Goal: Task Accomplishment & Management: Complete application form

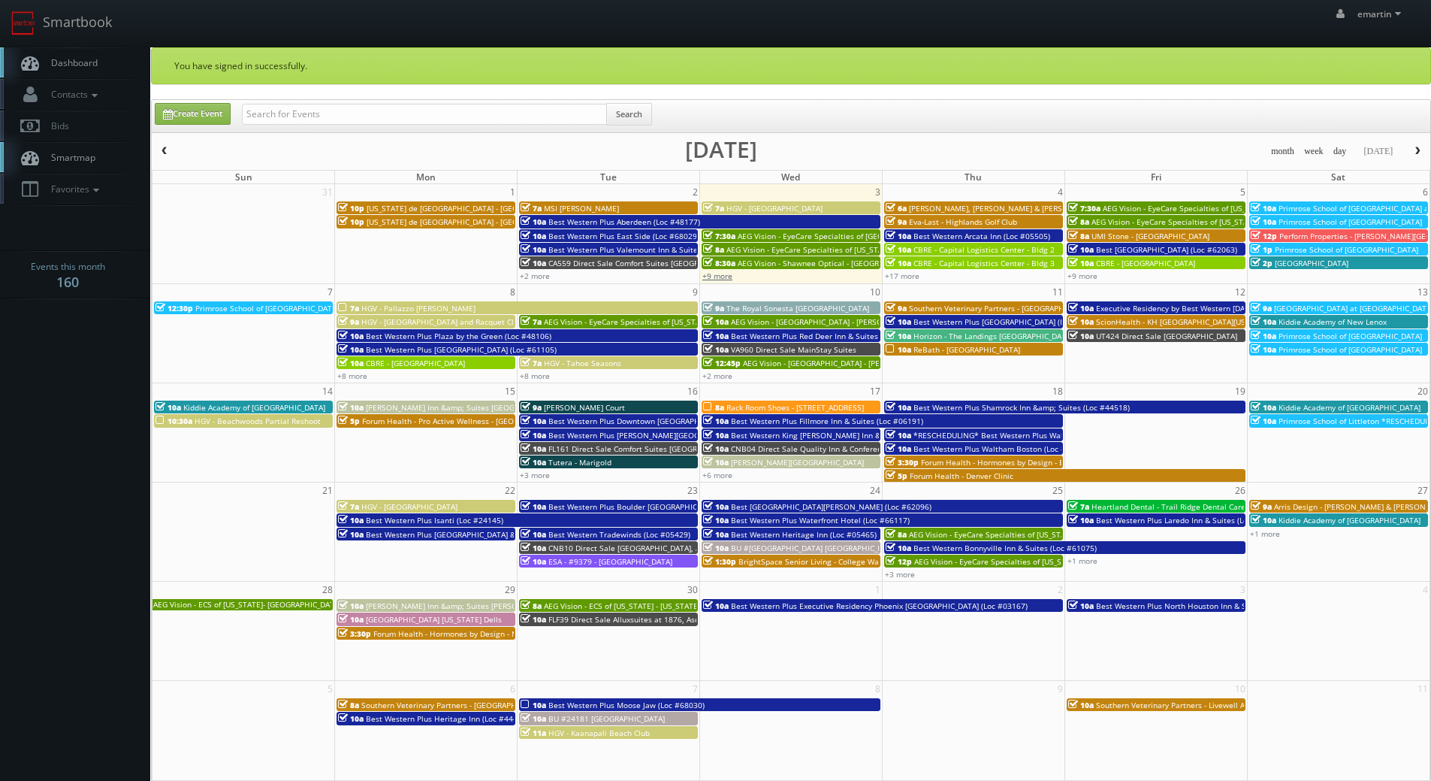
click at [719, 273] on link "+9 more" at bounding box center [717, 275] width 30 height 11
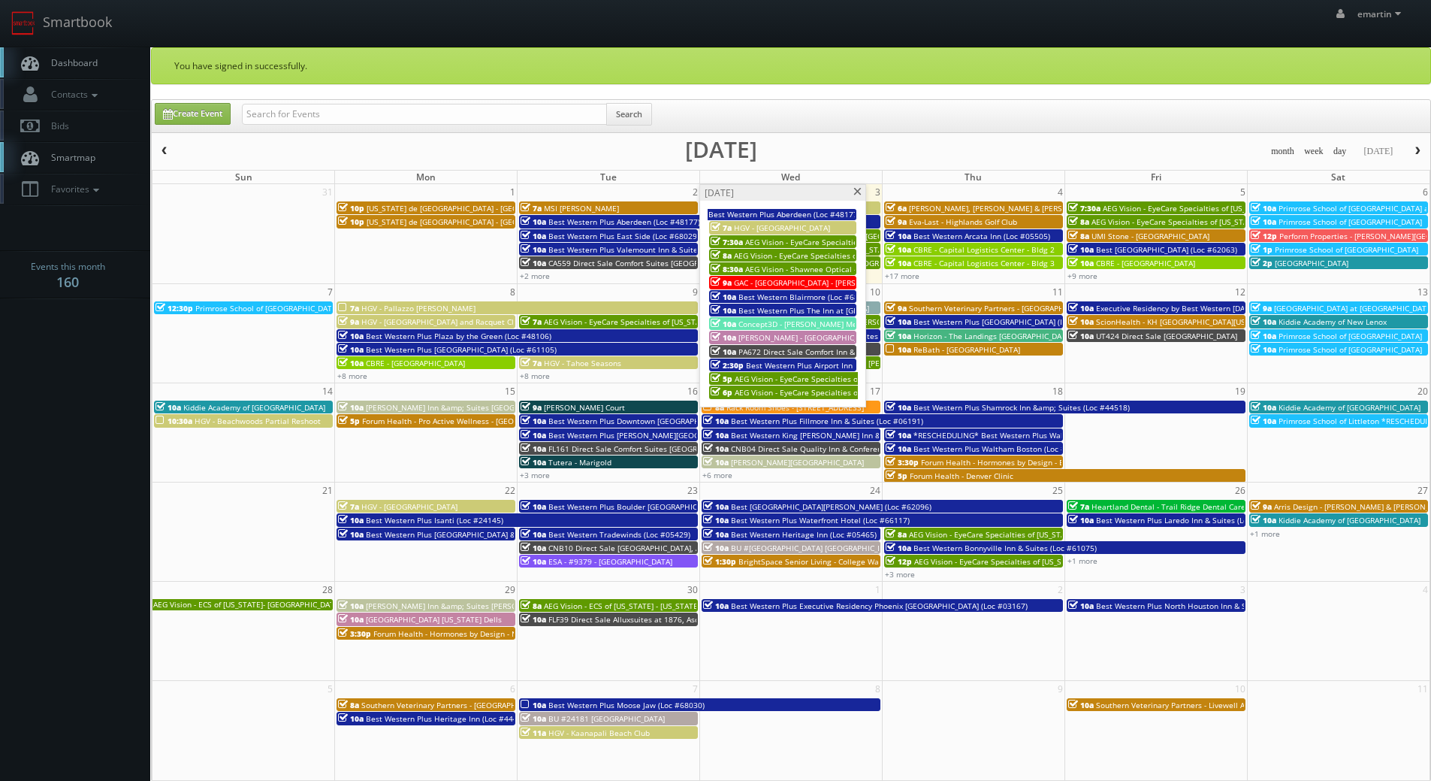
click at [858, 190] on span at bounding box center [858, 192] width 10 height 8
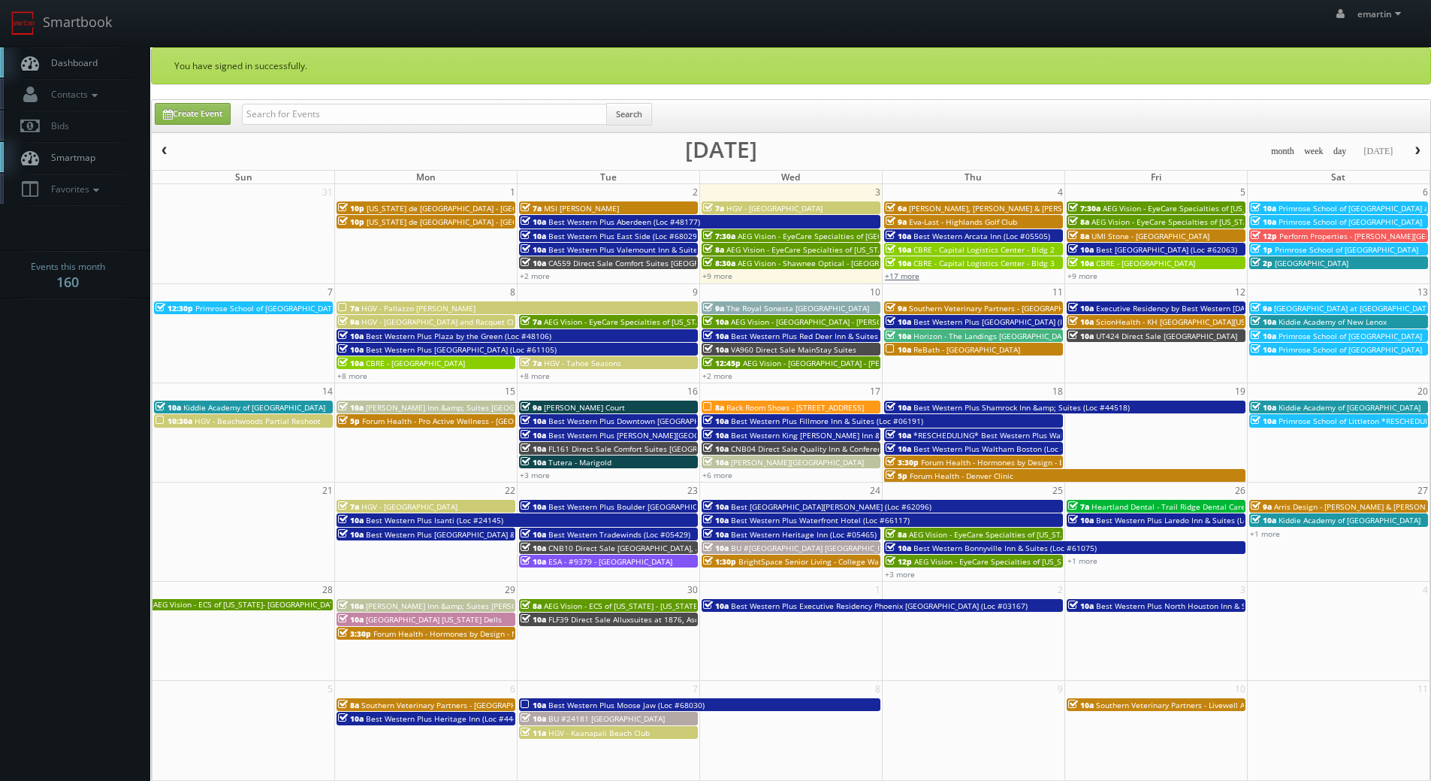
click at [896, 276] on link "+17 more" at bounding box center [902, 275] width 35 height 11
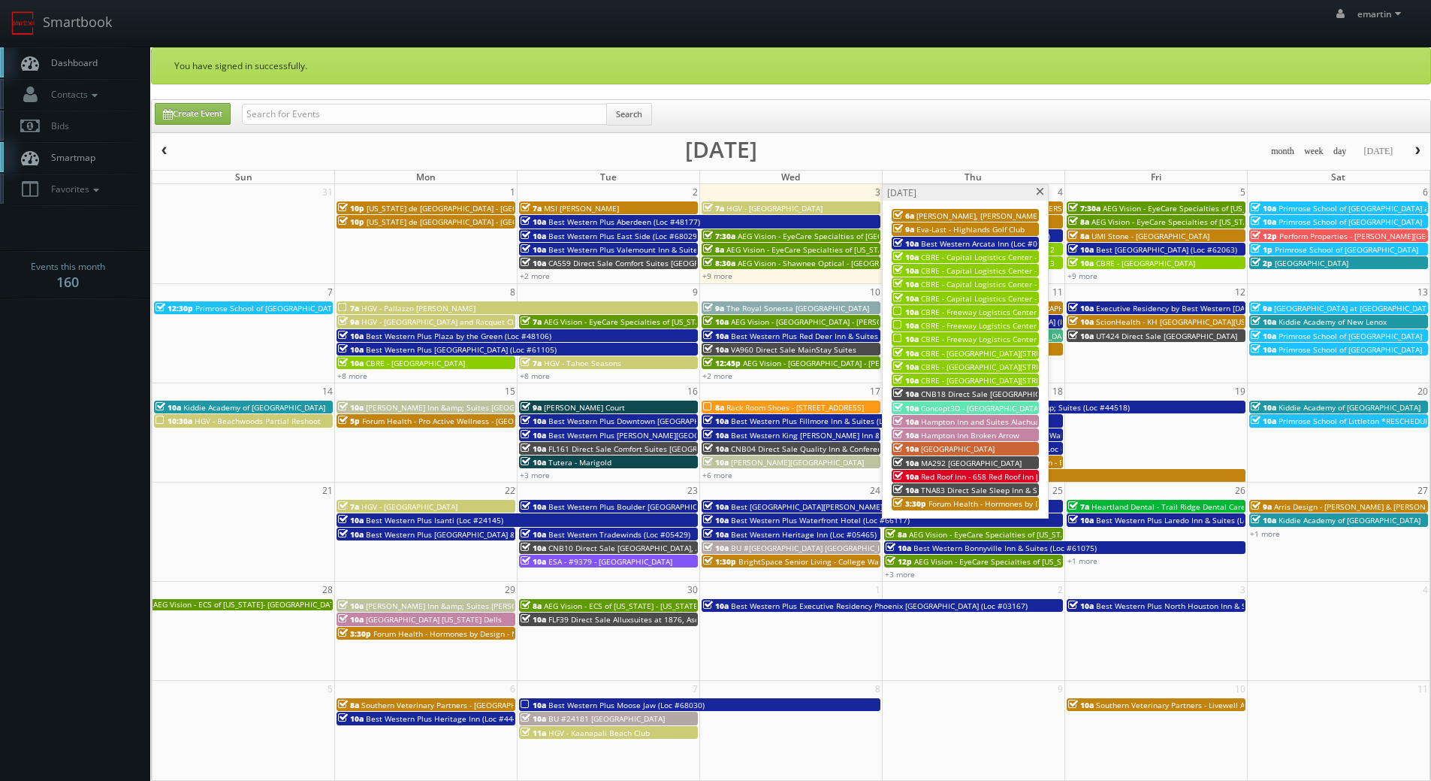
click at [1043, 194] on span at bounding box center [1040, 192] width 10 height 8
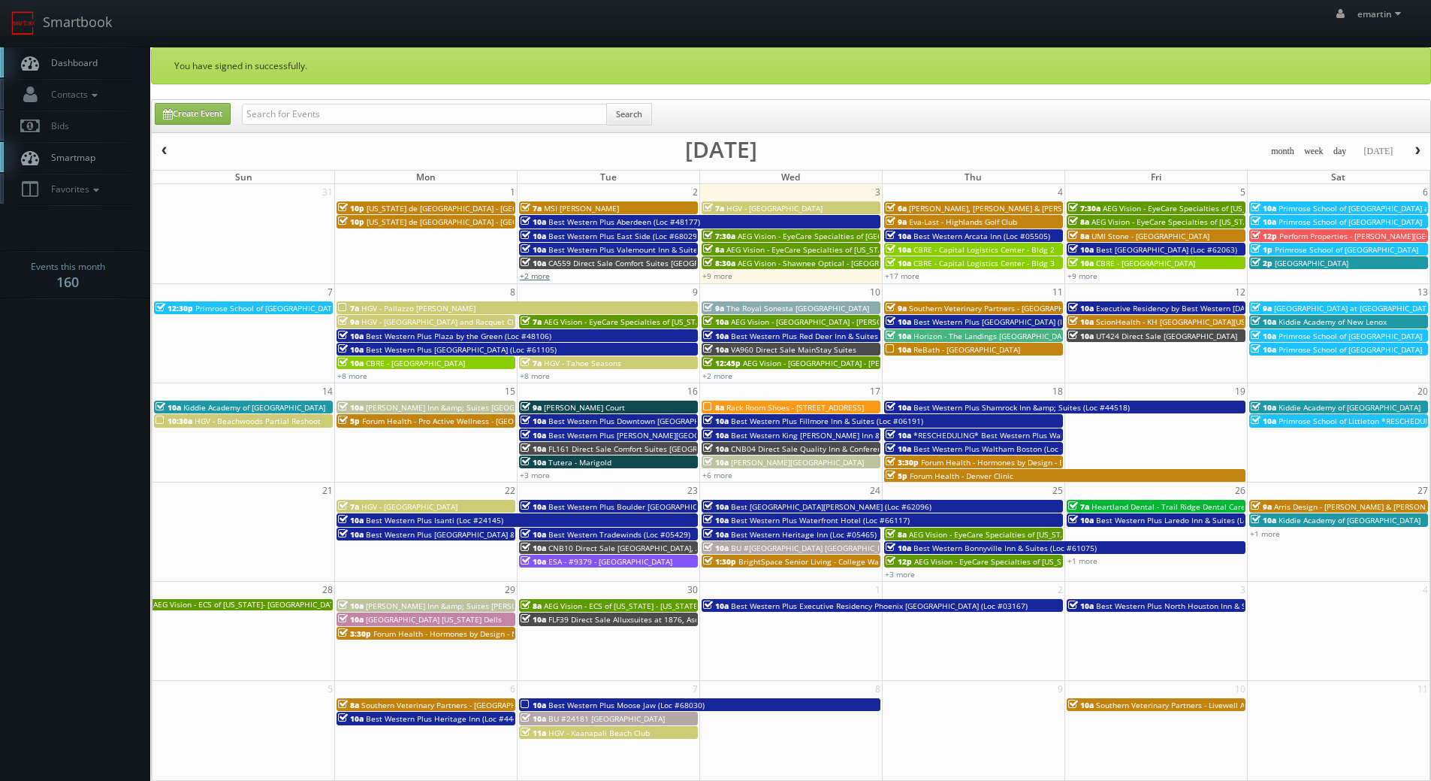
click at [530, 276] on link "+2 more" at bounding box center [535, 275] width 30 height 11
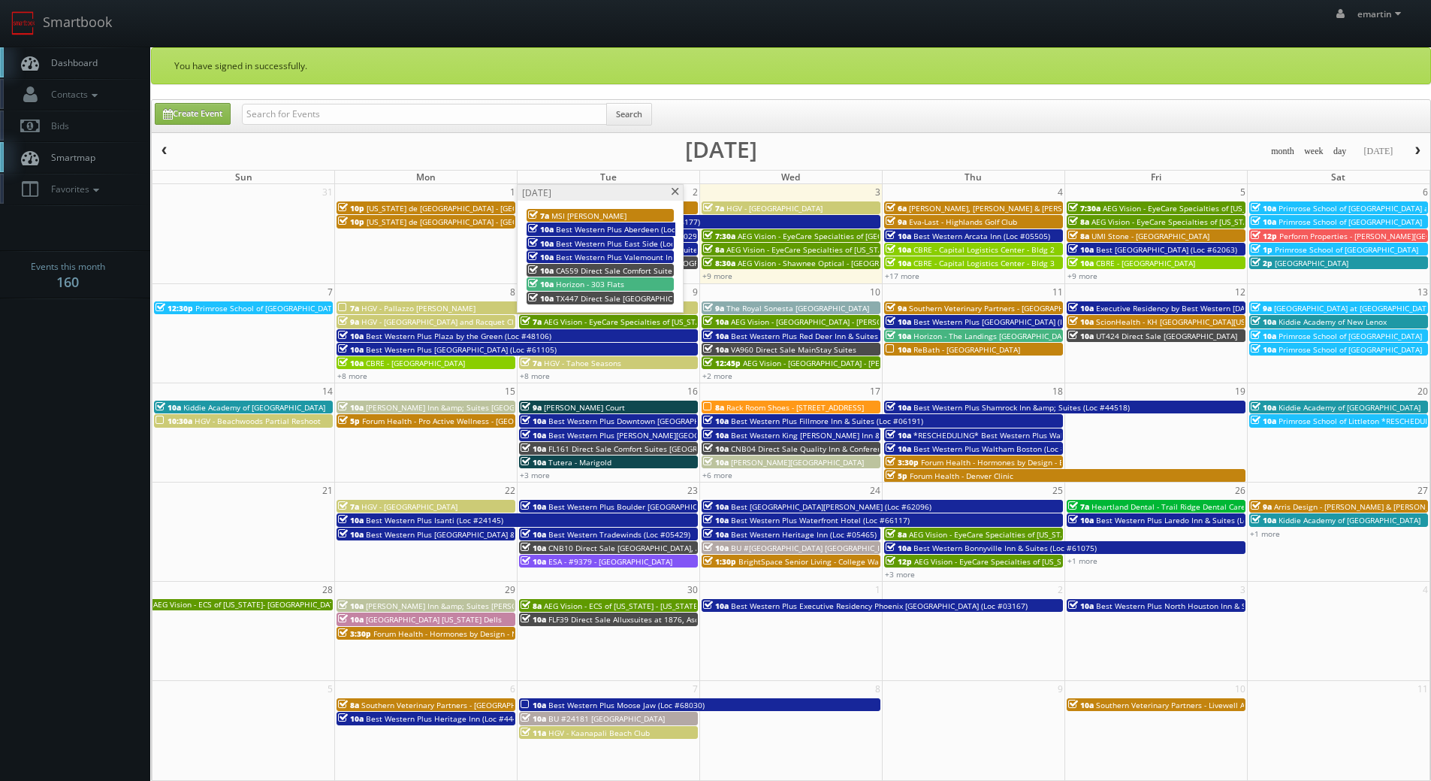
click at [578, 254] on span "Best Western Plus Valemount Inn & Suites (Loc #62120)" at bounding box center [657, 257] width 202 height 11
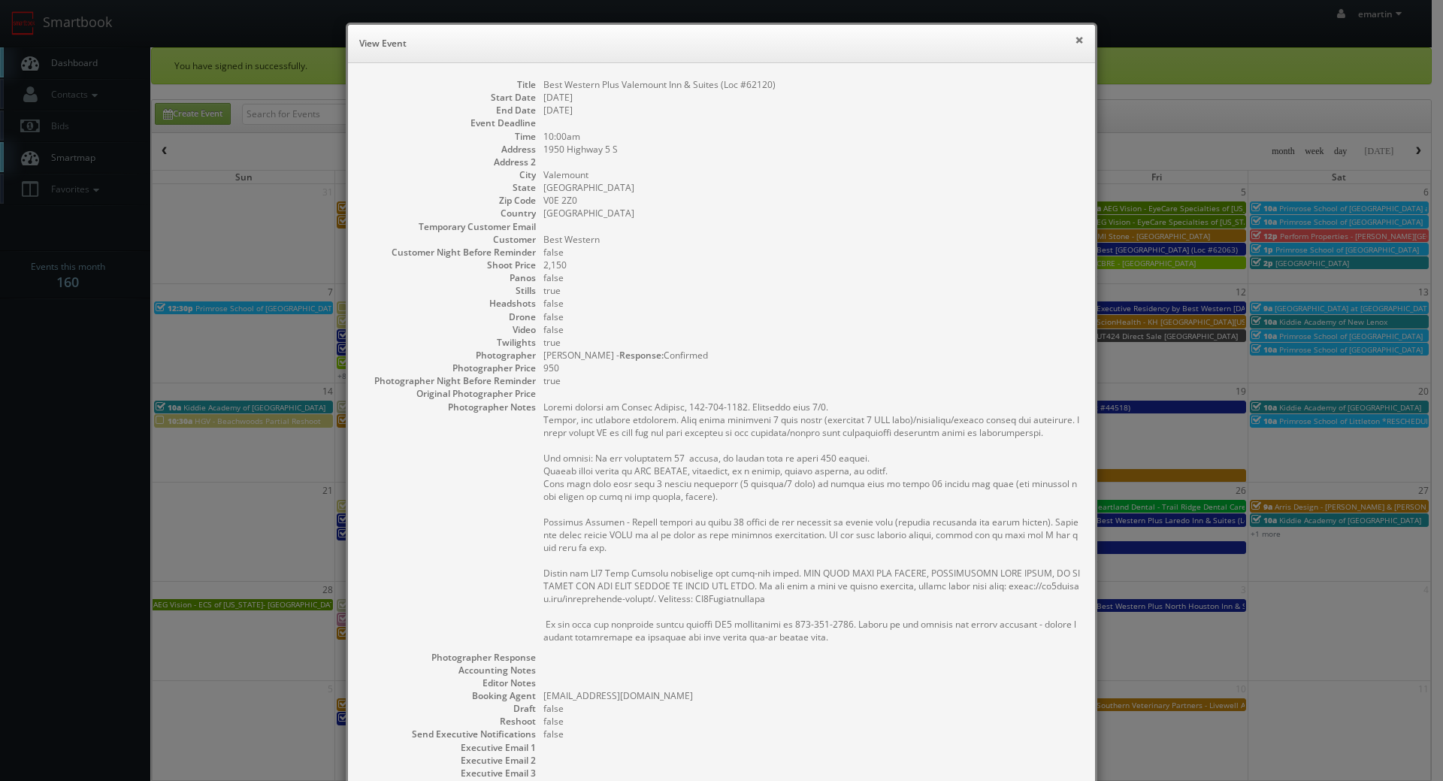
click at [1074, 35] on button "×" at bounding box center [1078, 40] width 9 height 11
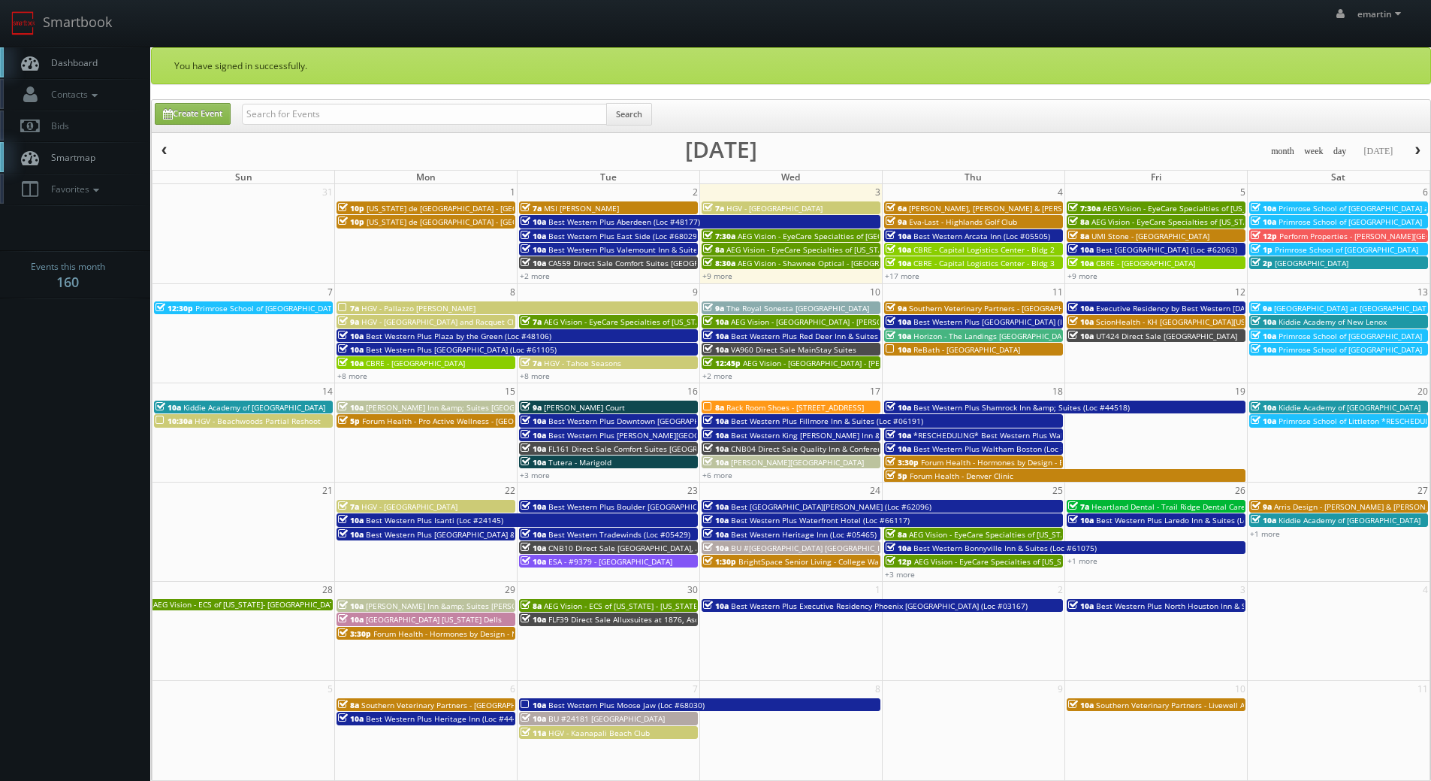
click at [566, 234] on span "Best Western Plus East Side (Loc #68029)" at bounding box center [623, 236] width 151 height 11
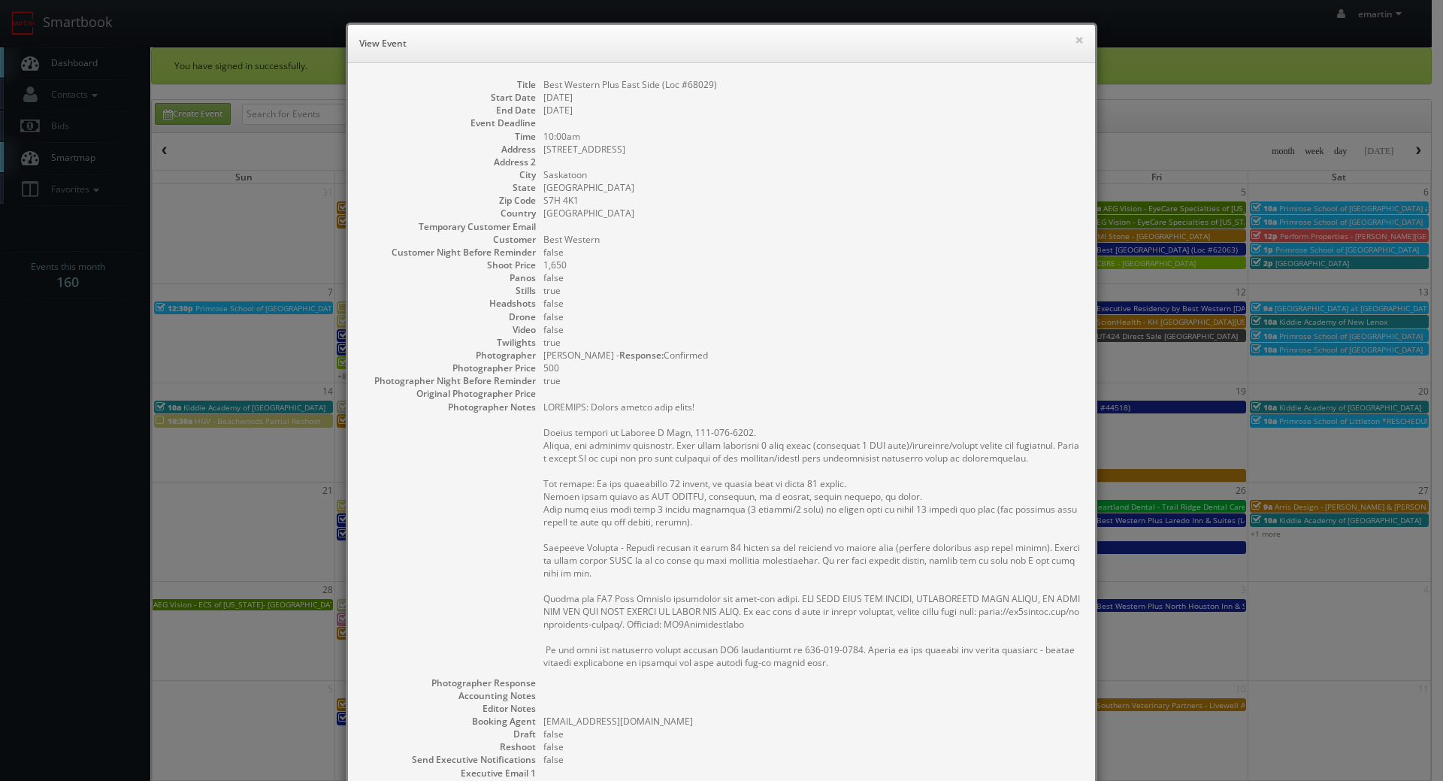
drag, startPoint x: 912, startPoint y: 68, endPoint x: 1083, endPoint y: 53, distance: 171.9
click at [919, 68] on div "Title Best Western Plus East Side (Loc #68029) Start Date 09/02/2025 End Date 0…" at bounding box center [721, 487] width 747 height 849
click at [1077, 38] on button "×" at bounding box center [1078, 40] width 9 height 11
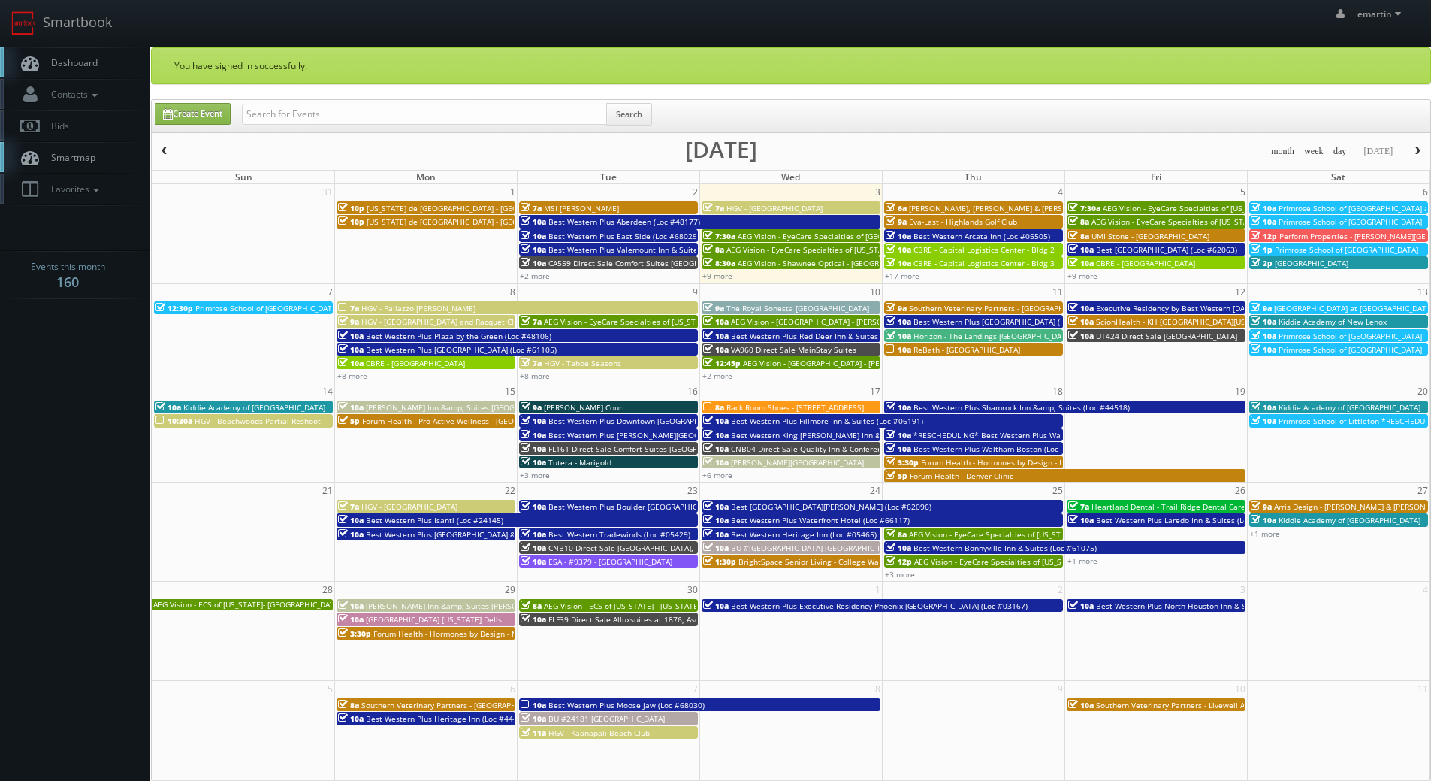
click at [85, 51] on link "Dashboard" at bounding box center [75, 62] width 150 height 31
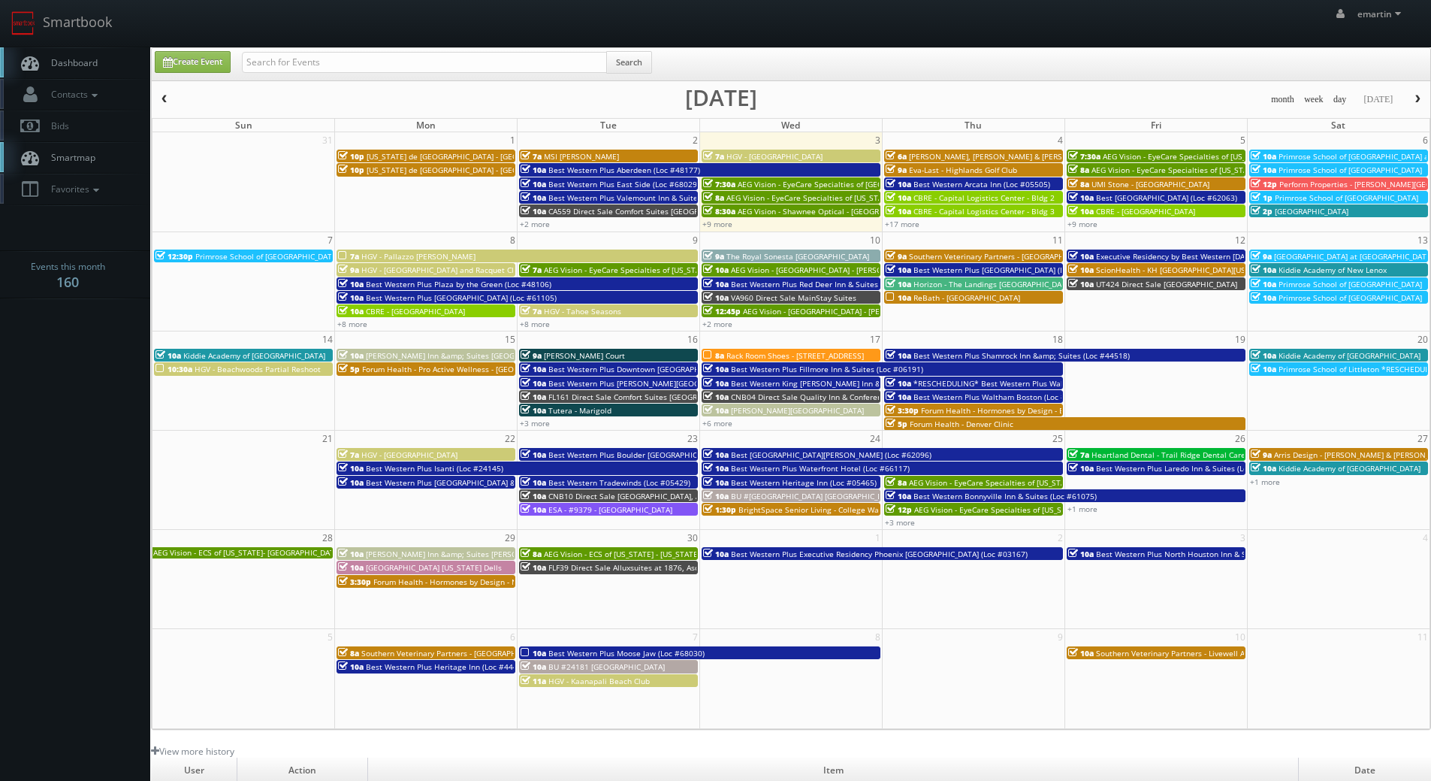
drag, startPoint x: 719, startPoint y: 220, endPoint x: 664, endPoint y: 183, distance: 66.5
click at [719, 220] on link "+9 more" at bounding box center [717, 224] width 30 height 11
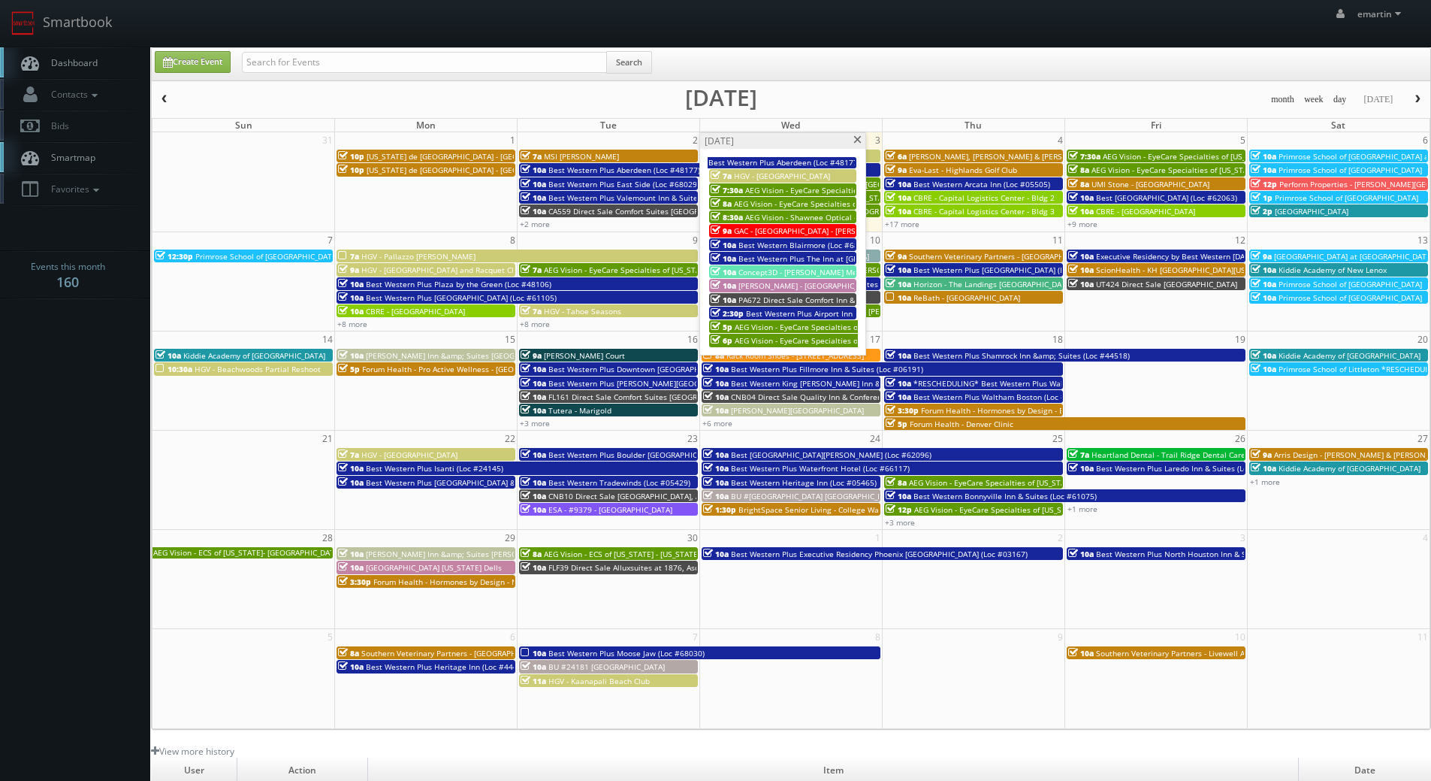
click at [773, 224] on link "9a GAC - Museu do Amanhã - Claudia Andujar" at bounding box center [782, 230] width 147 height 13
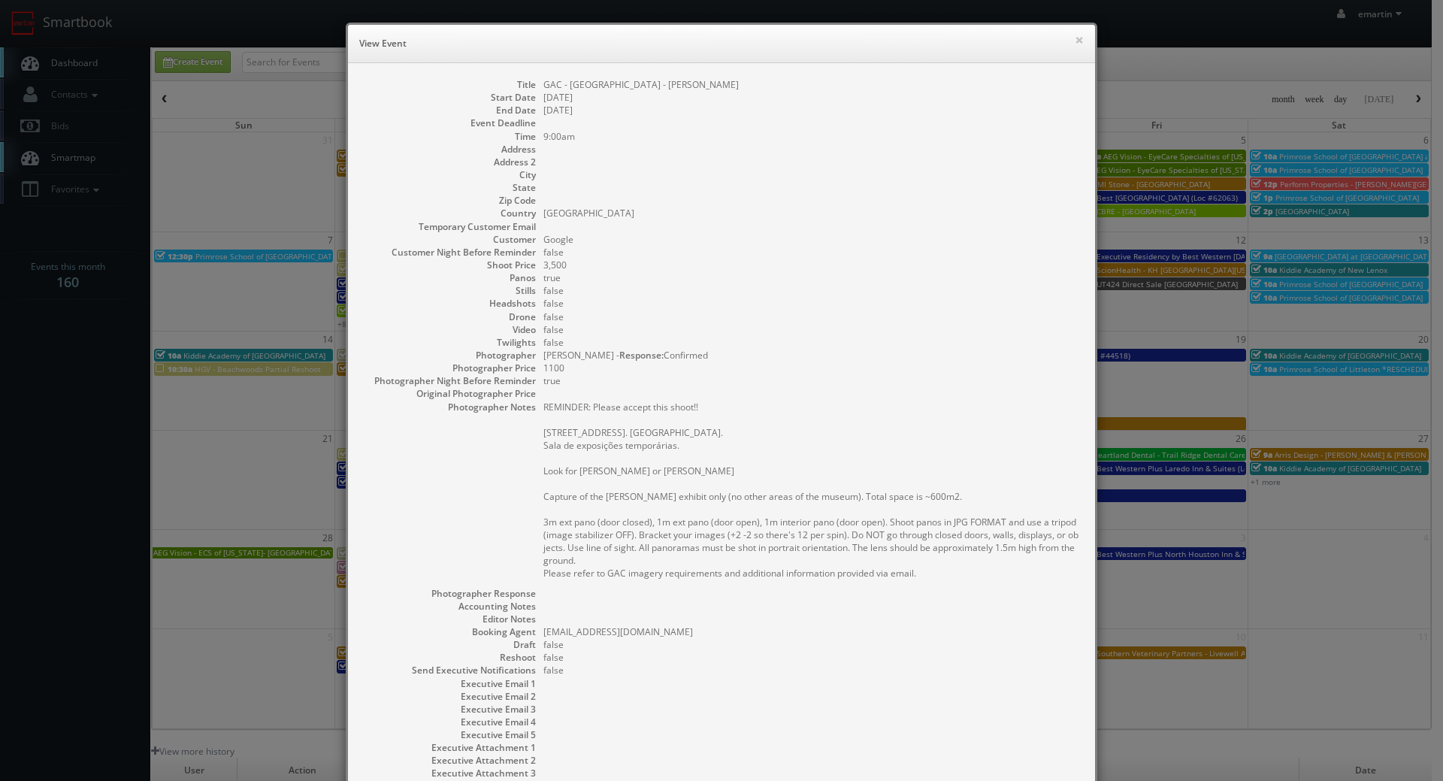
drag, startPoint x: 989, startPoint y: 248, endPoint x: 988, endPoint y: 143, distance: 105.2
click at [985, 243] on dl "Title GAC - Museu do Amanhã - Claudia Andujar Start Date 09/03/2025 End Date 09…" at bounding box center [721, 435] width 717 height 715
click at [1074, 45] on button "×" at bounding box center [1078, 40] width 9 height 11
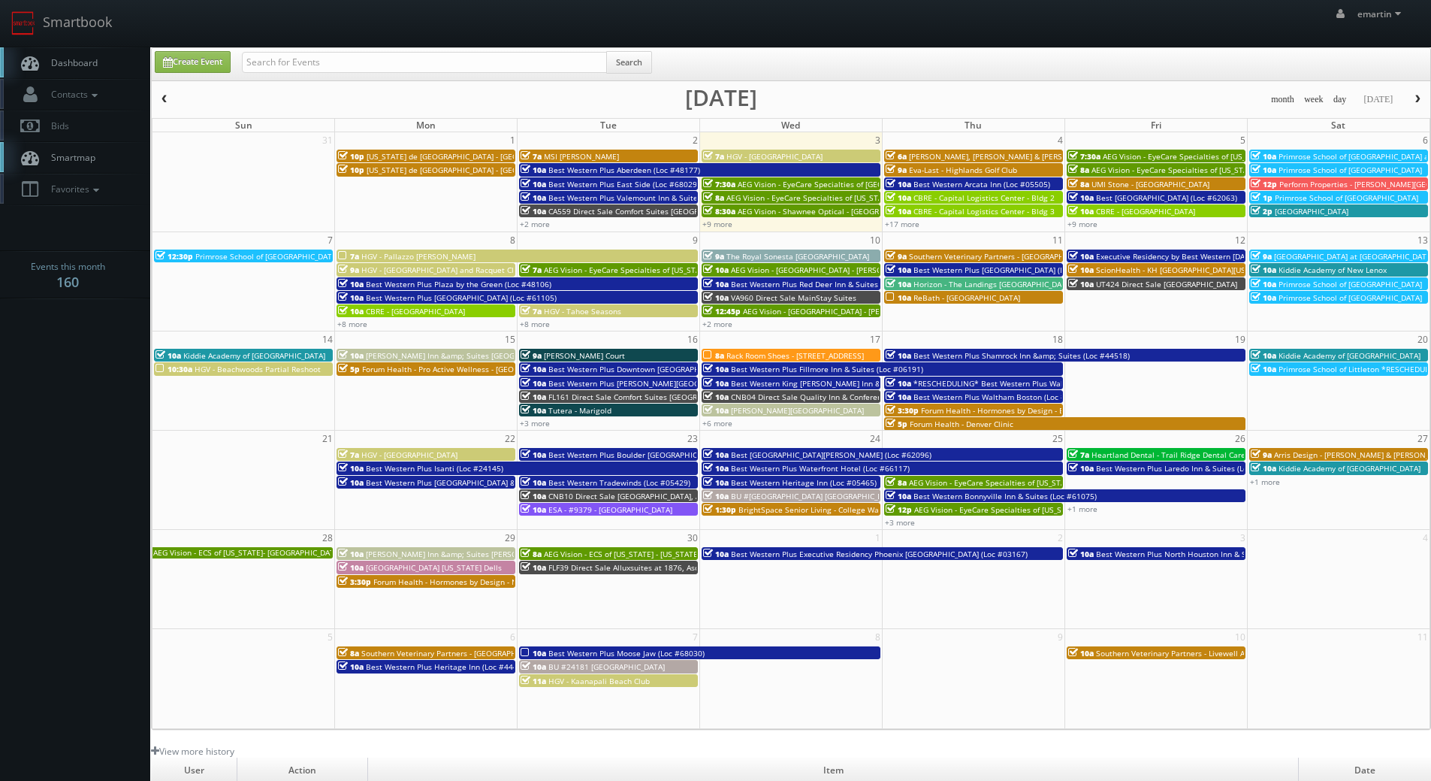
click at [52, 56] on span "Dashboard" at bounding box center [71, 62] width 54 height 13
click at [110, 63] on link "Dashboard" at bounding box center [75, 62] width 150 height 31
click at [114, 53] on link "Dashboard" at bounding box center [75, 62] width 150 height 31
click at [117, 67] on link "Dashboard" at bounding box center [75, 62] width 150 height 31
click at [109, 59] on link "Dashboard" at bounding box center [75, 62] width 150 height 31
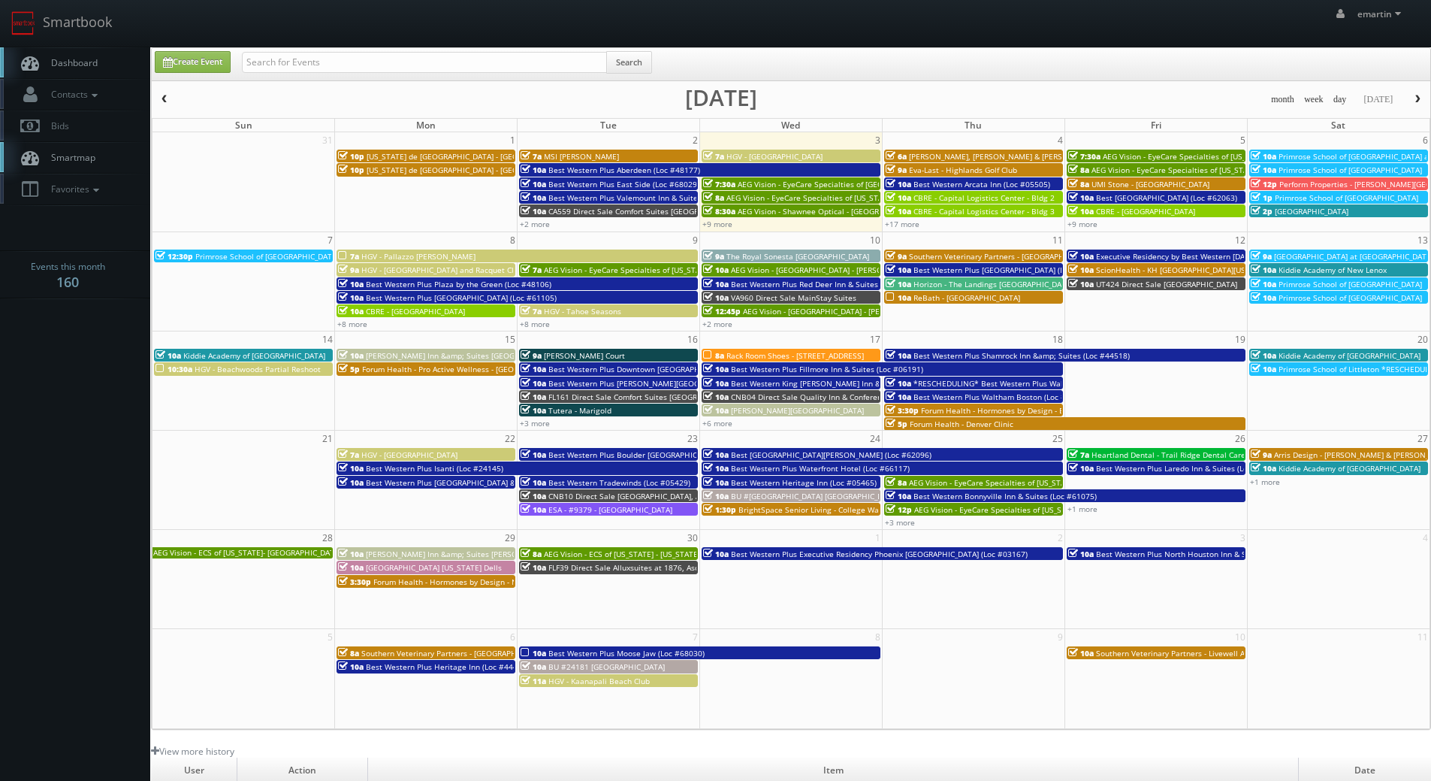
click at [97, 59] on span "Dashboard" at bounding box center [71, 62] width 54 height 13
click at [85, 388] on body "Smartbook Toggle Side Navigation Toggle Top Navigation emartin emartin Profile …" at bounding box center [715, 519] width 1431 height 1039
click at [420, 252] on span "HGV - Pallazzo [PERSON_NAME]" at bounding box center [418, 256] width 114 height 11
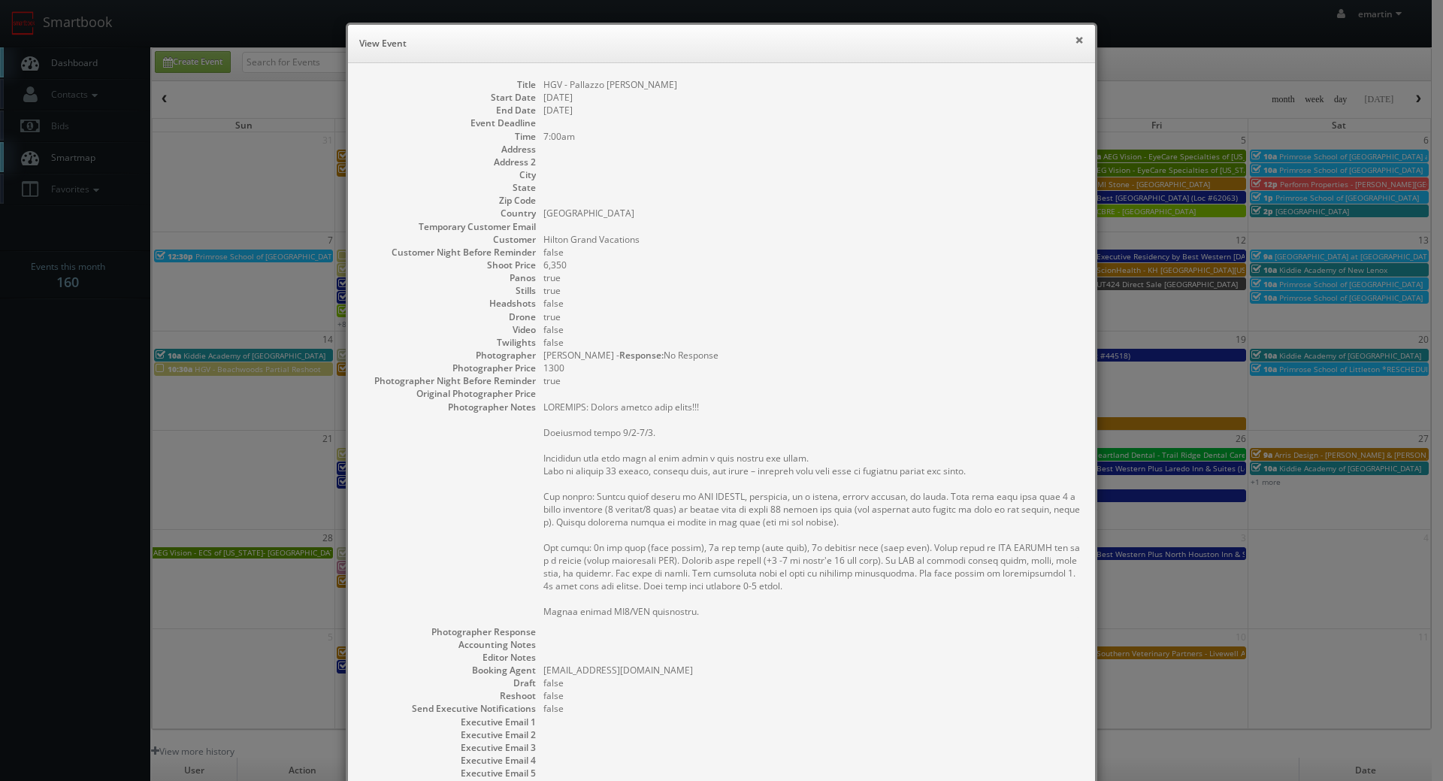
click at [1074, 38] on button "×" at bounding box center [1078, 40] width 9 height 11
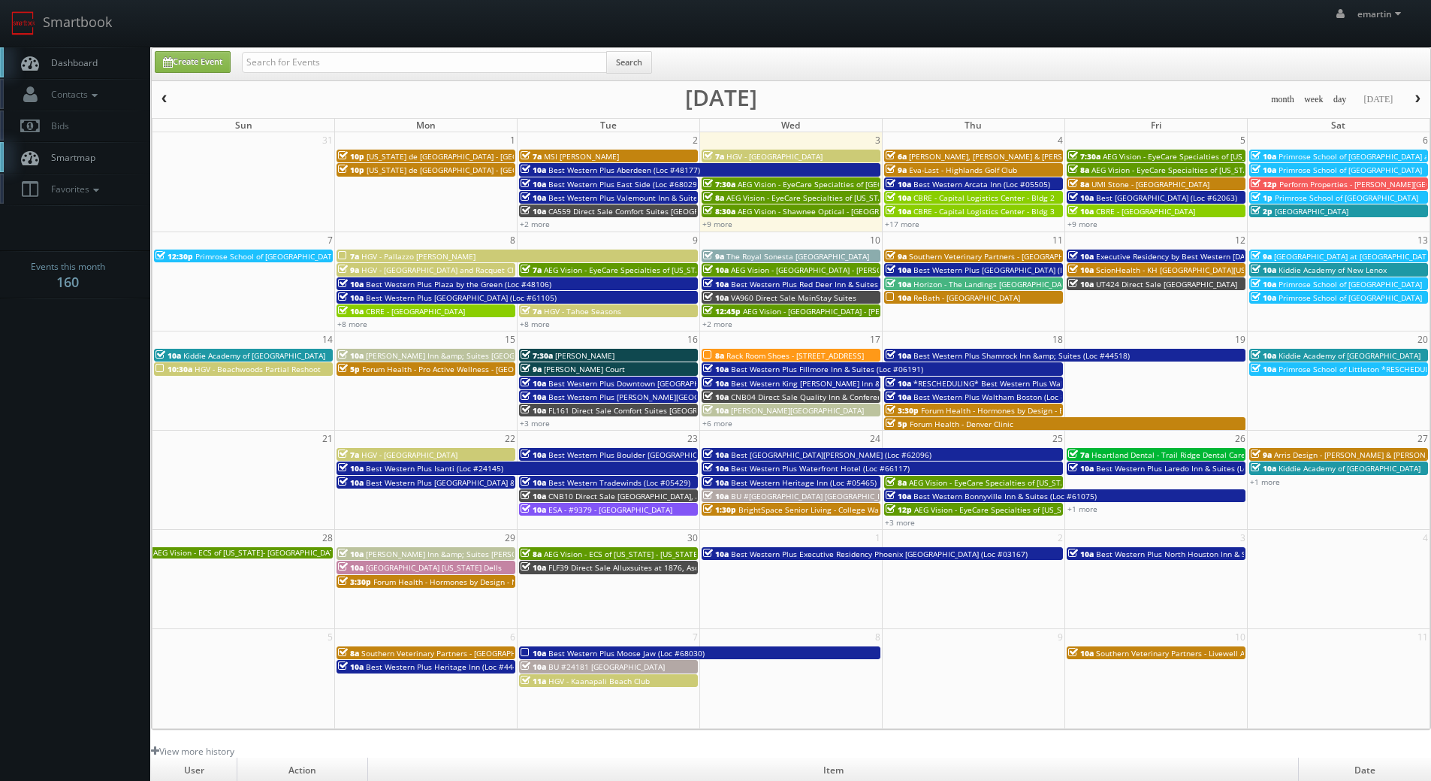
click at [107, 64] on link "Dashboard" at bounding box center [75, 62] width 150 height 31
click at [1107, 84] on div "Create Event Search month week day [DATE] [DATE] Sun Mon Tue Wed Thu Fri Sat 31…" at bounding box center [791, 388] width 1280 height 682
click at [714, 222] on link "+9 more" at bounding box center [717, 224] width 30 height 11
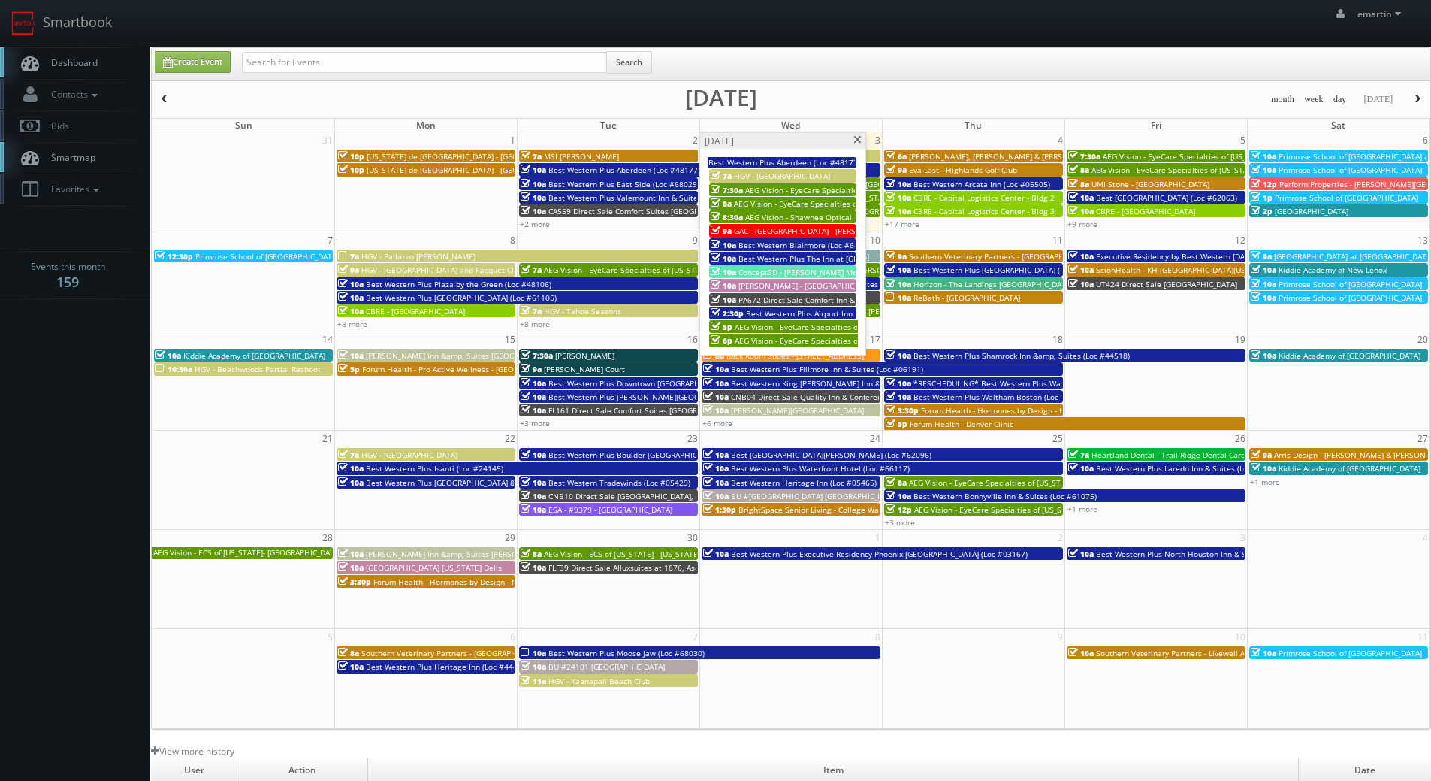
click at [750, 233] on span "GAC - [GEOGRAPHIC_DATA] - [PERSON_NAME]" at bounding box center [814, 230] width 161 height 11
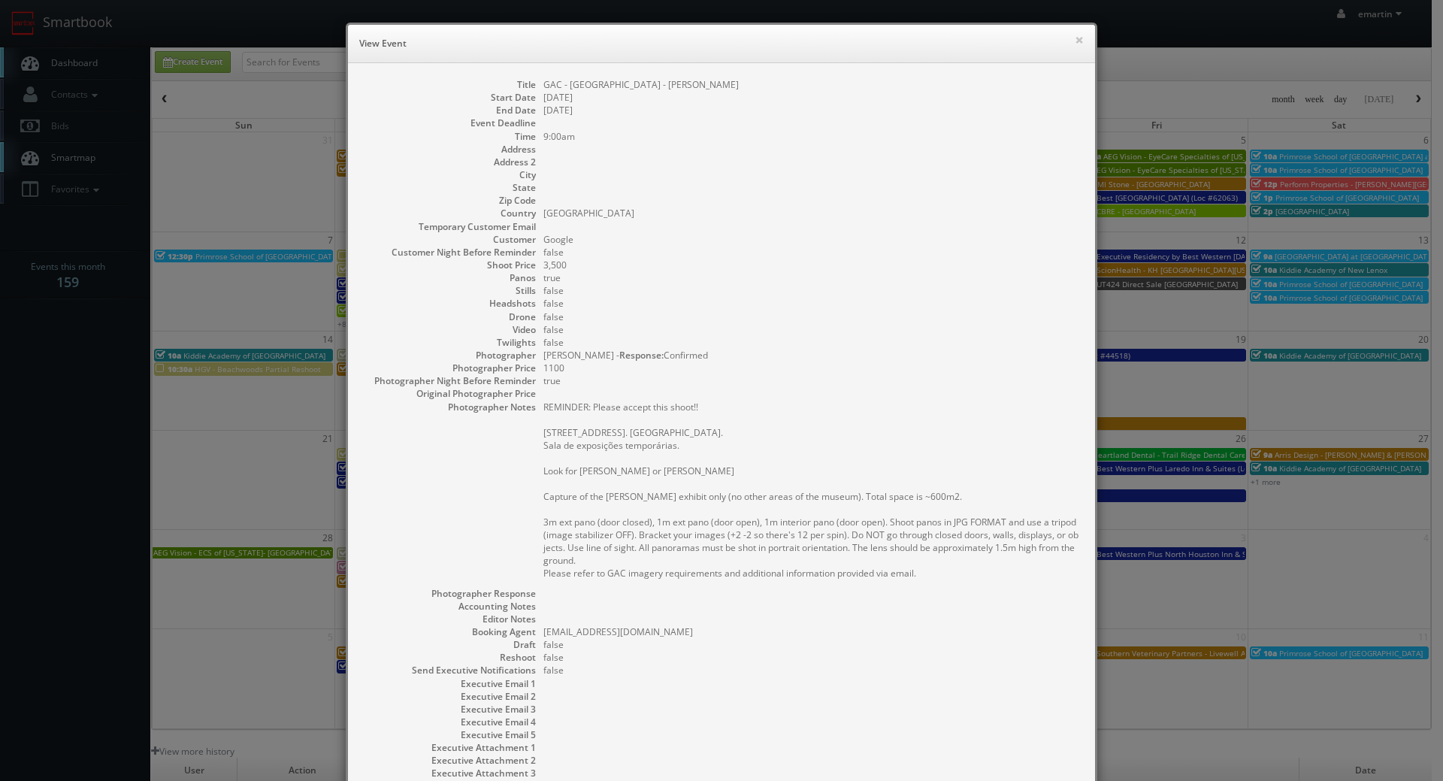
click at [844, 168] on dd at bounding box center [811, 174] width 536 height 13
drag, startPoint x: 1074, startPoint y: 40, endPoint x: 218, endPoint y: 104, distance: 858.9
click at [1002, 57] on div "× View Event" at bounding box center [721, 44] width 747 height 38
click at [1079, 39] on div "× View Event" at bounding box center [721, 44] width 747 height 38
click at [1074, 38] on button "×" at bounding box center [1078, 40] width 9 height 11
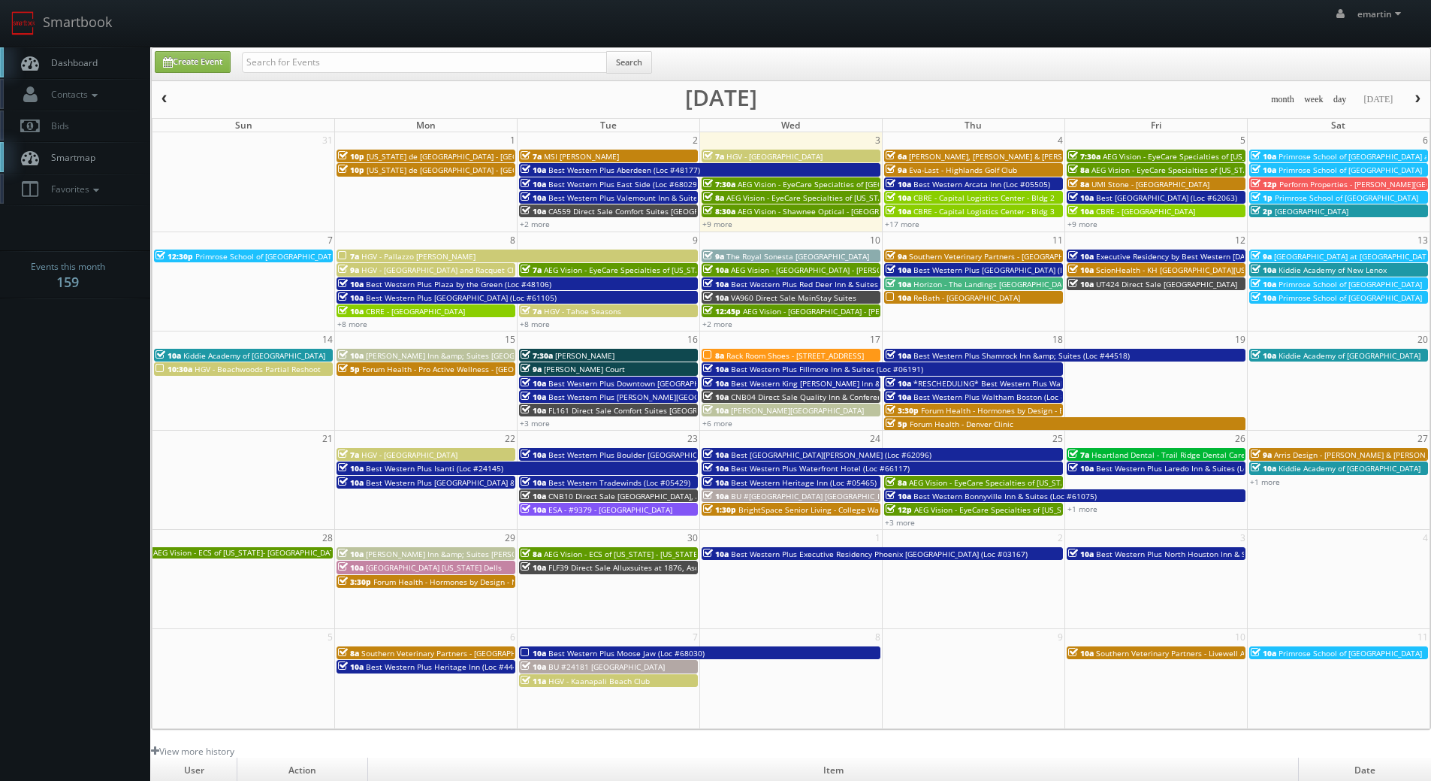
click at [83, 50] on link "Dashboard" at bounding box center [75, 62] width 150 height 31
click at [77, 42] on link "Smartbook" at bounding box center [61, 23] width 123 height 47
click at [87, 375] on body "Smartbook Toggle Side Navigation Toggle Top Navigation emartin emartin Profile …" at bounding box center [715, 519] width 1431 height 1039
click at [80, 50] on link "Dashboard" at bounding box center [75, 62] width 150 height 31
click at [409, 257] on span "HGV - Pallazzo [PERSON_NAME]" at bounding box center [418, 256] width 114 height 11
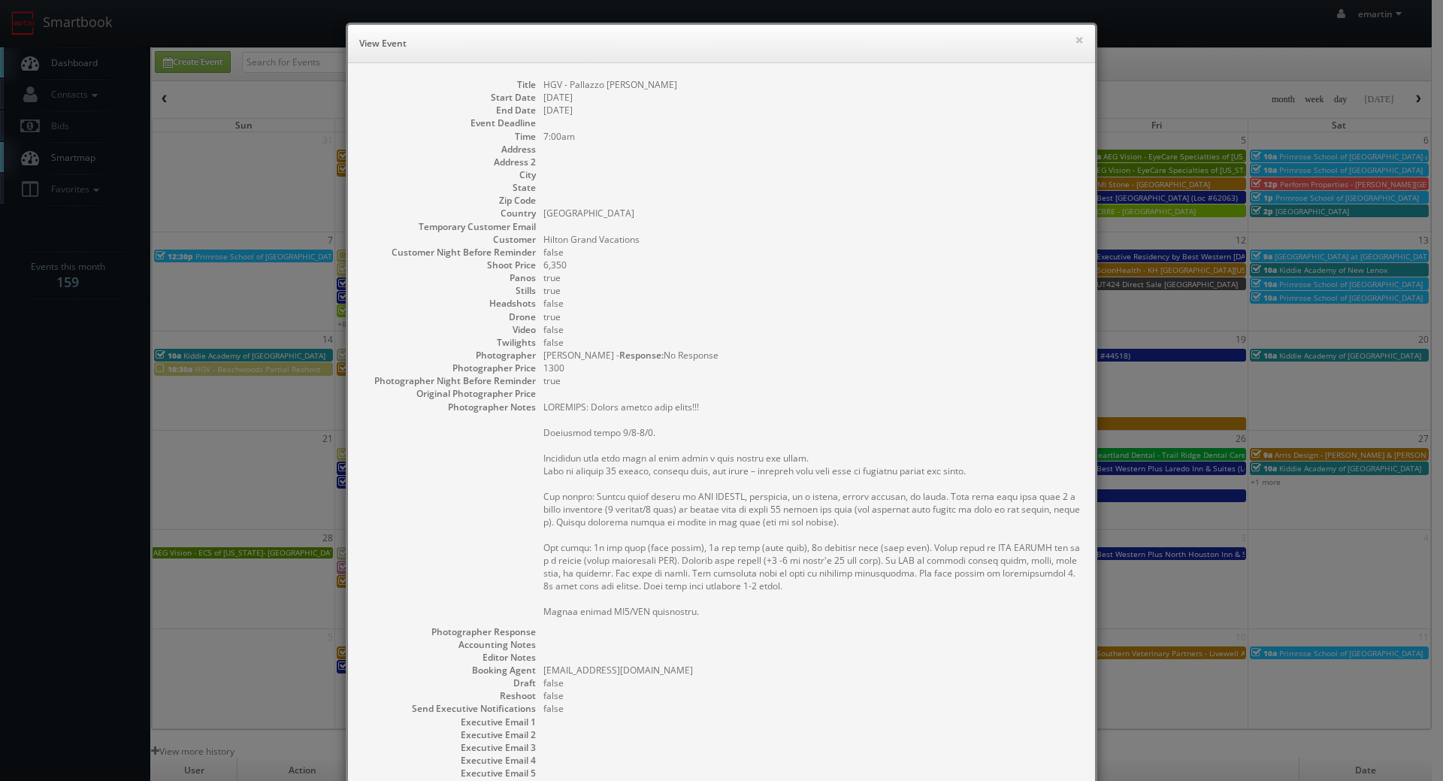
click at [641, 677] on dd "false" at bounding box center [811, 682] width 536 height 13
click at [566, 29] on div "× View Event" at bounding box center [721, 44] width 747 height 38
drag, startPoint x: 983, startPoint y: 140, endPoint x: 1004, endPoint y: 127, distance: 24.4
click at [984, 140] on dd "7:00am" at bounding box center [811, 136] width 536 height 13
click at [1076, 38] on button "×" at bounding box center [1078, 40] width 9 height 11
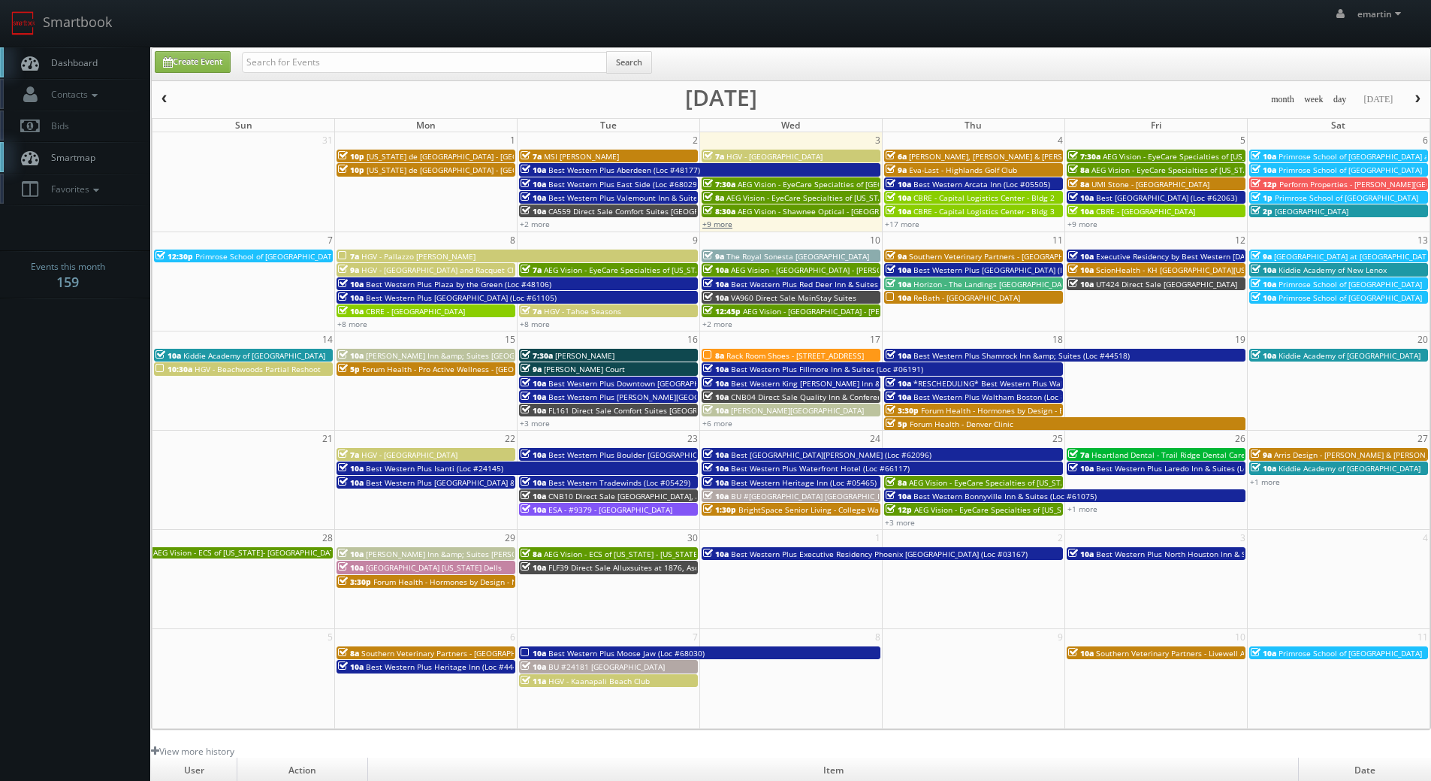
click at [725, 222] on link "+9 more" at bounding box center [717, 224] width 30 height 11
click at [406, 255] on span "HGV - Pallazzo [PERSON_NAME]" at bounding box center [418, 256] width 114 height 11
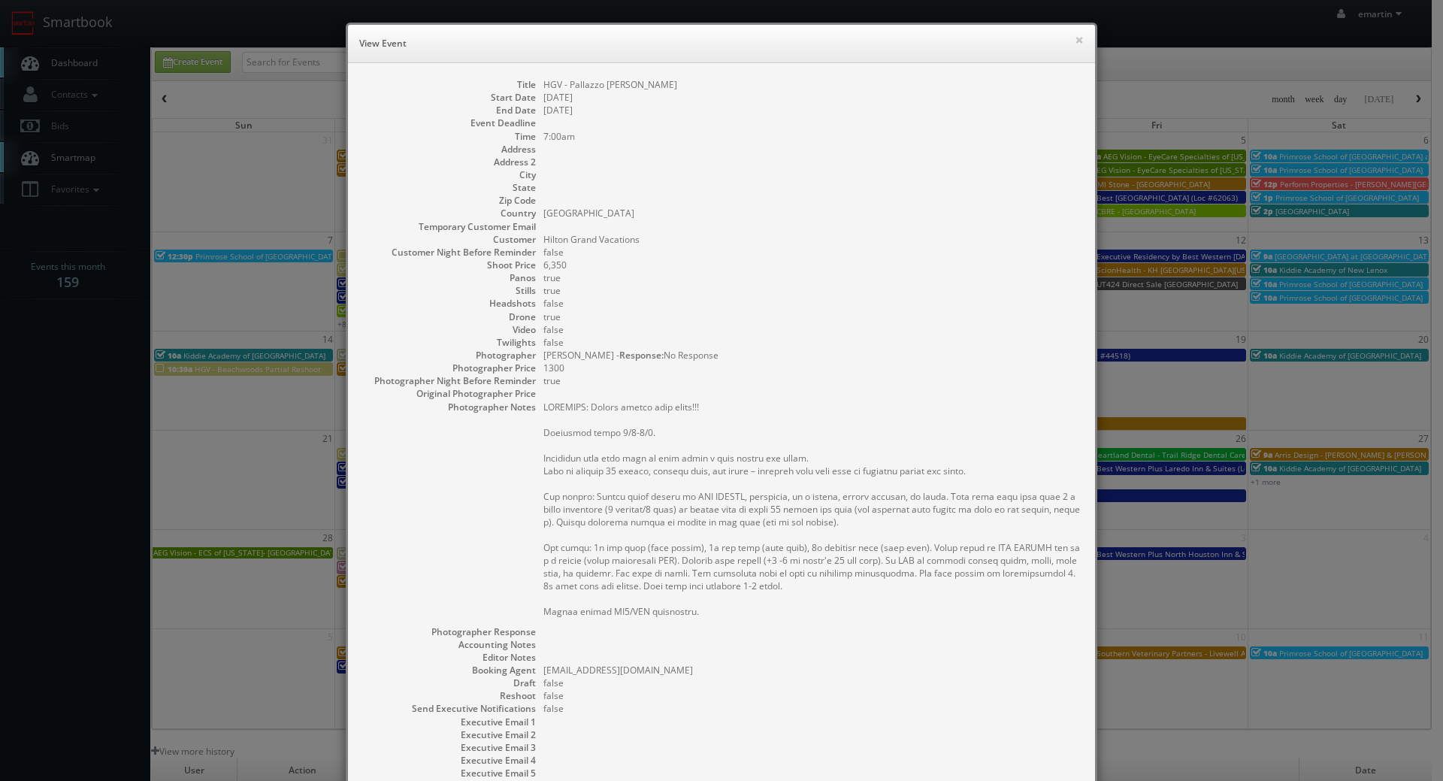
click at [898, 160] on dd at bounding box center [811, 162] width 536 height 13
click at [742, 351] on dd "Matteo Gebbia - Response: No Response" at bounding box center [811, 355] width 536 height 13
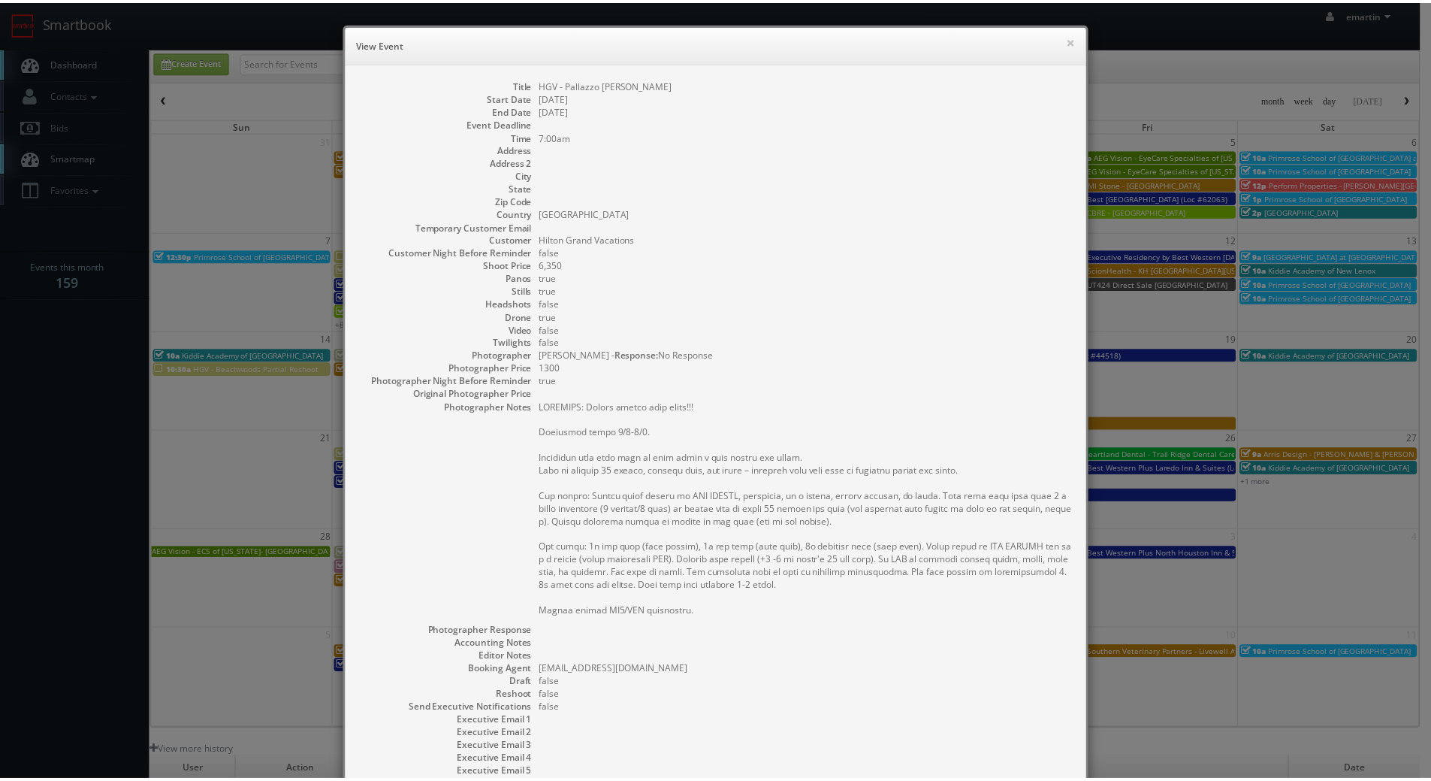
scroll to position [157, 0]
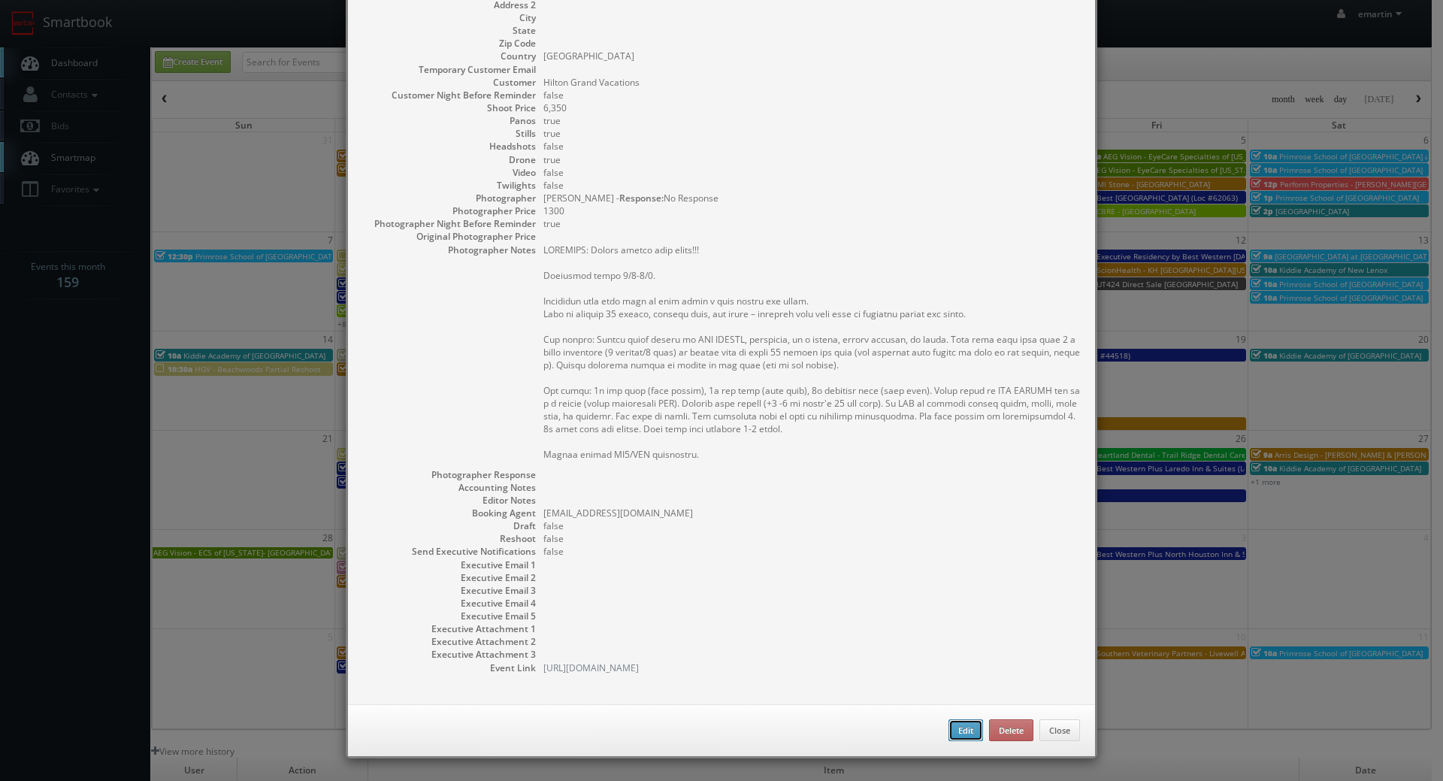
click at [953, 727] on button "Edit" at bounding box center [965, 730] width 35 height 23
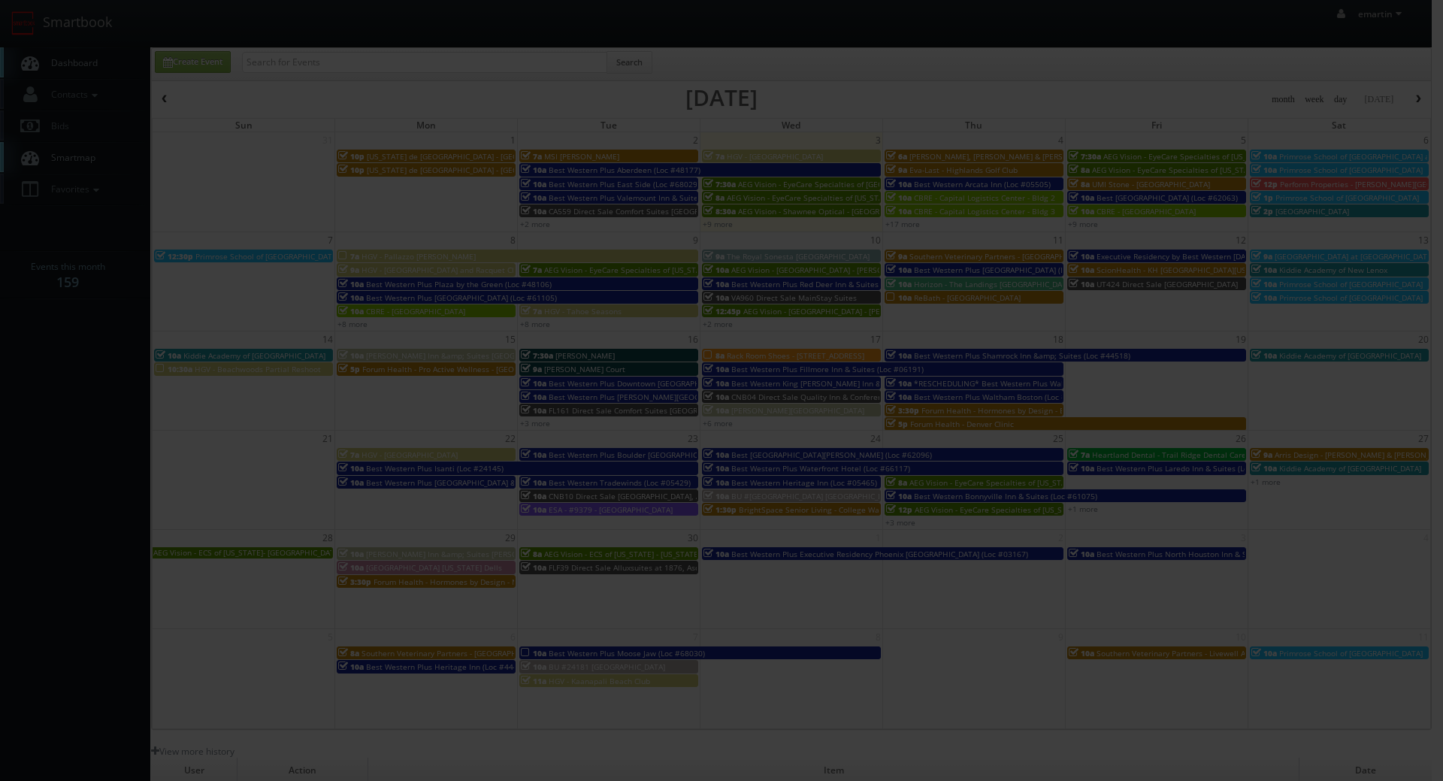
type input "6,350"
type input "1300"
select select "fake87@mg.cs3calendar.com"
select select "info@matteogebbia.it"
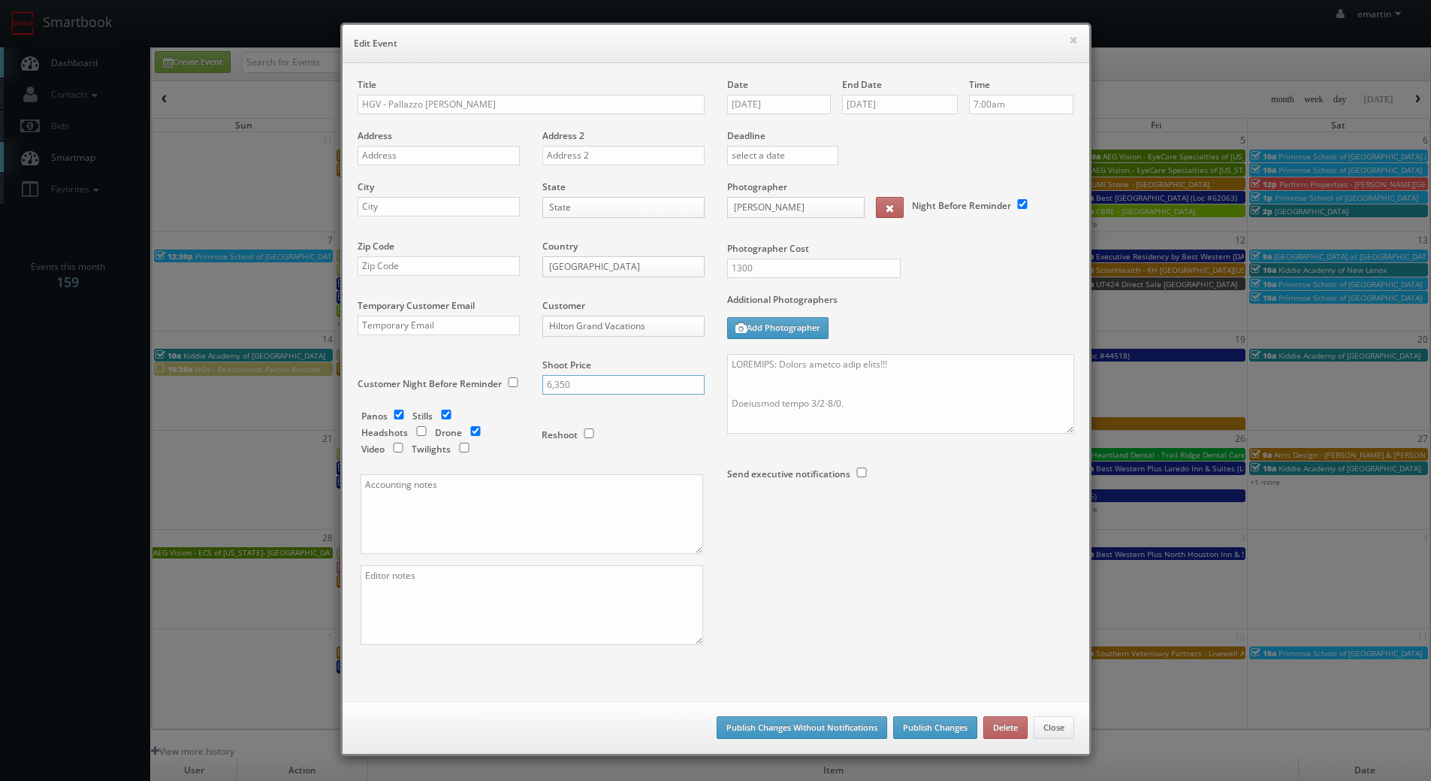
click at [547, 379] on input "6,350" at bounding box center [623, 385] width 162 height 20
drag, startPoint x: 734, startPoint y: 262, endPoint x: 700, endPoint y: 258, distance: 34.1
click at [700, 258] on div "Title HGV - Pallazzo Catalani Address Address 2 City State State Alabama Alaska…" at bounding box center [715, 374] width 739 height 593
click at [762, 266] on input "1300" at bounding box center [814, 268] width 174 height 20
click at [1069, 43] on button "×" at bounding box center [1073, 40] width 9 height 11
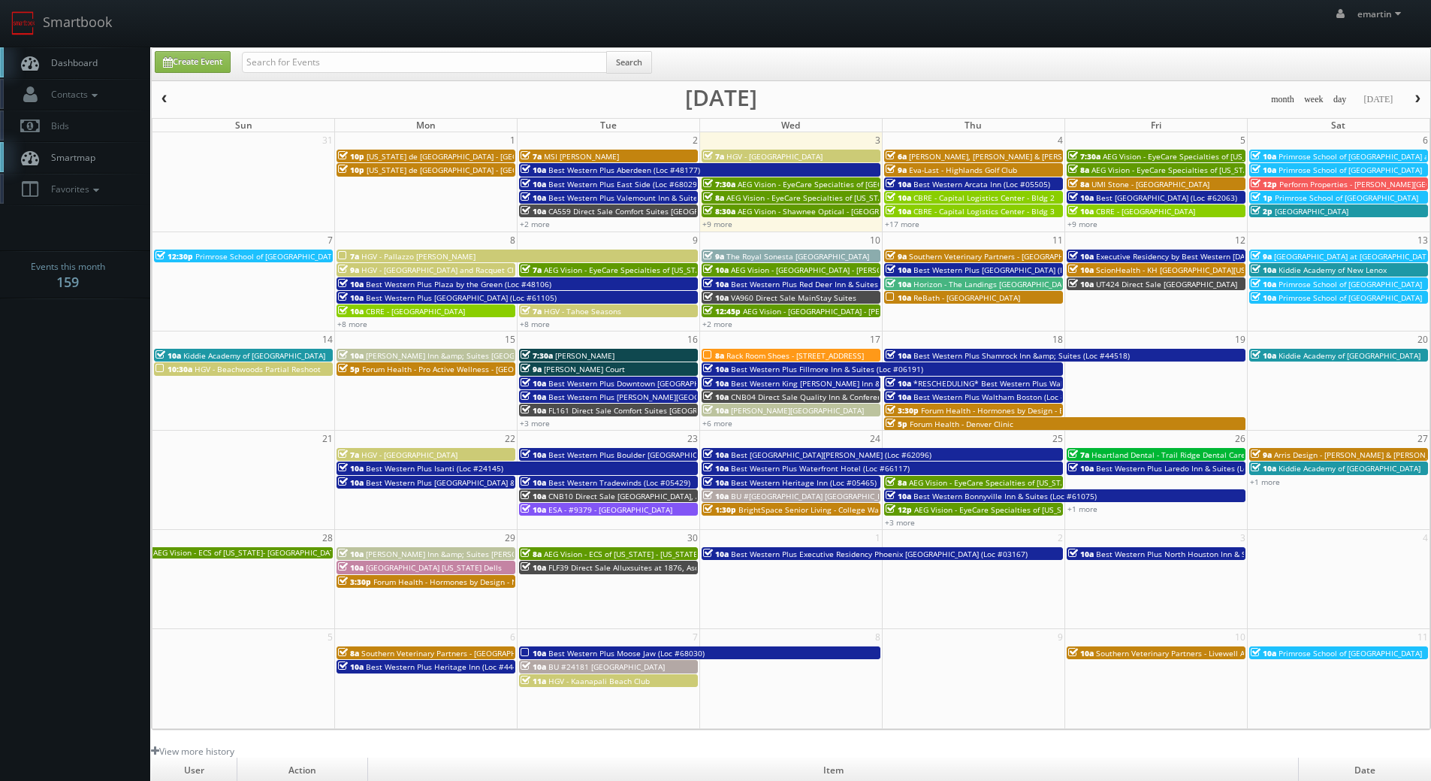
click at [109, 64] on link "Dashboard" at bounding box center [75, 62] width 150 height 31
click at [151, 664] on div "Create Event Search month week day today September 2025 Sun Mon Tue Wed Thu Fri…" at bounding box center [791, 388] width 1280 height 682
click at [85, 65] on span "Dashboard" at bounding box center [71, 62] width 54 height 13
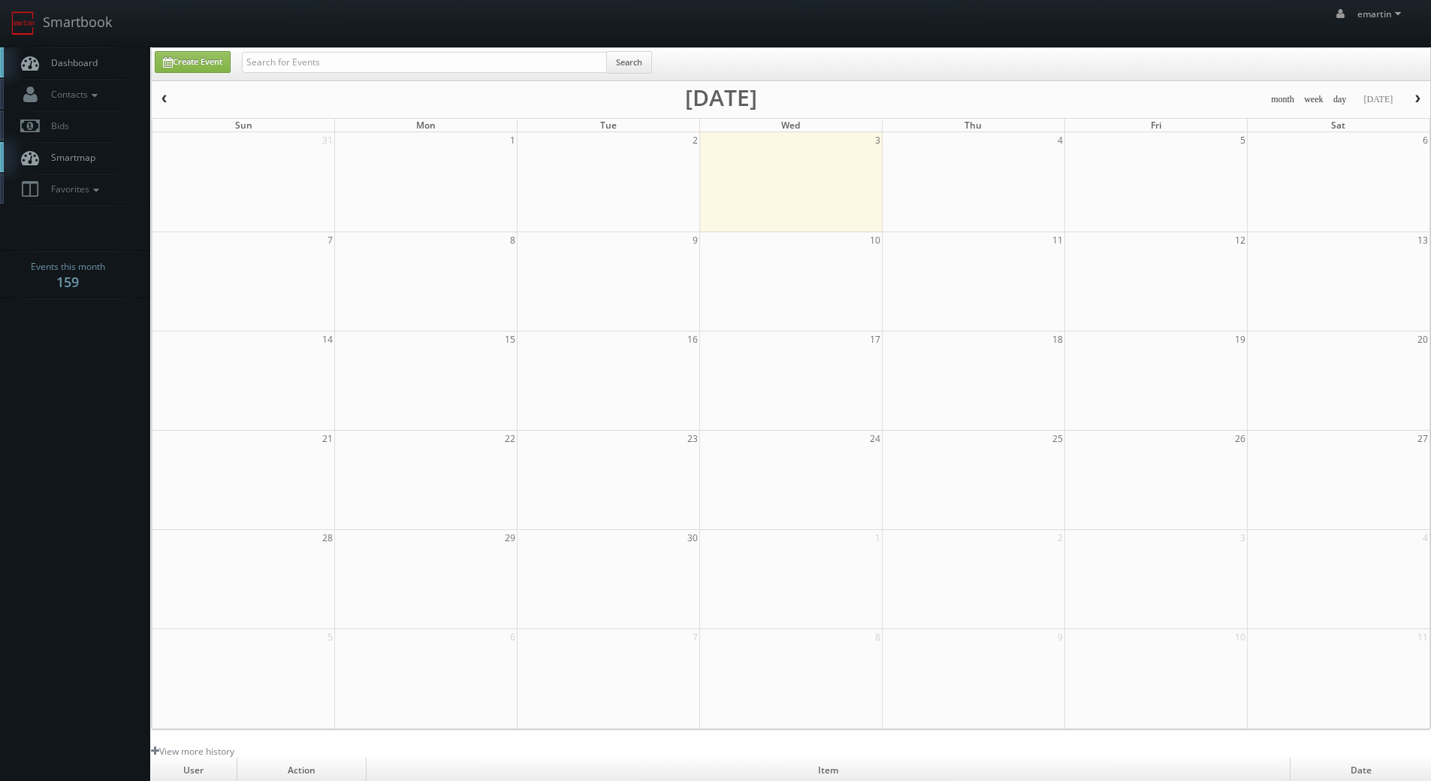
click at [130, 412] on body "Smartbook Toggle Side Navigation Toggle Top Navigation emartin emartin Profile …" at bounding box center [715, 519] width 1431 height 1039
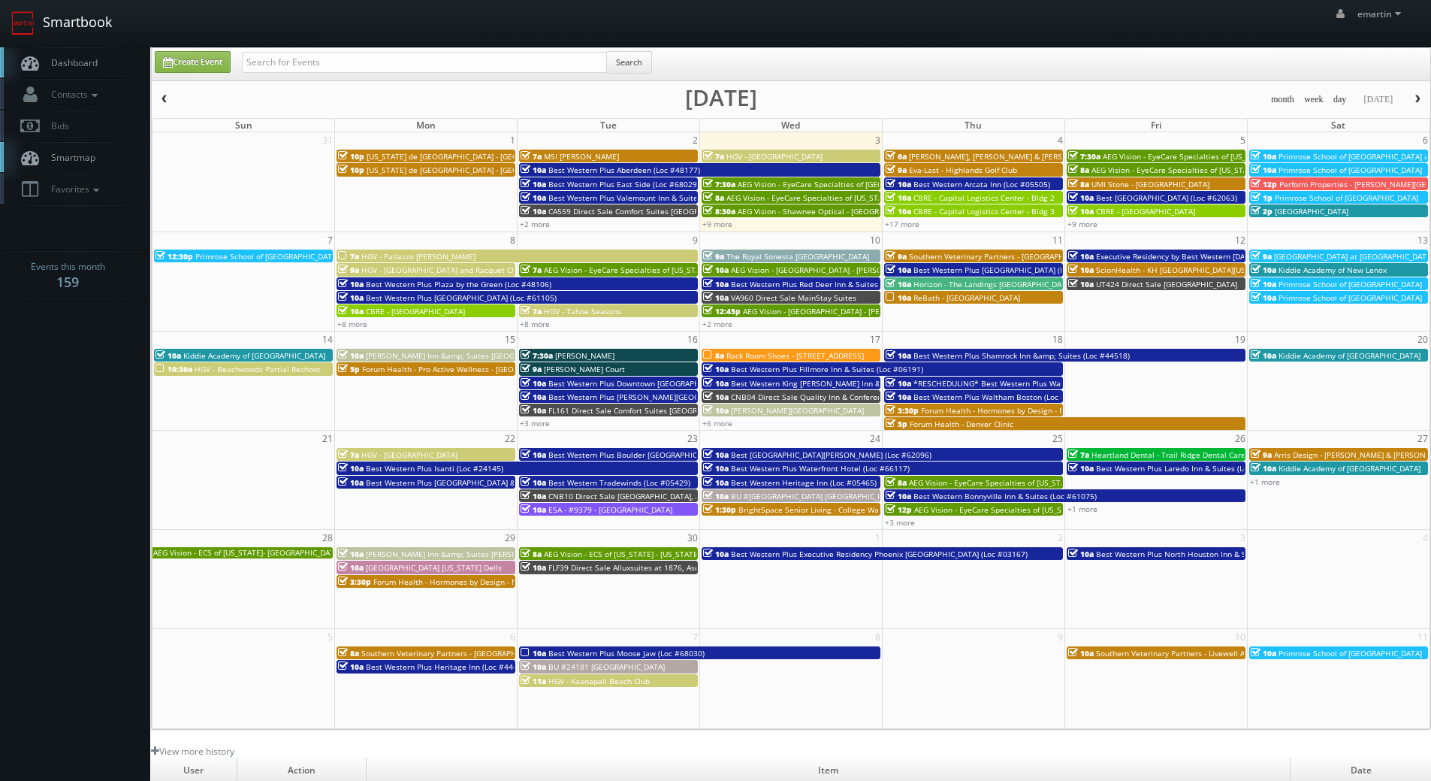
click at [116, 45] on link "Smartbook" at bounding box center [61, 23] width 123 height 47
click at [1089, 49] on div "Create Event Search" at bounding box center [791, 64] width 1279 height 32
click at [908, 228] on link "+17 more" at bounding box center [902, 224] width 35 height 11
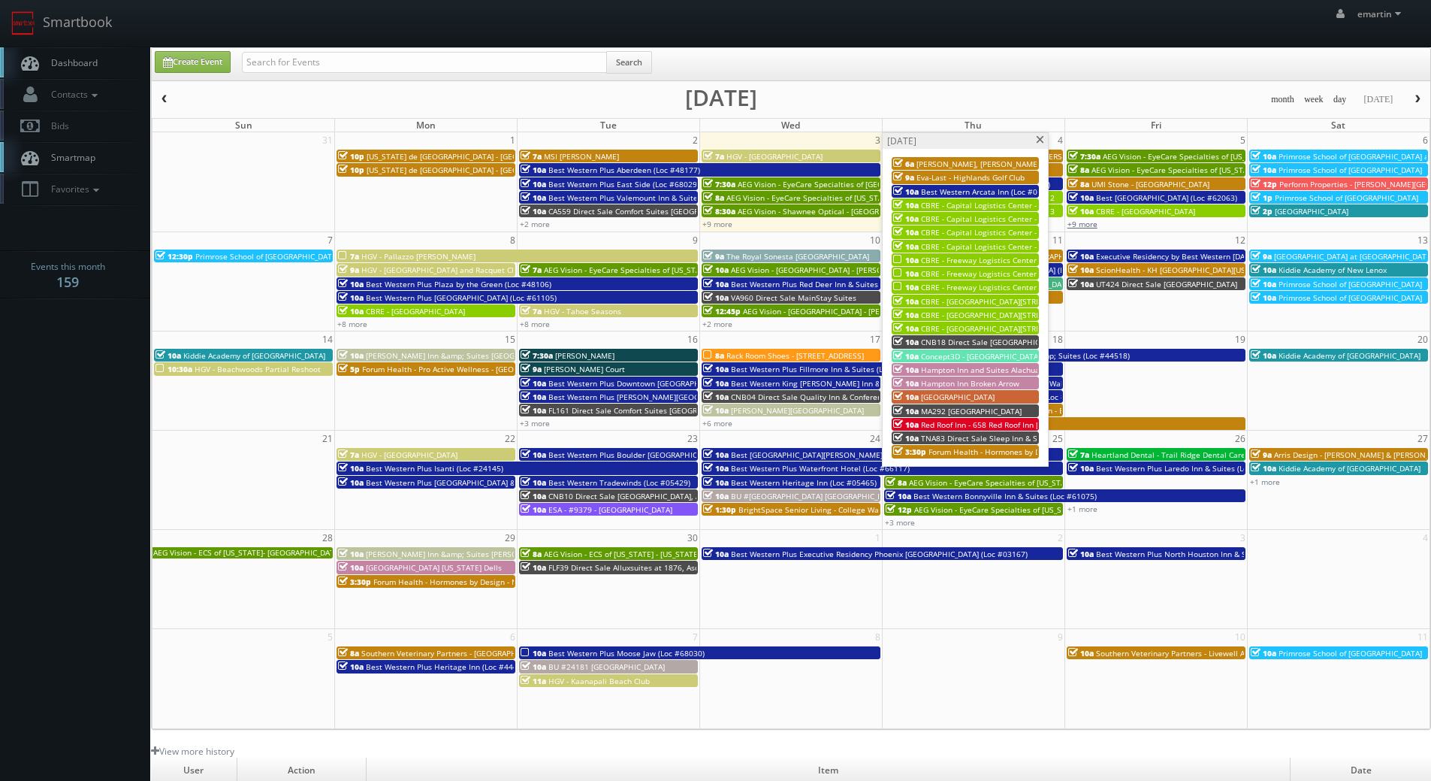
click at [1092, 223] on link "+9 more" at bounding box center [1083, 224] width 30 height 11
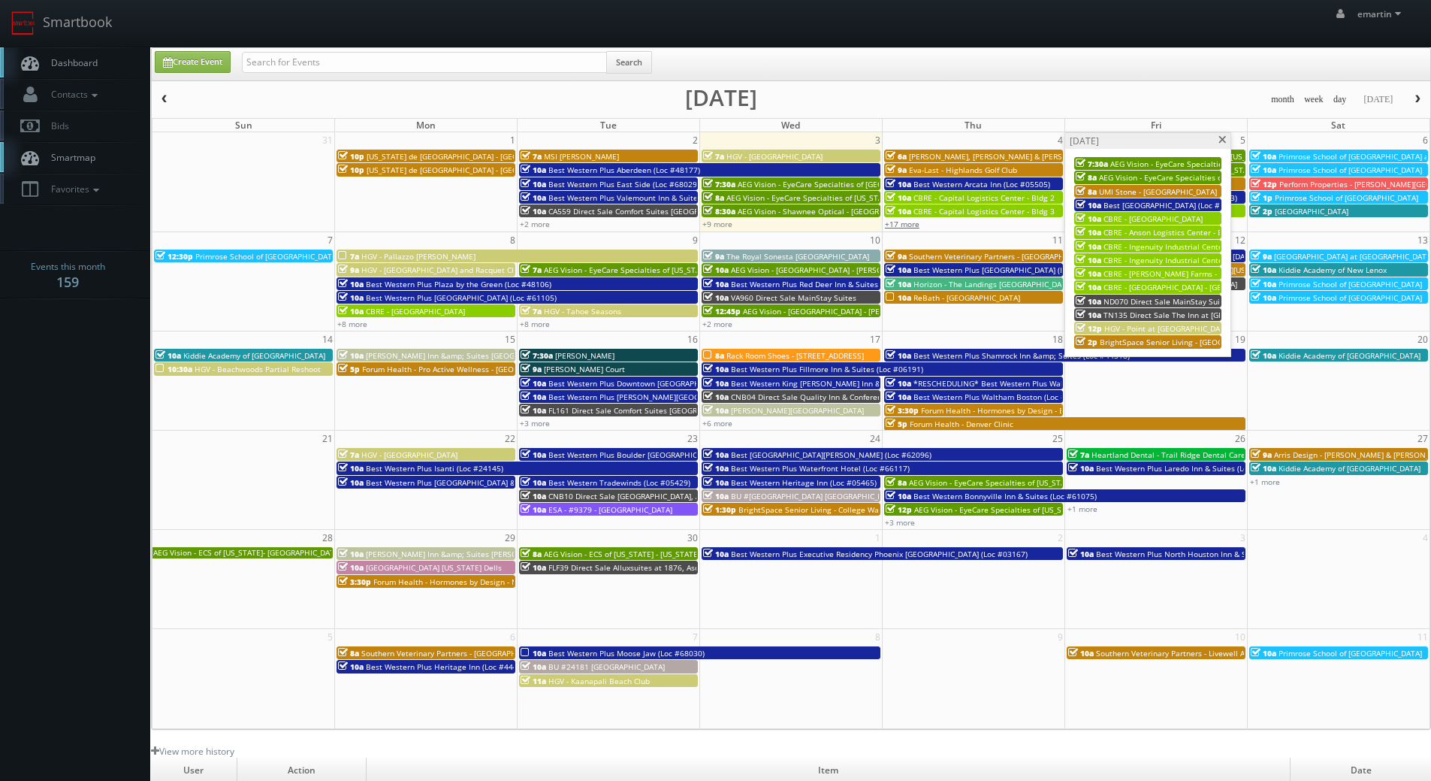
click at [913, 228] on link "+17 more" at bounding box center [902, 224] width 35 height 11
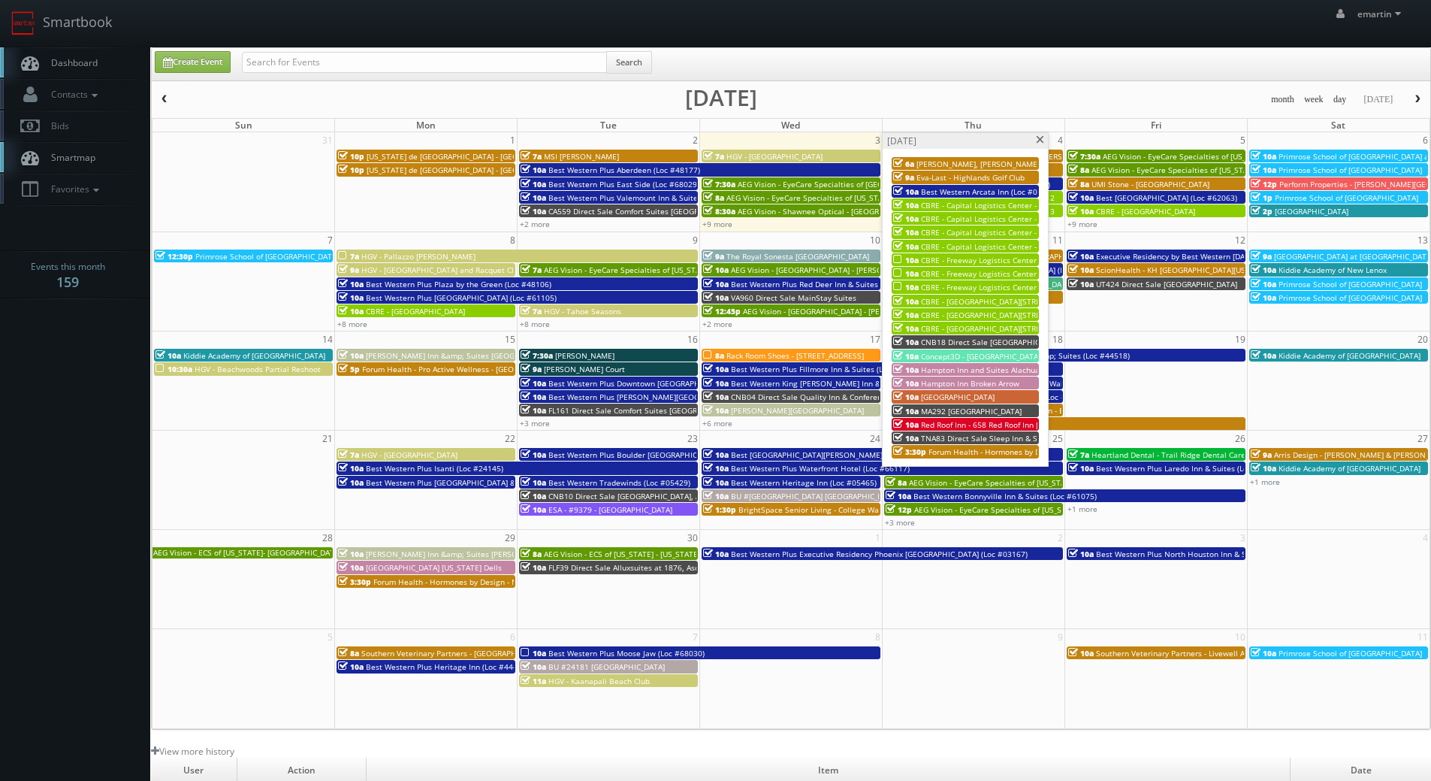
click at [946, 216] on span "CBRE - Capital Logistics Center - Bldg 3" at bounding box center [991, 218] width 141 height 11
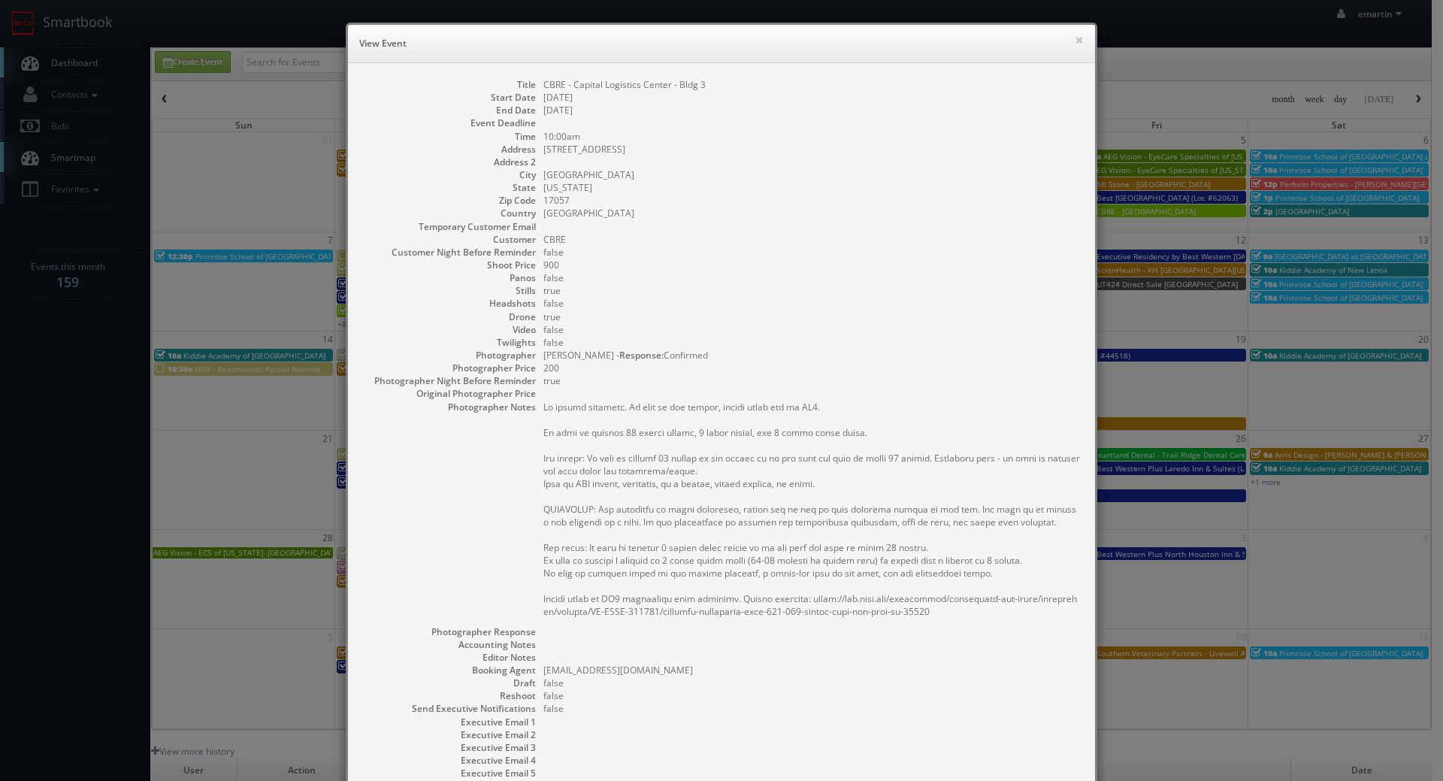
click at [850, 172] on dd "Middletown" at bounding box center [811, 174] width 536 height 13
click at [1074, 38] on button "×" at bounding box center [1078, 40] width 9 height 11
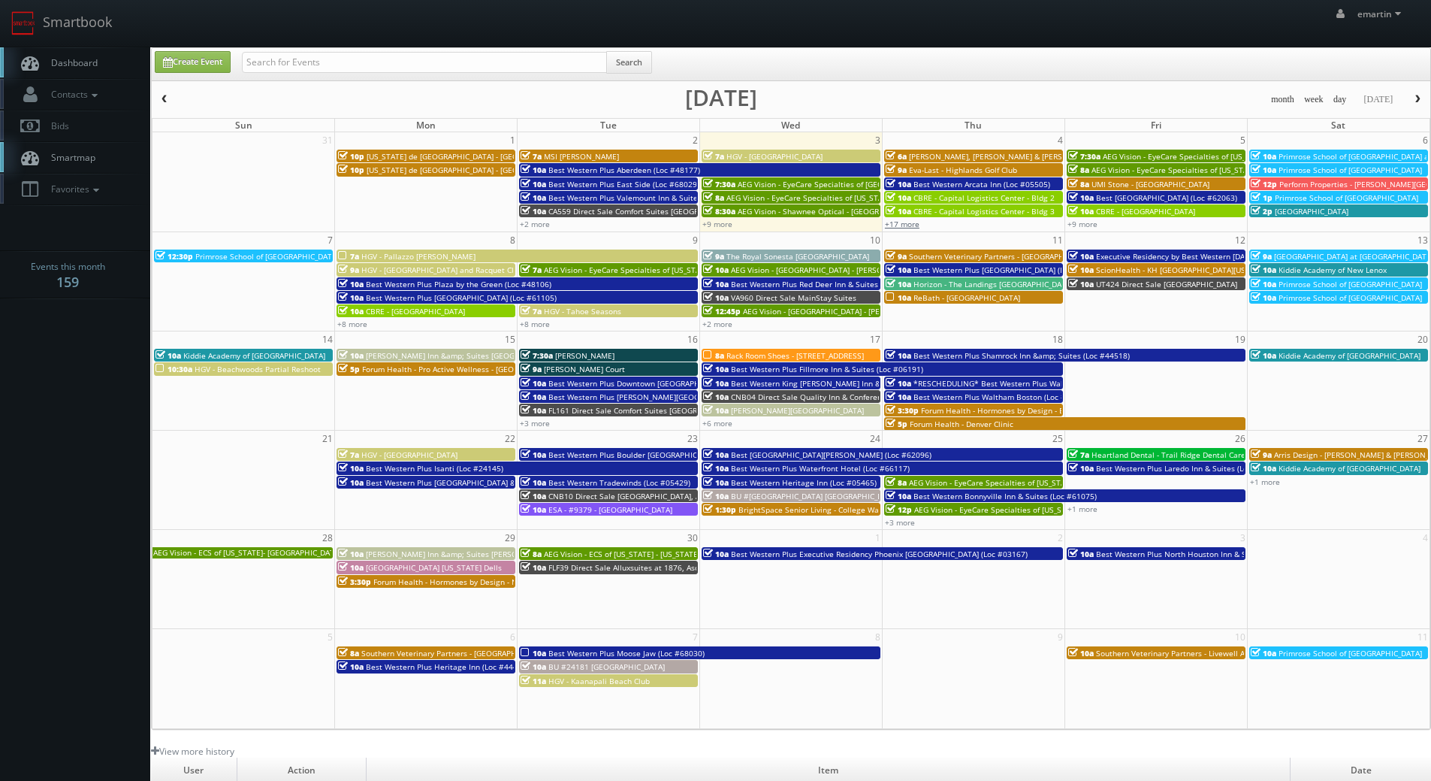
click at [895, 224] on link "+17 more" at bounding box center [902, 224] width 35 height 11
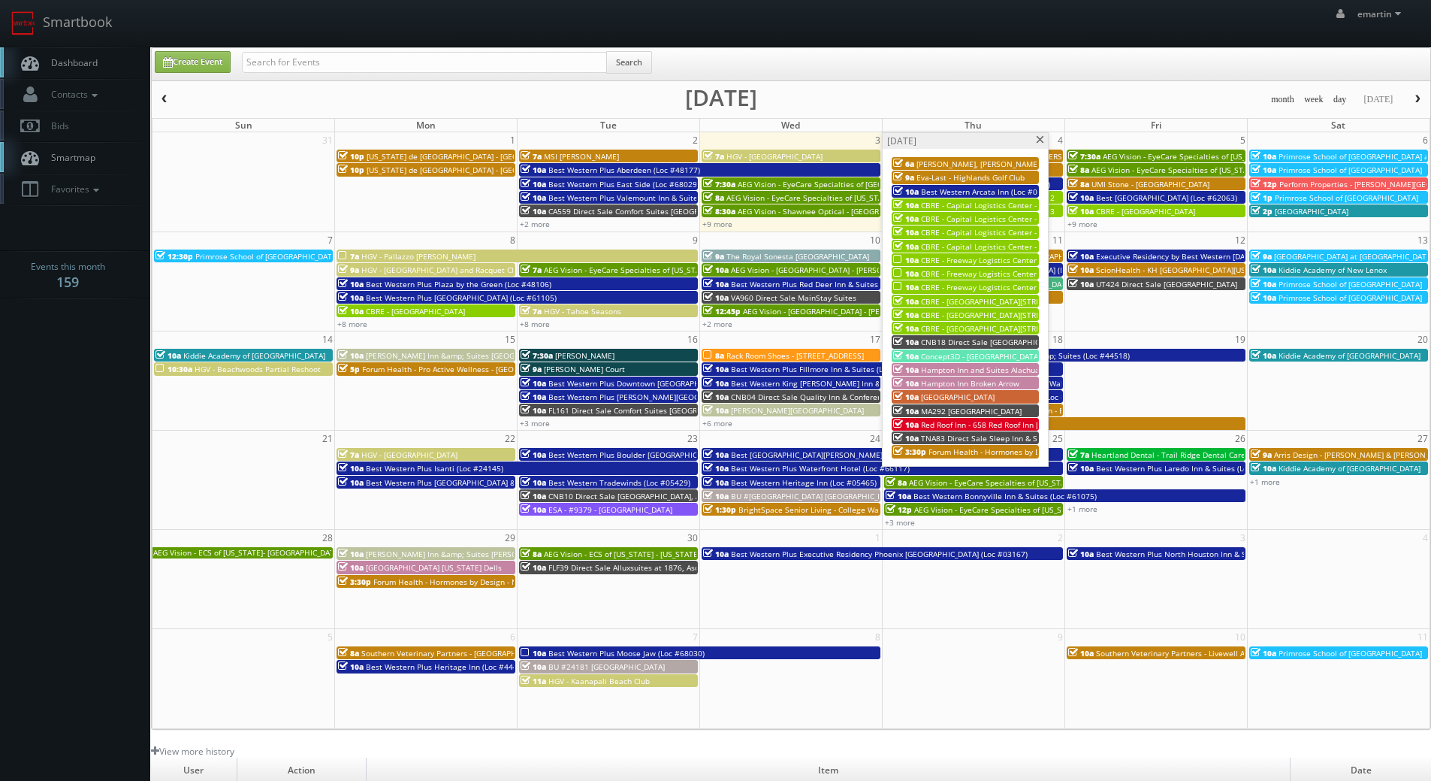
click at [970, 307] on link "10a CBRE - Portside 55 Park - Bldg 1" at bounding box center [965, 301] width 147 height 13
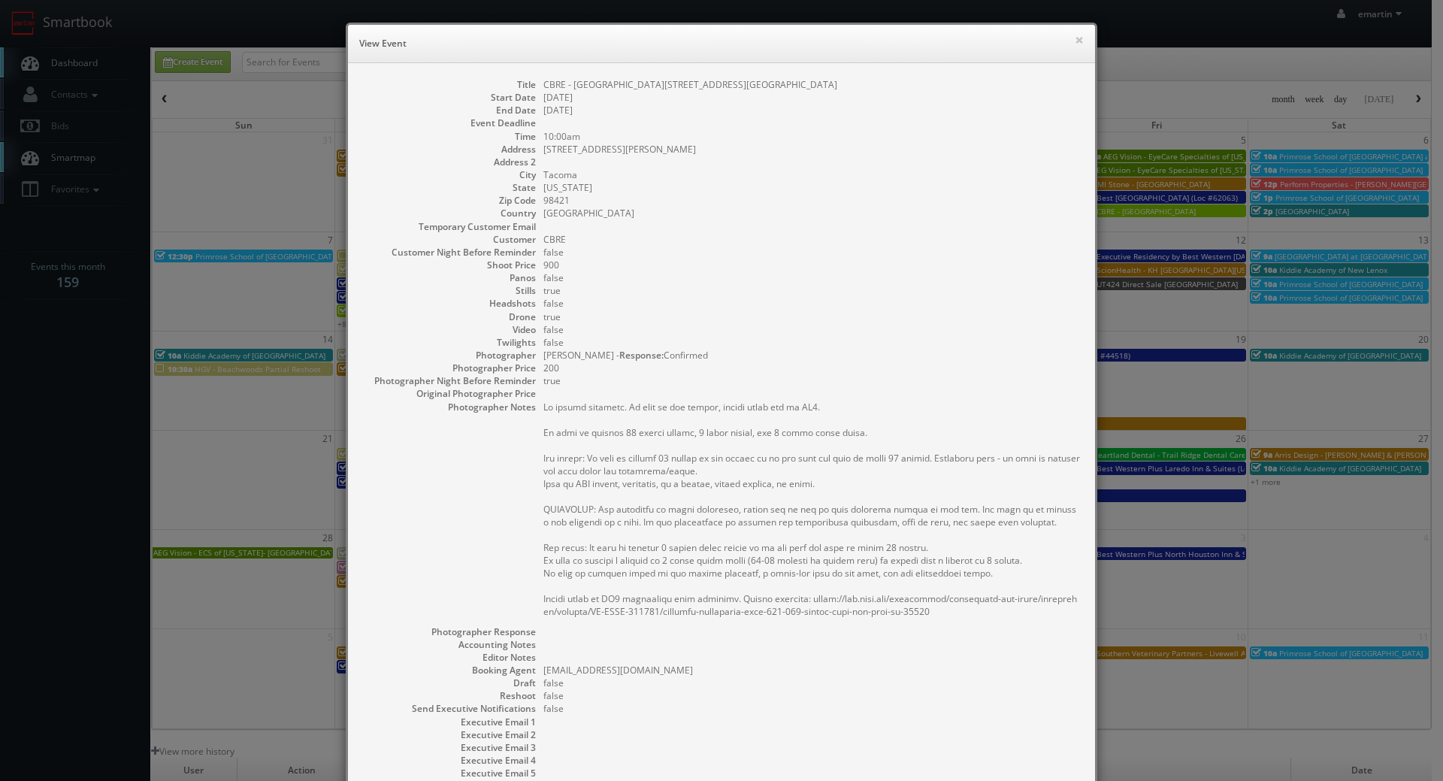
drag, startPoint x: 760, startPoint y: 221, endPoint x: 775, endPoint y: 192, distance: 32.9
click at [760, 218] on dl "Title CBRE - Portside 55 Park - Bldg 1 Start Date 09/04/2025 End Date 09/04/202…" at bounding box center [721, 454] width 717 height 753
click at [1072, 51] on div "× View Event" at bounding box center [721, 44] width 747 height 38
click at [1067, 41] on h6 "View Event" at bounding box center [721, 43] width 724 height 15
click at [1067, 44] on h6 "View Event" at bounding box center [721, 43] width 724 height 15
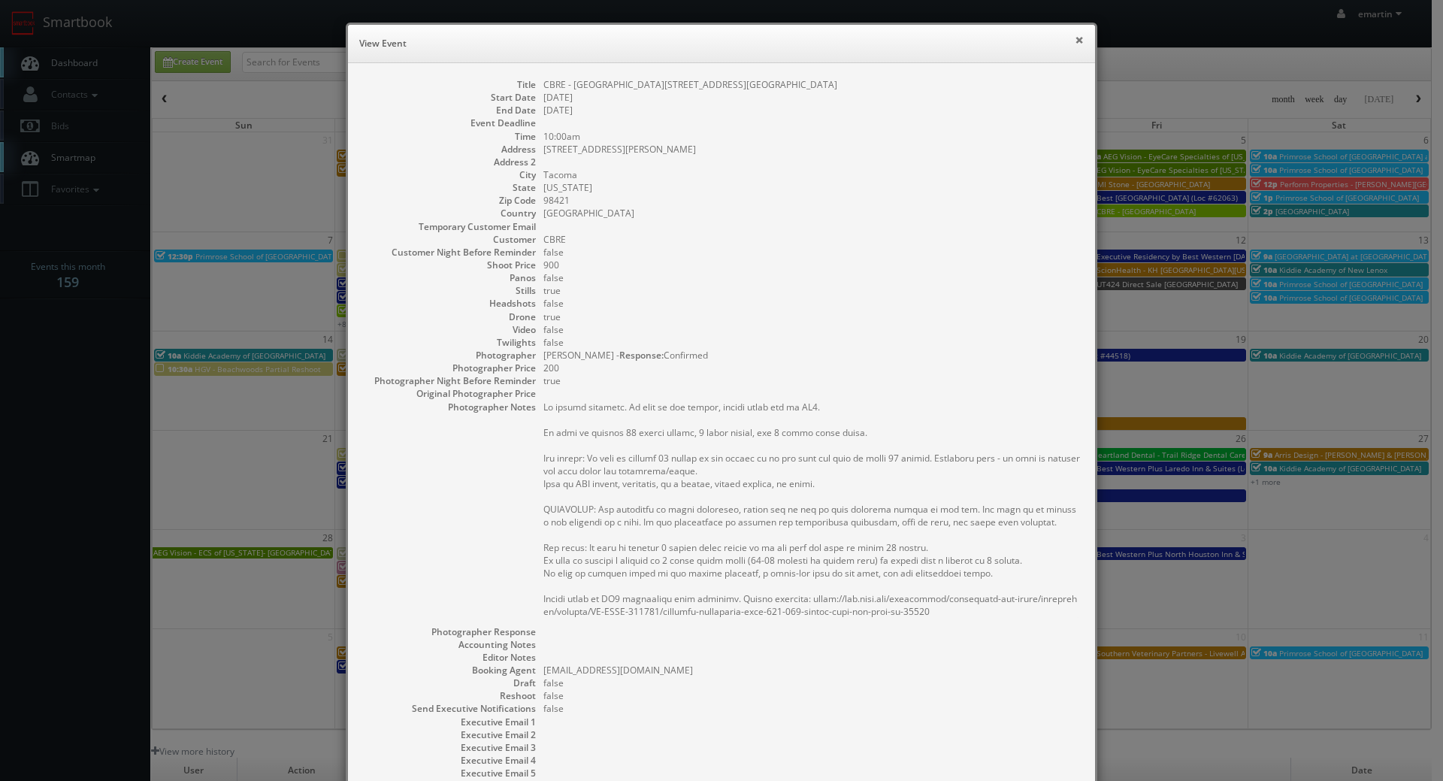
click at [1074, 42] on button "×" at bounding box center [1078, 40] width 9 height 11
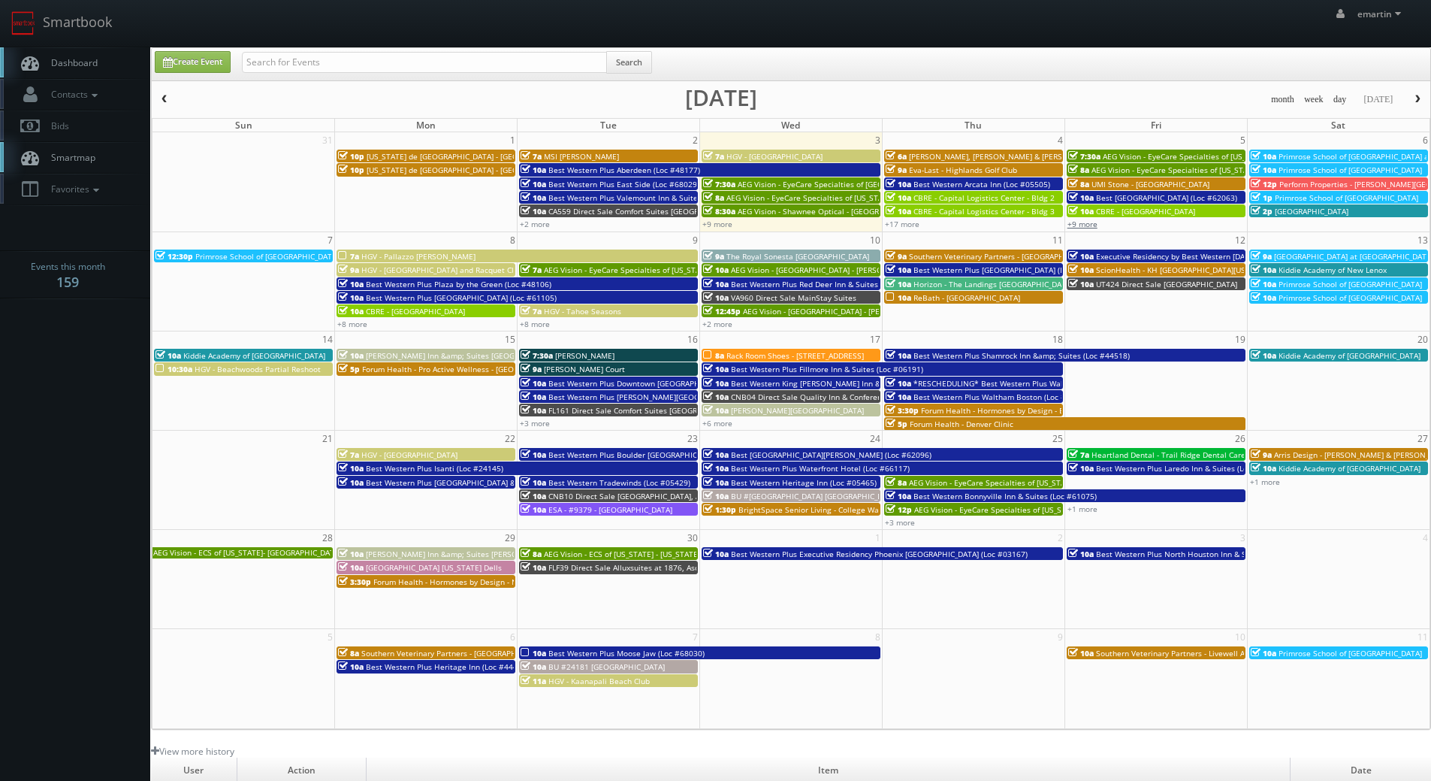
click at [1084, 219] on link "+9 more" at bounding box center [1083, 224] width 30 height 11
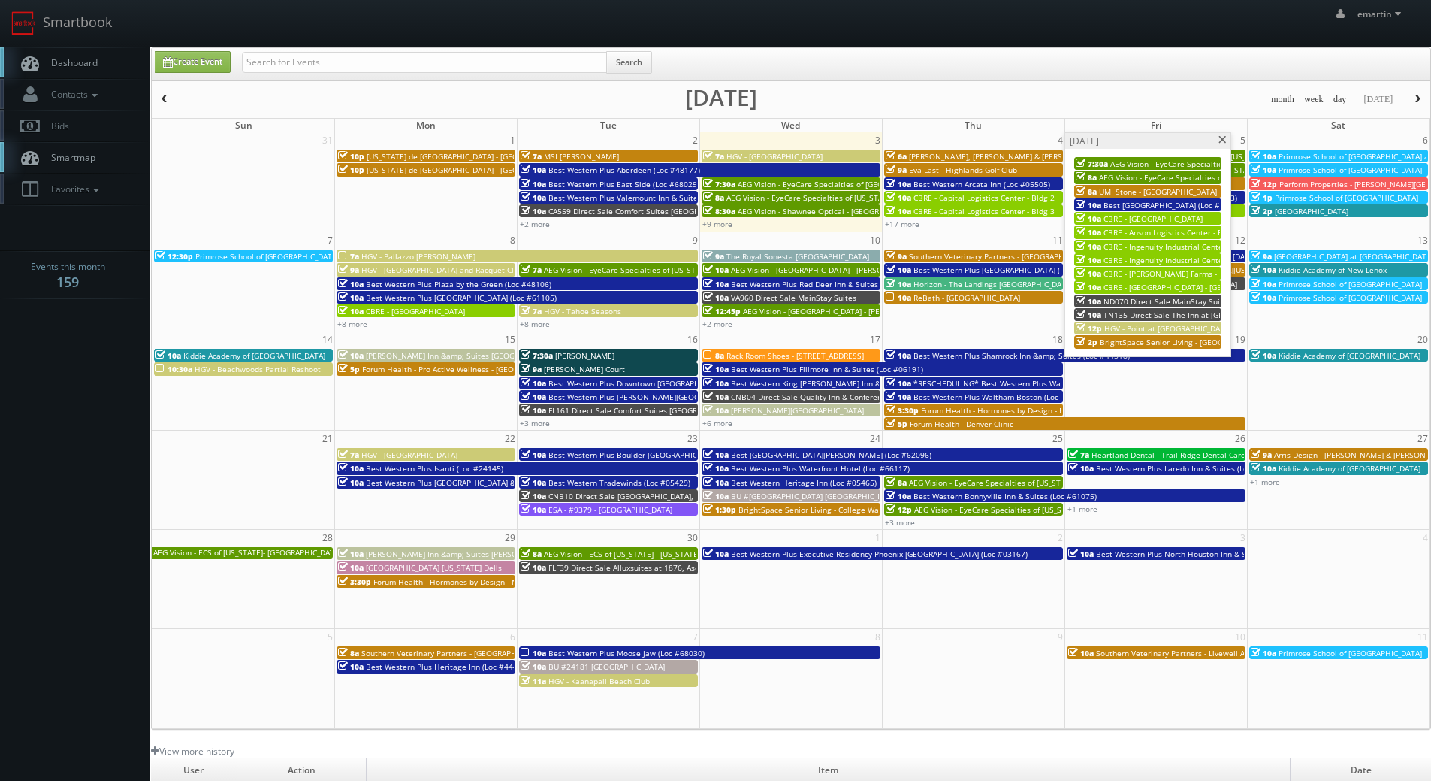
click at [1161, 249] on span "CBRE - Ingenuity Industrial Center - Bldg 1" at bounding box center [1180, 246] width 153 height 11
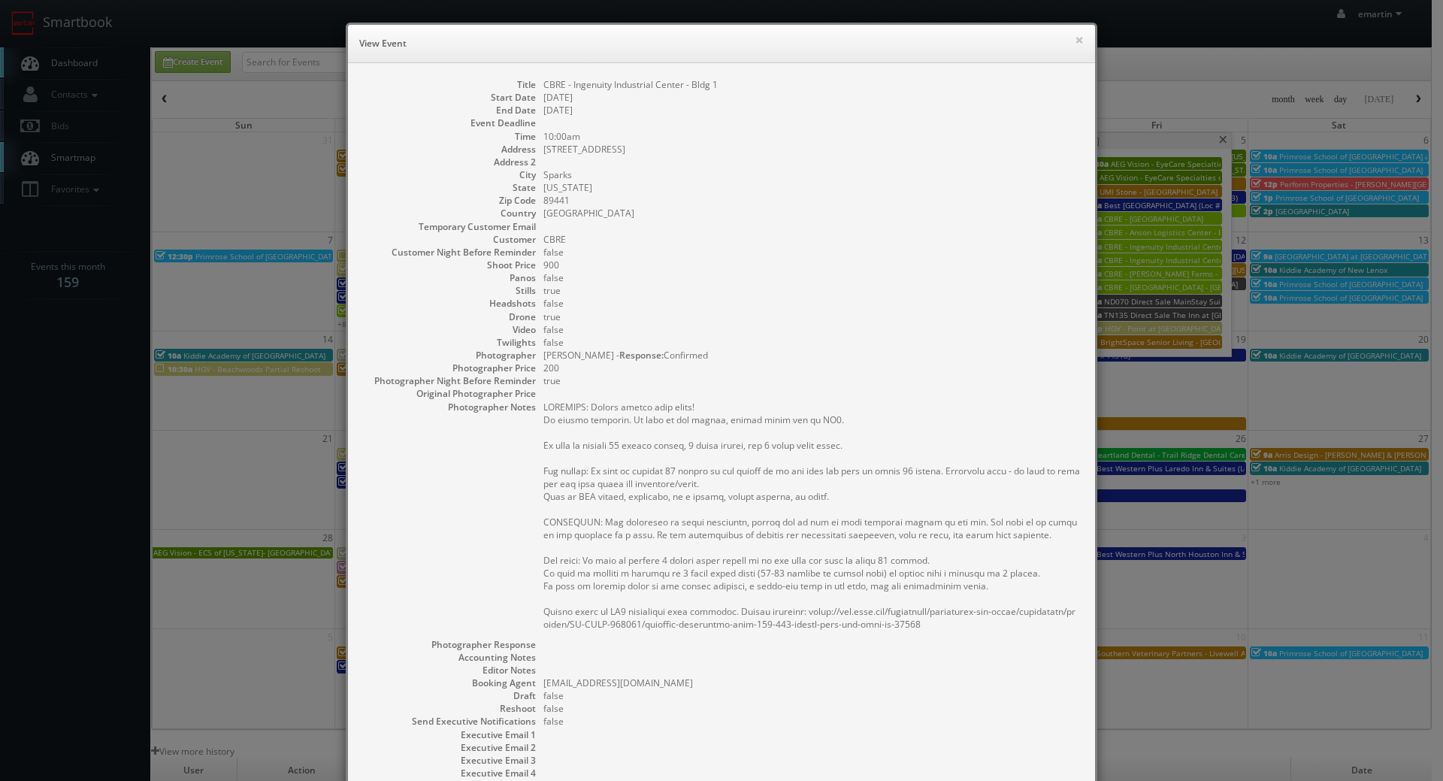
click at [725, 235] on dd "CBRE" at bounding box center [811, 239] width 536 height 13
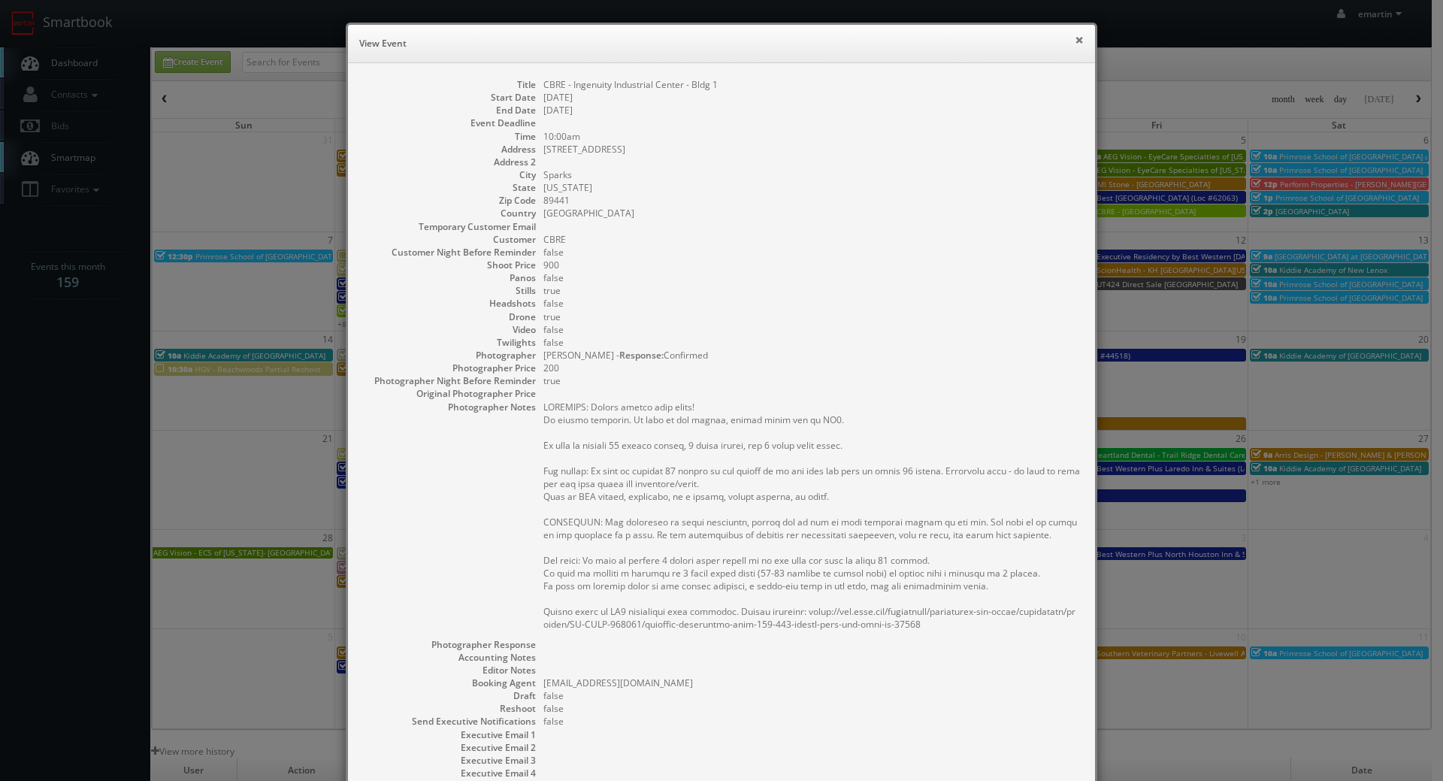
click at [1077, 36] on button "×" at bounding box center [1078, 40] width 9 height 11
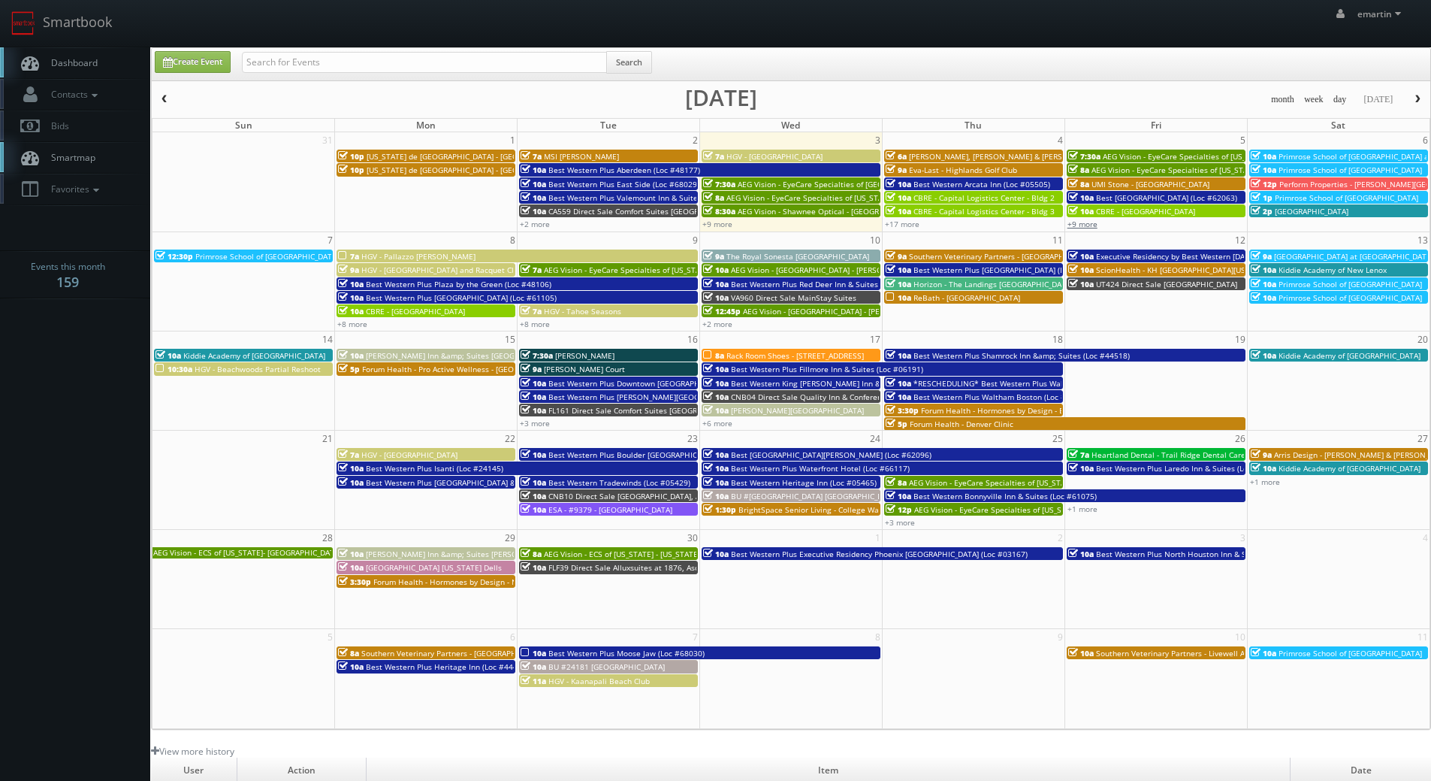
click at [1093, 228] on link "+9 more" at bounding box center [1083, 224] width 30 height 11
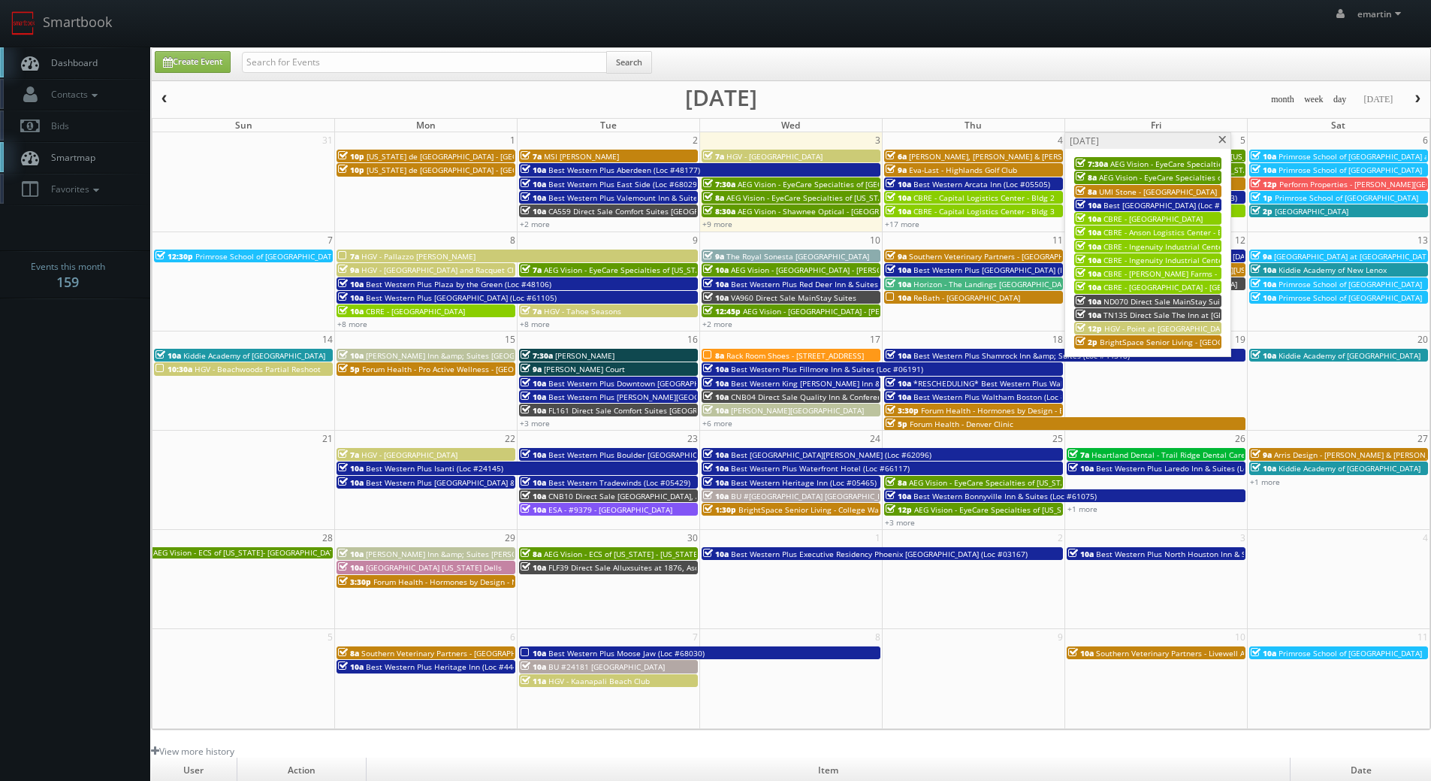
click at [1170, 274] on span "CBRE - [PERSON_NAME] Farms - Bldg 2" at bounding box center [1173, 273] width 139 height 11
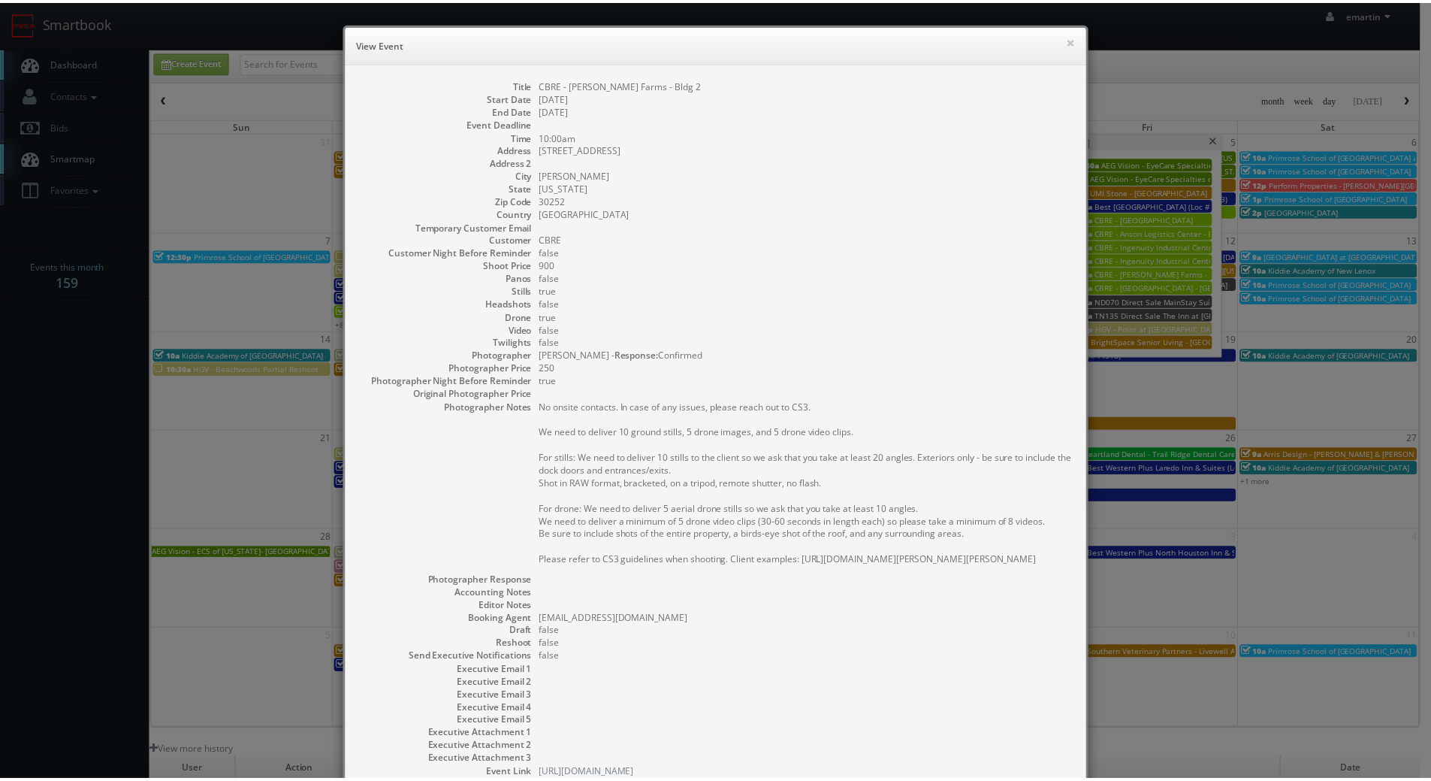
scroll to position [119, 0]
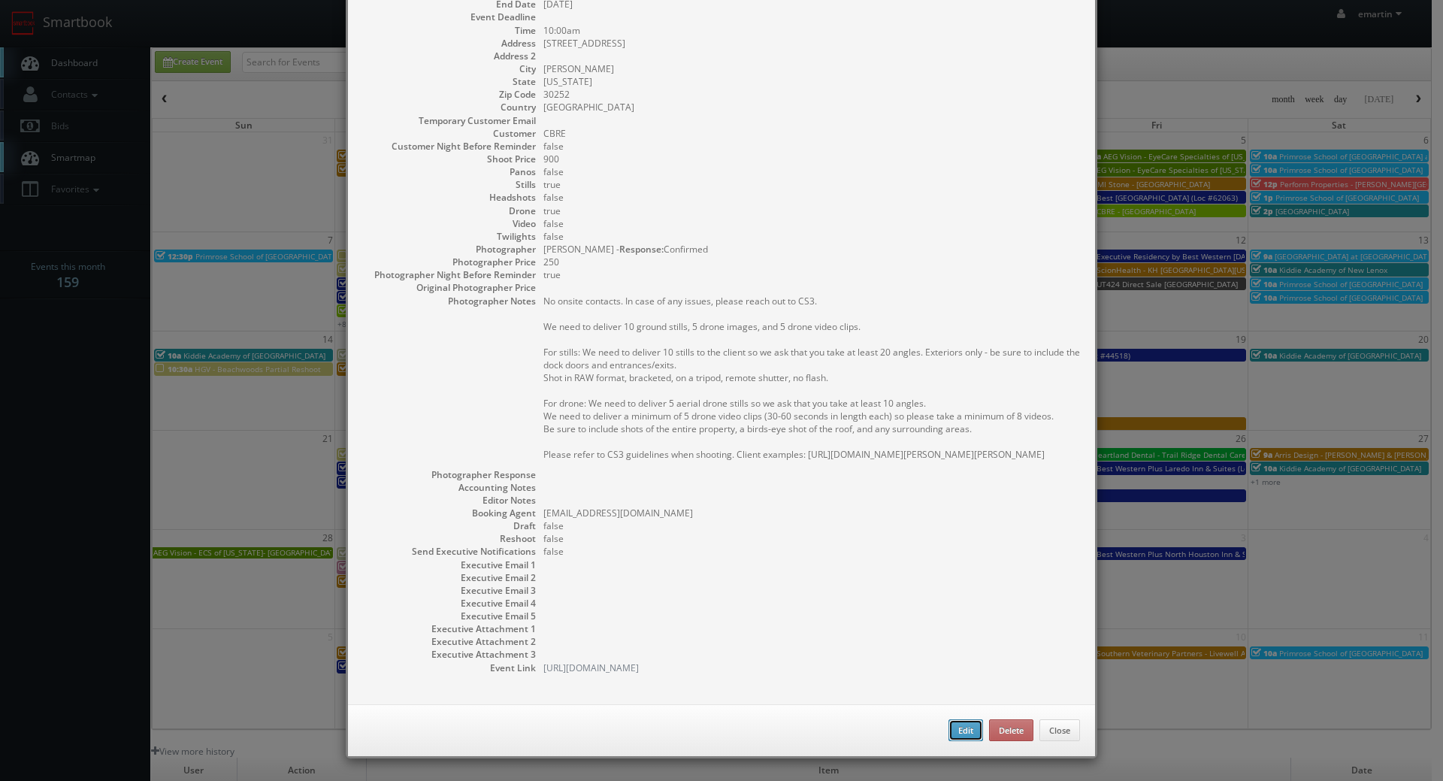
click at [957, 725] on button "Edit" at bounding box center [965, 730] width 35 height 23
type input "CBRE - [PERSON_NAME] Farms - Bldg 2"
type input "405 King Mill Road"
type input "McDonough"
type input "30252"
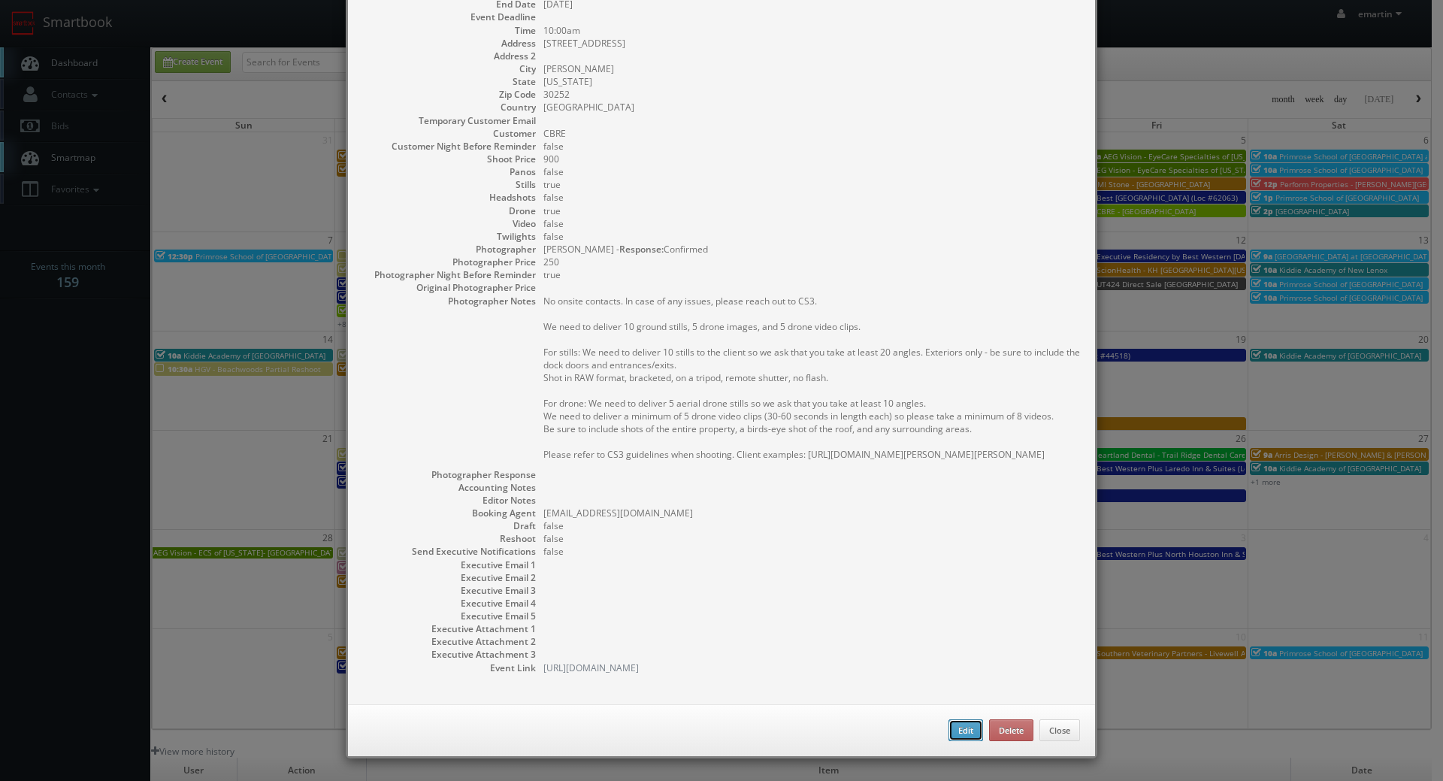
type input "900"
checkbox input "true"
type input "09/05/2025"
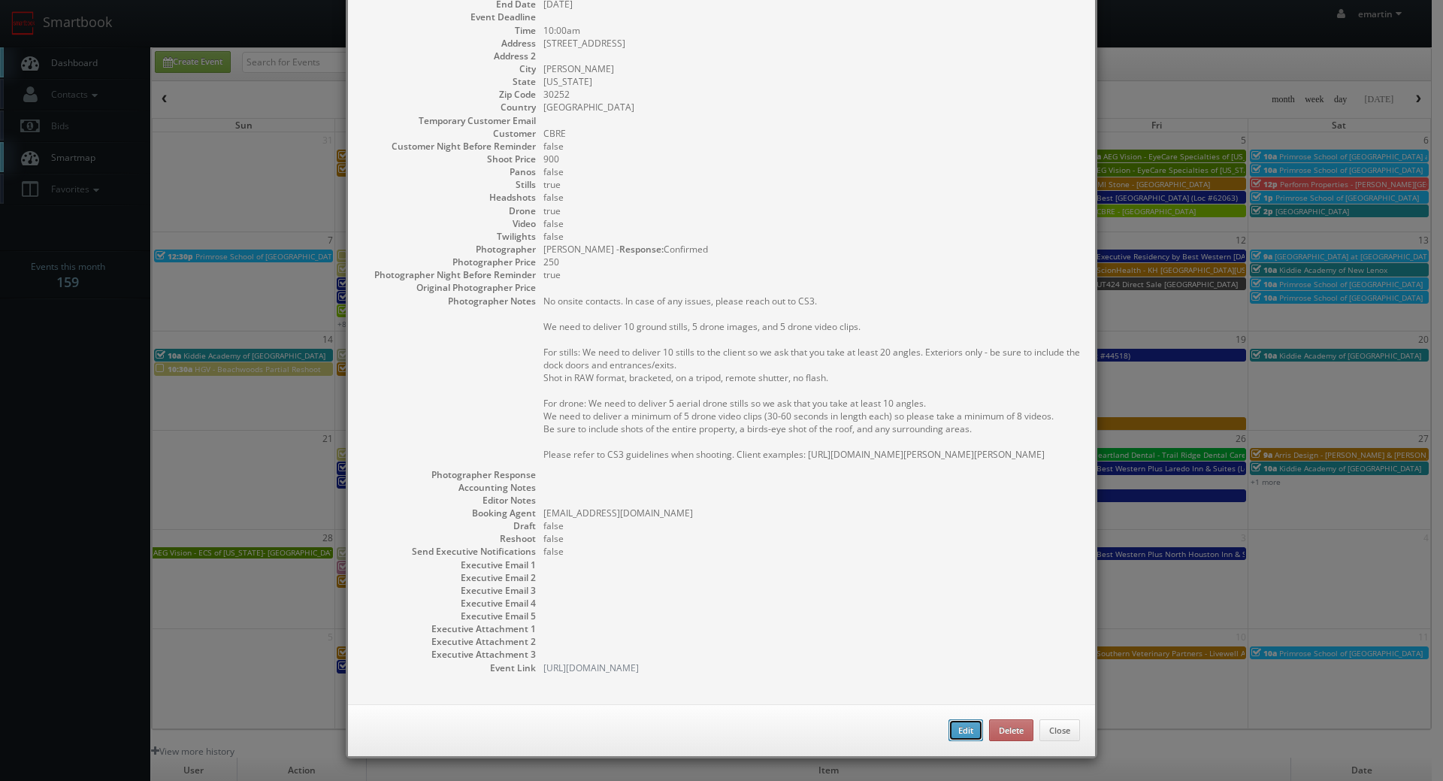
type input "10:00am"
checkbox input "true"
type textarea "No onsite contacts. In case of any issues, please reach out to CS3. We need to …"
select select "[US_STATE]"
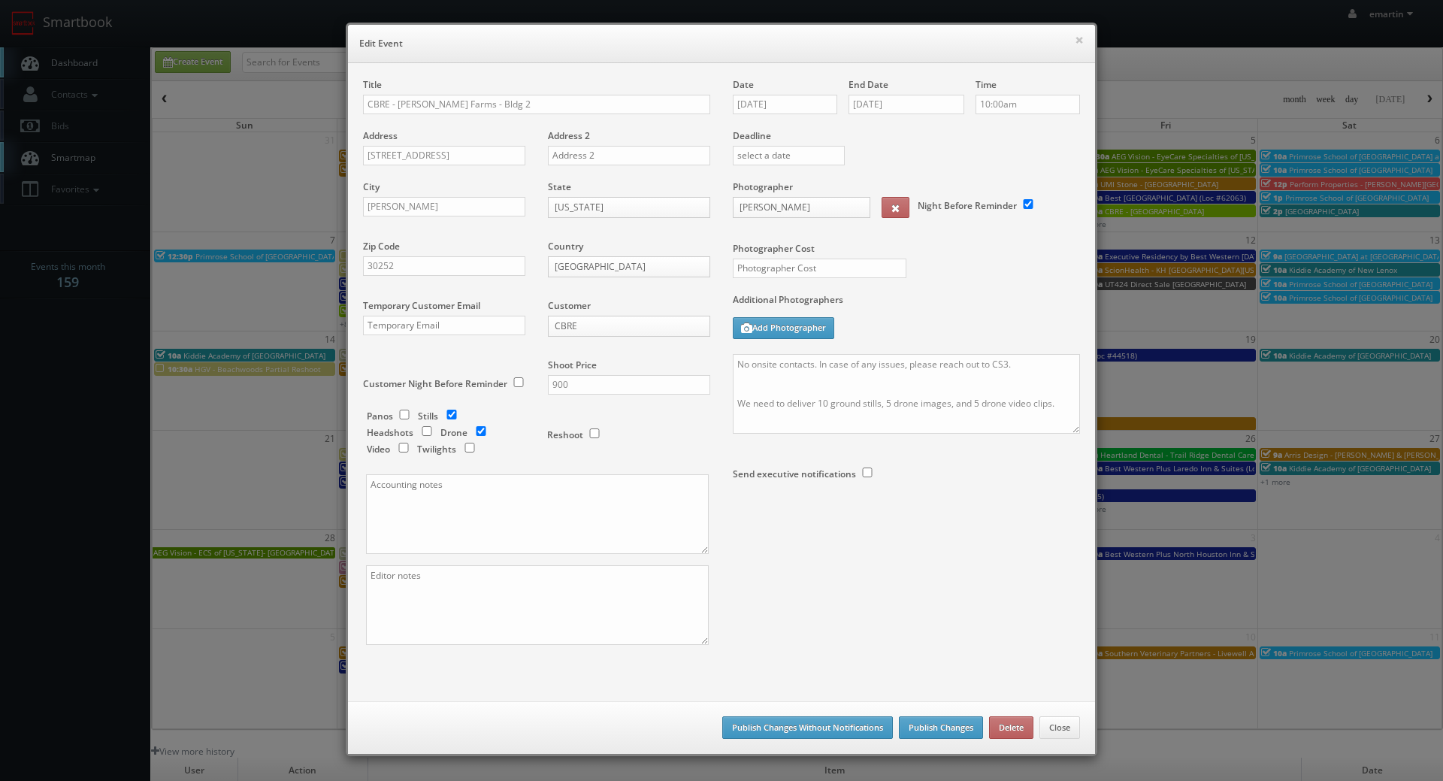
select select "[EMAIL_ADDRESS][DOMAIN_NAME]"
type input "900"
select select "fleetvision@gmail.com"
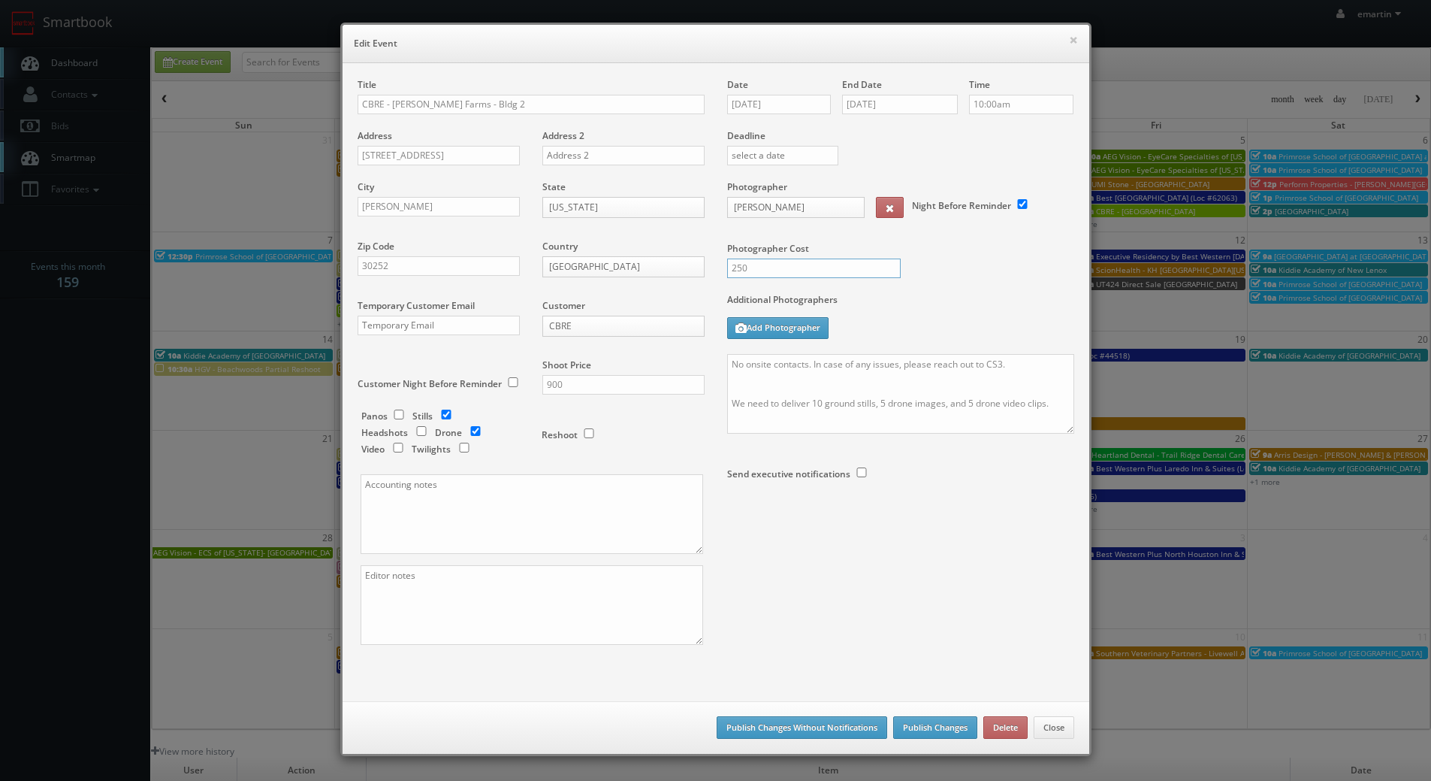
drag, startPoint x: 773, startPoint y: 266, endPoint x: 705, endPoint y: 264, distance: 67.7
click at [705, 264] on div "Title CBRE - Lambert Farms - Bldg 2 Address 405 King Mill Road Address 2 City M…" at bounding box center [715, 374] width 739 height 593
type input "300"
click at [947, 729] on button "Publish Changes" at bounding box center [935, 727] width 84 height 23
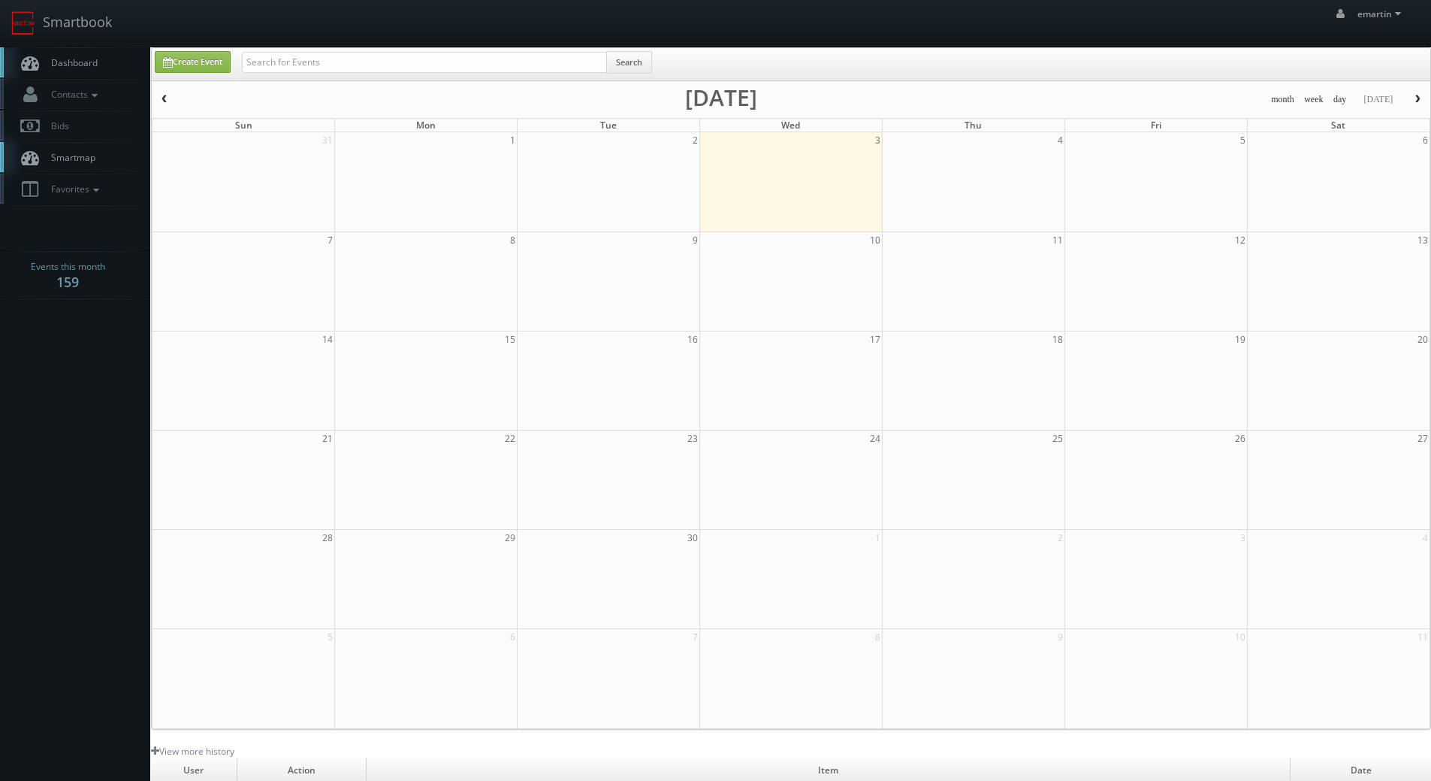
click at [92, 65] on span "Dashboard" at bounding box center [71, 62] width 54 height 13
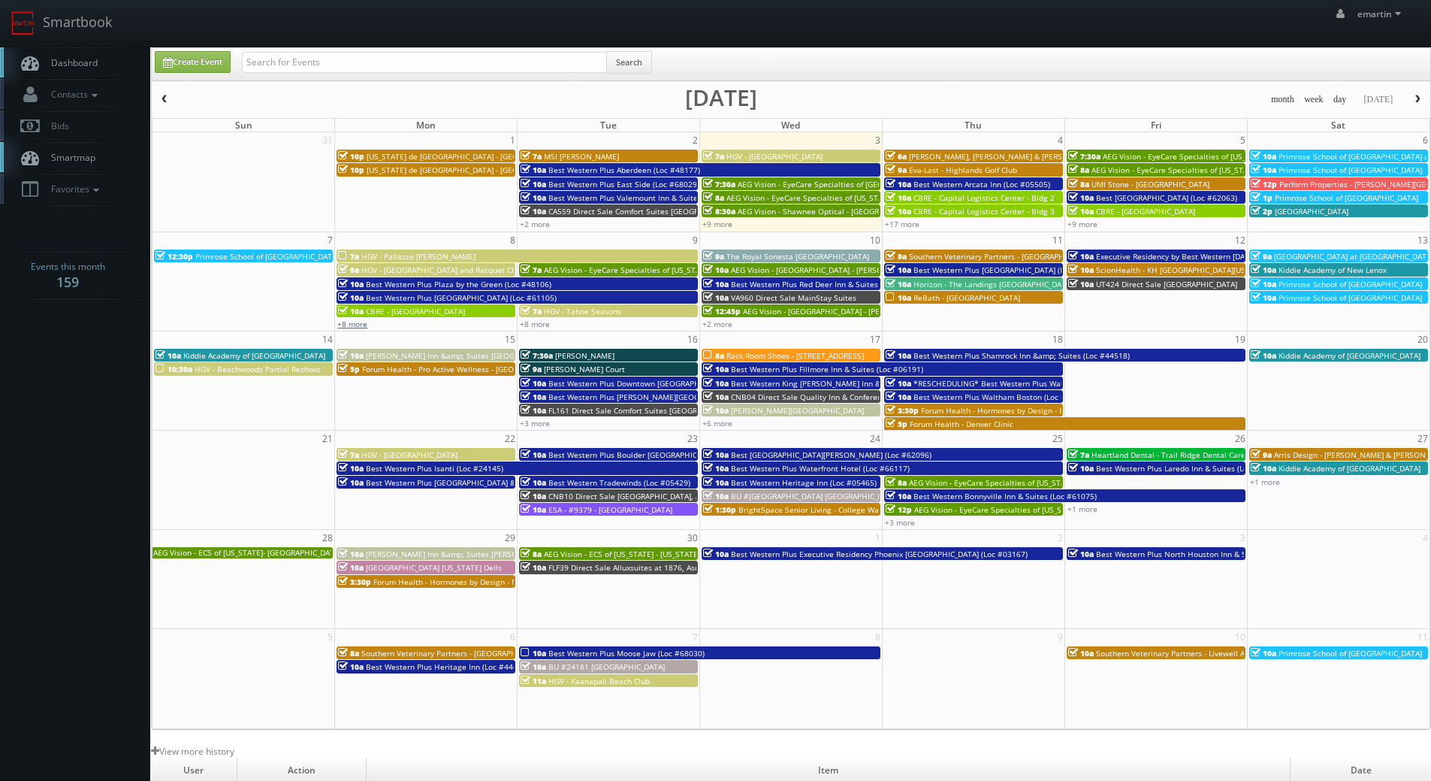
click at [358, 327] on link "+8 more" at bounding box center [352, 324] width 30 height 11
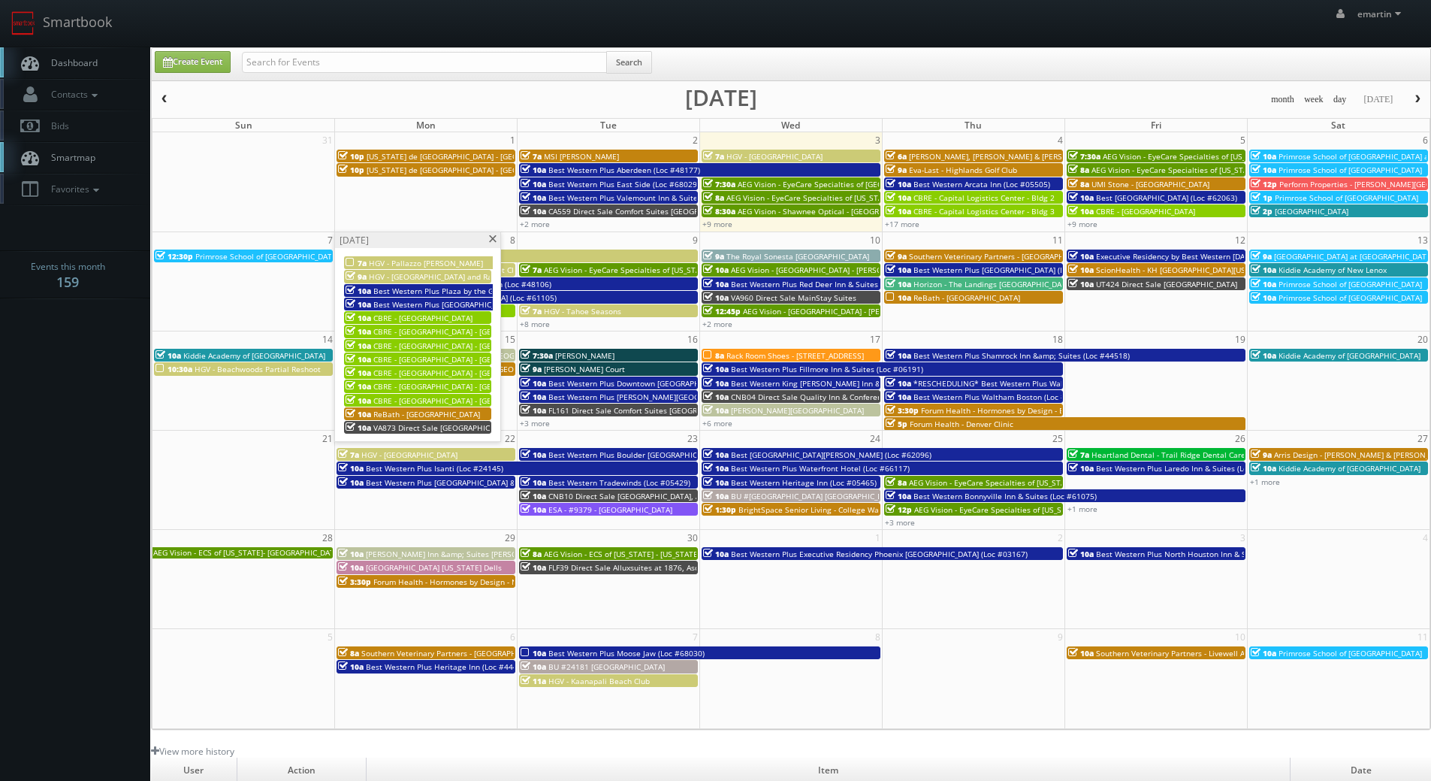
click at [387, 318] on span "CBRE - [GEOGRAPHIC_DATA]" at bounding box center [422, 318] width 99 height 11
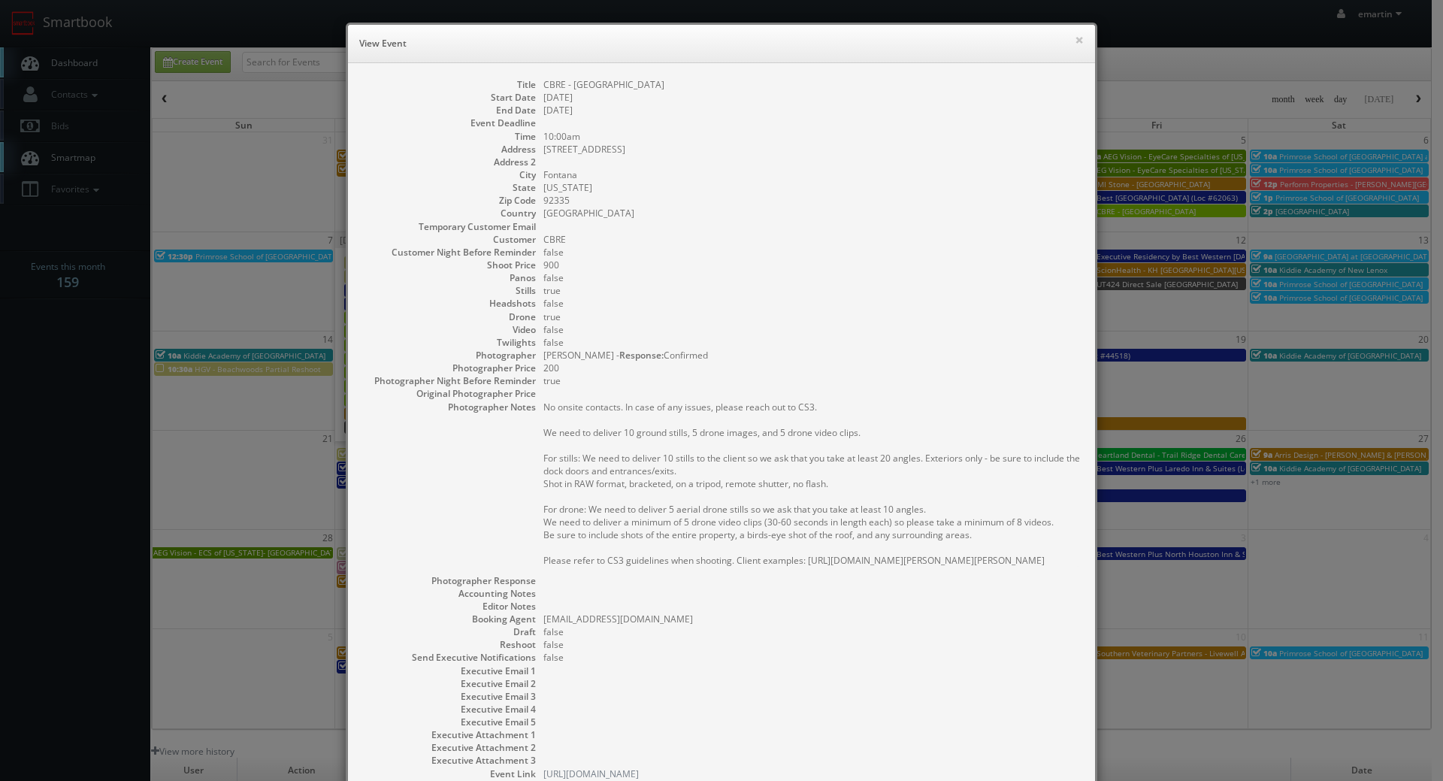
drag, startPoint x: 766, startPoint y: 209, endPoint x: 754, endPoint y: 212, distance: 13.1
click at [765, 209] on dd "[GEOGRAPHIC_DATA]" at bounding box center [811, 213] width 536 height 13
click at [1074, 37] on button "×" at bounding box center [1078, 40] width 9 height 11
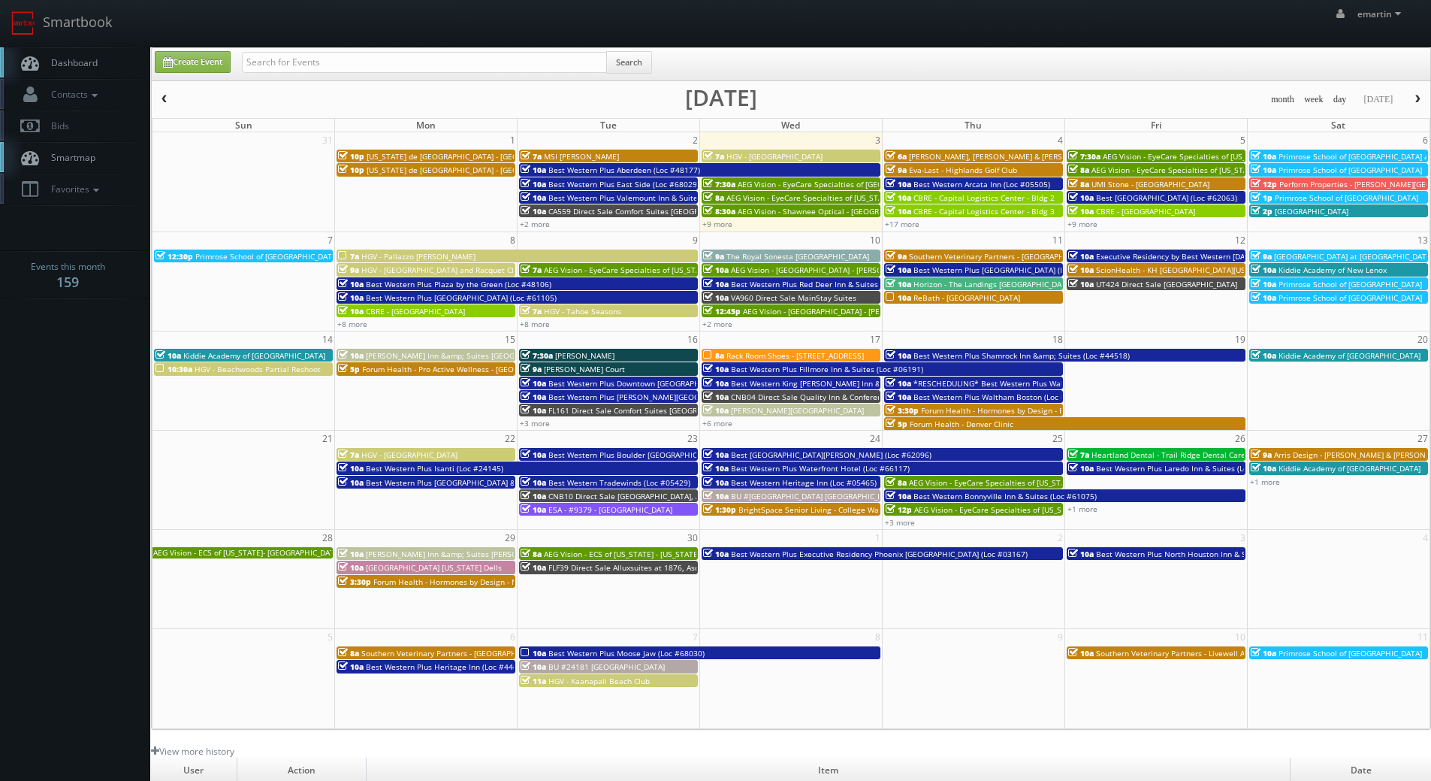
click at [79, 55] on link "Dashboard" at bounding box center [75, 62] width 150 height 31
click at [900, 223] on link "+17 more" at bounding box center [902, 224] width 35 height 11
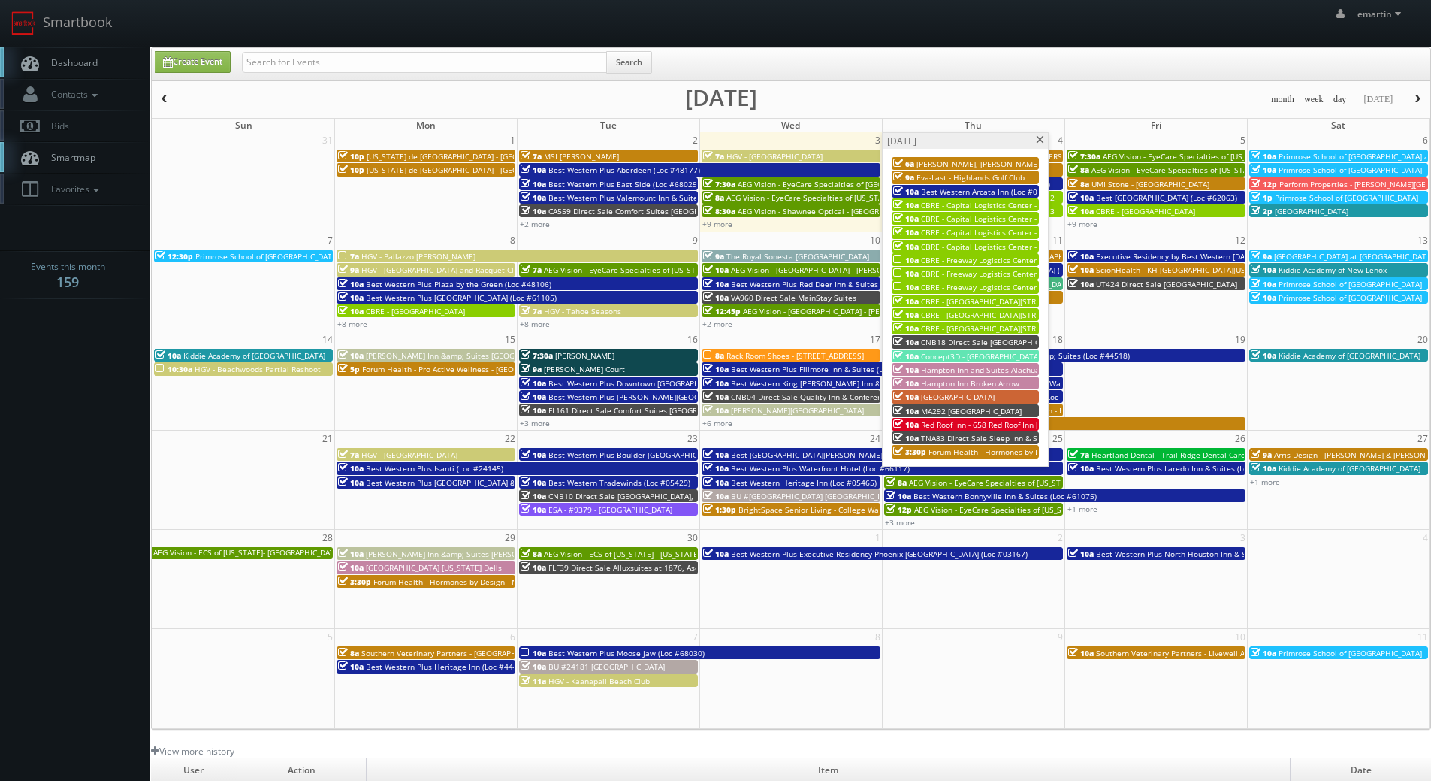
click at [980, 286] on span "CBRE - Freeway Logistics Center - [GEOGRAPHIC_DATA] 3" at bounding box center [1022, 287] width 203 height 11
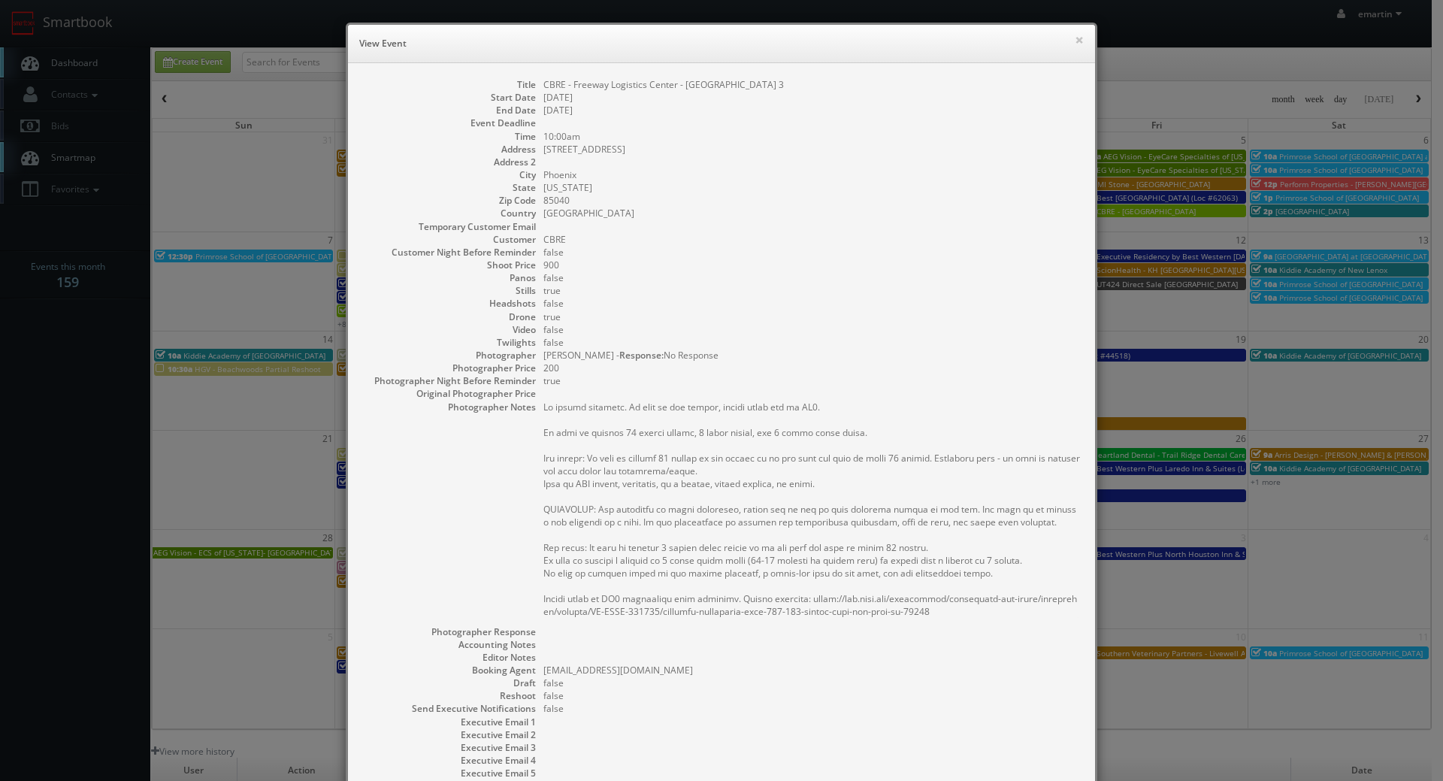
click at [799, 170] on dd "Phoenix" at bounding box center [811, 174] width 536 height 13
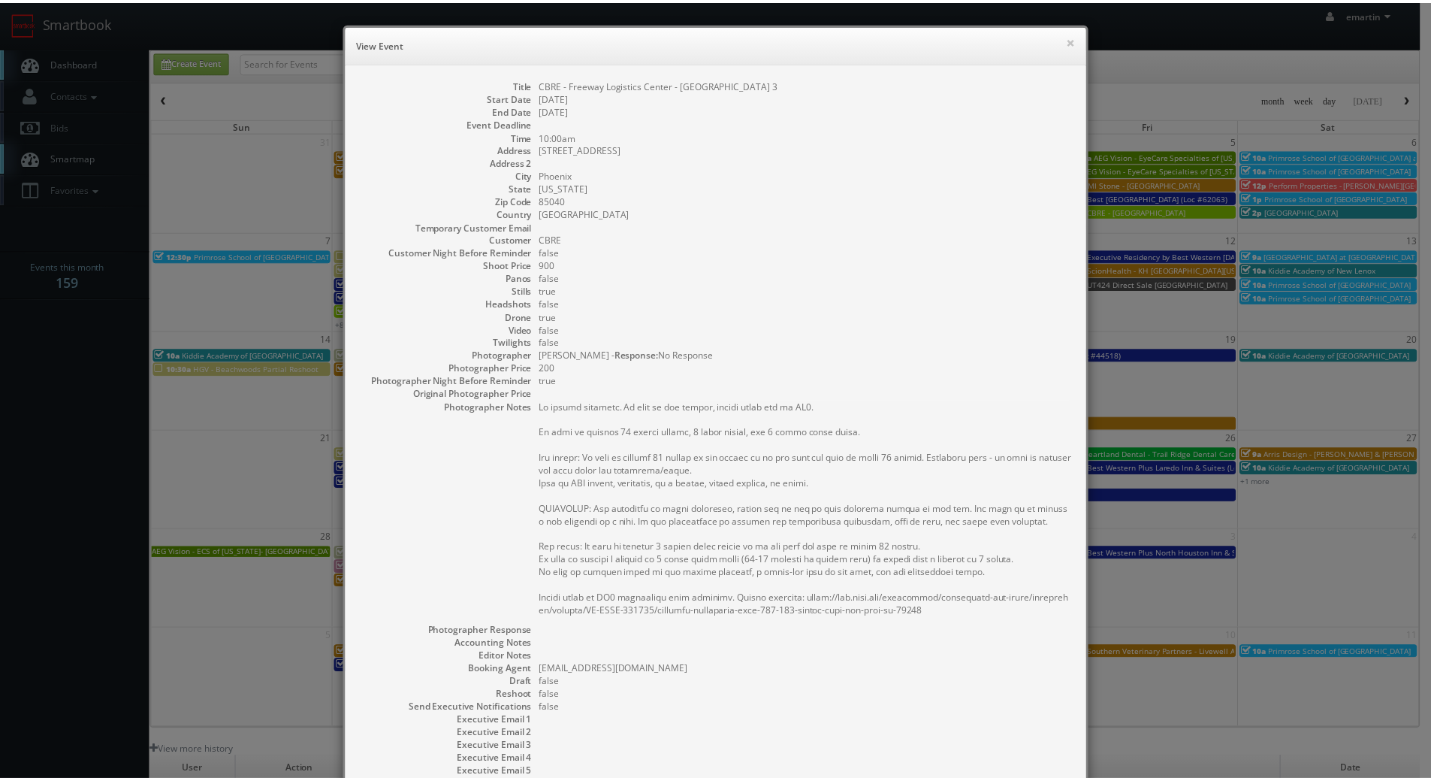
scroll to position [157, 0]
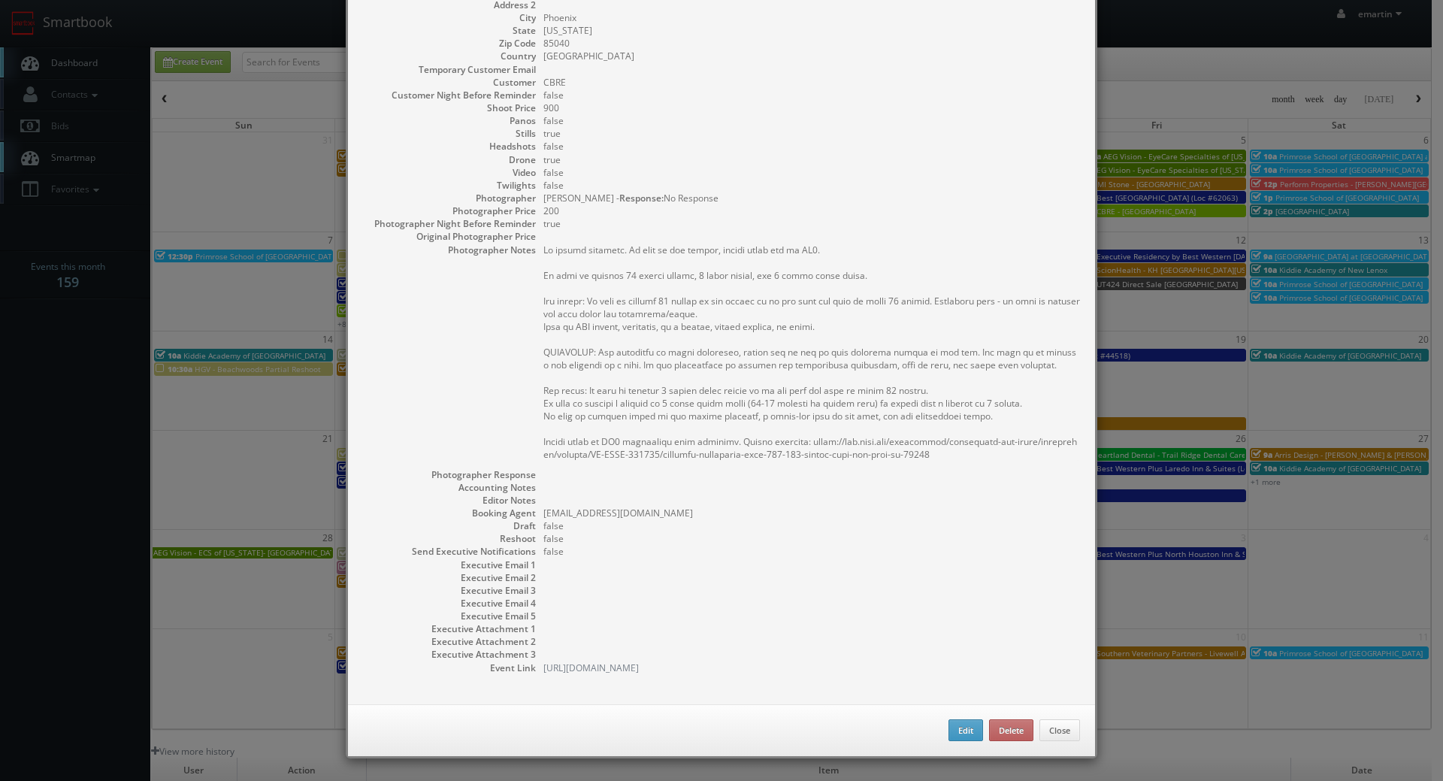
click at [956, 718] on div "Edit Delete Close" at bounding box center [721, 730] width 747 height 53
drag, startPoint x: 948, startPoint y: 748, endPoint x: 953, endPoint y: 737, distance: 11.8
click at [948, 745] on div "Edit Delete Close" at bounding box center [721, 730] width 747 height 53
click at [956, 728] on button "Edit" at bounding box center [965, 730] width 35 height 23
type input "CBRE - Freeway Logistics Center - [GEOGRAPHIC_DATA] 3"
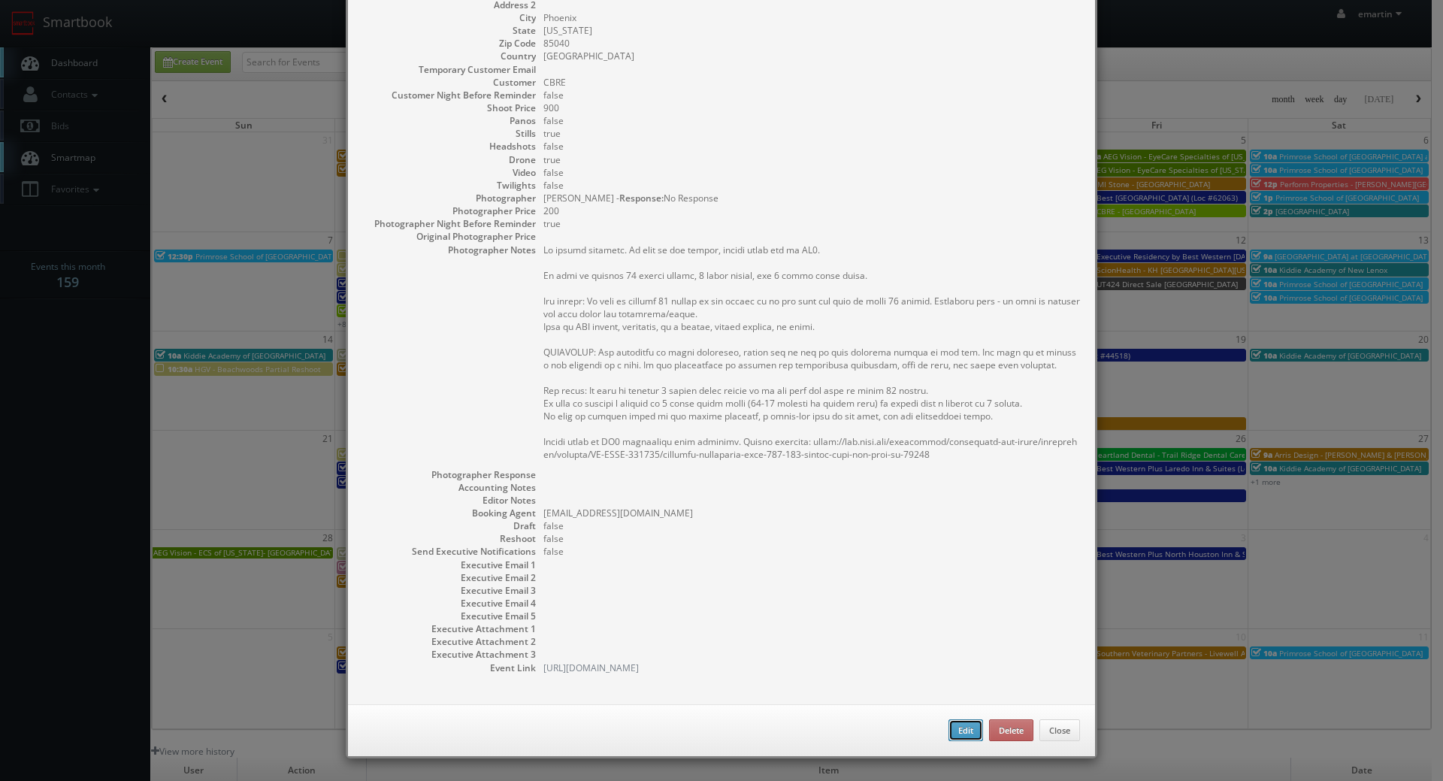
type input "3545 S. 28th Street"
type input "Phoenix"
type input "85040"
type input "900"
checkbox input "true"
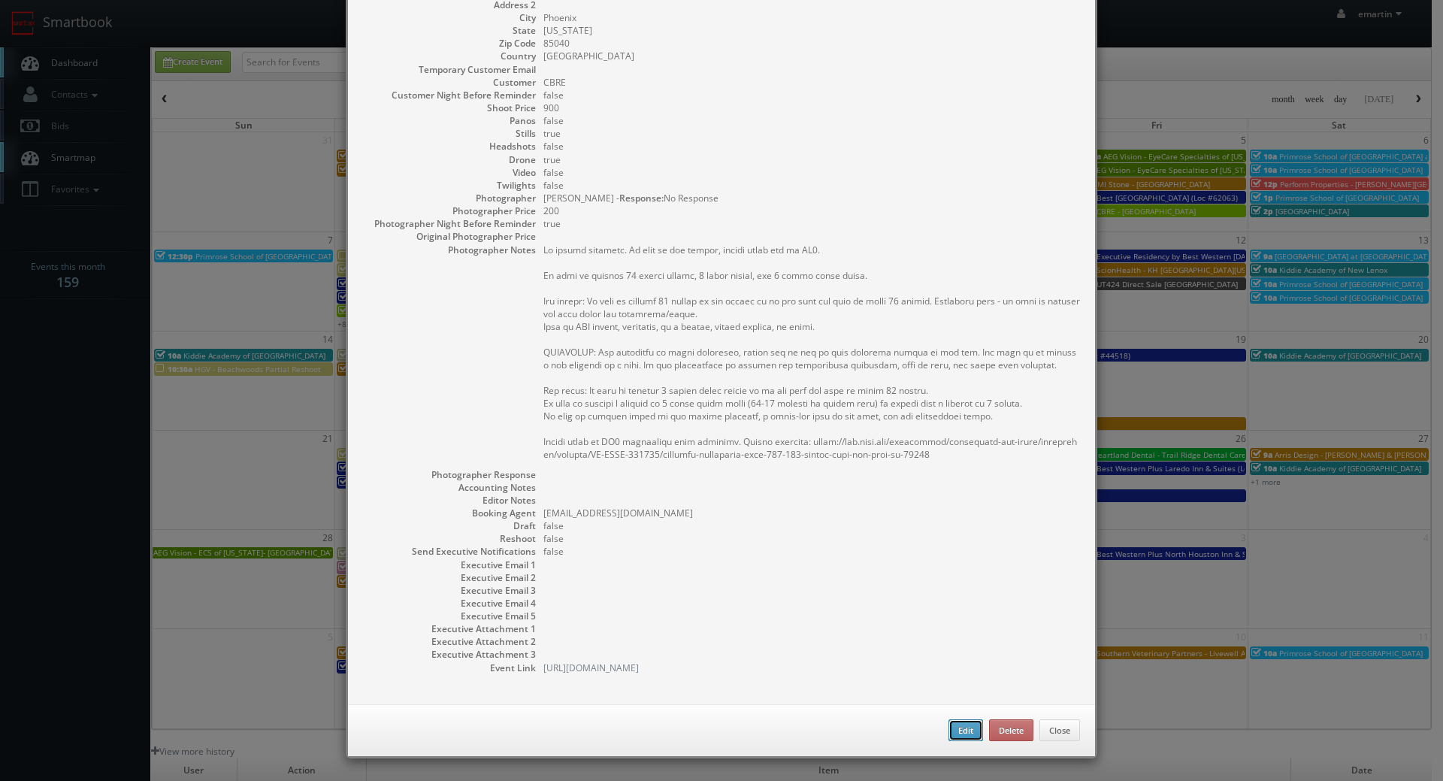
checkbox input "true"
type input "09/04/2025"
type input "10:00am"
checkbox input "true"
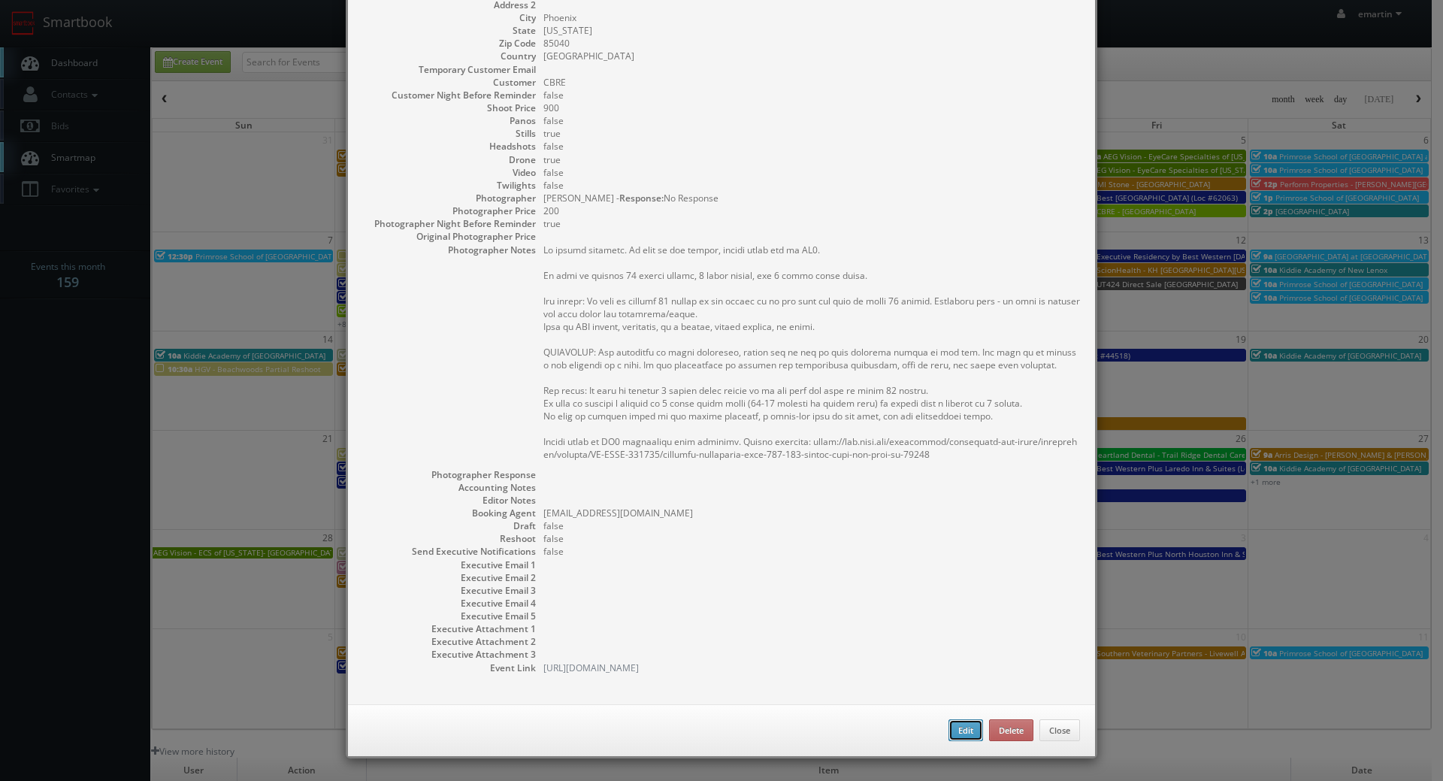
type textarea "No onsite contacts. In case of any issues, please reach out to CS3. We need to …"
select select "[US_STATE]"
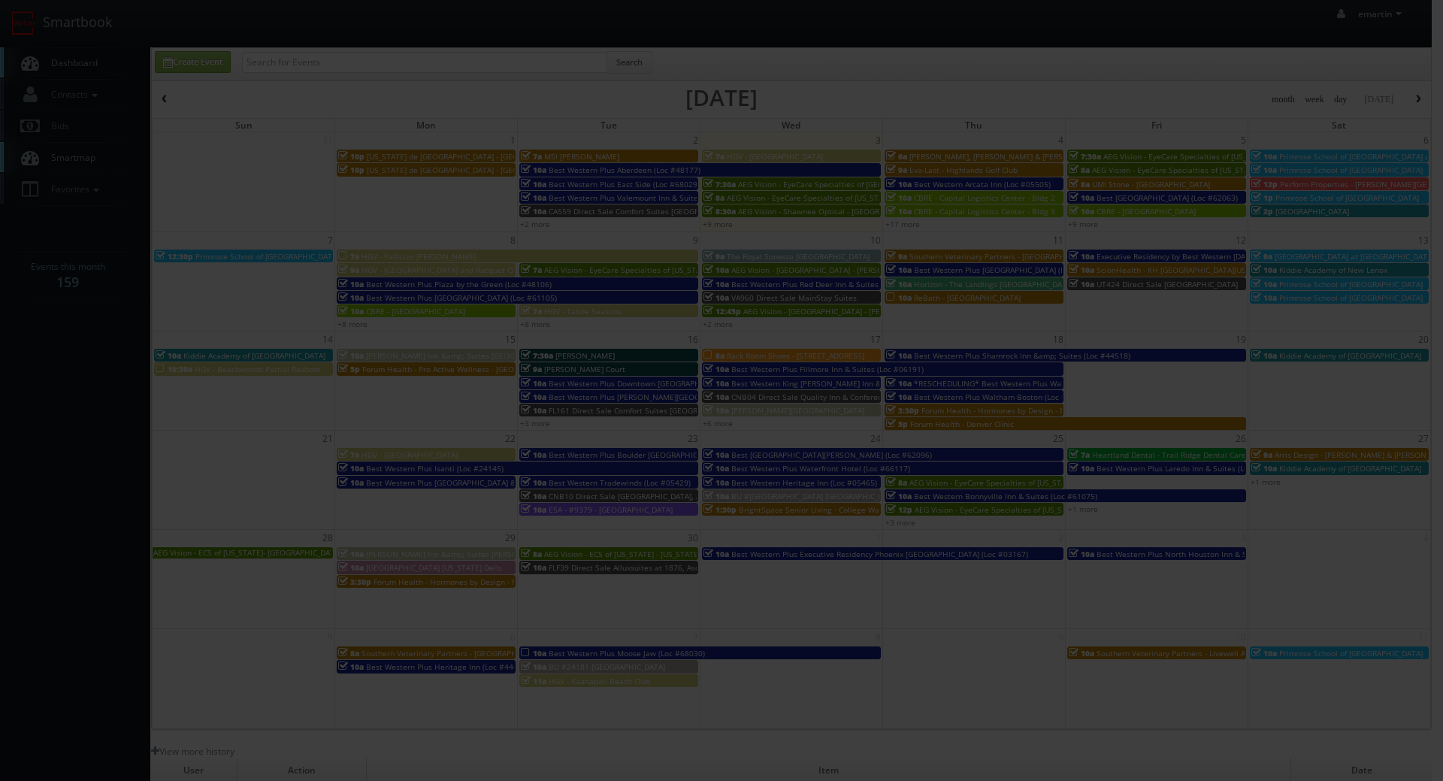
type input "900"
type input "200"
select select "realestate@mg.cs3calendar.com"
select select "desertlivingphotos@gmail.com"
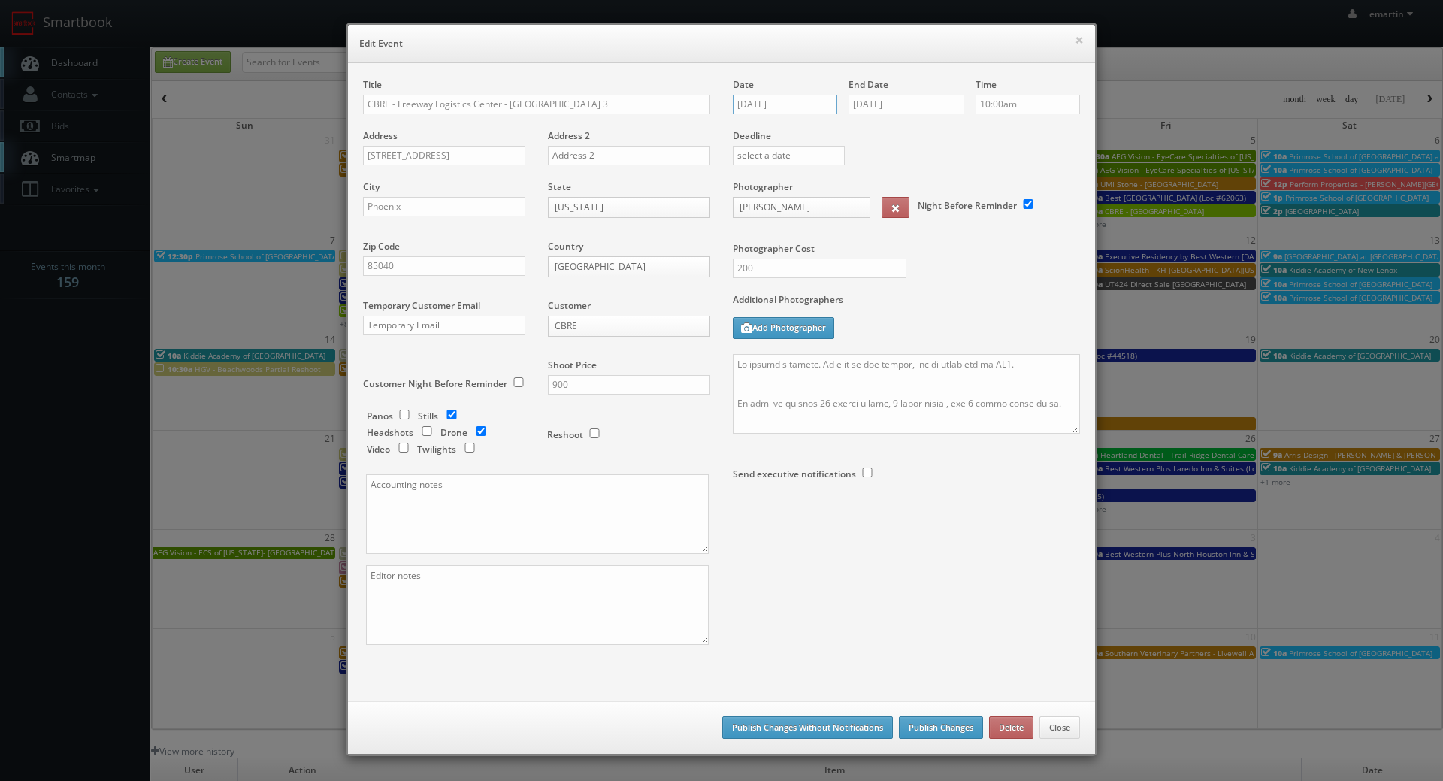
click at [778, 112] on input "09/04/2025" at bounding box center [785, 105] width 104 height 20
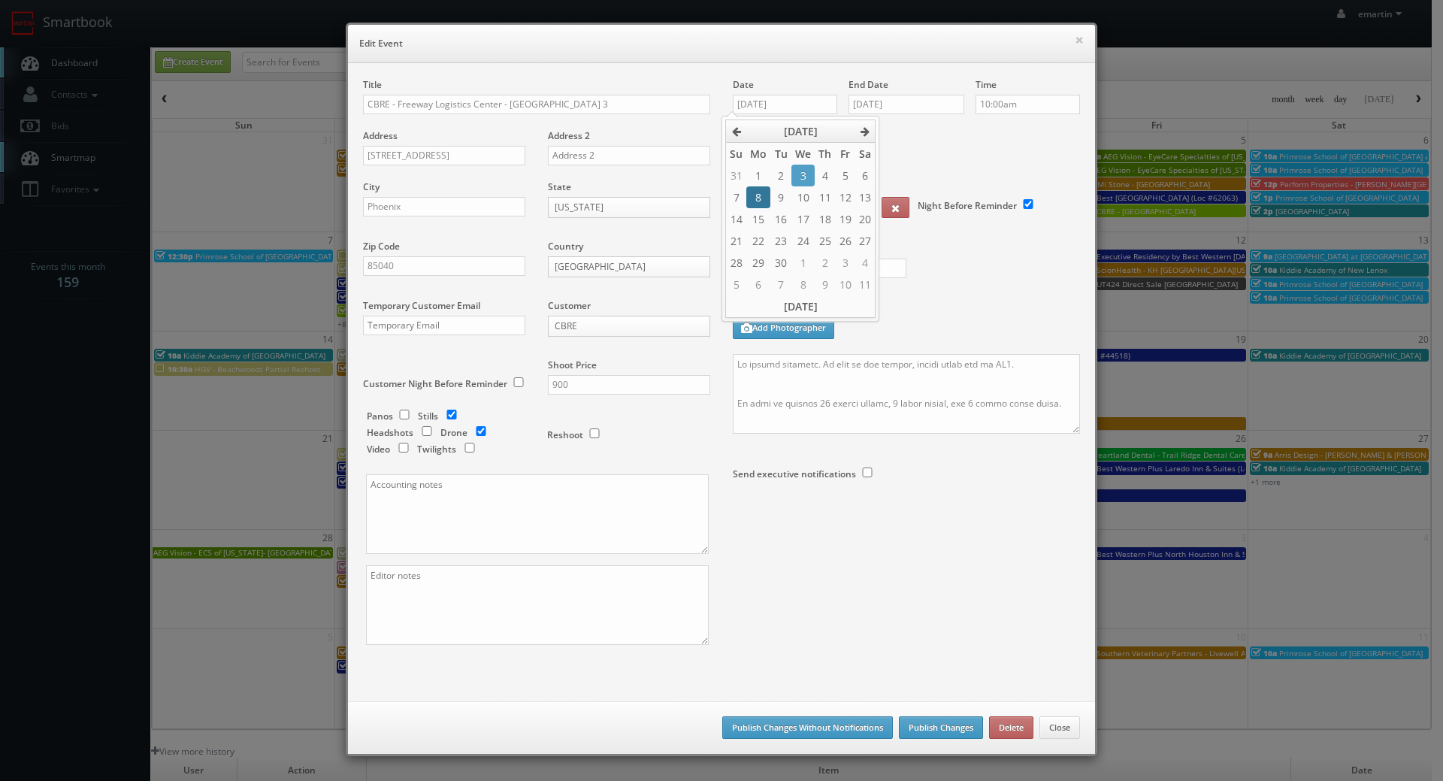
click at [759, 198] on td "8" at bounding box center [758, 197] width 24 height 22
type input "09/08/2025"
click at [901, 114] on div "End Date 09/04/2025" at bounding box center [906, 103] width 116 height 51
click at [902, 104] on input "09/04/2025" at bounding box center [906, 105] width 116 height 20
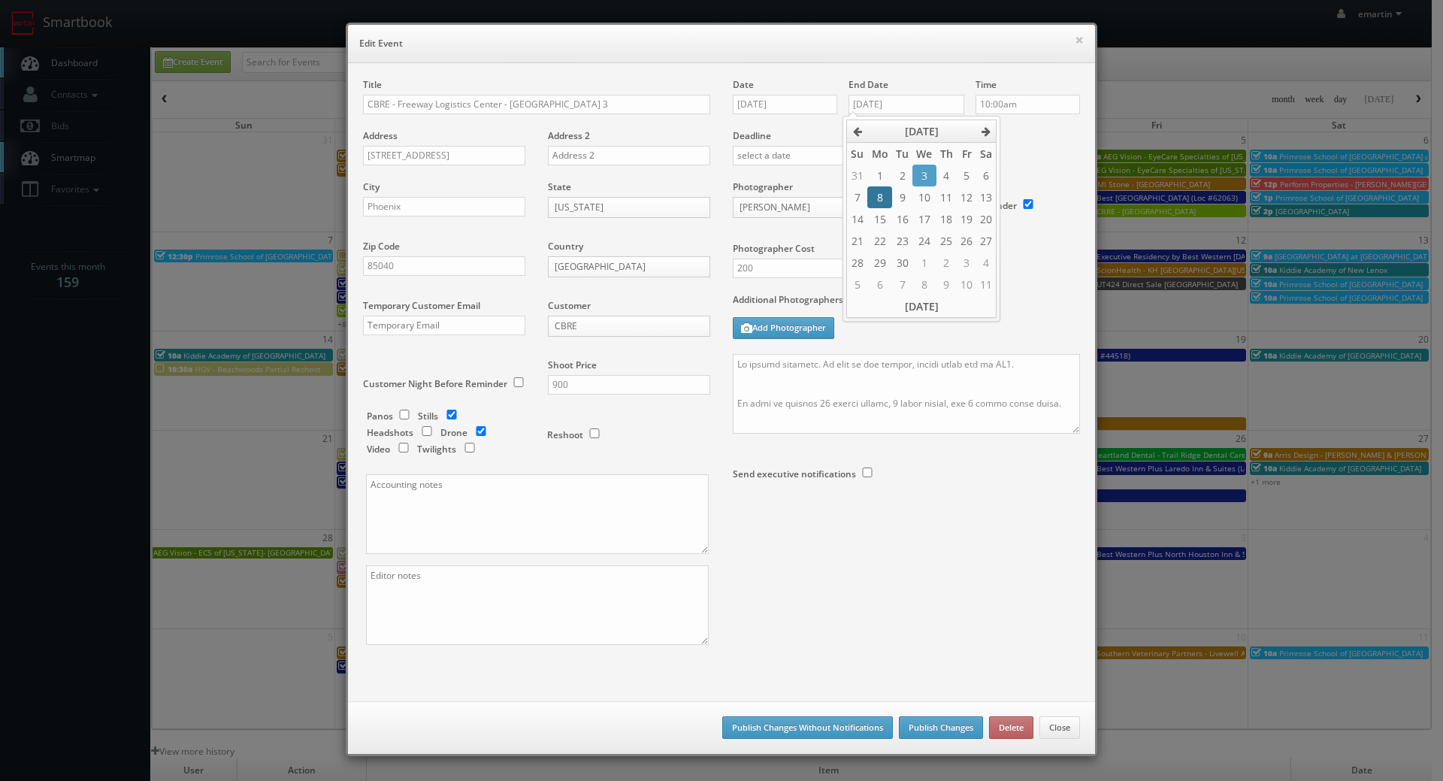
click at [872, 198] on td "8" at bounding box center [879, 197] width 24 height 22
type input "09/08/2025"
click at [935, 729] on button "Publish Changes" at bounding box center [941, 727] width 84 height 23
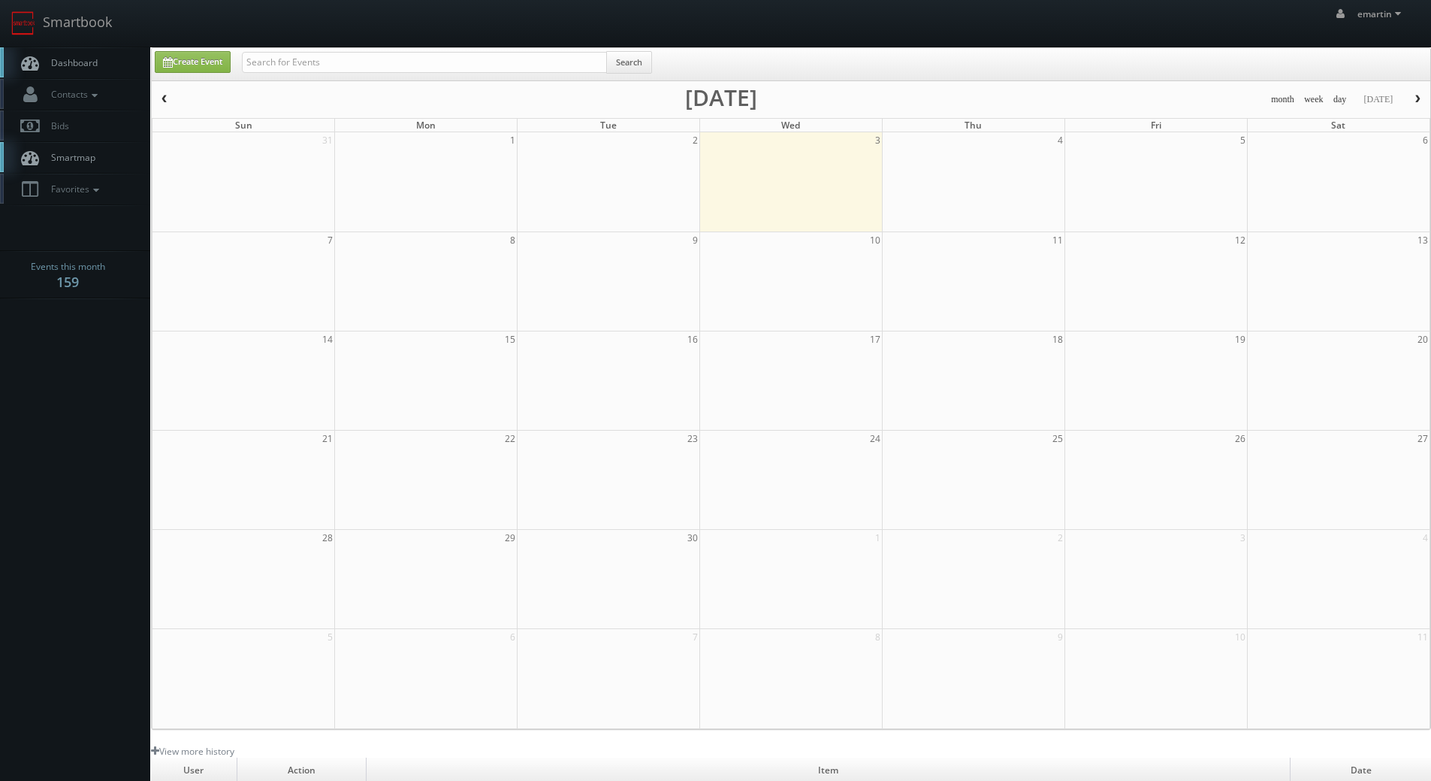
click at [74, 70] on link "Dashboard" at bounding box center [75, 62] width 150 height 31
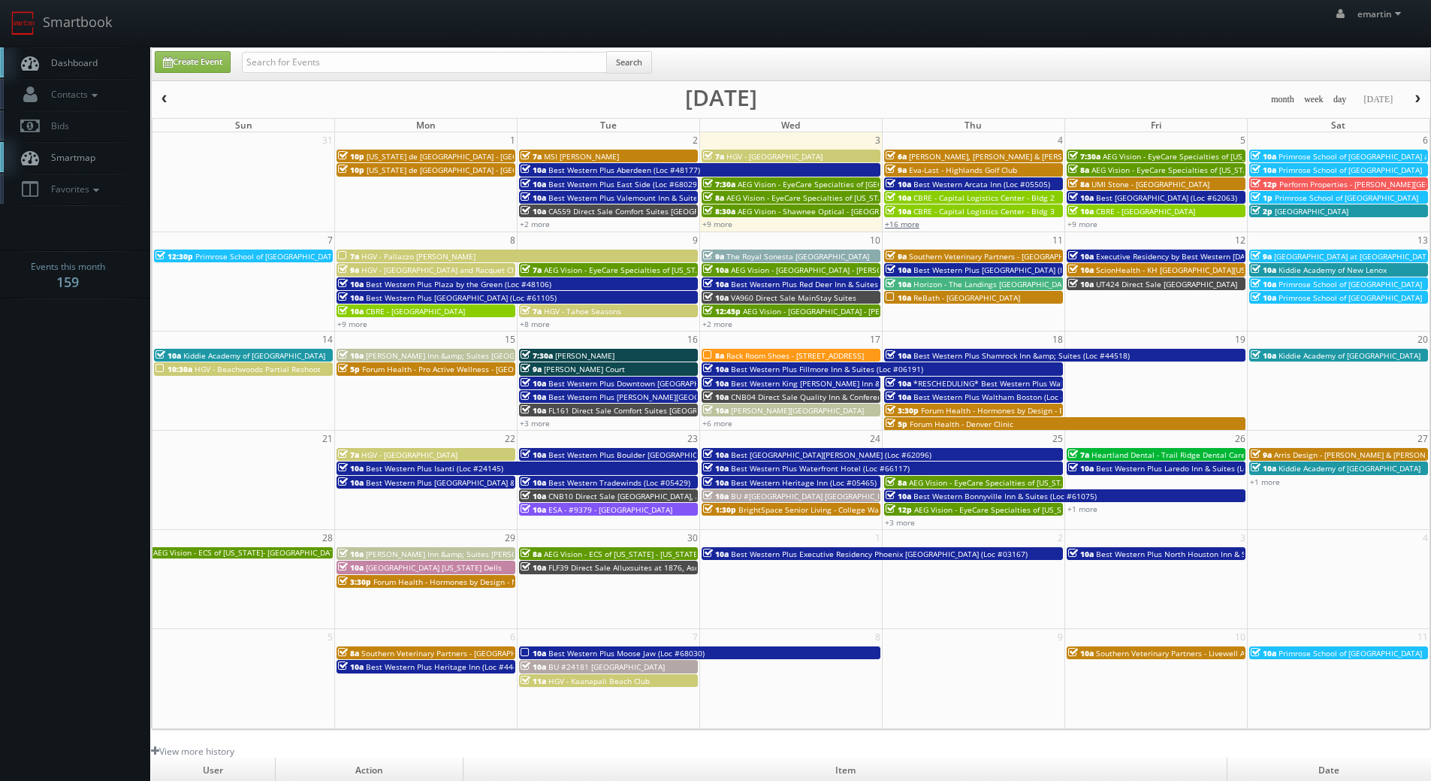
click at [913, 223] on link "+16 more" at bounding box center [902, 224] width 35 height 11
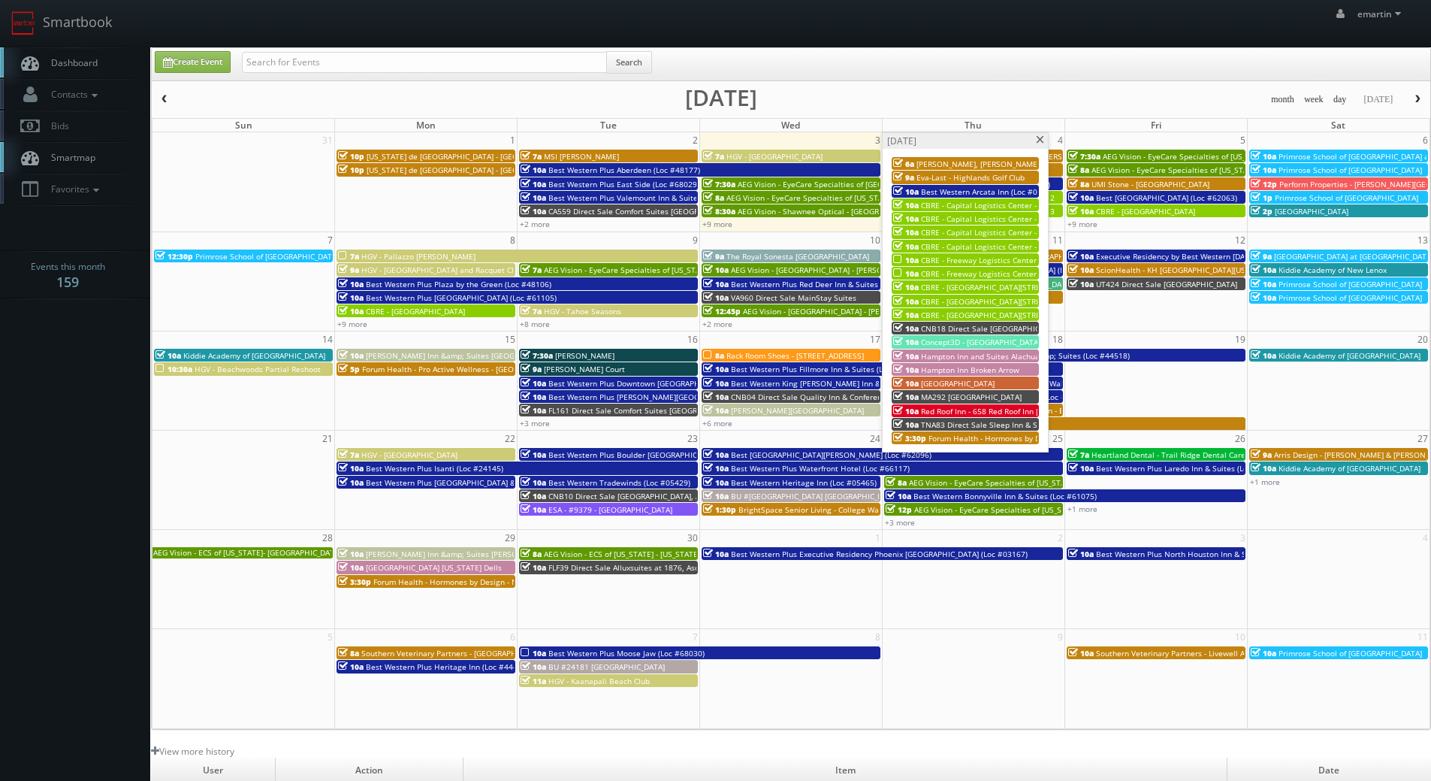
click at [976, 261] on span "CBRE - Freeway Logistics Center - [GEOGRAPHIC_DATA] 1" at bounding box center [1022, 260] width 203 height 11
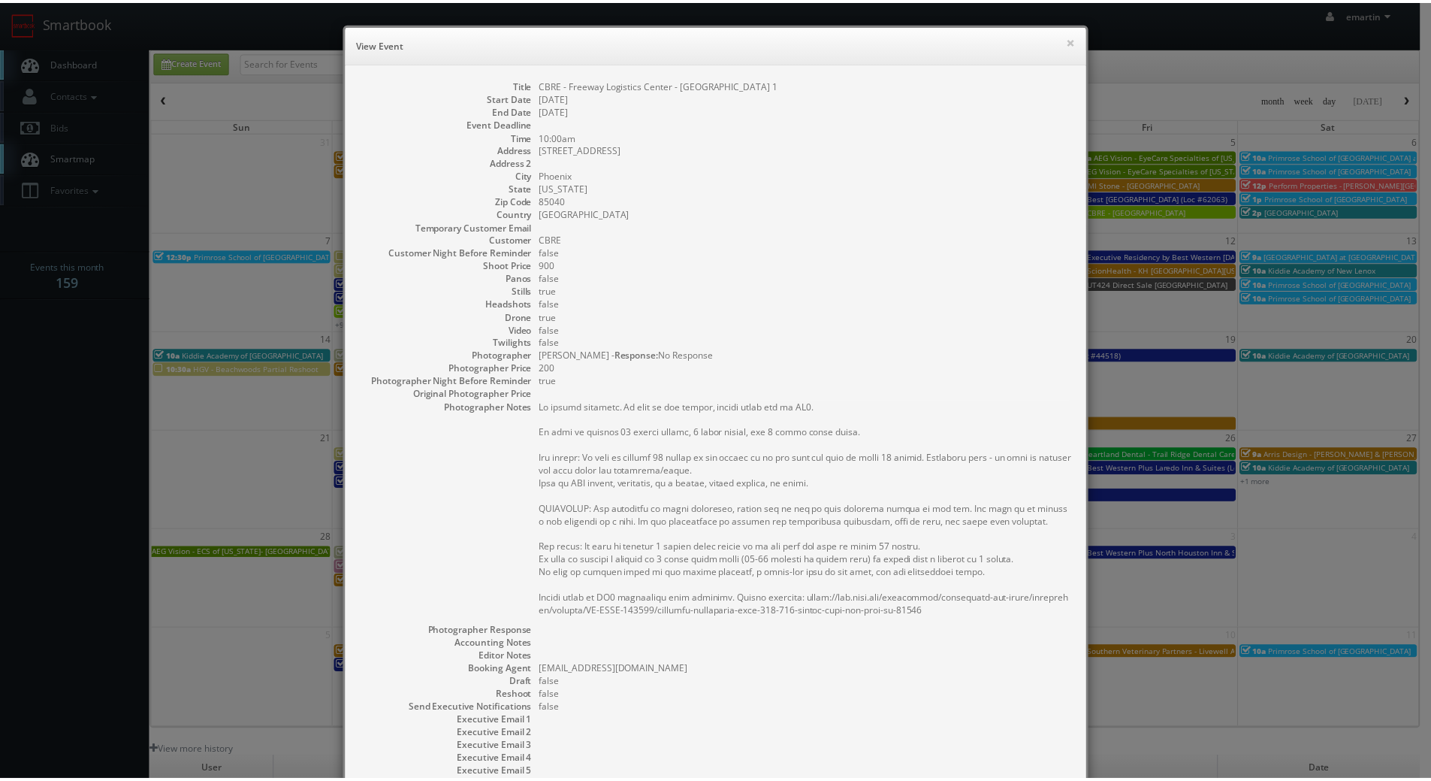
scroll to position [157, 0]
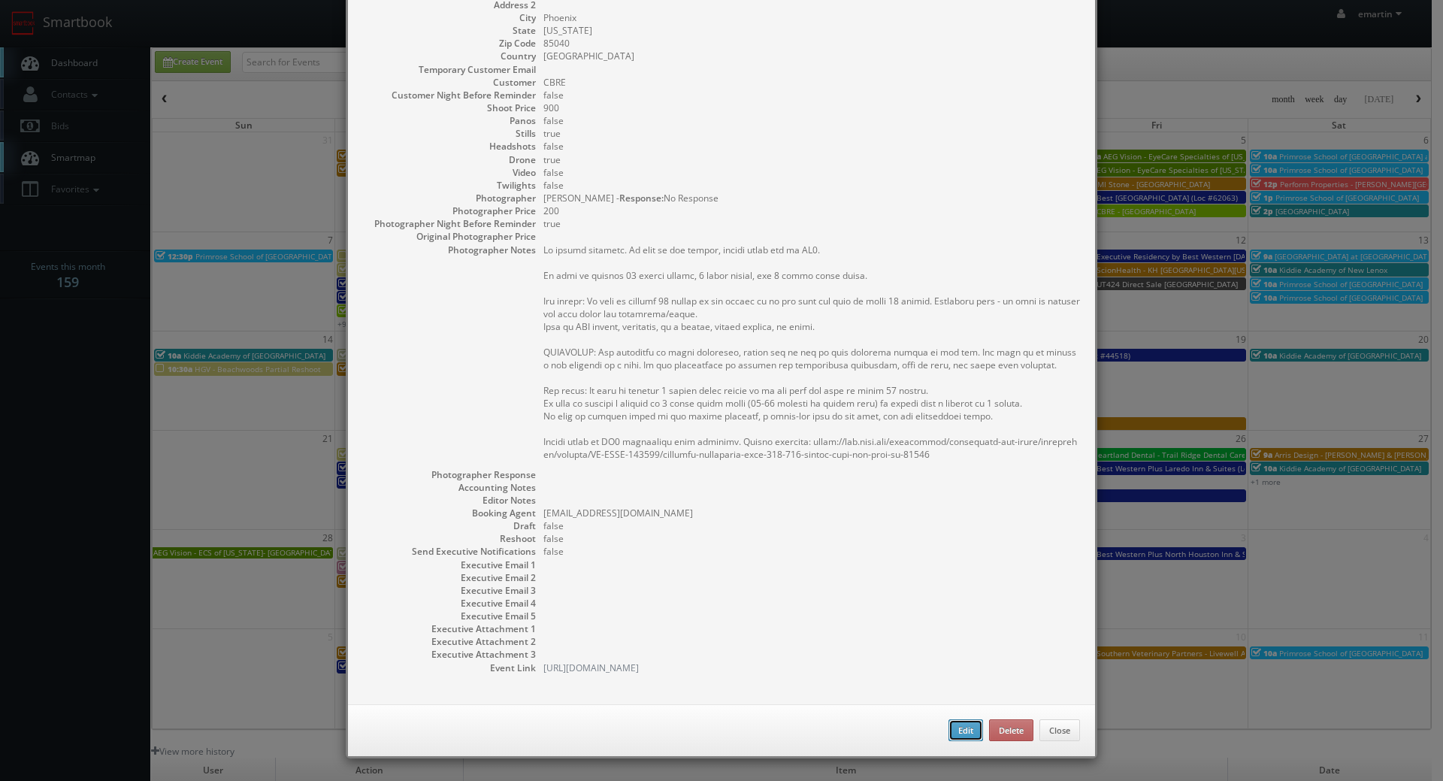
click at [959, 724] on button "Edit" at bounding box center [965, 730] width 35 height 23
type input "CBRE - Freeway Logistics Center - [GEOGRAPHIC_DATA] 1"
type input "3555 S. 28th Street"
type input "Phoenix"
type input "85040"
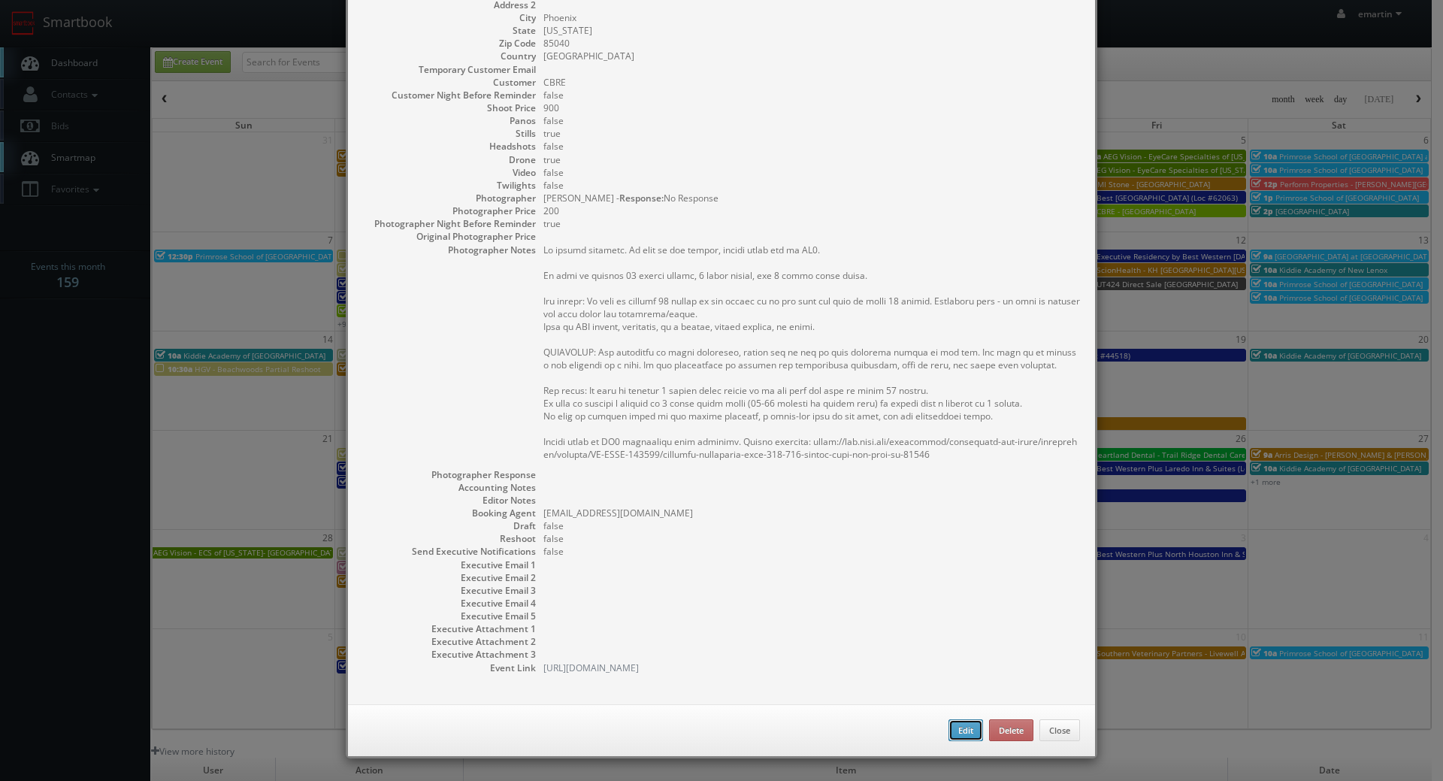
type input "900"
checkbox input "true"
type input "09/04/2025"
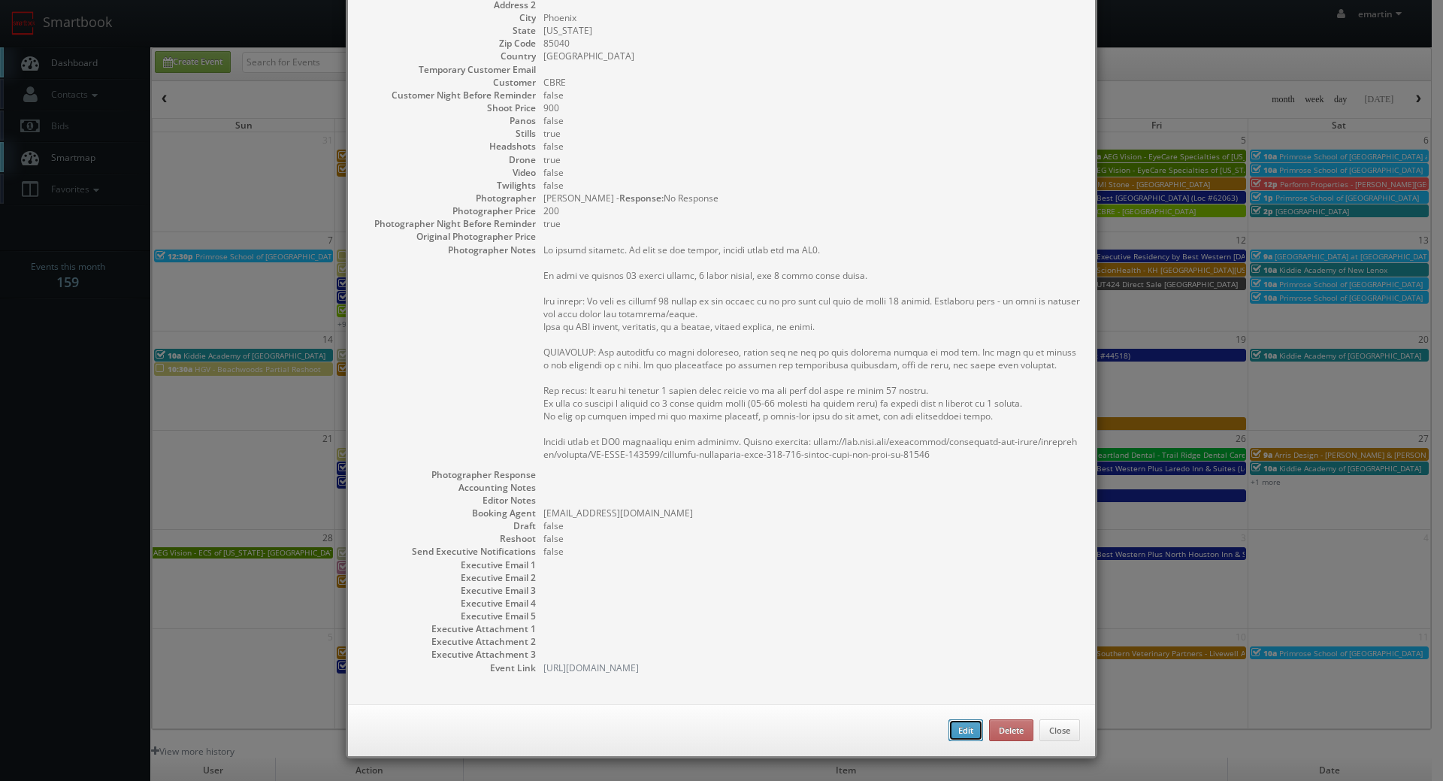
type input "10:00am"
checkbox input "true"
type textarea "No onsite contacts. In case of any issues, please reach out to CS3. We need to …"
select select "[US_STATE]"
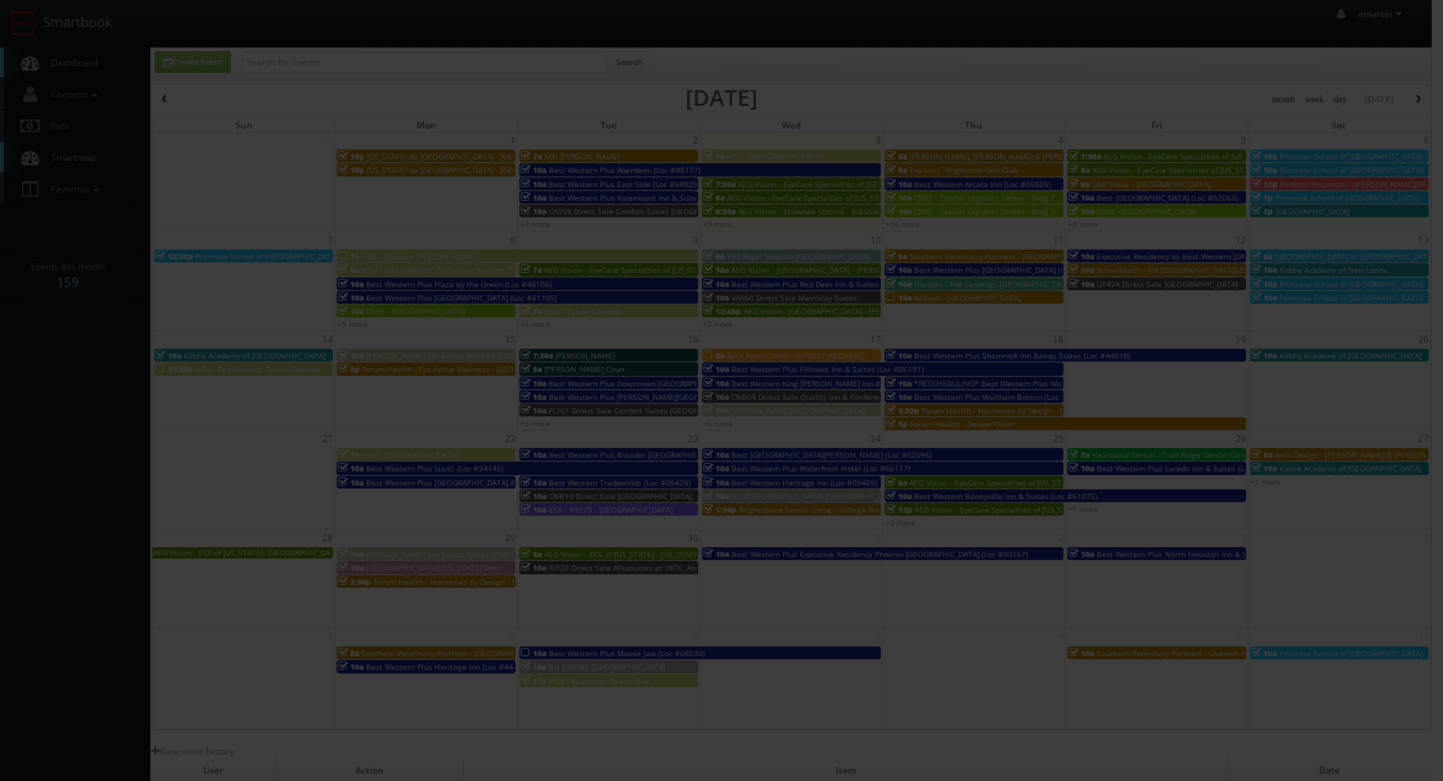
type input "900"
type input "200"
select select "realestate@mg.cs3calendar.com"
select select "desertlivingphotos@gmail.com"
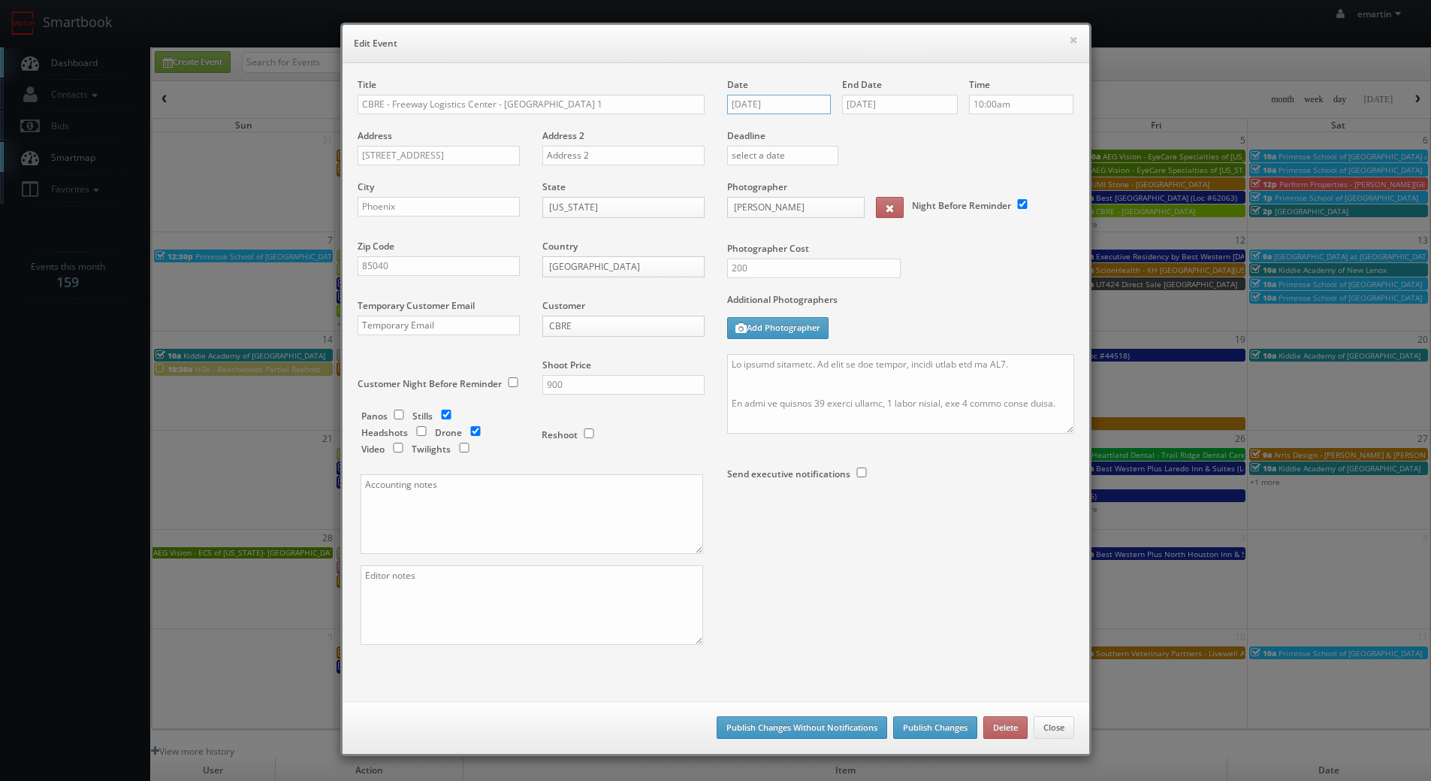
click at [784, 107] on input "09/04/2025" at bounding box center [779, 105] width 104 height 20
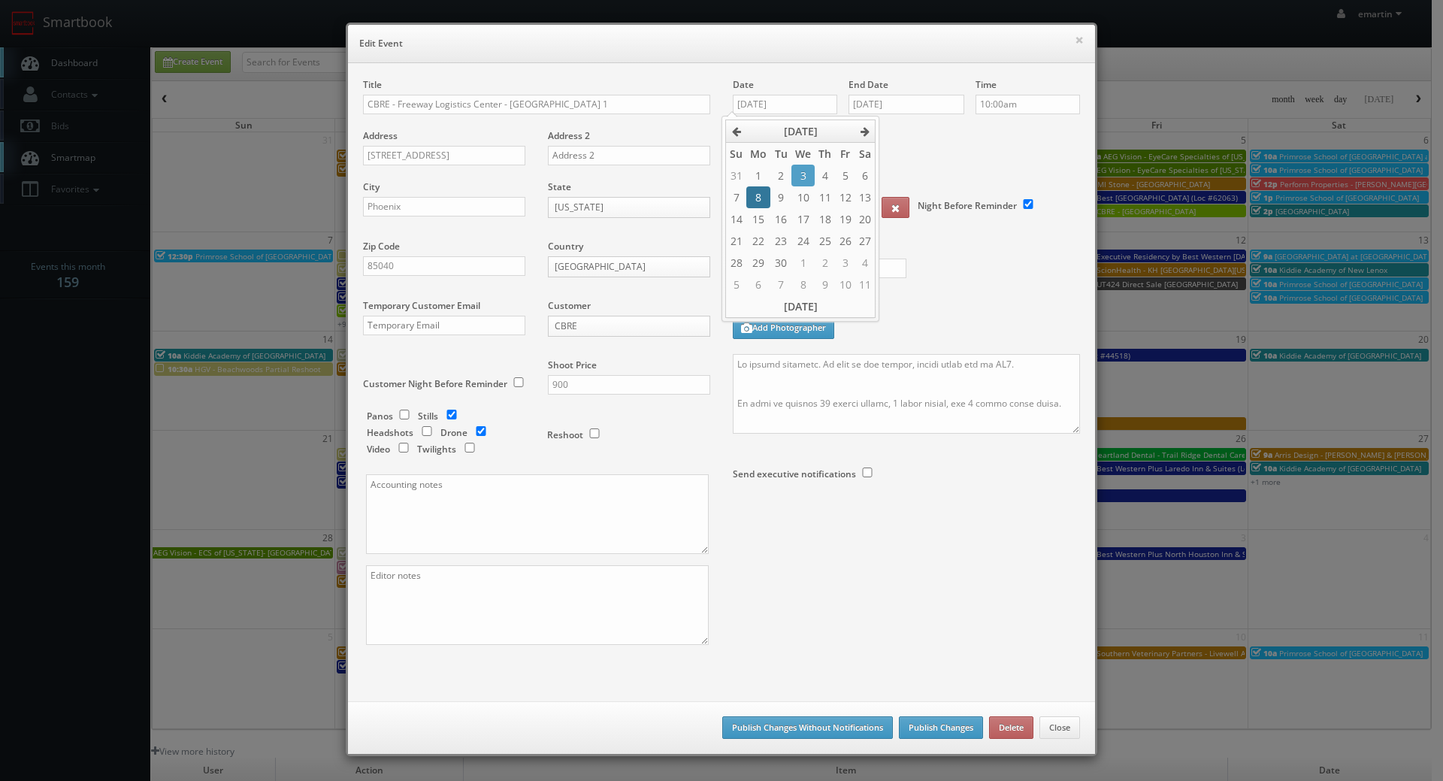
click at [757, 193] on td "8" at bounding box center [758, 197] width 24 height 22
type input "09/08/2025"
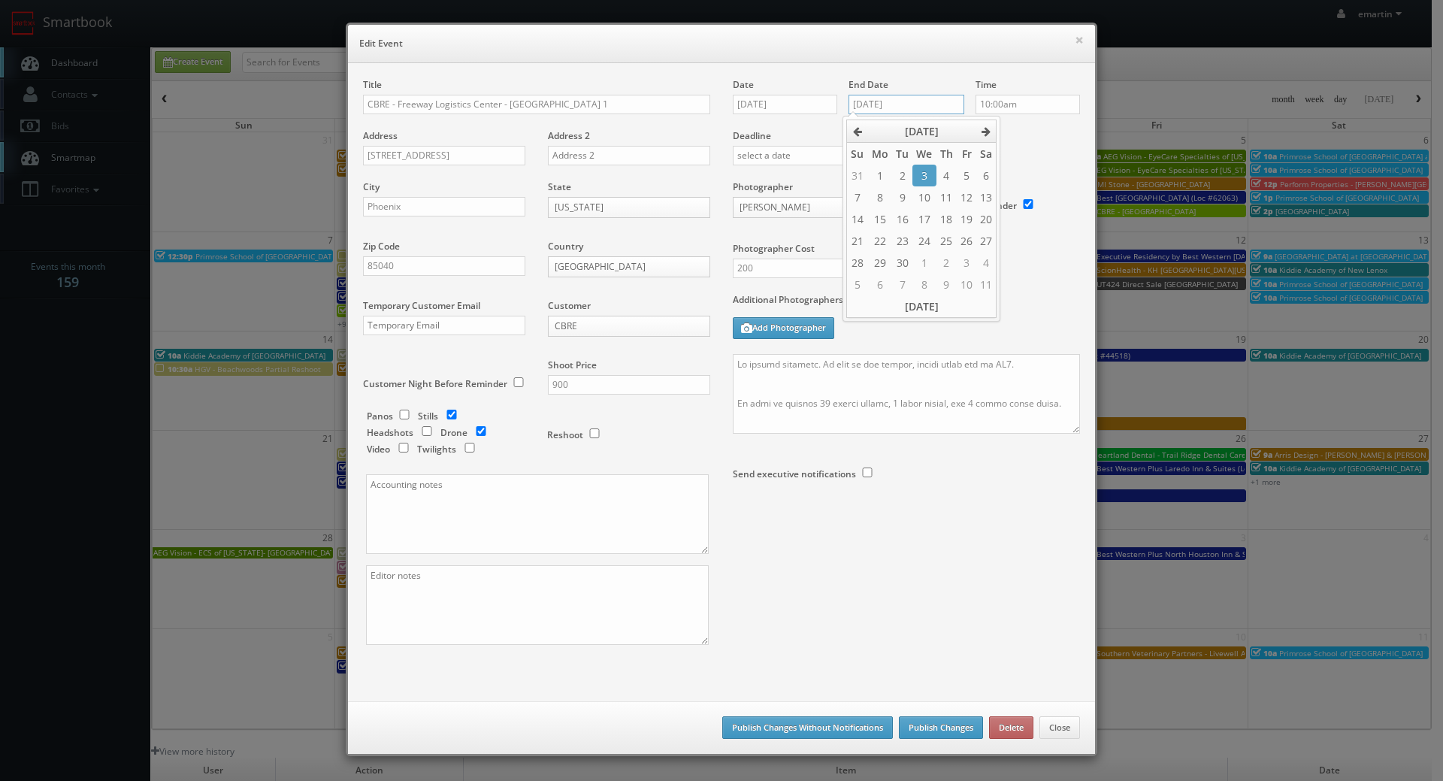
click at [889, 112] on input "09/04/2025" at bounding box center [906, 105] width 116 height 20
click at [872, 200] on td "8" at bounding box center [879, 197] width 24 height 22
type input "09/08/2025"
click at [928, 725] on button "Publish Changes" at bounding box center [941, 727] width 84 height 23
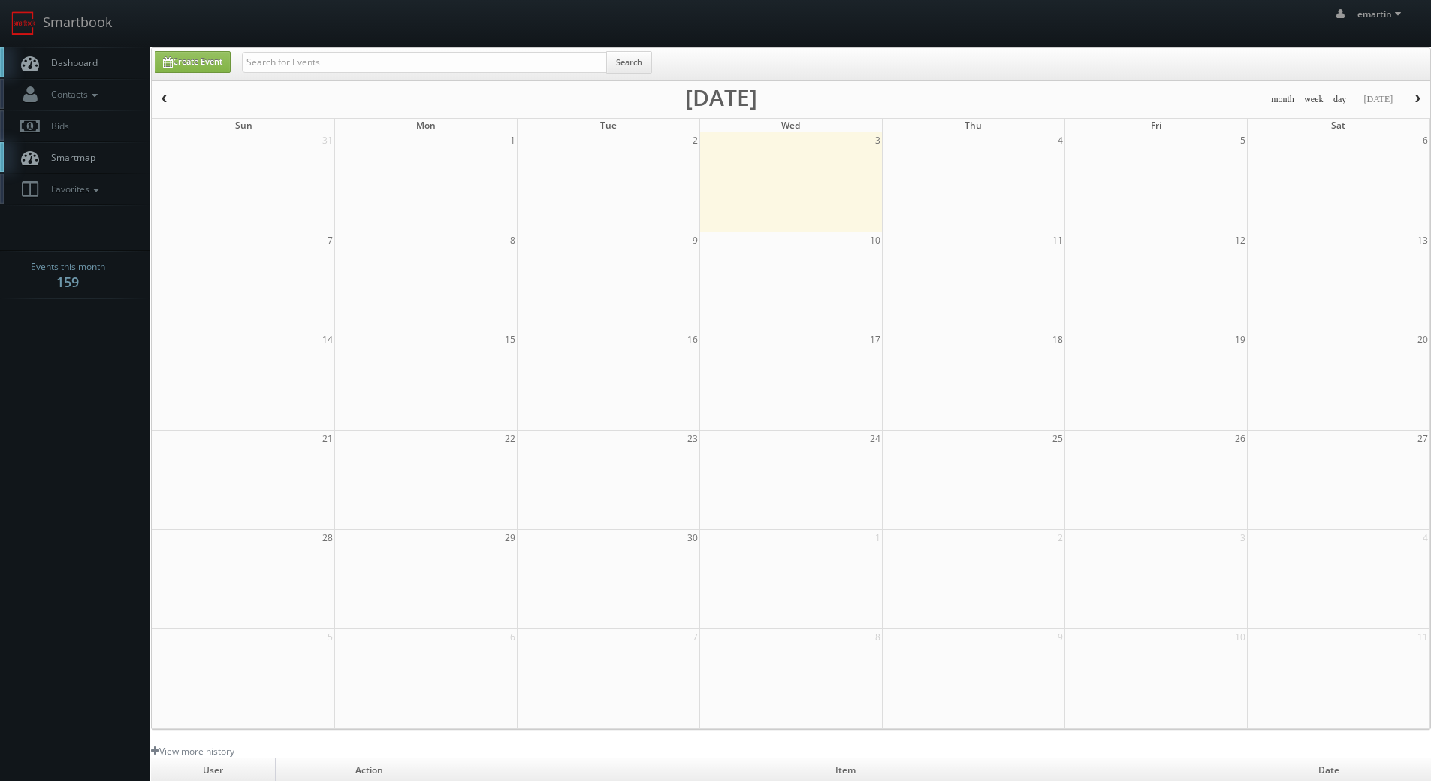
click at [75, 58] on span "Dashboard" at bounding box center [71, 62] width 54 height 13
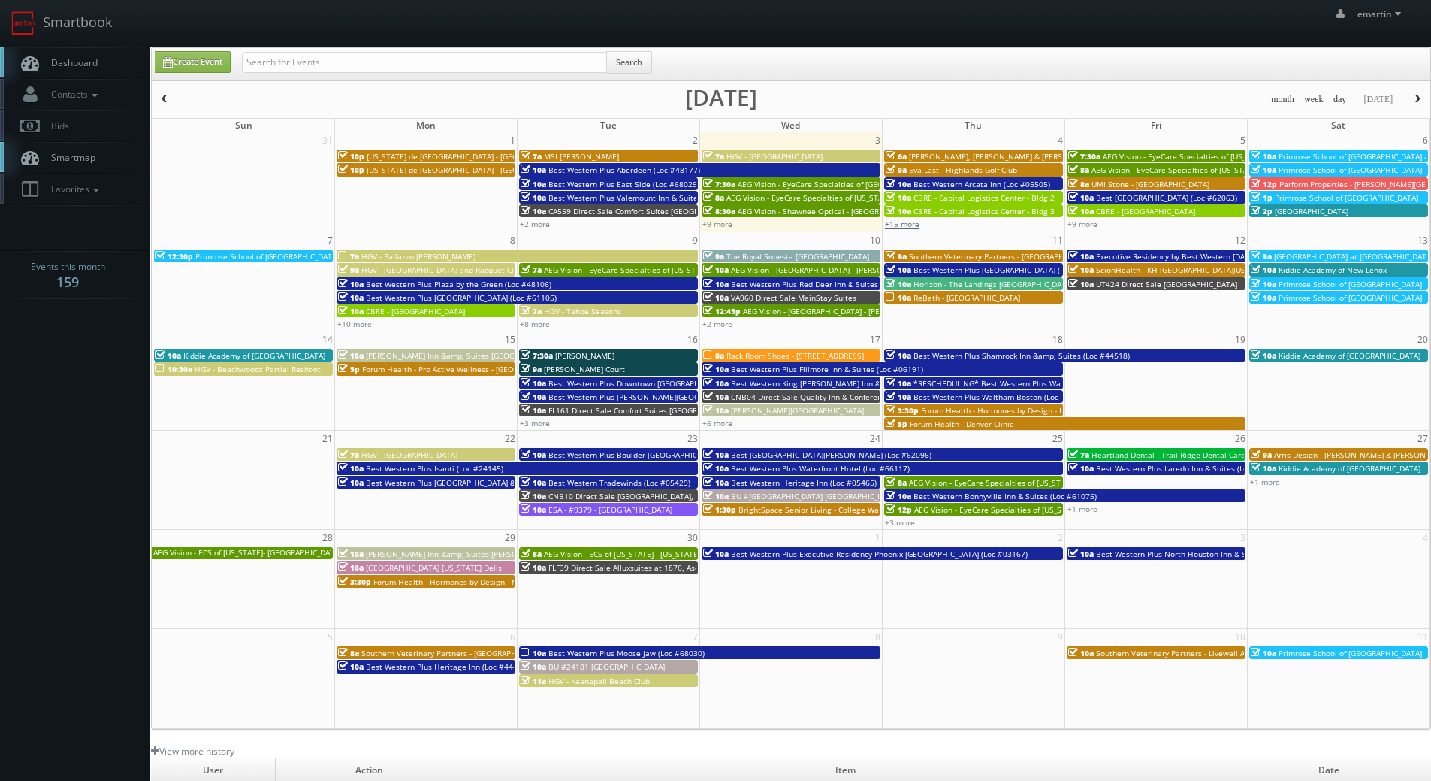
click at [911, 224] on link "+15 more" at bounding box center [902, 224] width 35 height 11
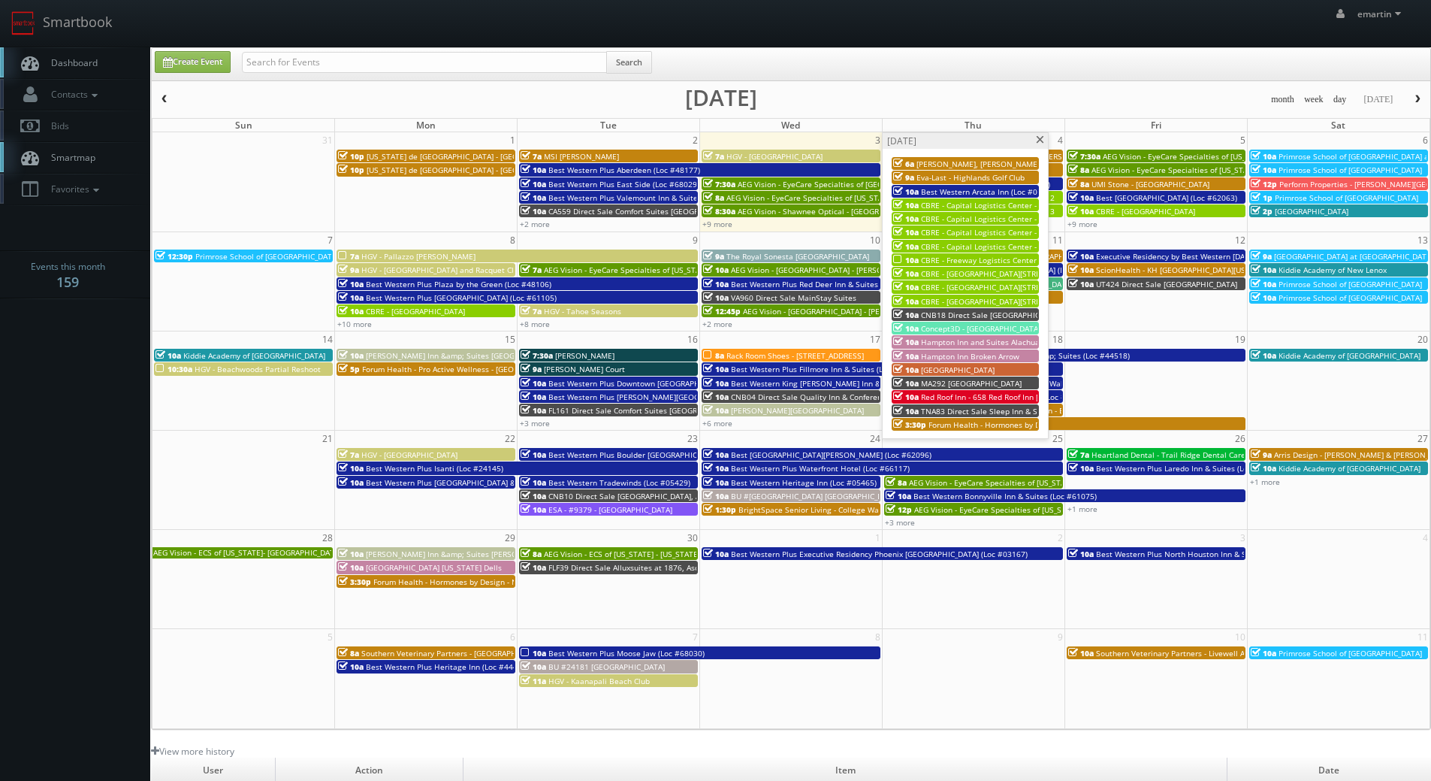
click at [958, 258] on span "CBRE - Freeway Logistics Center - [GEOGRAPHIC_DATA] 2" at bounding box center [1022, 260] width 203 height 11
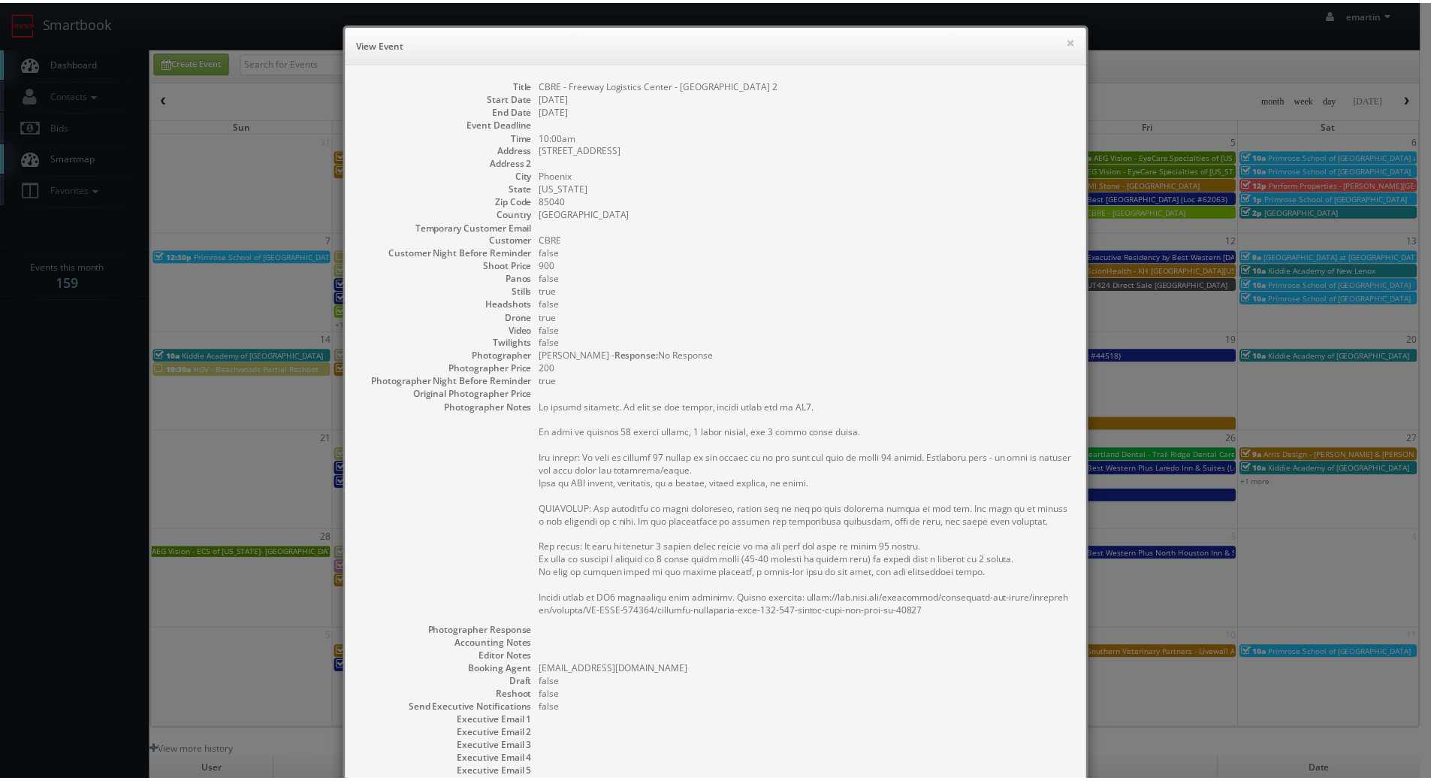
scroll to position [157, 0]
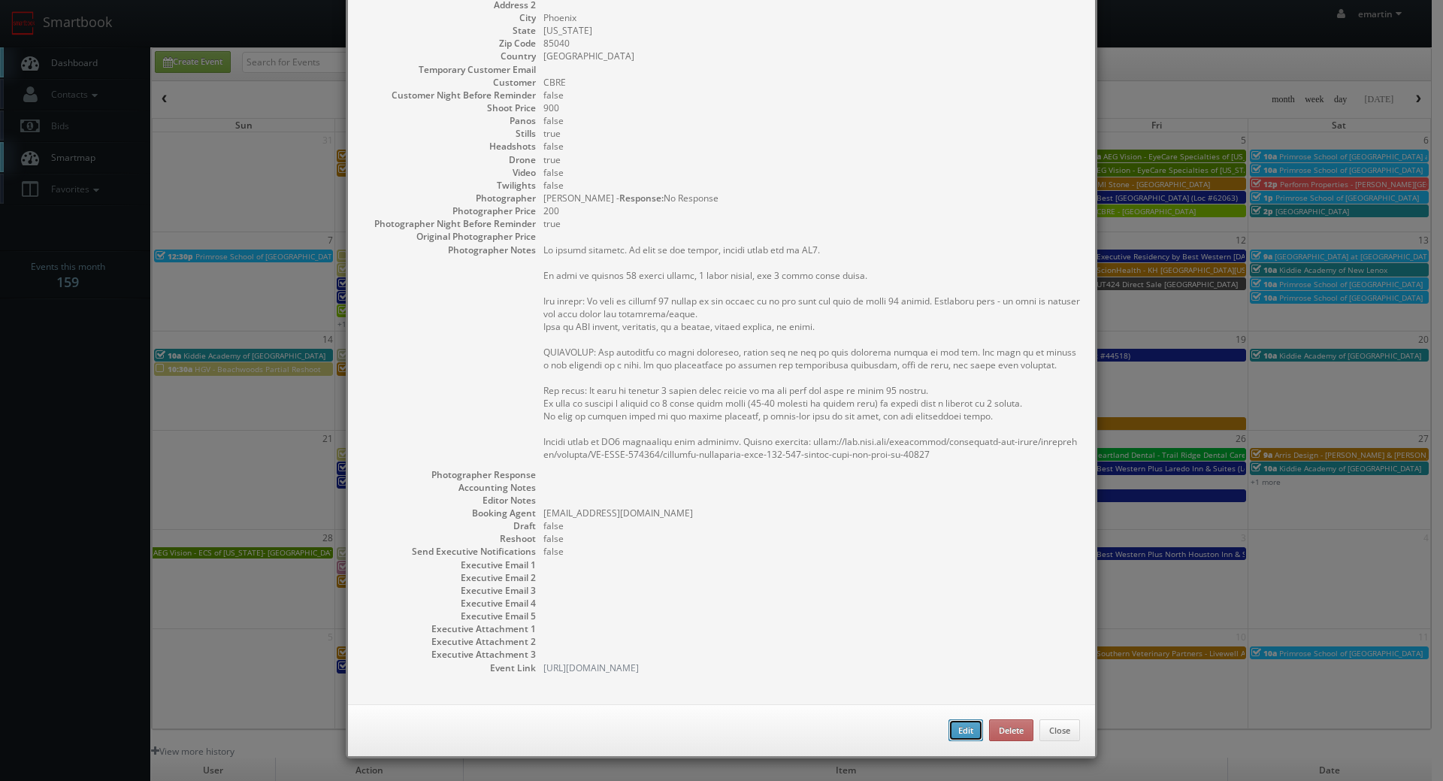
click at [951, 734] on button "Edit" at bounding box center [965, 730] width 35 height 23
type input "CBRE - Freeway Logistics Center - [GEOGRAPHIC_DATA] 2"
type input "3575 S. 28th Street"
type input "Phoenix"
type input "85040"
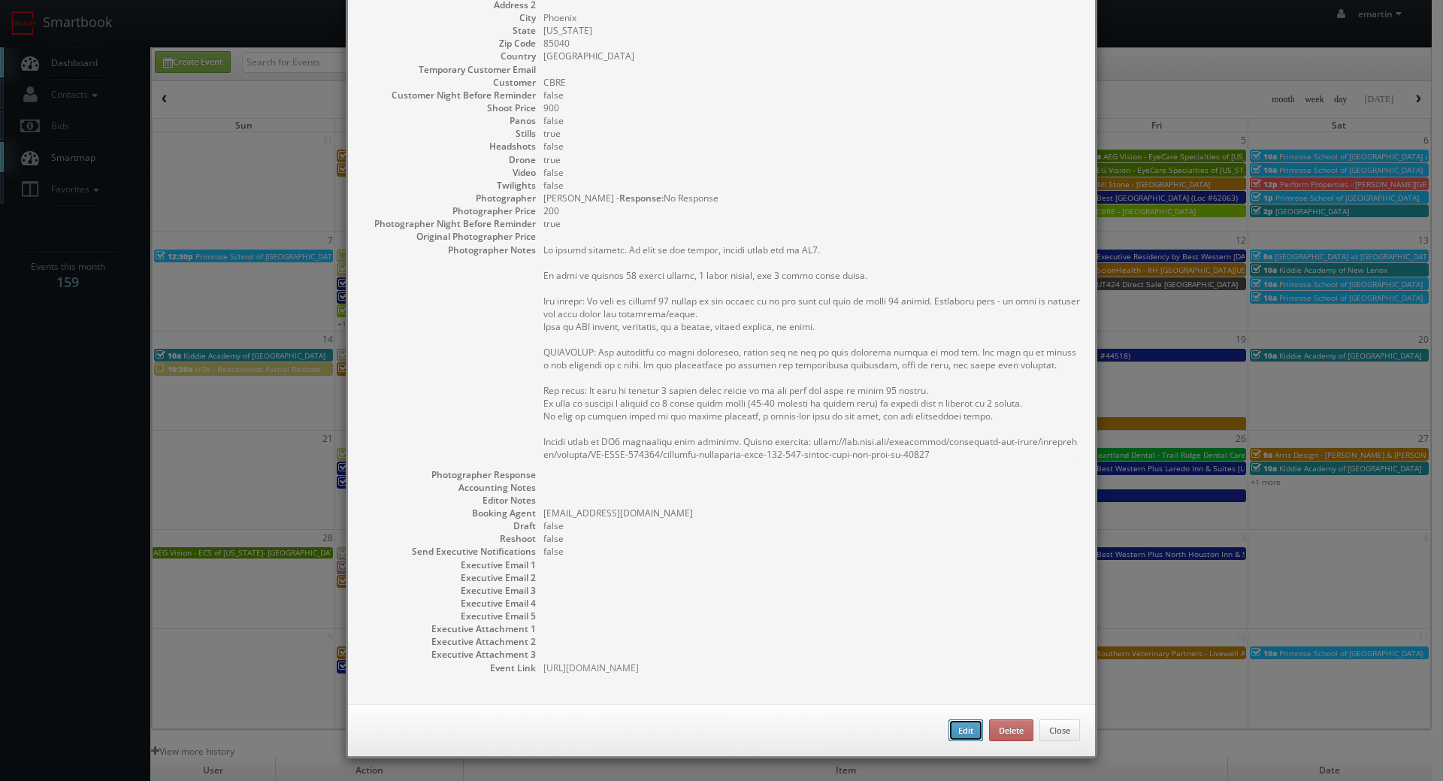
type input "900"
checkbox input "true"
type input "09/04/2025"
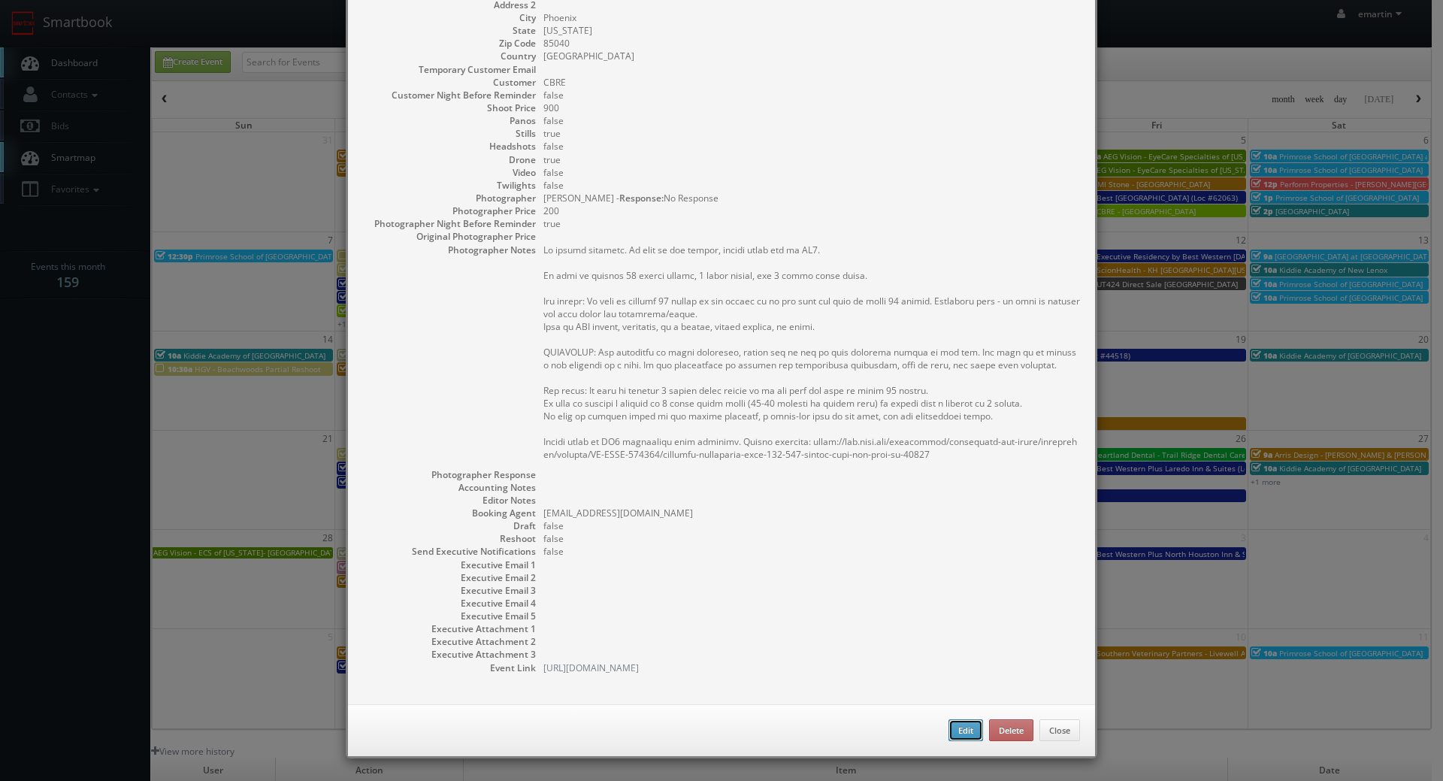
type input "10:00am"
checkbox input "true"
type textarea "No onsite contacts. In case of any issues, please reach out to CS3. We need to …"
select select "[US_STATE]"
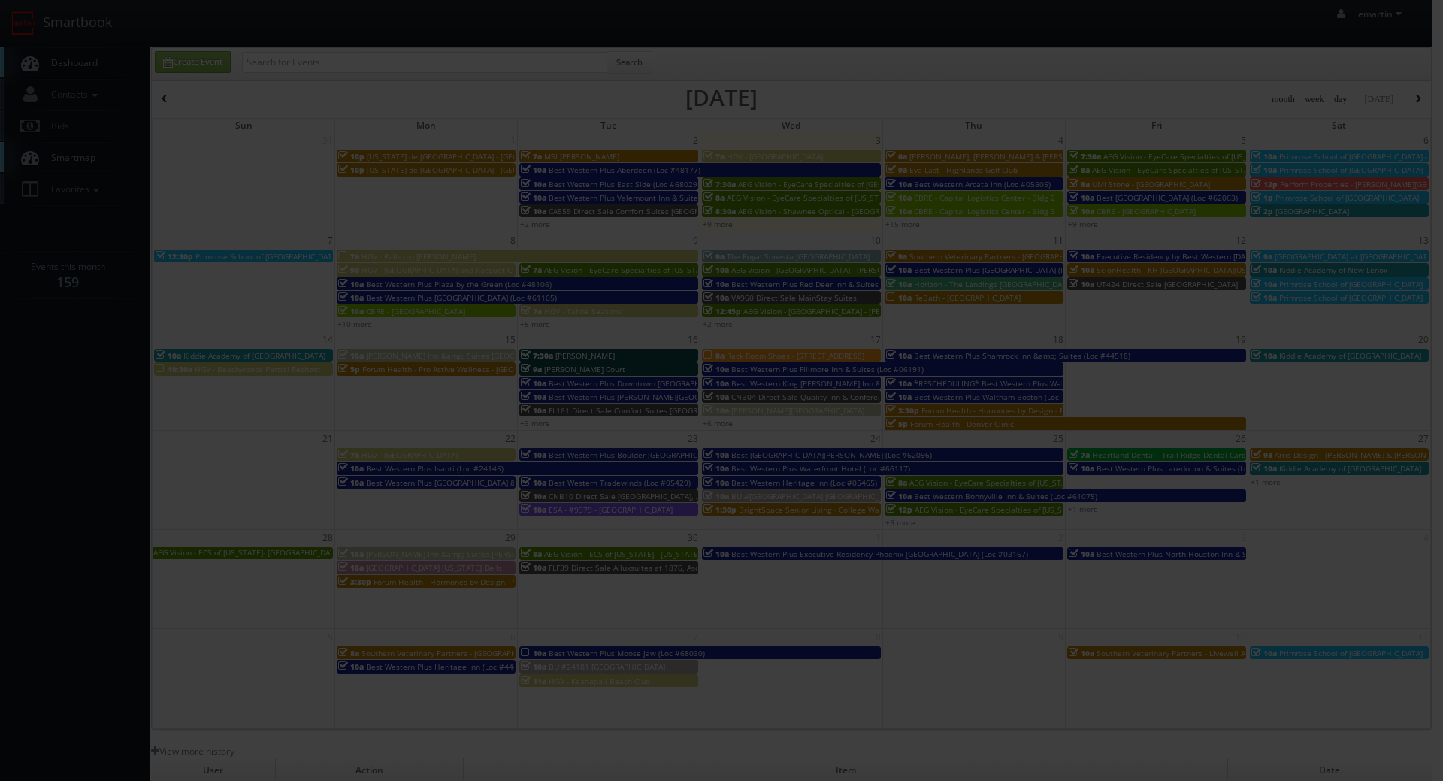
type input "900"
type input "200"
select select "realestate@mg.cs3calendar.com"
select select "desertlivingphotos@gmail.com"
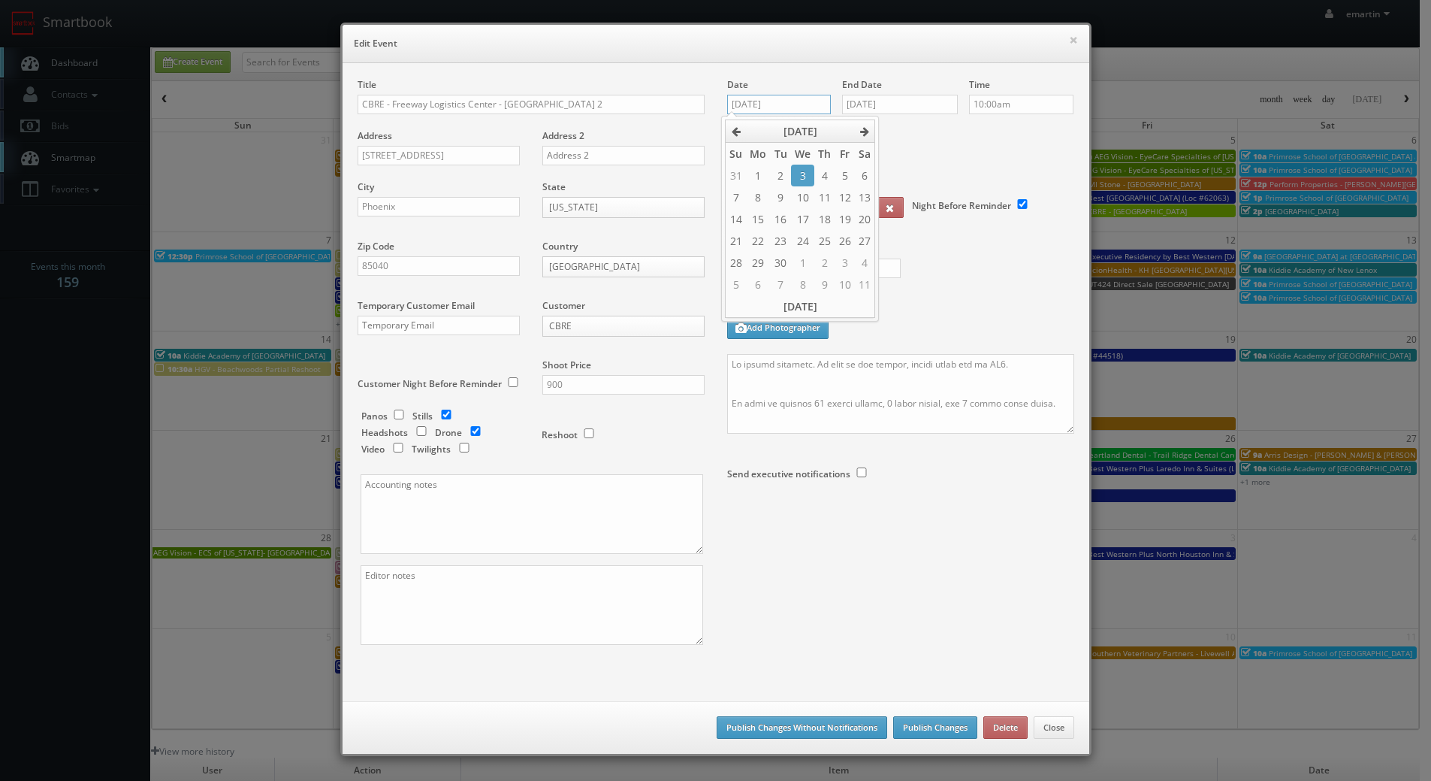
click at [780, 99] on input "09/04/2025" at bounding box center [779, 105] width 104 height 20
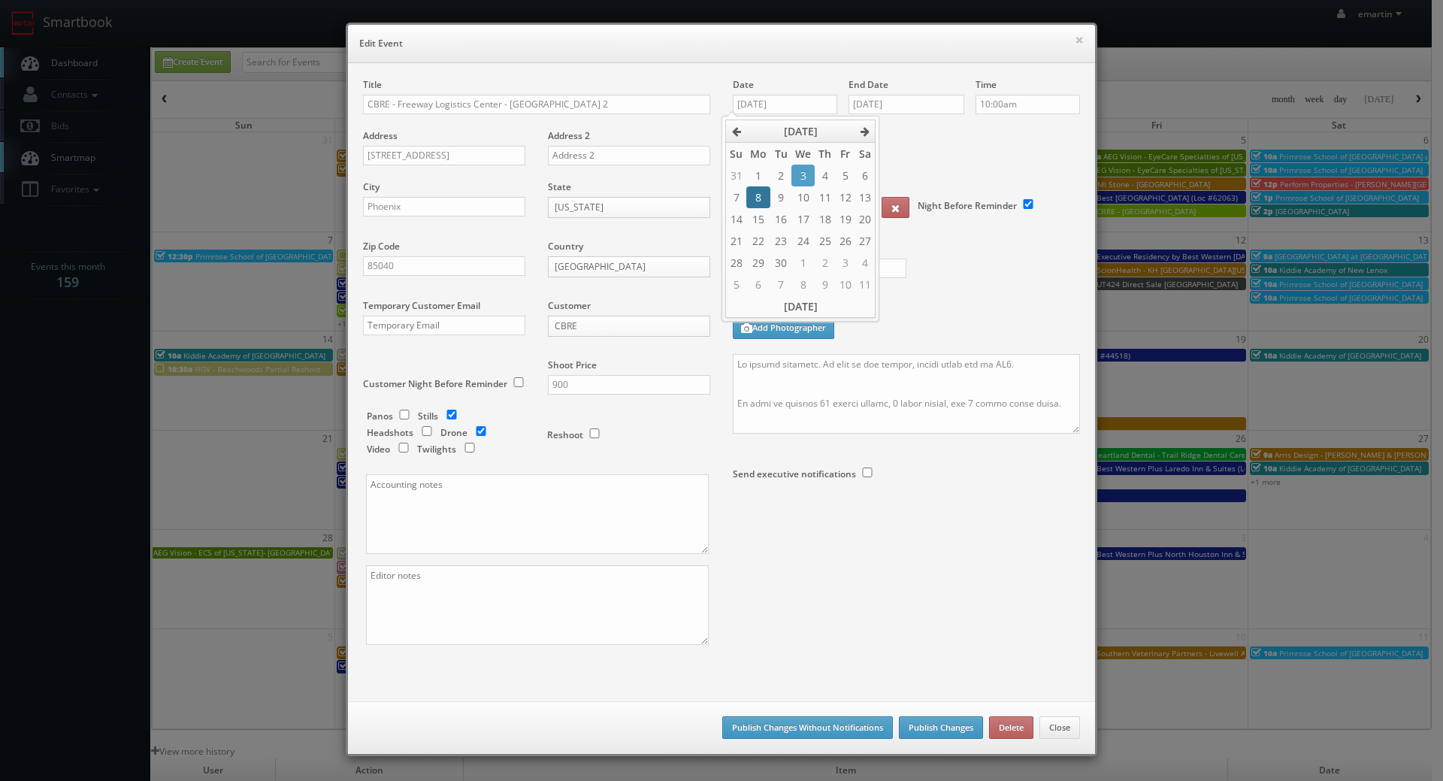
click at [763, 195] on td "8" at bounding box center [758, 197] width 24 height 22
type input "09/08/2025"
click at [900, 107] on input "09/04/2025" at bounding box center [906, 105] width 116 height 20
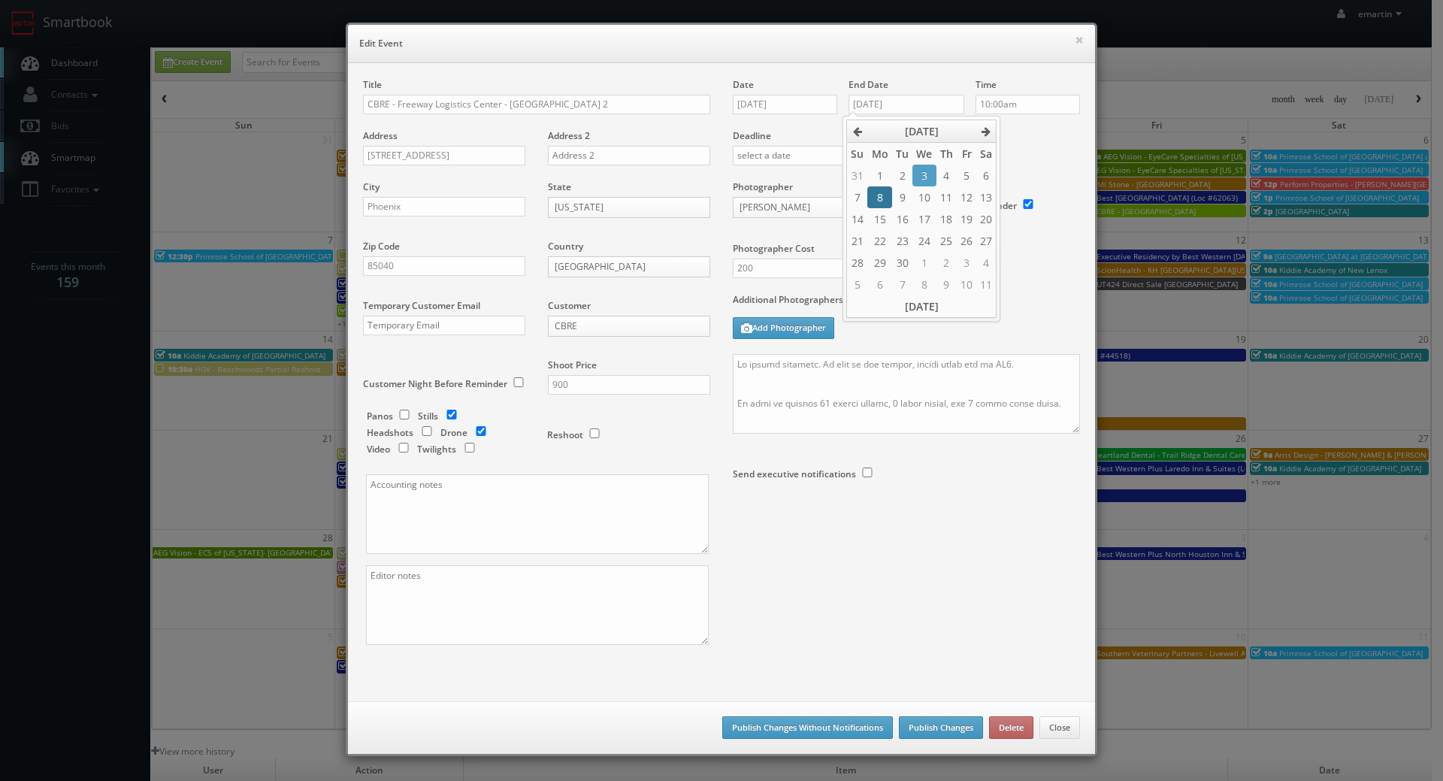
click at [874, 195] on td "8" at bounding box center [879, 197] width 24 height 22
type input "09/08/2025"
click at [934, 520] on div at bounding box center [906, 515] width 347 height 40
click at [927, 730] on button "Publish Changes" at bounding box center [941, 727] width 84 height 23
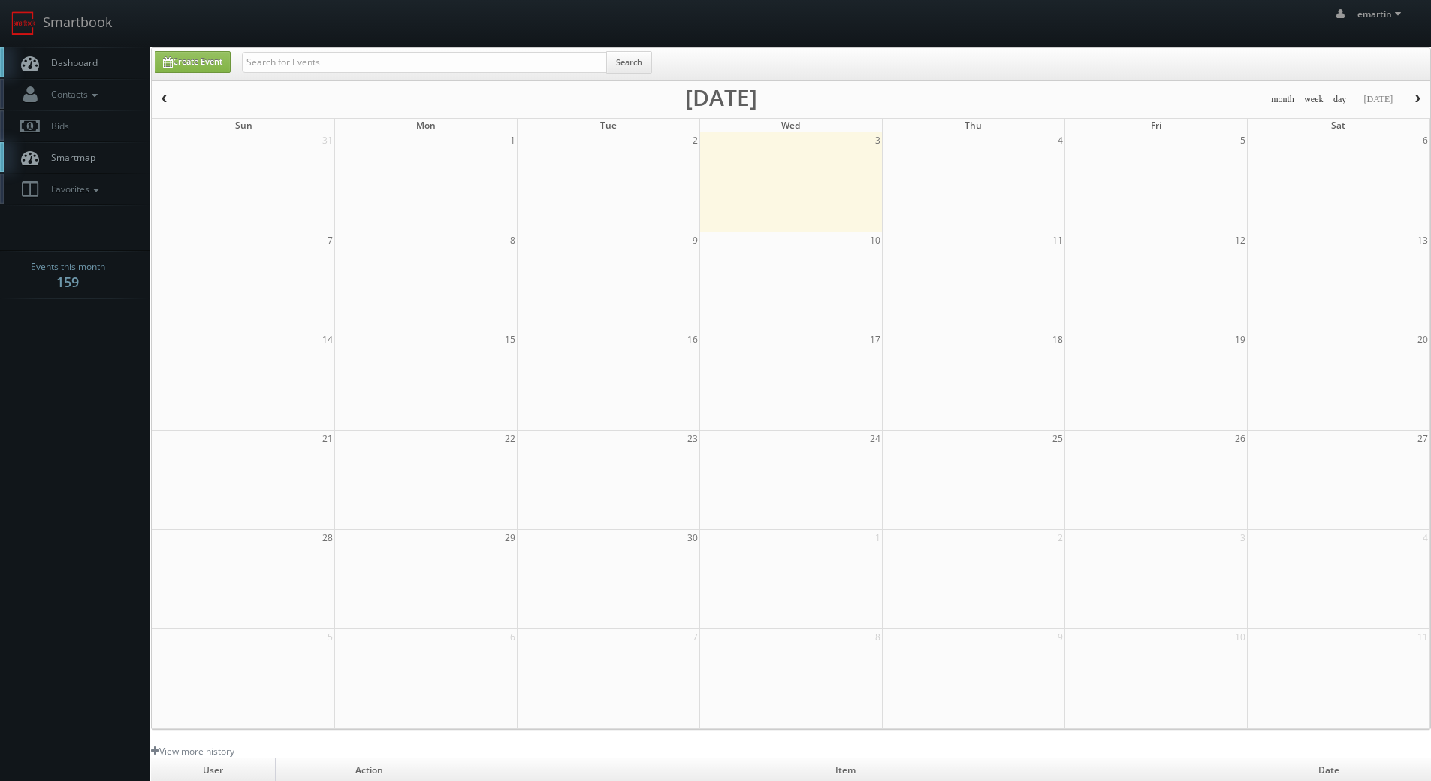
click at [96, 60] on span "Dashboard" at bounding box center [71, 62] width 54 height 13
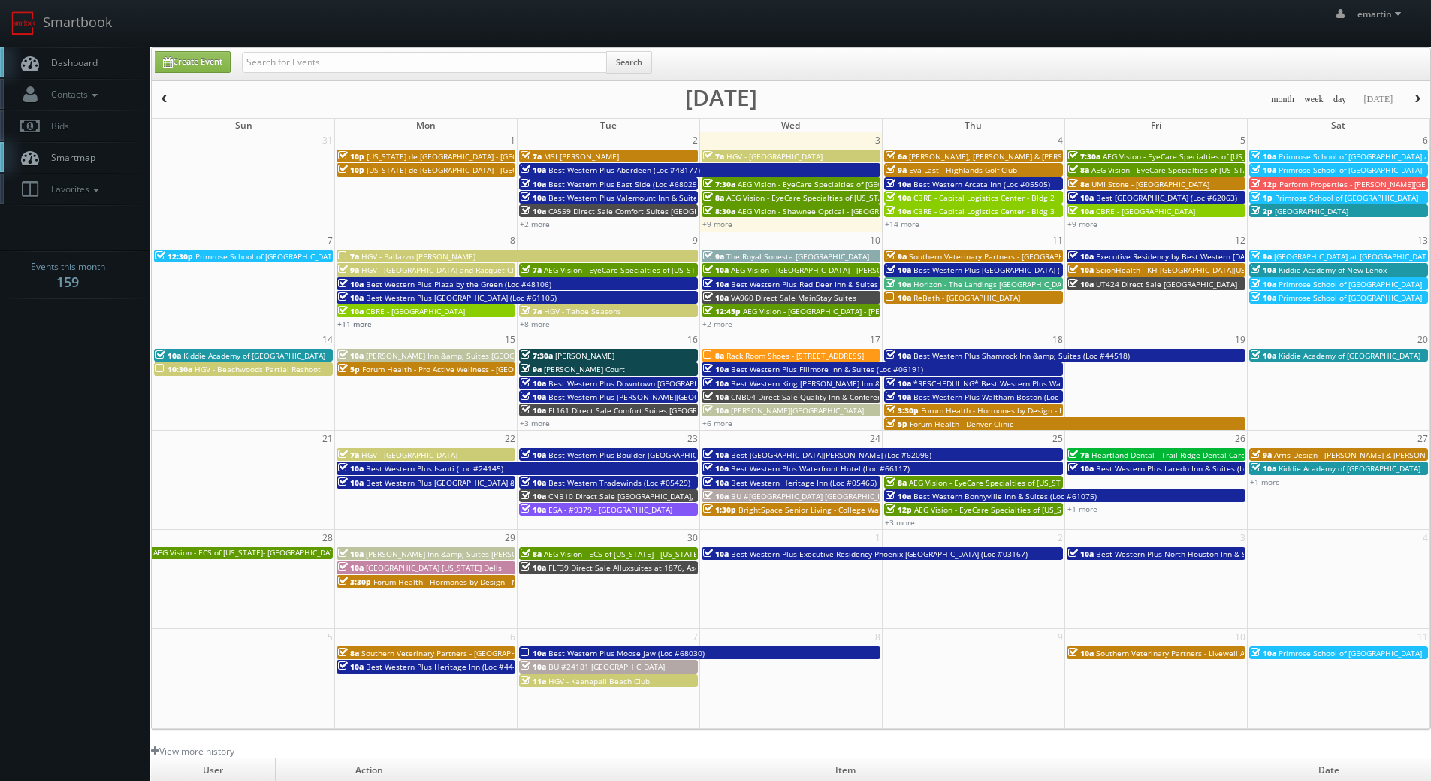
click at [364, 323] on link "+11 more" at bounding box center [354, 324] width 35 height 11
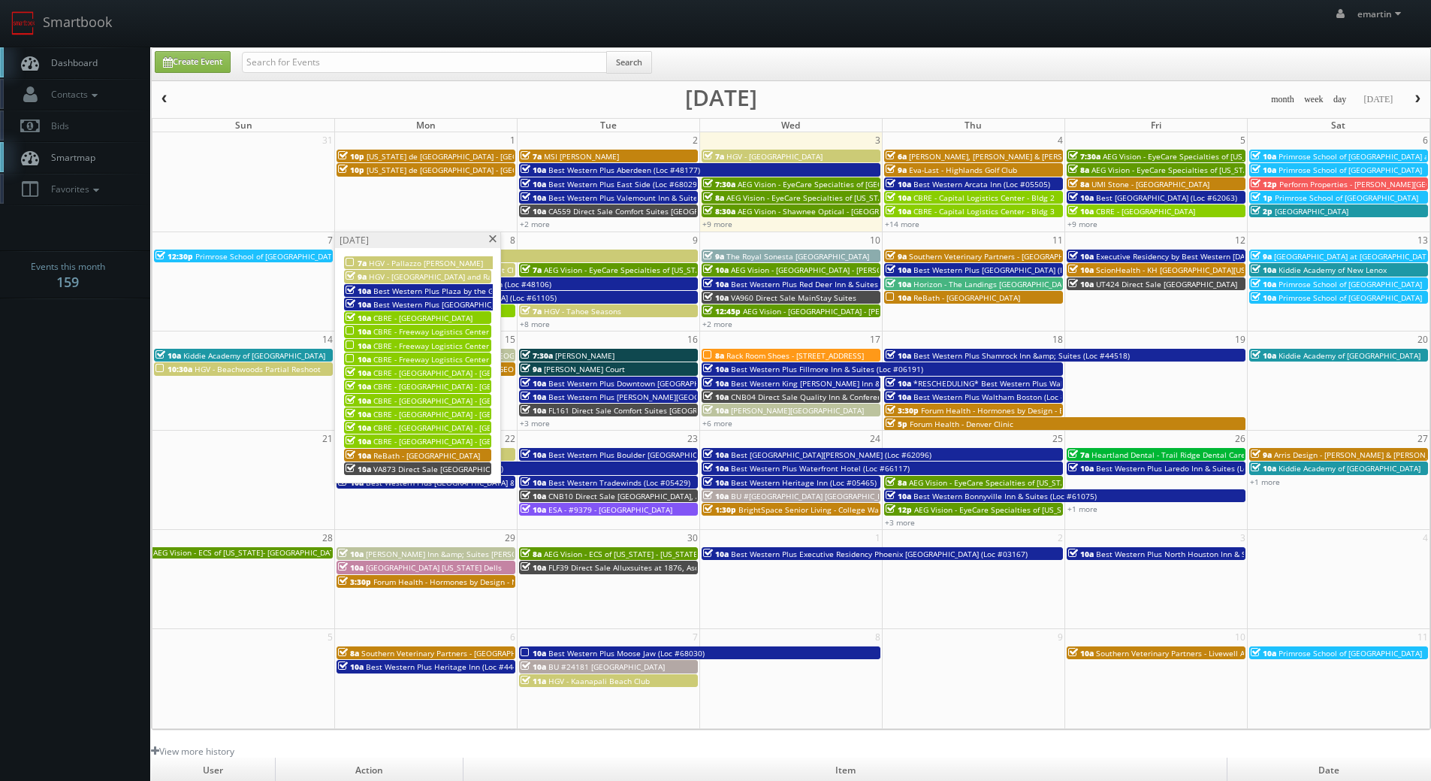
click at [500, 234] on div "[DATE]" at bounding box center [417, 240] width 165 height 16
click at [498, 237] on div "[DATE]" at bounding box center [417, 240] width 165 height 16
click at [497, 238] on span at bounding box center [493, 239] width 10 height 8
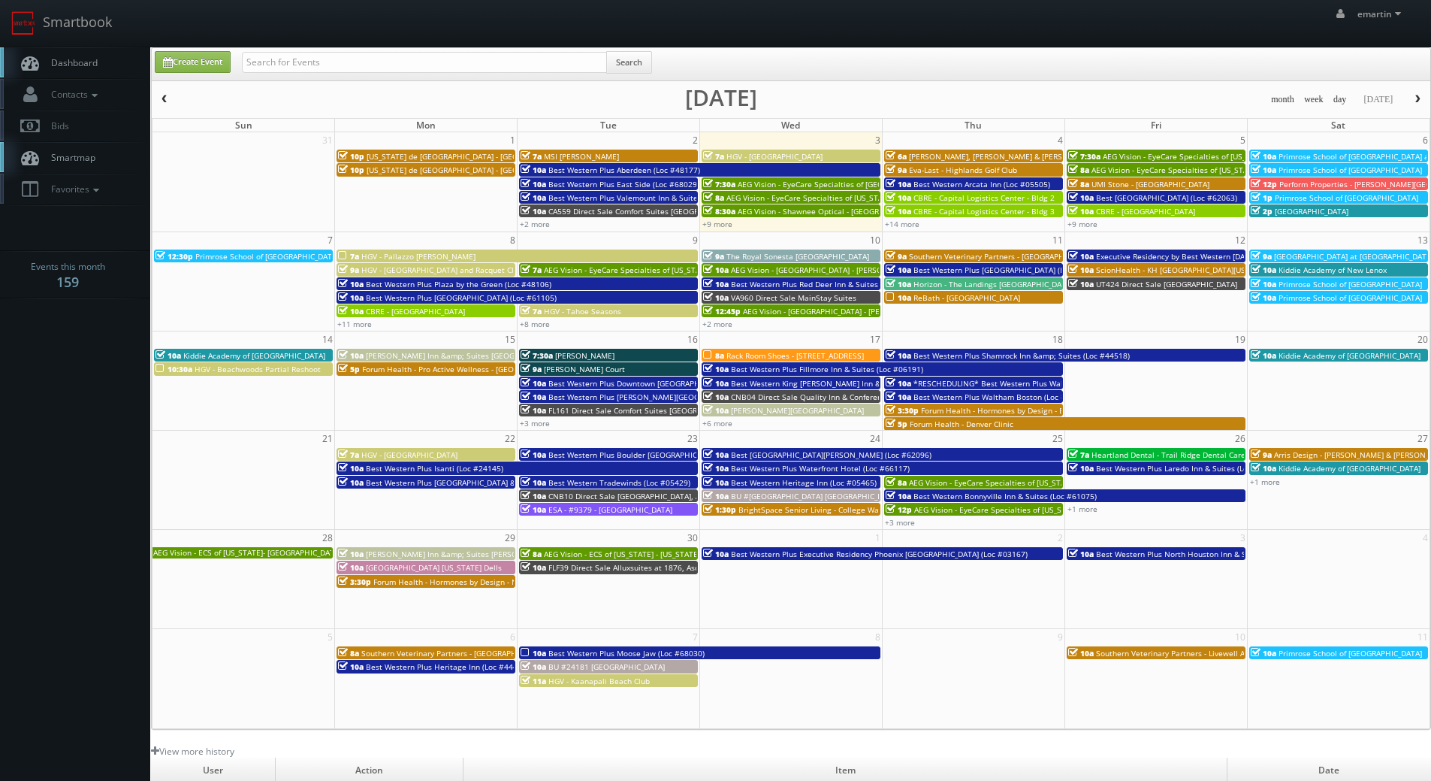
click at [153, 58] on div "Create Event" at bounding box center [187, 62] width 87 height 22
click at [131, 59] on link "Dashboard" at bounding box center [75, 62] width 150 height 31
click at [113, 63] on link "Dashboard" at bounding box center [75, 62] width 150 height 31
click at [90, 44] on link "Smartbook" at bounding box center [61, 23] width 123 height 47
click at [212, 66] on link "Create Event" at bounding box center [193, 62] width 76 height 22
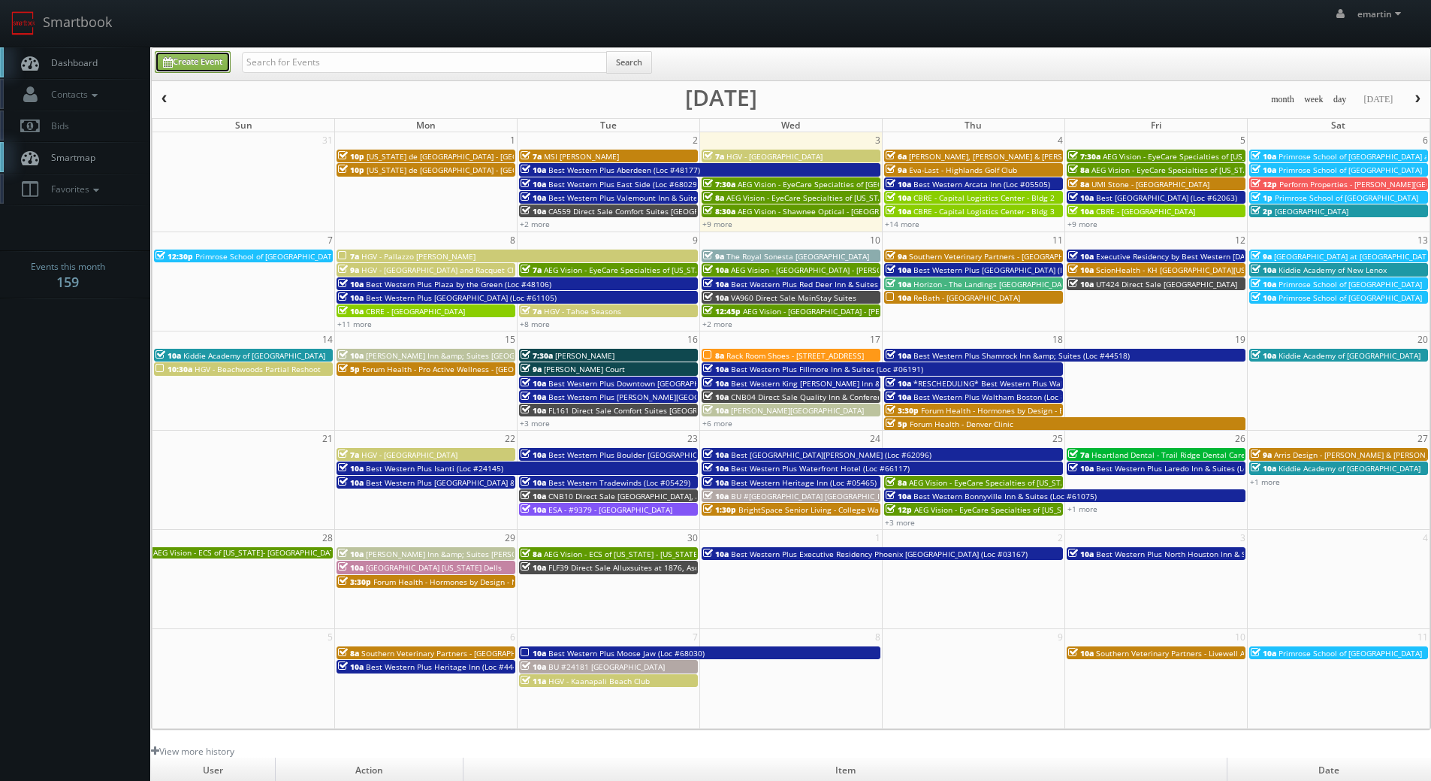
type input "09/03/2025"
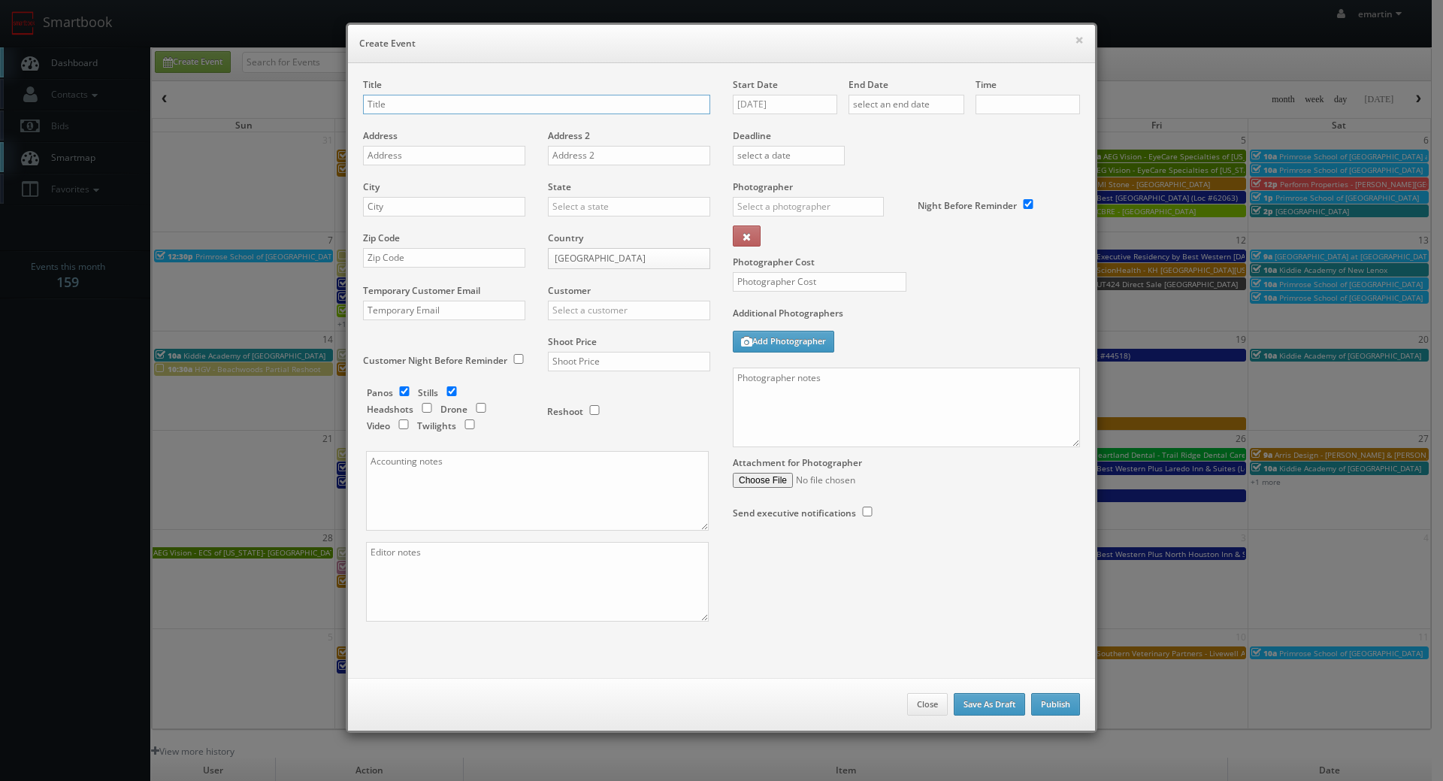
checkbox input "true"
type input "10:00am"
checkbox input "true"
click at [376, 104] on input "text" at bounding box center [536, 105] width 347 height 20
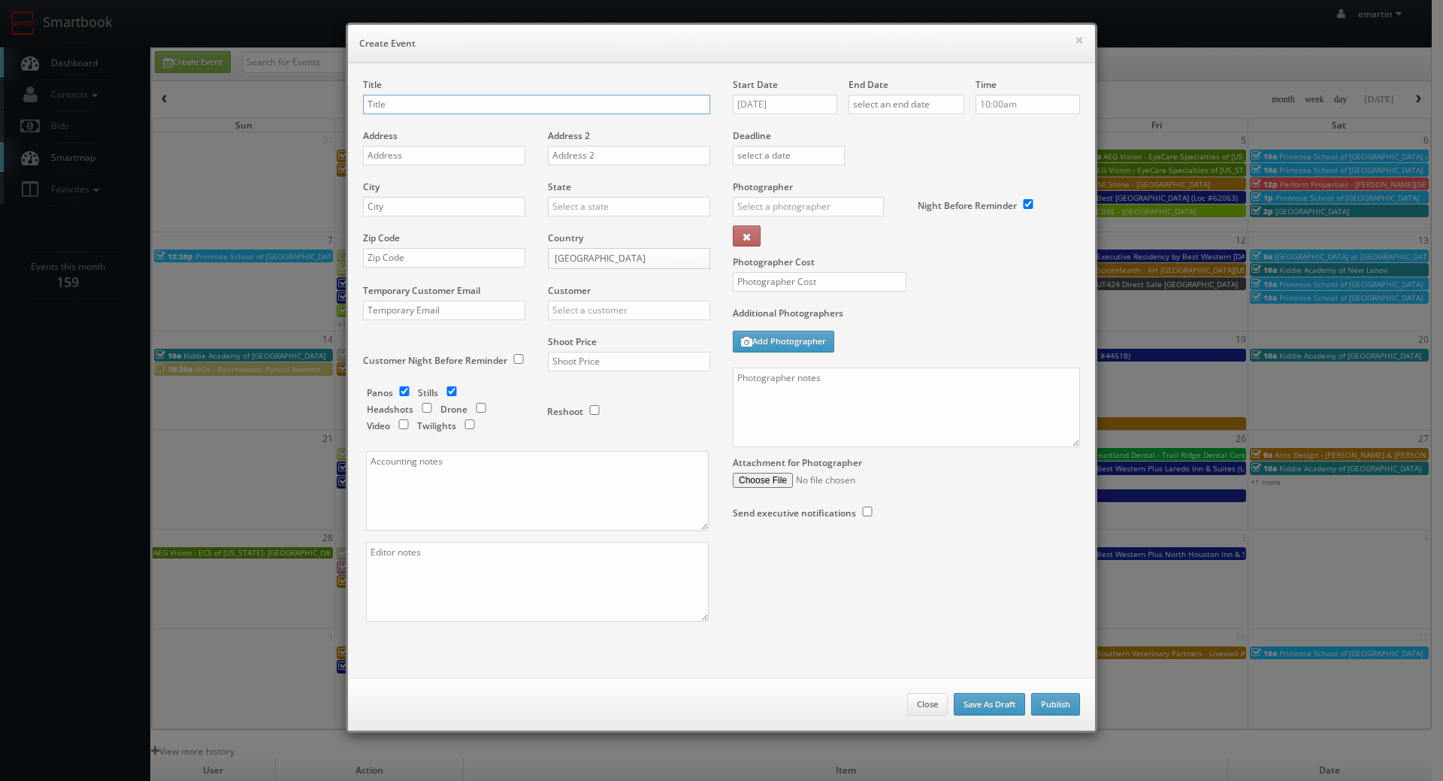
paste input "Best Western Plus Bellingham"
click at [532, 128] on div "Title Best Western Plus Bellingham (Loc #" at bounding box center [536, 103] width 347 height 51
click at [536, 115] on div "Title Best Western Plus Bellingham (Loc #" at bounding box center [536, 103] width 347 height 51
click at [536, 103] on input "Best Western Plus Bellingham (Loc #" at bounding box center [536, 105] width 347 height 20
paste input "48188"
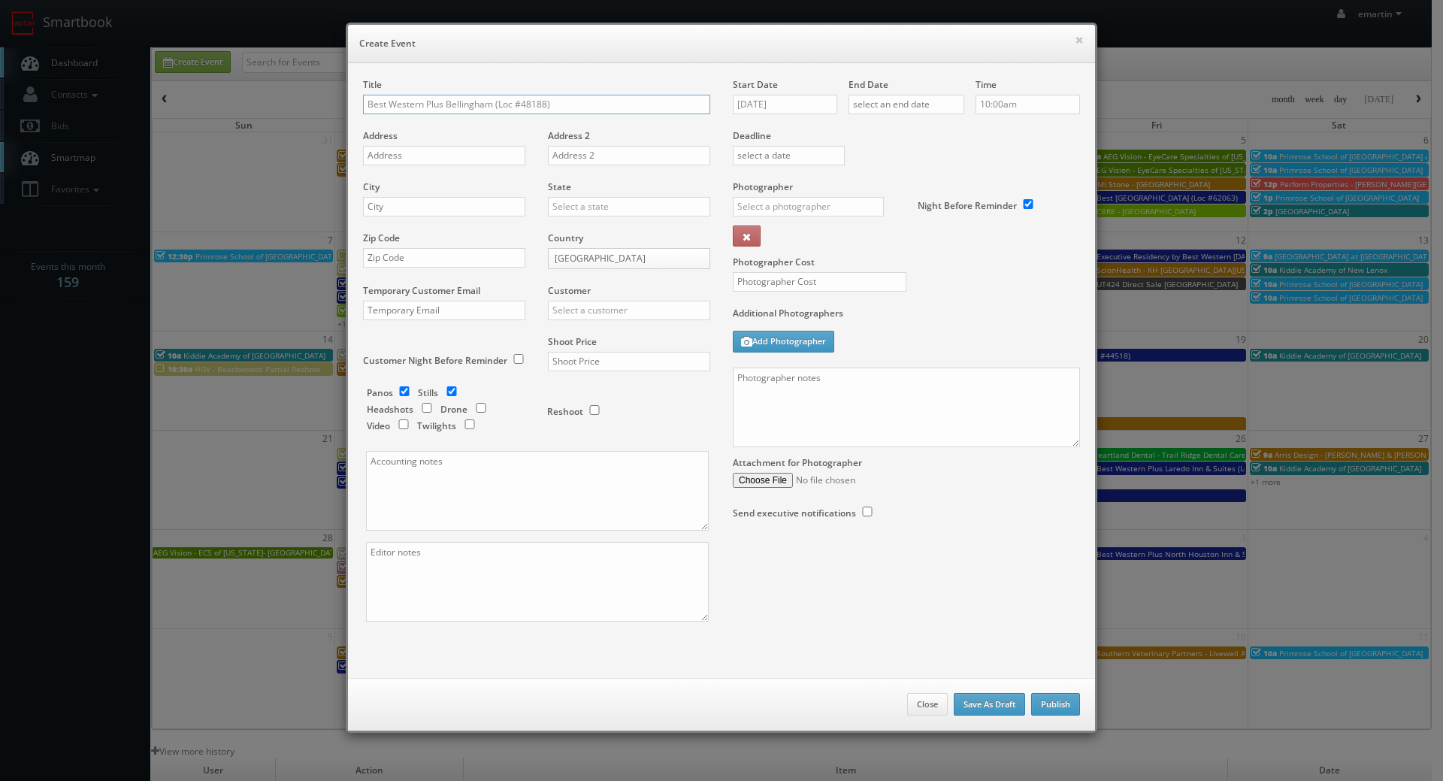
type input "Best Western Plus Bellingham (Loc #48188)"
click at [369, 141] on label "Address" at bounding box center [380, 135] width 35 height 13
click at [365, 144] on div "Address" at bounding box center [450, 154] width 174 height 51
paste input "3985 Bennett Dr"
type input "3985 Bennett Dr"
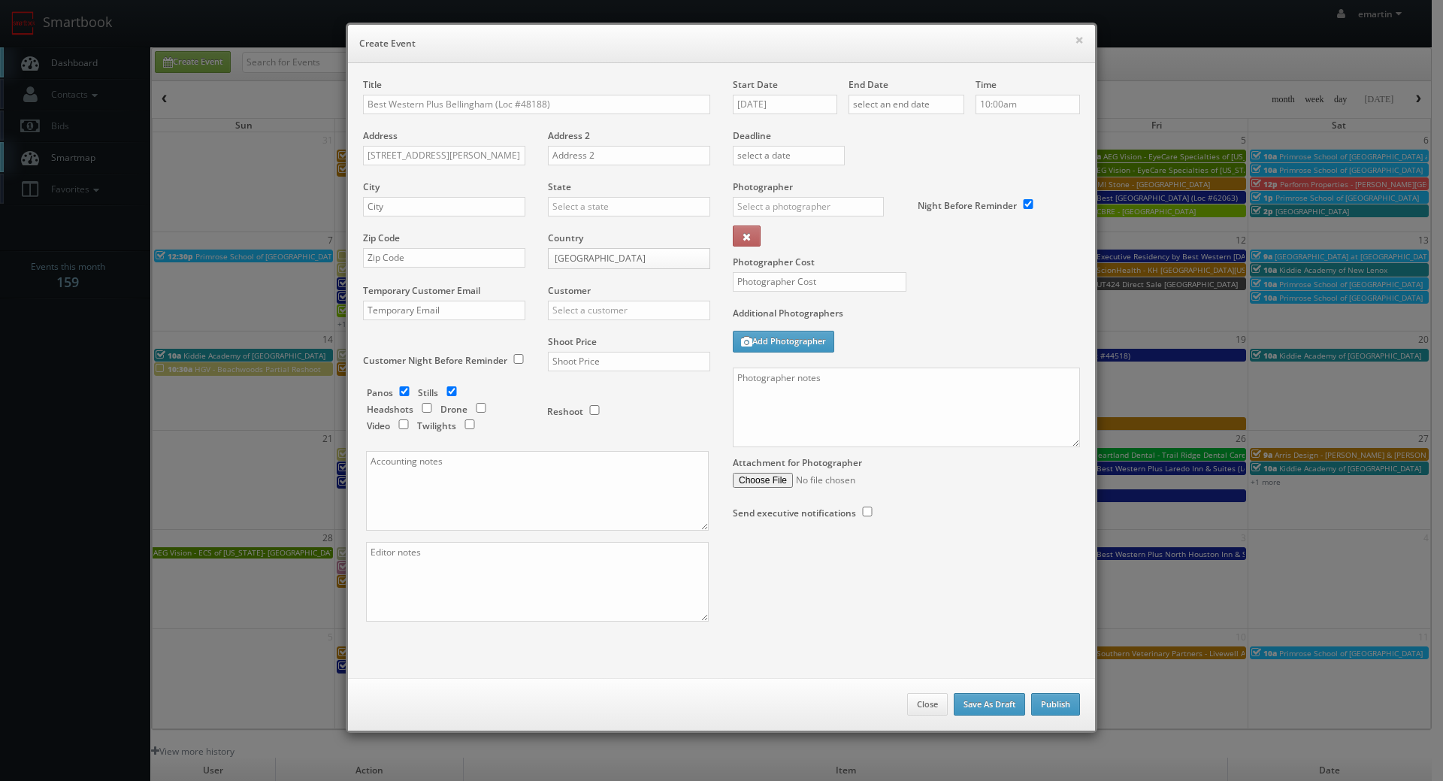
drag, startPoint x: 393, startPoint y: 195, endPoint x: 394, endPoint y: 204, distance: 9.1
click at [393, 195] on div "City" at bounding box center [450, 205] width 174 height 51
click at [395, 205] on input "text" at bounding box center [444, 207] width 162 height 20
paste input "Bellingham"
type input "Bellingham"
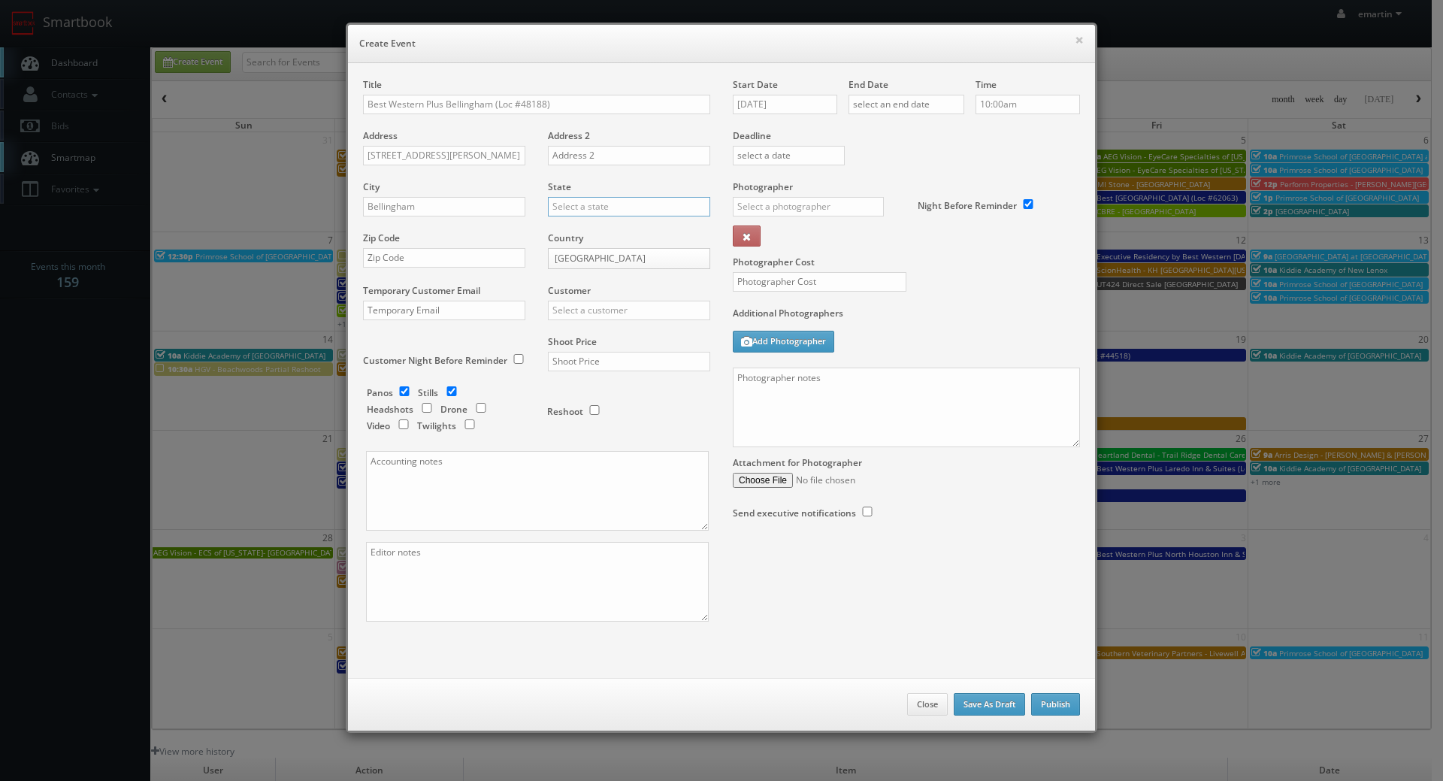
click at [559, 208] on input "text" at bounding box center [629, 207] width 162 height 20
click at [594, 229] on div "[US_STATE]" at bounding box center [628, 231] width 161 height 25
type input "[US_STATE]"
drag, startPoint x: 482, startPoint y: 252, endPoint x: 494, endPoint y: 258, distance: 14.1
click at [482, 252] on input "text" at bounding box center [444, 258] width 162 height 20
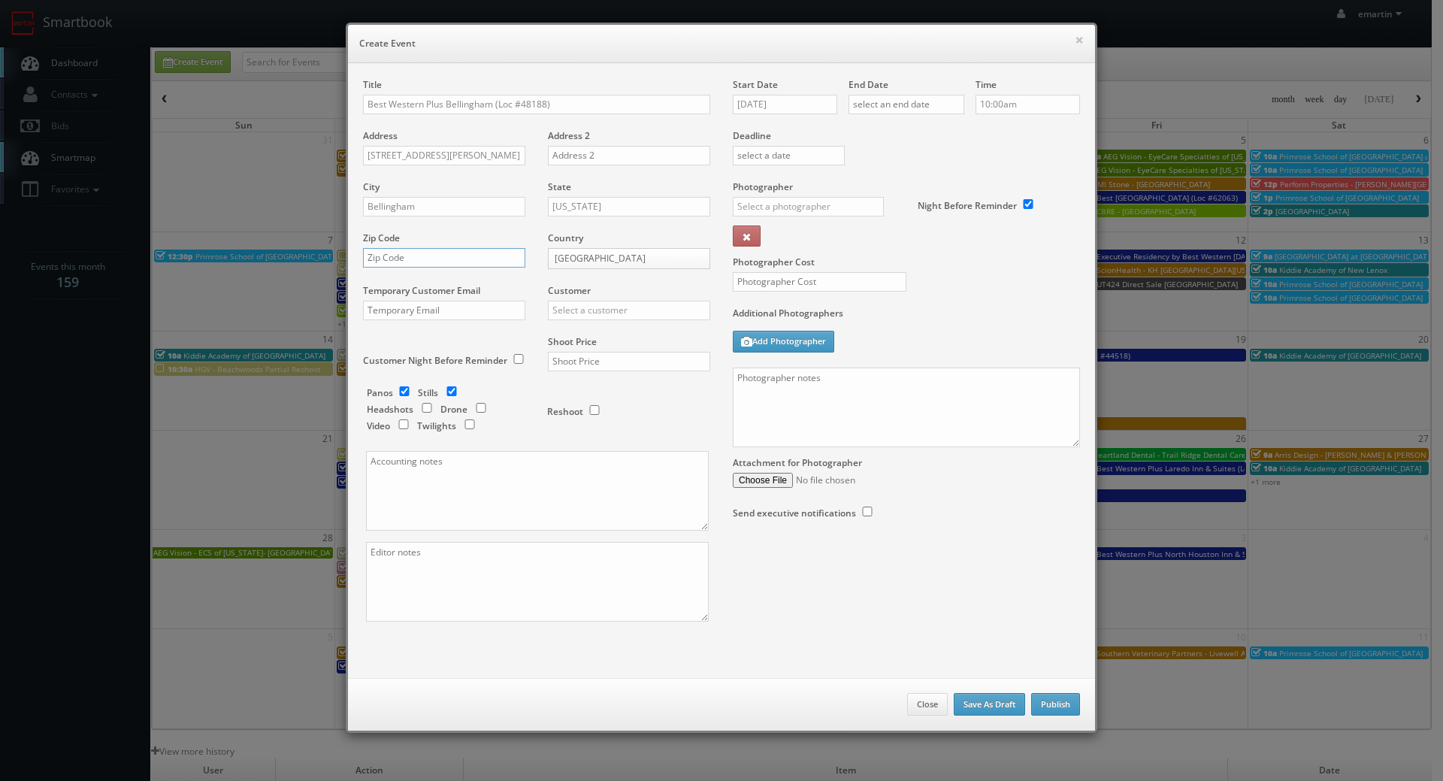
paste input "98225"
type input "98225"
click at [606, 326] on div "Customer Choice Hotels ACC Concept3D Firebirds GBV Choice Hotels Canada Heartla…" at bounding box center [623, 309] width 174 height 51
click at [604, 312] on input "text" at bounding box center [629, 311] width 162 height 20
click at [733, 225] on button at bounding box center [747, 235] width 28 height 21
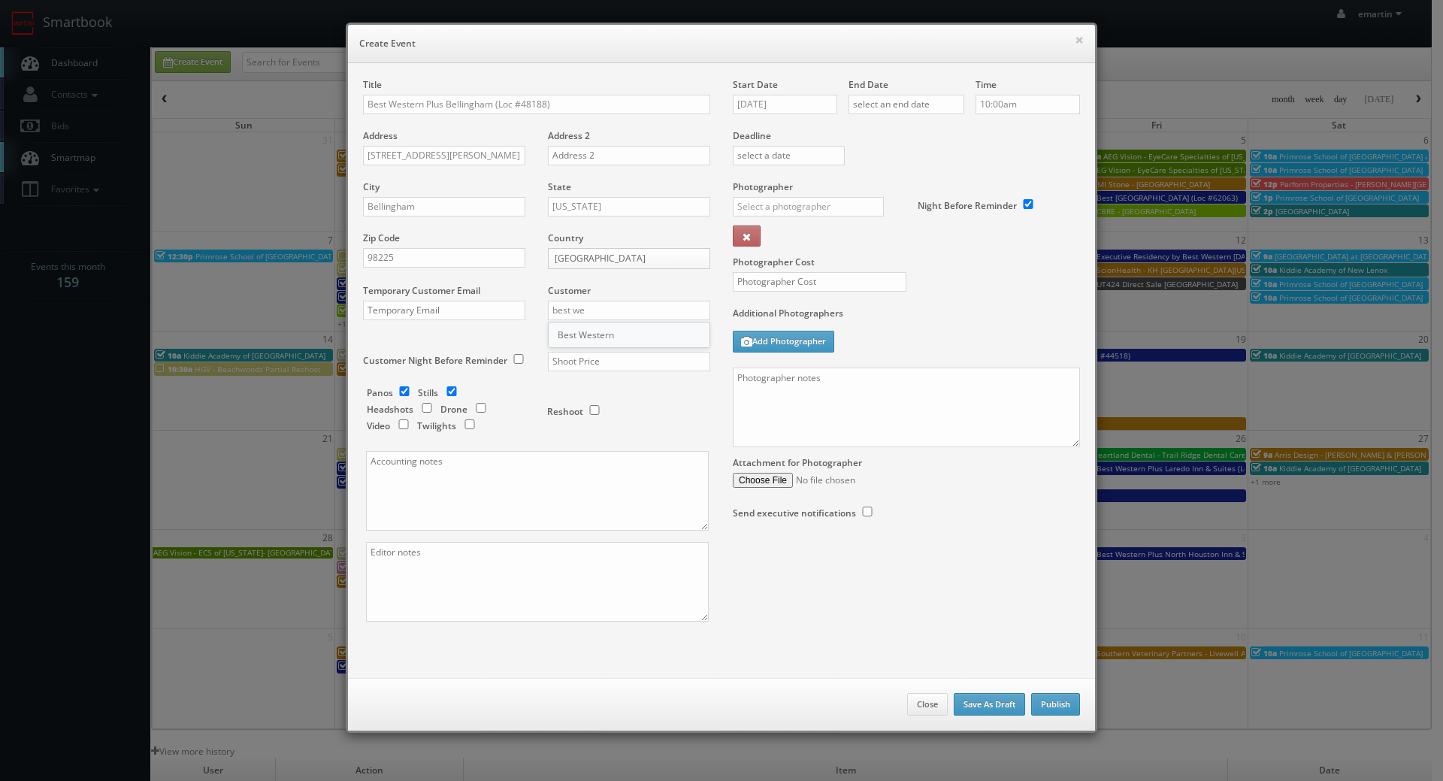
click at [579, 331] on div "Best Western" at bounding box center [628, 334] width 161 height 25
type input "Best Western"
click at [633, 376] on div "Shoot Price" at bounding box center [623, 360] width 174 height 51
click at [633, 369] on input "text" at bounding box center [629, 362] width 162 height 20
type input "1,775"
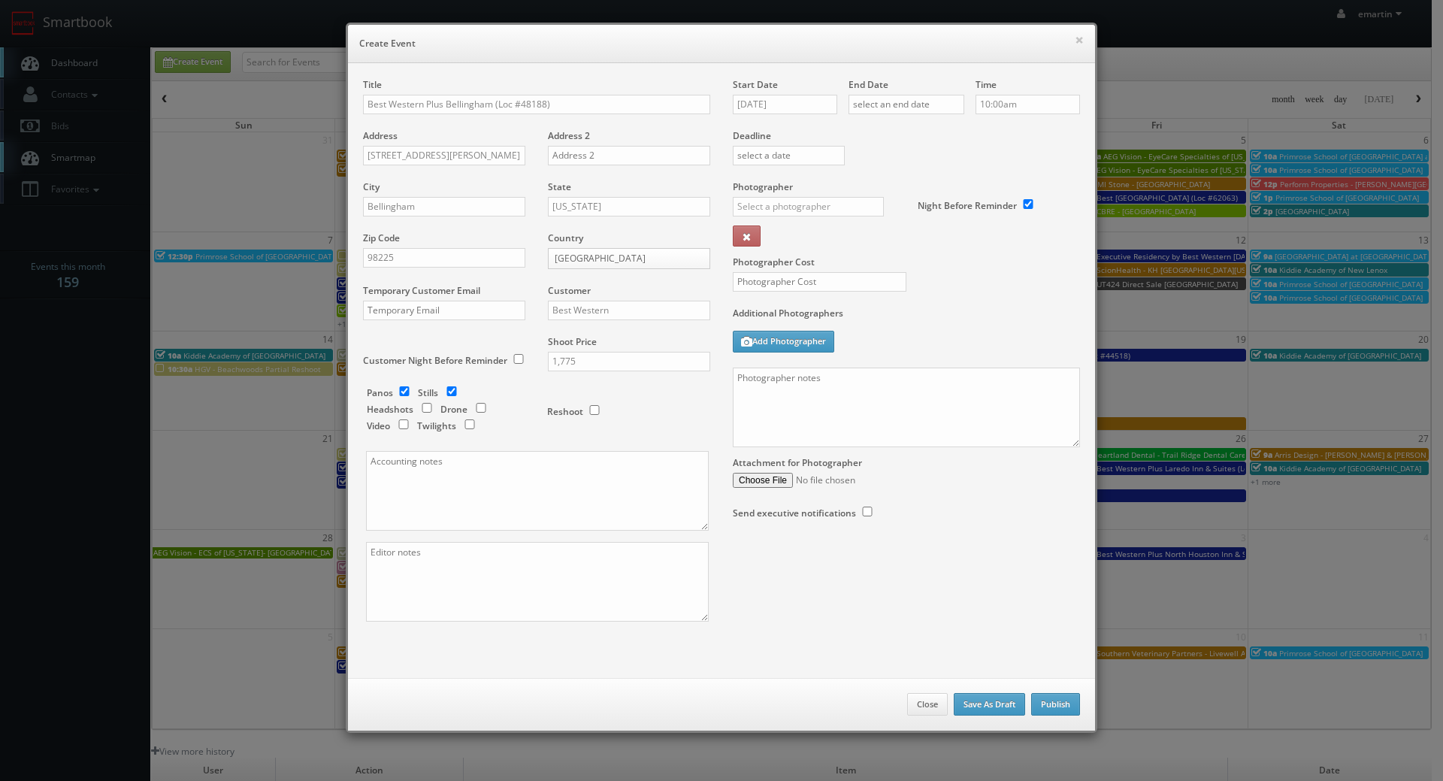
click at [635, 400] on div "Reshoot" at bounding box center [622, 403] width 150 height 35
click at [418, 397] on label "Stills" at bounding box center [428, 392] width 20 height 13
click at [397, 392] on input "checkbox" at bounding box center [404, 391] width 23 height 10
checkbox input "false"
click at [482, 406] on input "checkbox" at bounding box center [481, 408] width 23 height 10
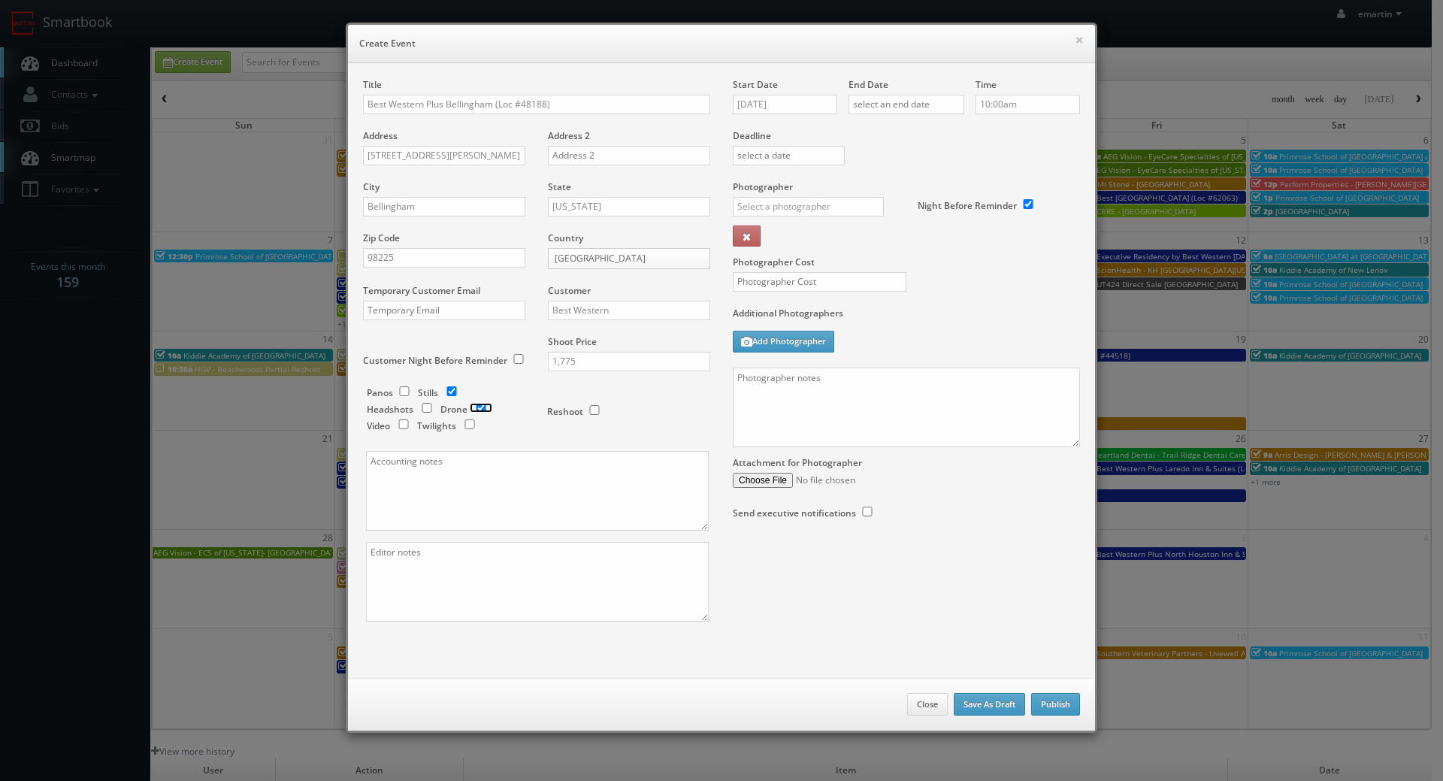
click at [480, 406] on input "checkbox" at bounding box center [481, 408] width 23 height 10
checkbox input "false"
click at [461, 426] on input "checkbox" at bounding box center [469, 424] width 23 height 10
checkbox input "true"
click at [786, 101] on input "09/03/2025" at bounding box center [785, 105] width 104 height 20
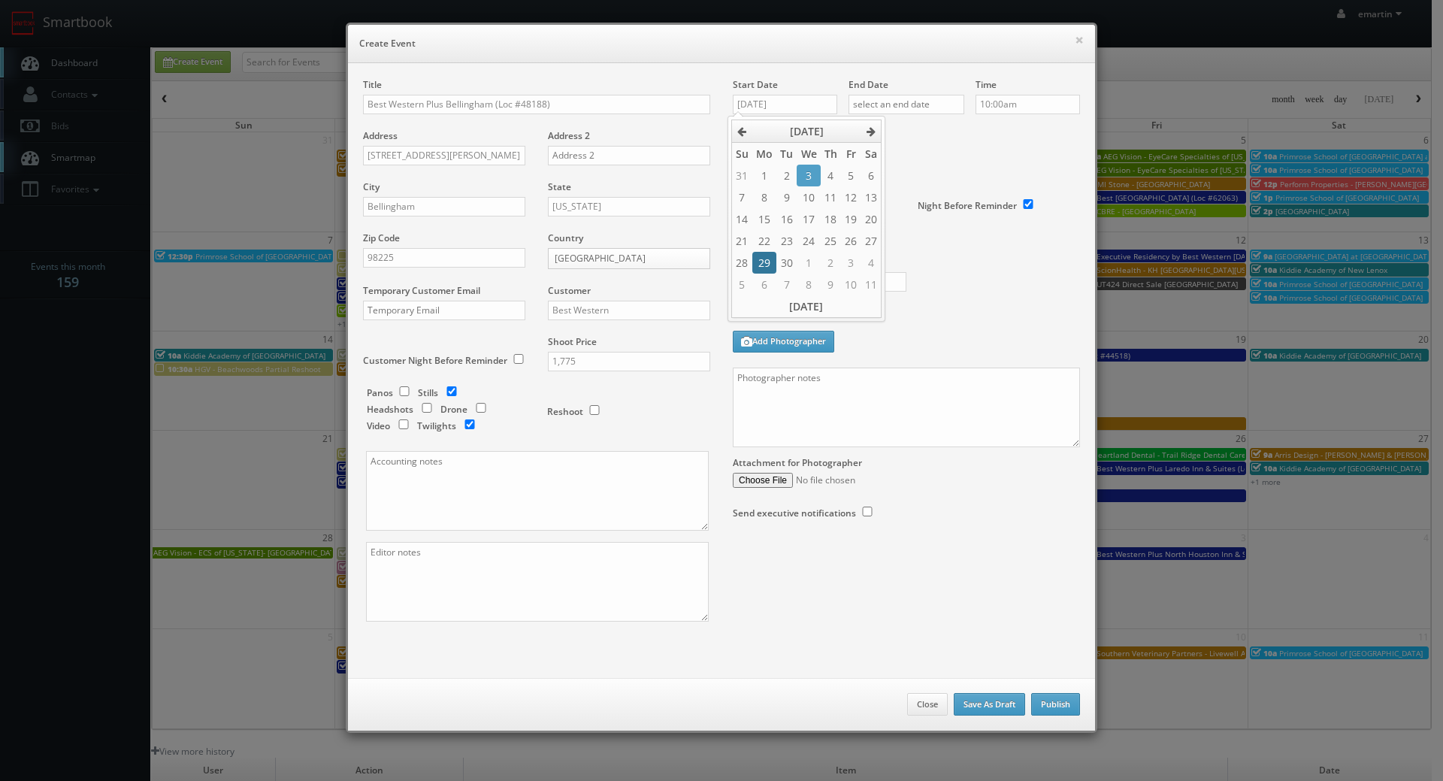
click at [760, 264] on td "29" at bounding box center [764, 263] width 24 height 22
type input "09/29/2025"
click at [915, 102] on input "text" at bounding box center [906, 105] width 116 height 20
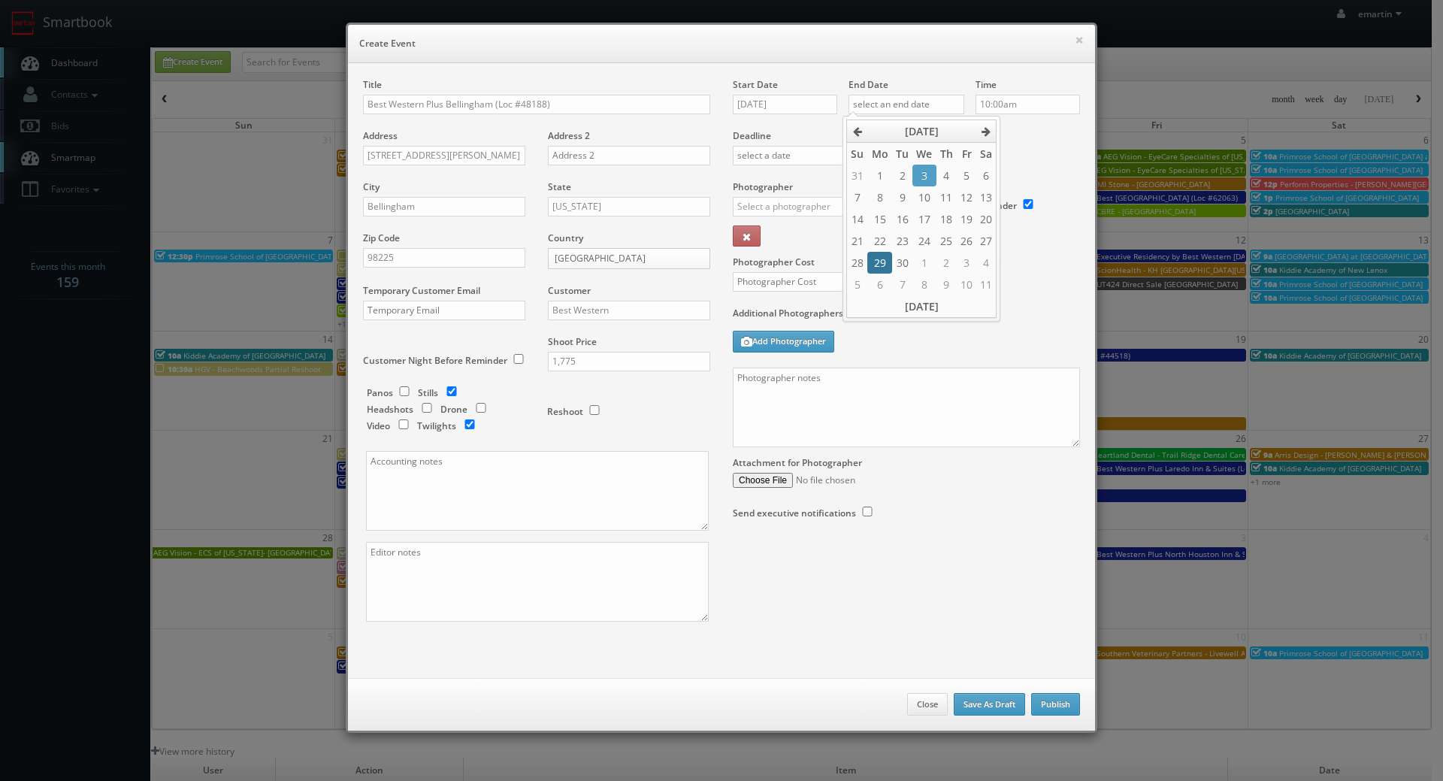
click at [878, 265] on td "29" at bounding box center [879, 263] width 24 height 22
type input "09/29/2025"
click at [1058, 147] on div "Deadline" at bounding box center [906, 129] width 370 height 102
click at [811, 208] on input "text" at bounding box center [808, 207] width 151 height 20
click at [802, 246] on div "Sean Henderson" at bounding box center [813, 240] width 161 height 25
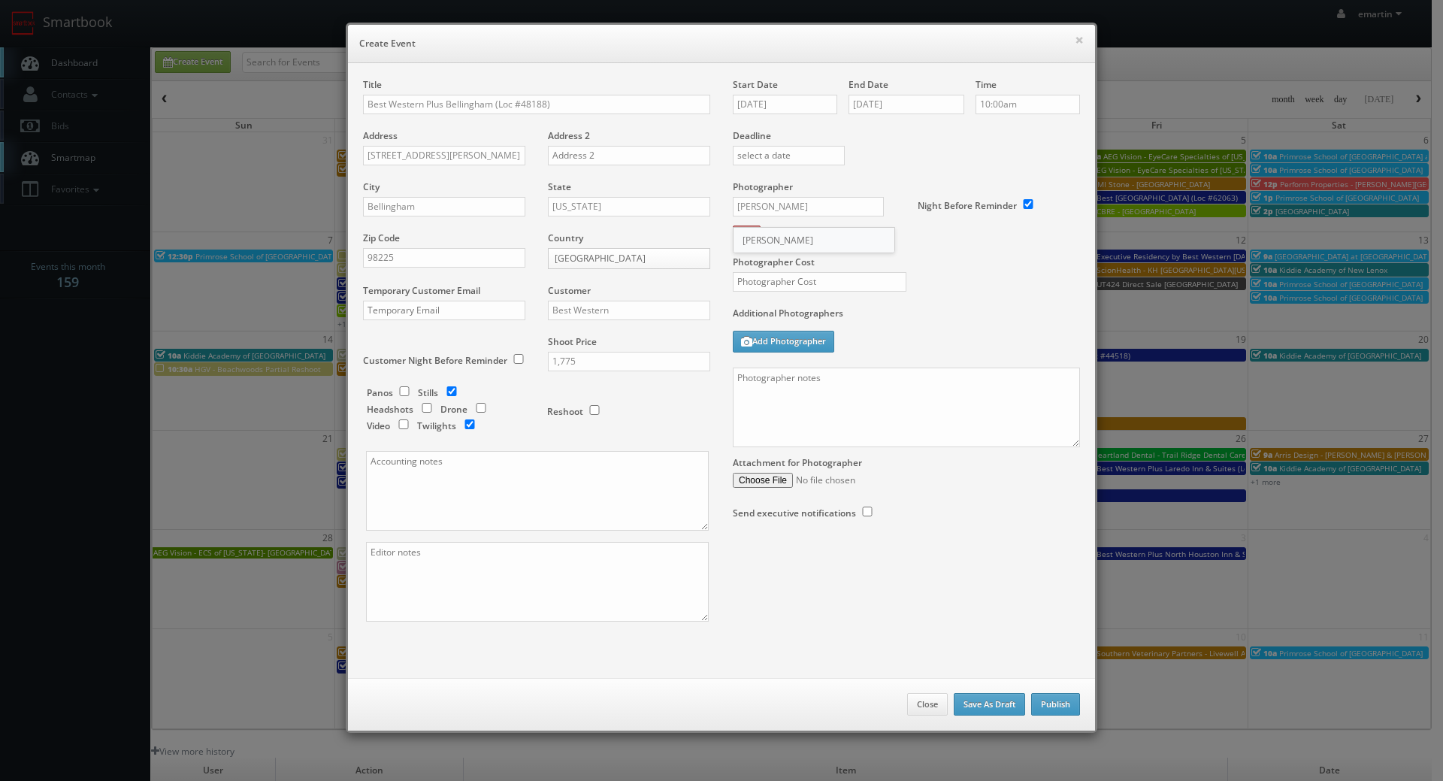
type input "Sean Henderson"
click at [990, 283] on div "Photographer Cost" at bounding box center [906, 243] width 370 height 126
click at [849, 286] on input "text" at bounding box center [820, 282] width 174 height 20
type input "600"
click at [853, 308] on label "Additional Photographers" at bounding box center [906, 317] width 347 height 20
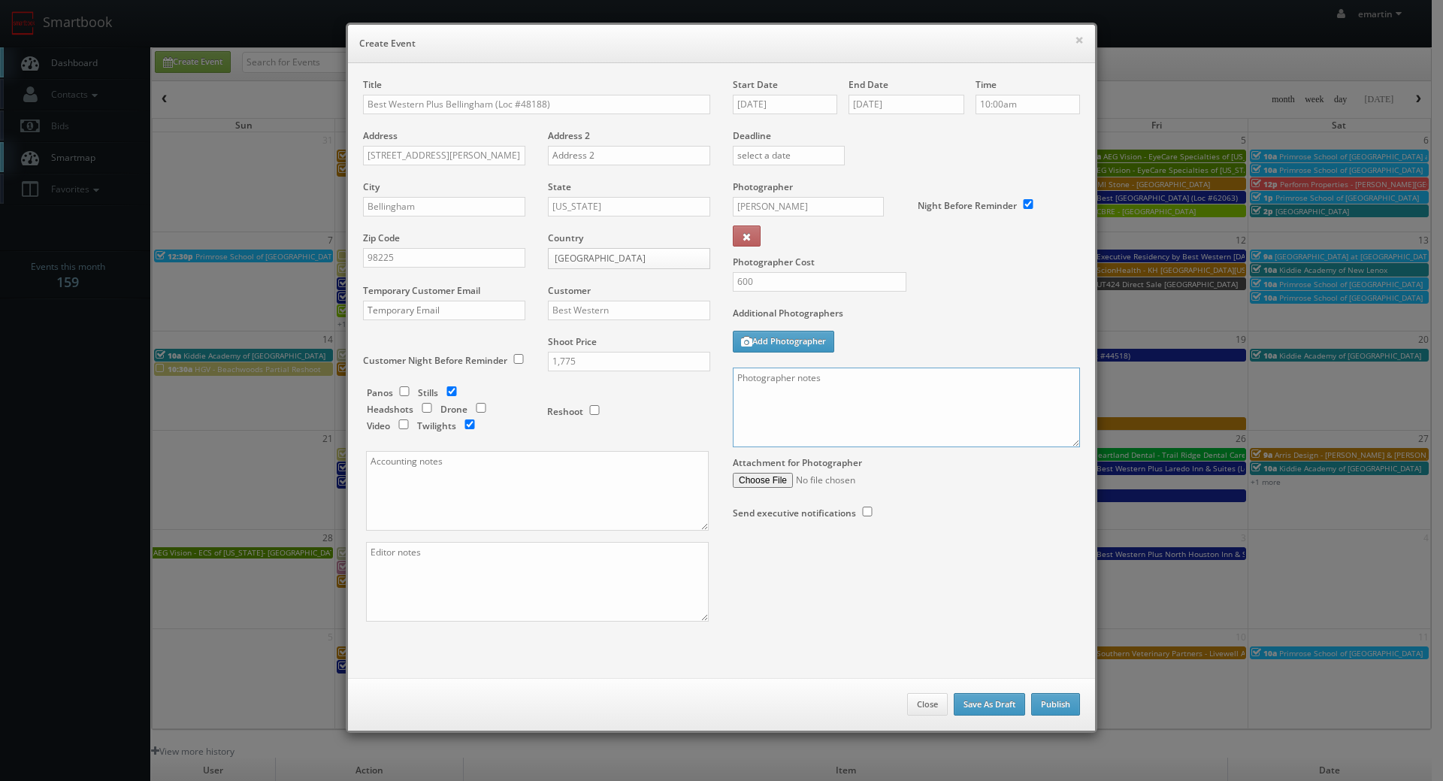
click at [881, 393] on textarea at bounding box center [906, 407] width 347 height 80
paste textarea "Onsite contact is ______. Overnight stay ___. Stills, and exterior twilights. F…"
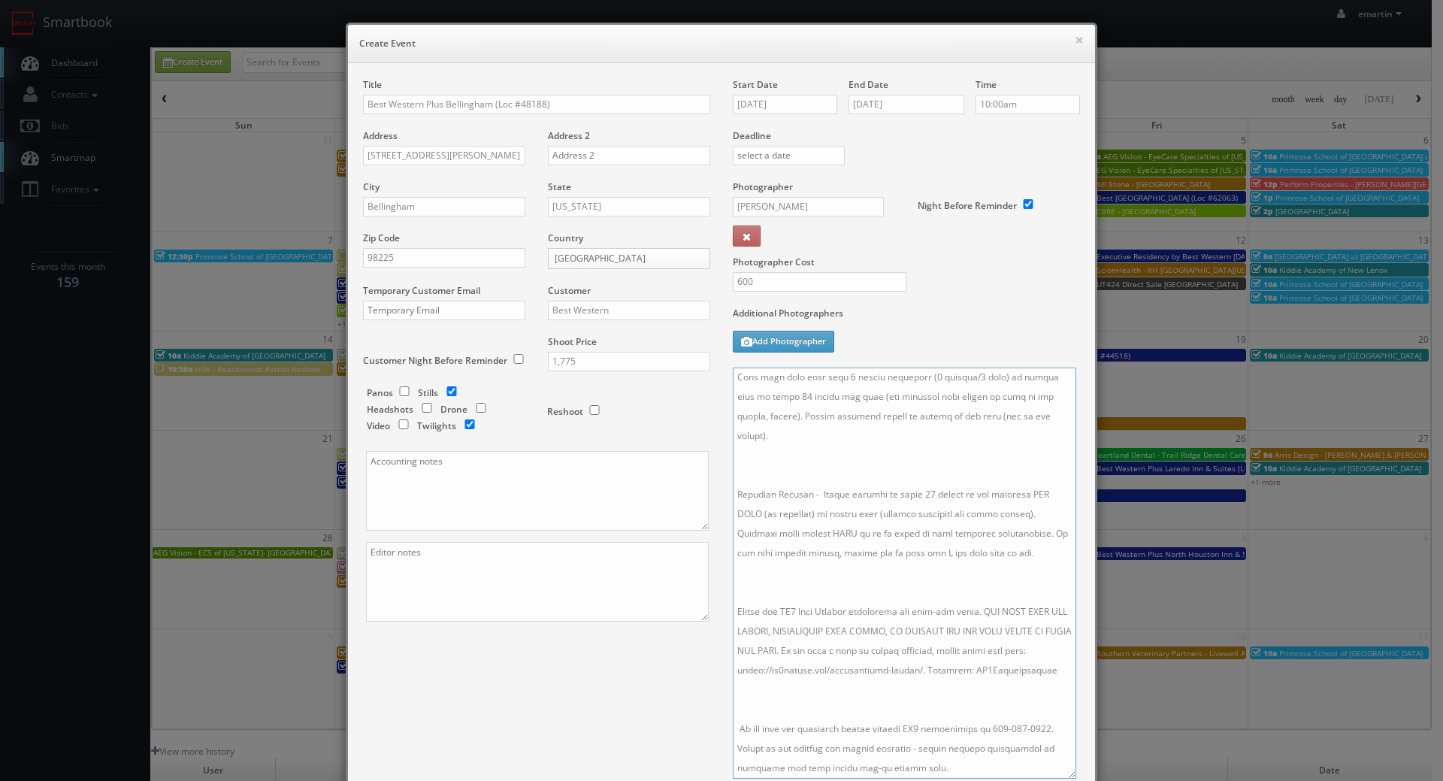
drag, startPoint x: 1068, startPoint y: 440, endPoint x: 1064, endPoint y: 772, distance: 331.4
click at [1064, 772] on textarea at bounding box center [904, 572] width 343 height 411
click at [865, 684] on textarea at bounding box center [904, 572] width 343 height 411
click at [785, 582] on textarea at bounding box center [904, 572] width 343 height 411
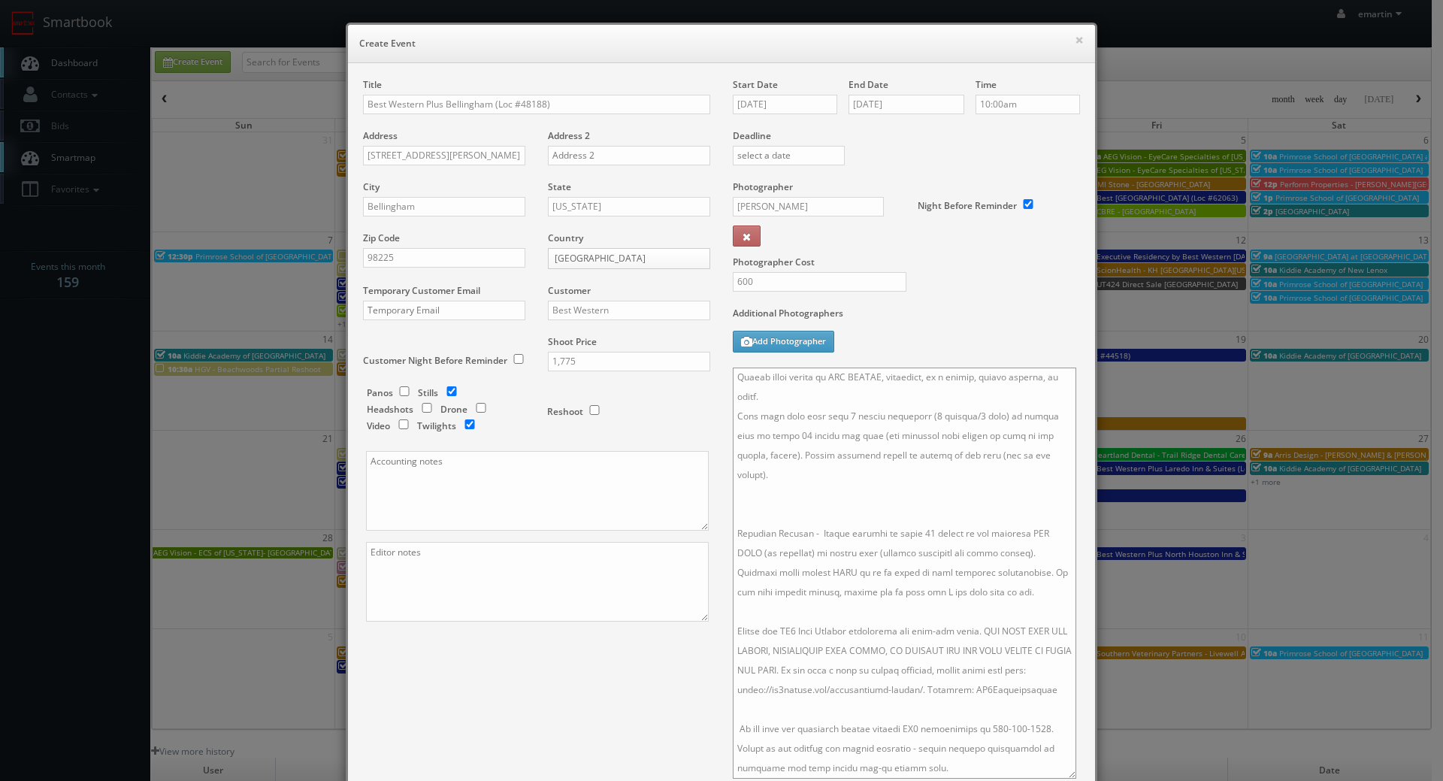
scroll to position [121, 0]
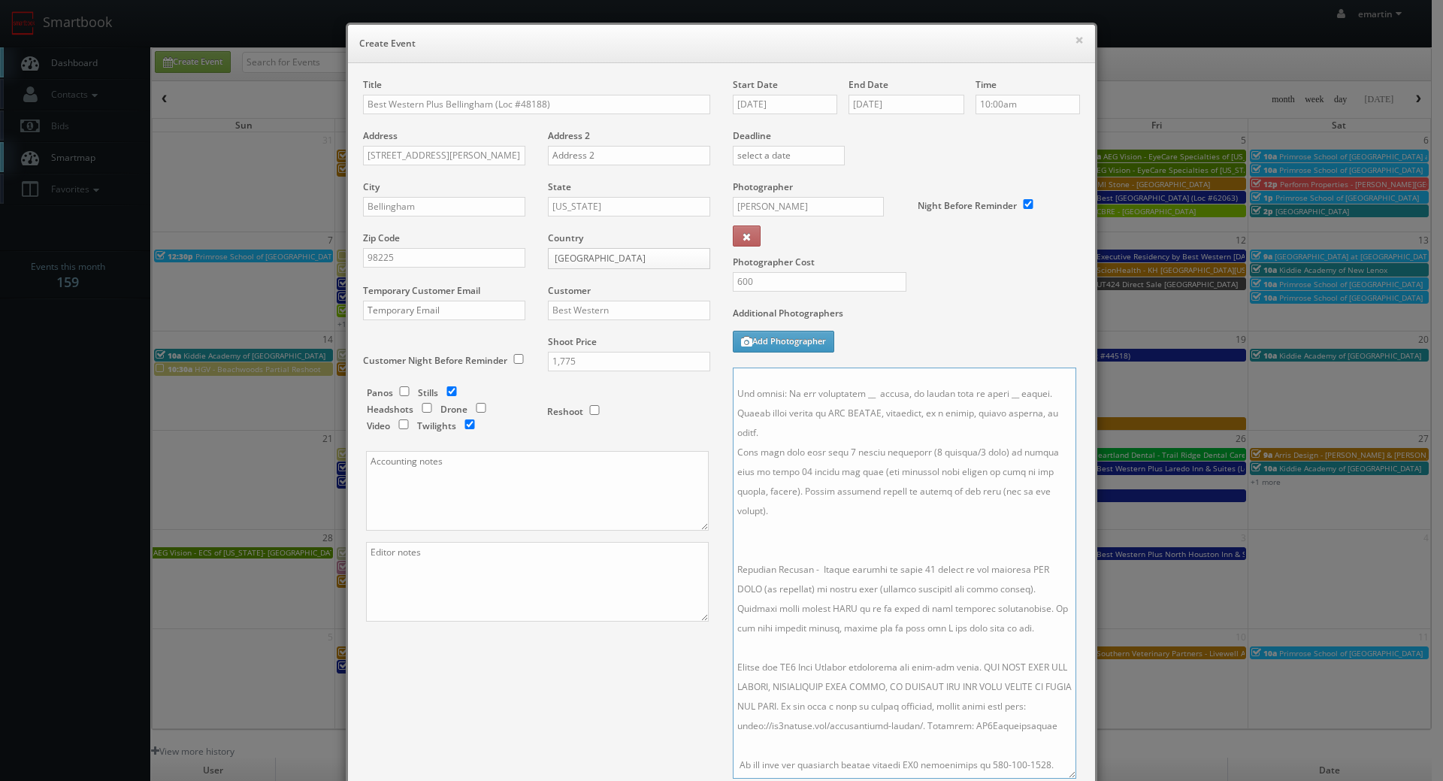
click at [778, 544] on textarea at bounding box center [904, 572] width 343 height 411
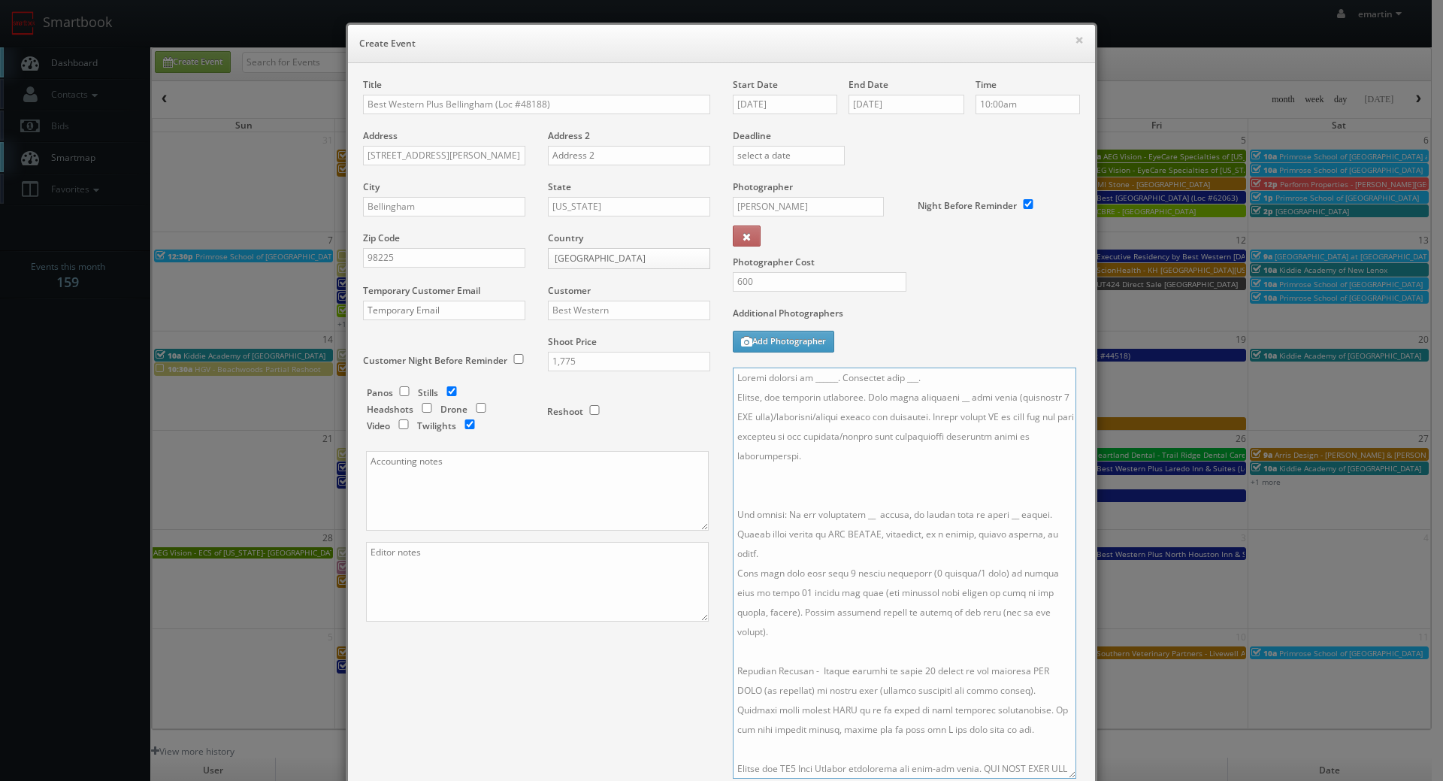
click at [763, 490] on textarea at bounding box center [904, 572] width 343 height 411
click at [940, 395] on textarea at bounding box center [904, 572] width 343 height 411
click at [853, 497] on textarea at bounding box center [904, 572] width 343 height 411
click at [1002, 492] on textarea at bounding box center [904, 572] width 343 height 411
click at [921, 372] on textarea at bounding box center [904, 572] width 343 height 411
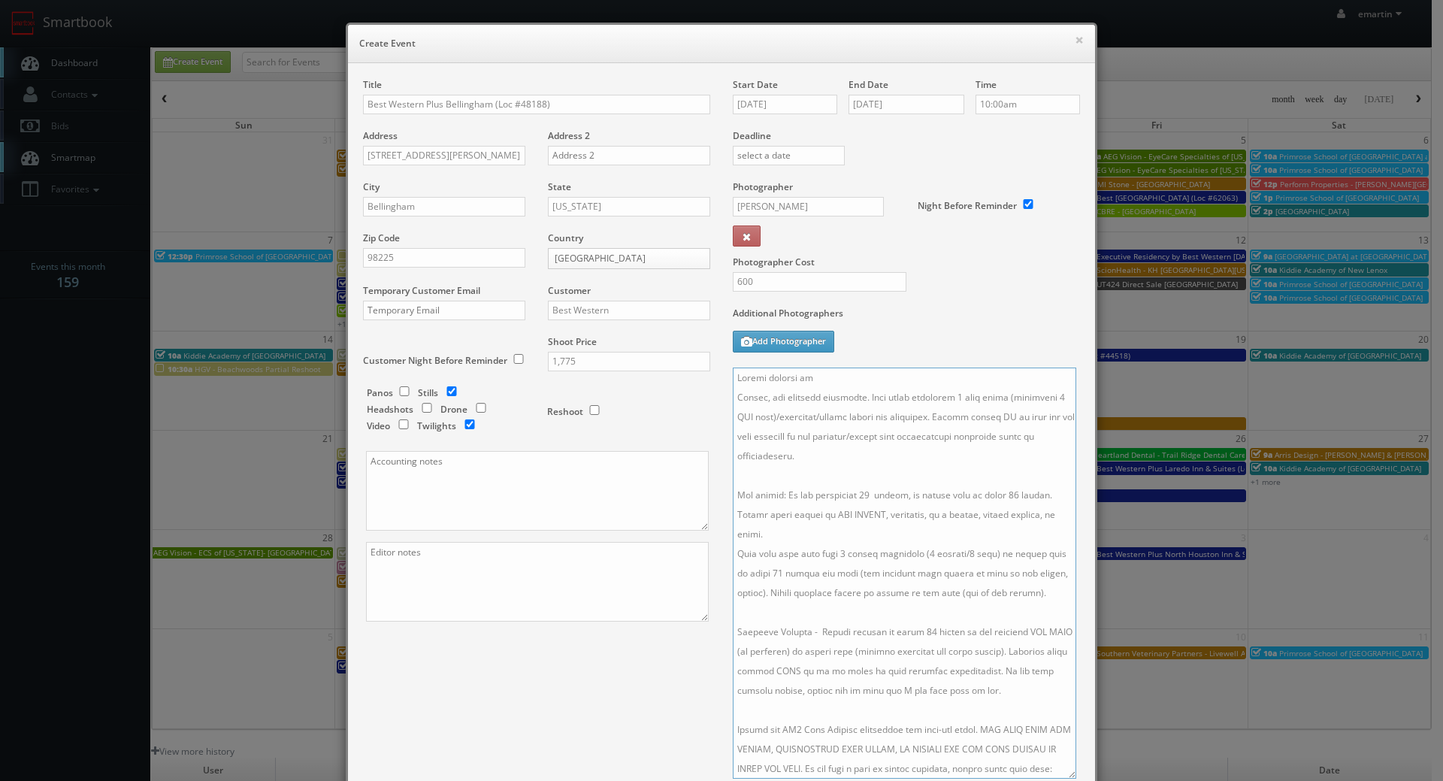
click at [839, 378] on textarea at bounding box center [904, 572] width 343 height 411
paste textarea "Sara Holliday, sara@bwplusbellingham.com, 360-920-7218"
drag, startPoint x: 991, startPoint y: 376, endPoint x: 862, endPoint y: 385, distance: 129.5
click at [862, 385] on textarea at bounding box center [904, 572] width 343 height 411
click at [974, 378] on textarea at bounding box center [904, 572] width 343 height 411
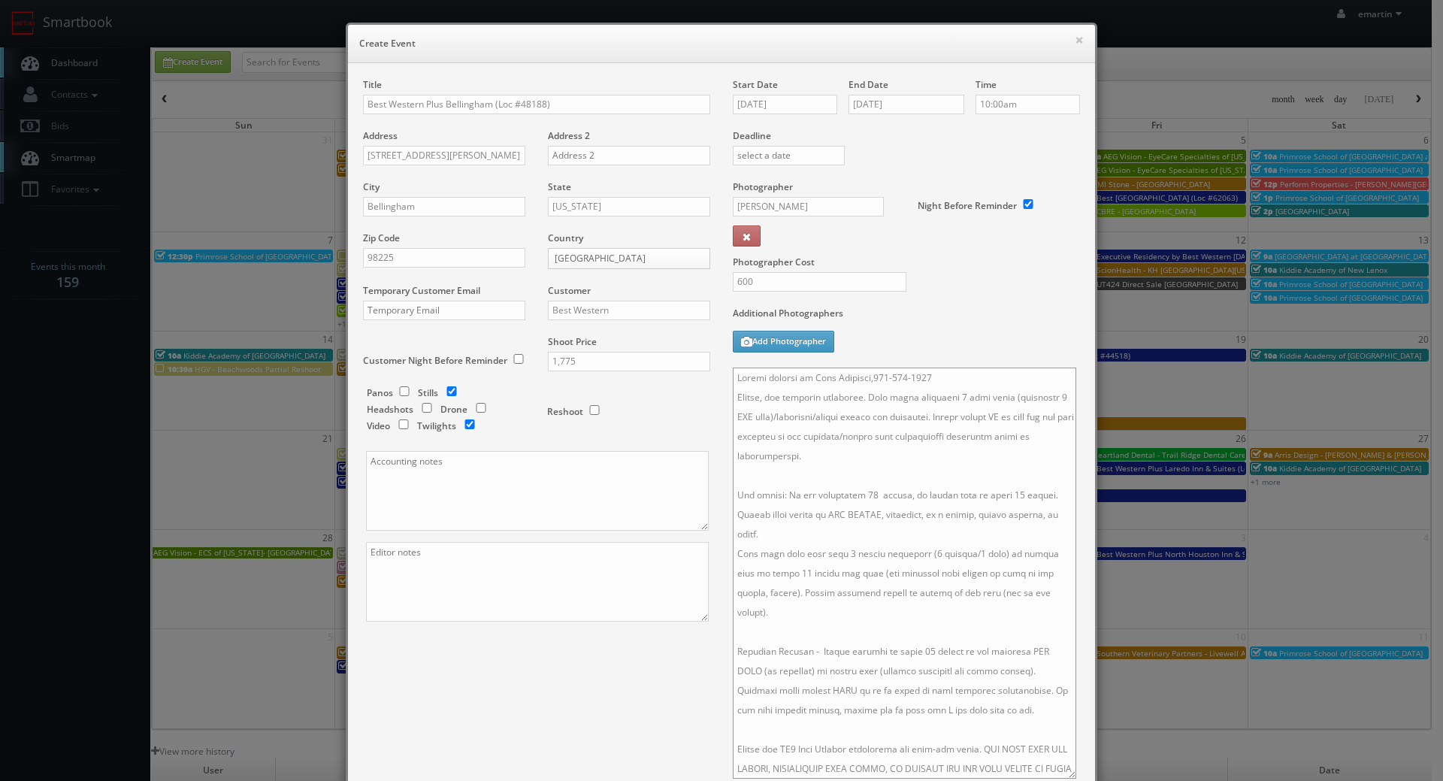
click at [860, 377] on textarea at bounding box center [904, 572] width 343 height 411
click at [968, 373] on textarea at bounding box center [904, 572] width 343 height 411
type textarea "Onsite contact is Sara Holliday, 360-920-7218. Stills, and exterior twilights. …"
click at [901, 515] on textarea at bounding box center [904, 572] width 343 height 411
click at [912, 511] on textarea at bounding box center [904, 572] width 343 height 411
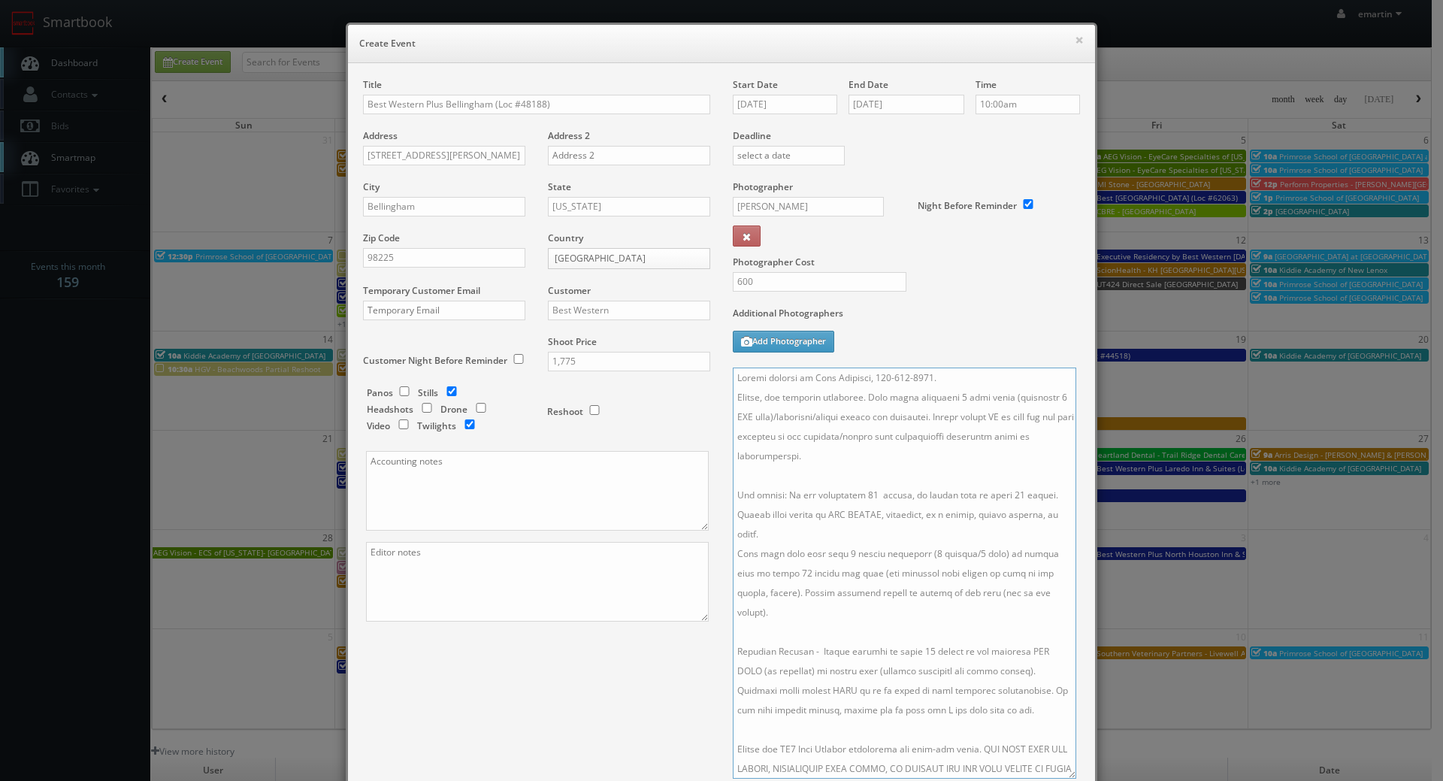
click at [932, 518] on textarea at bounding box center [904, 572] width 343 height 411
click at [932, 349] on div "Additional Photographers Add Photographer" at bounding box center [906, 337] width 347 height 61
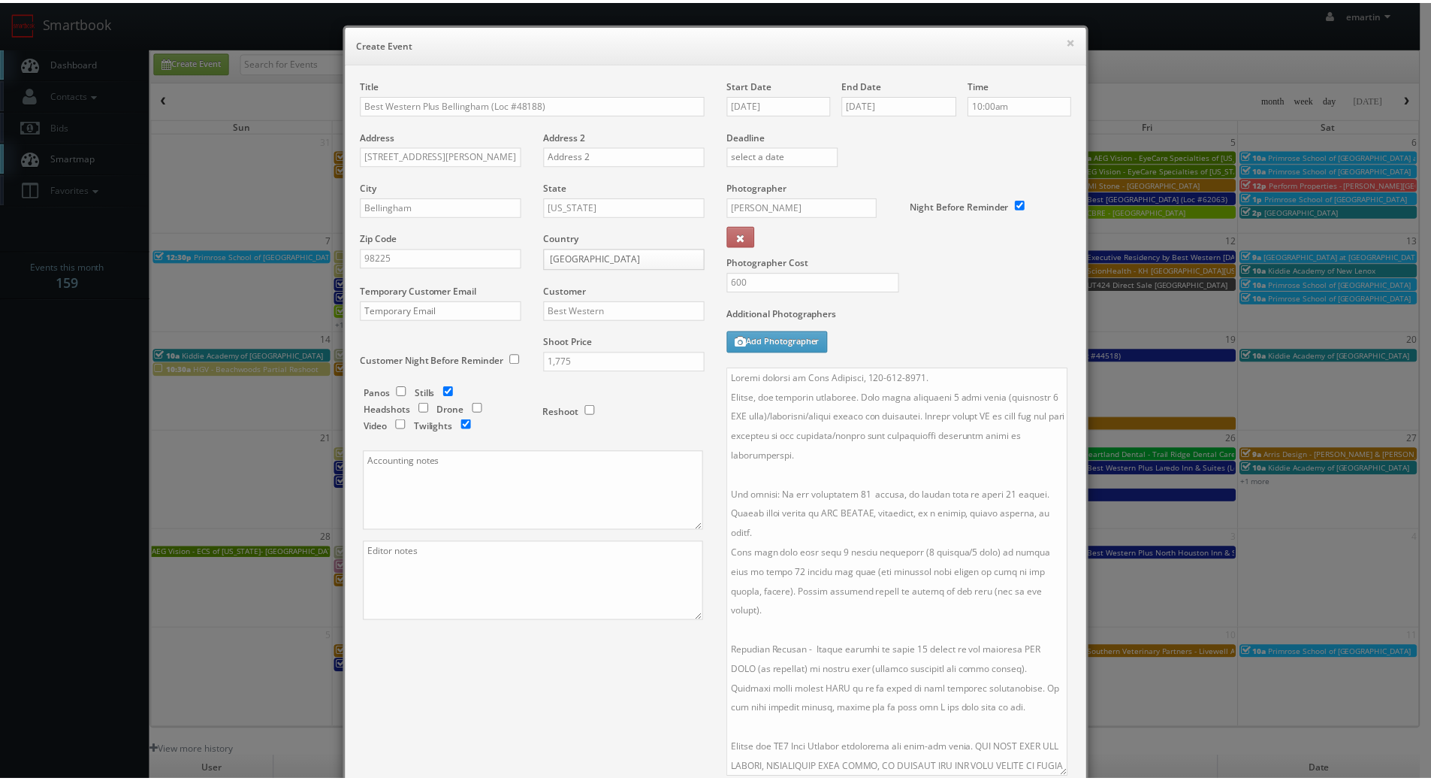
scroll to position [207, 0]
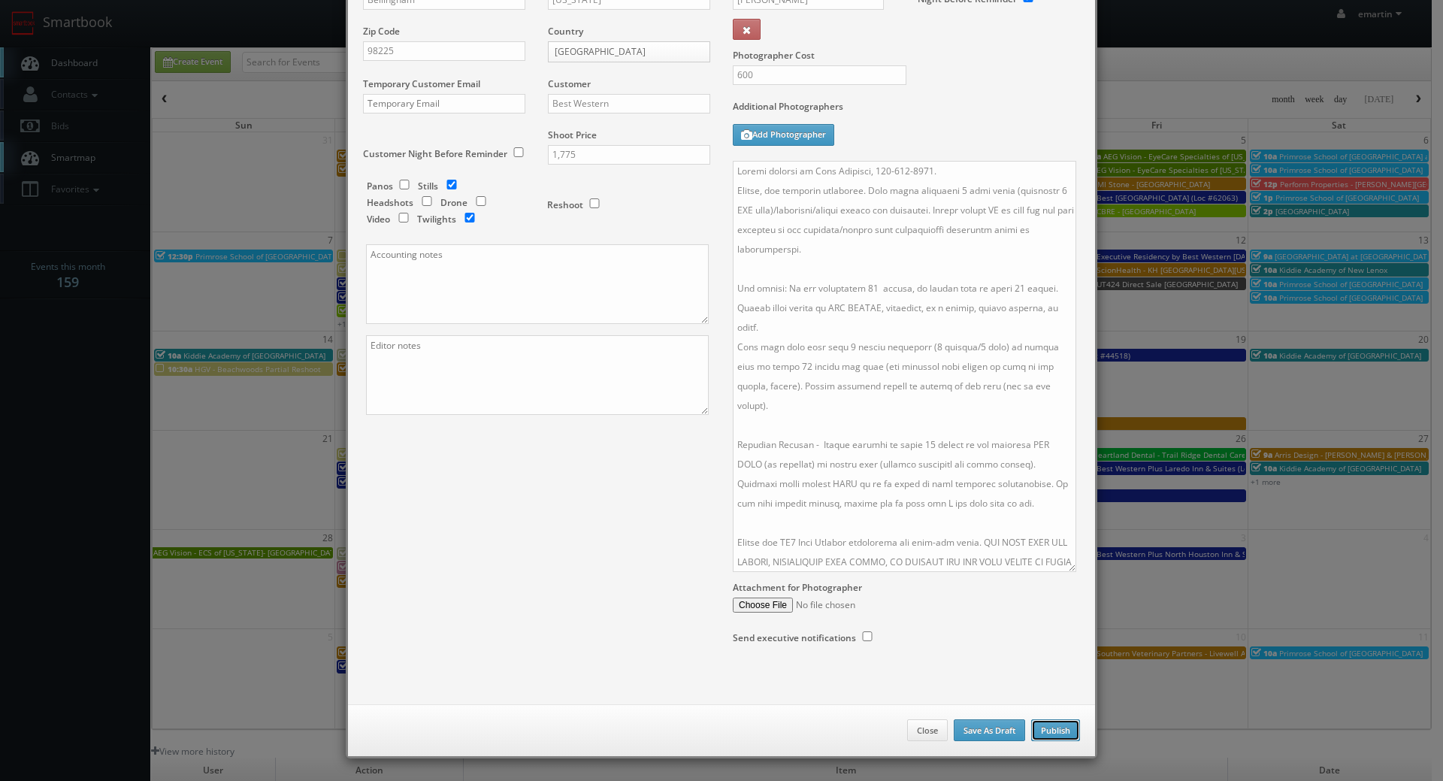
click at [1056, 736] on button "Publish" at bounding box center [1055, 730] width 49 height 23
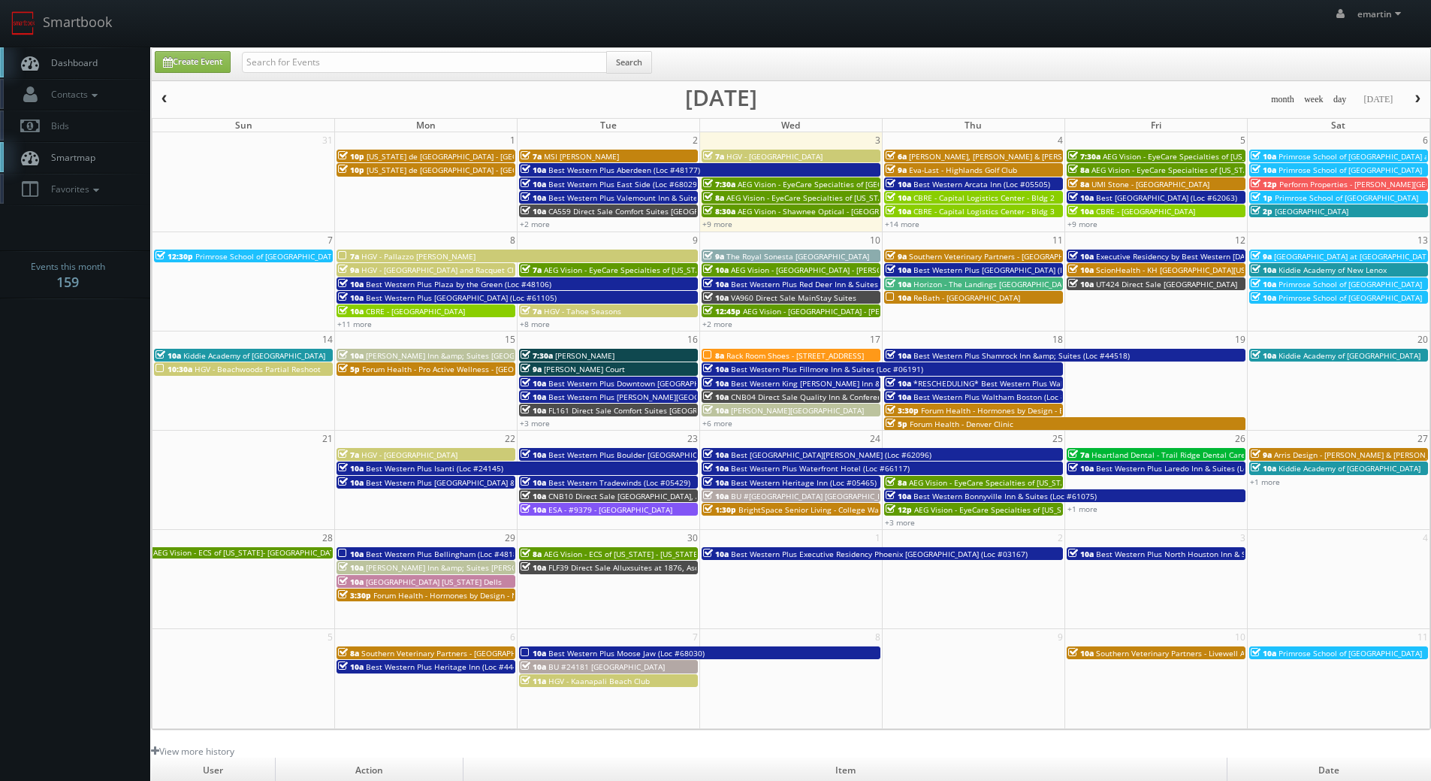
click at [99, 63] on link "Dashboard" at bounding box center [75, 62] width 150 height 31
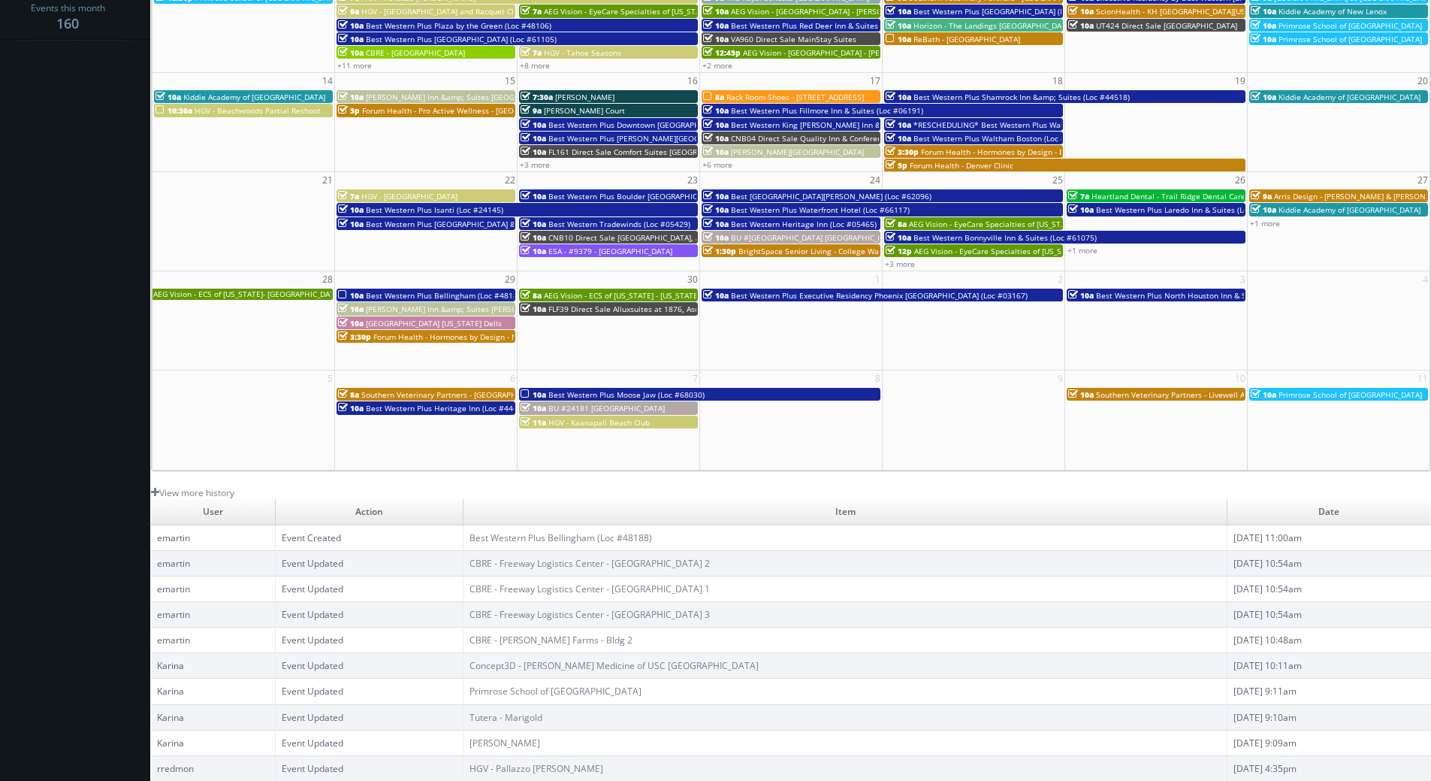
click at [44, 216] on body "Smartbook Toggle Side Navigation Toggle Top Navigation emartin emartin Profile …" at bounding box center [715, 261] width 1431 height 1039
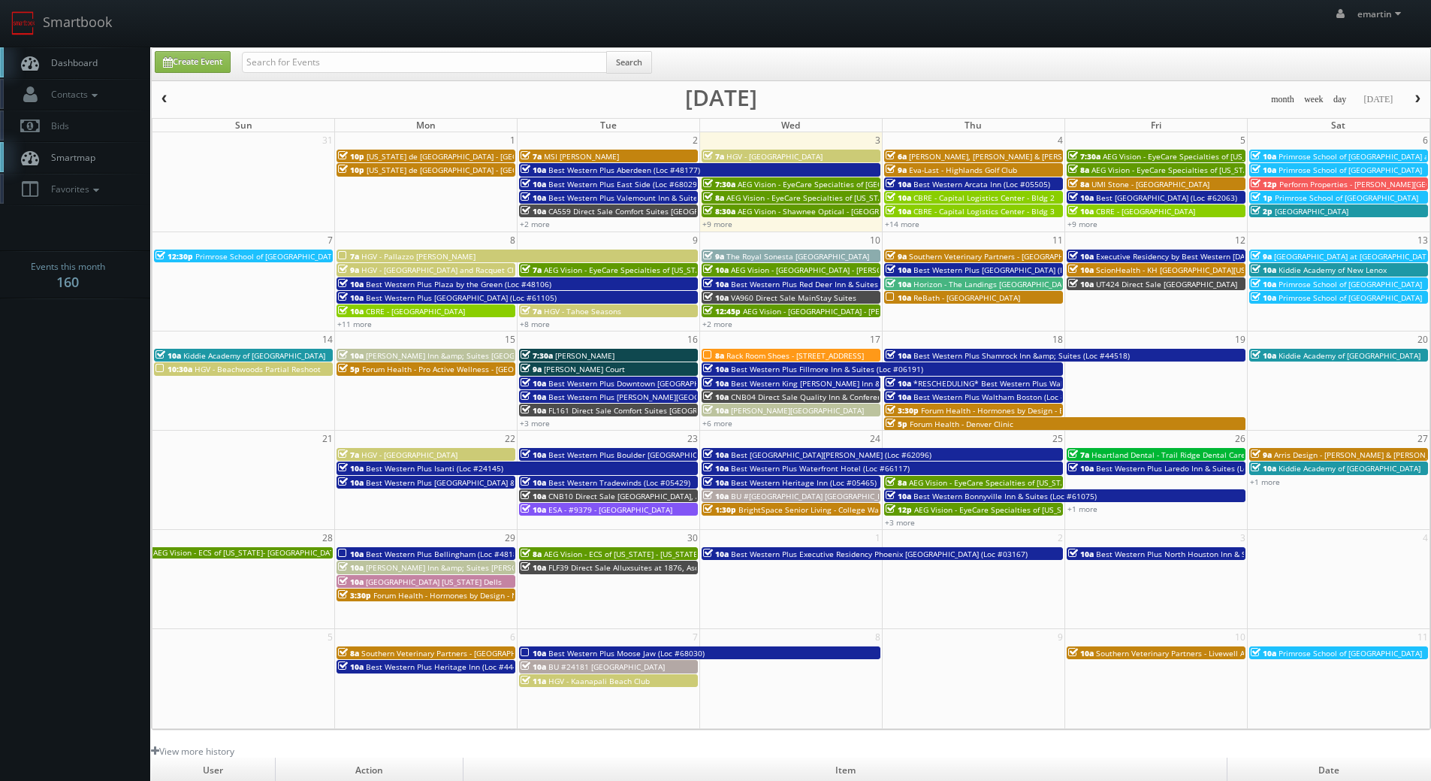
click at [52, 56] on link "Dashboard" at bounding box center [75, 62] width 150 height 31
click at [908, 225] on link "+14 more" at bounding box center [902, 224] width 35 height 11
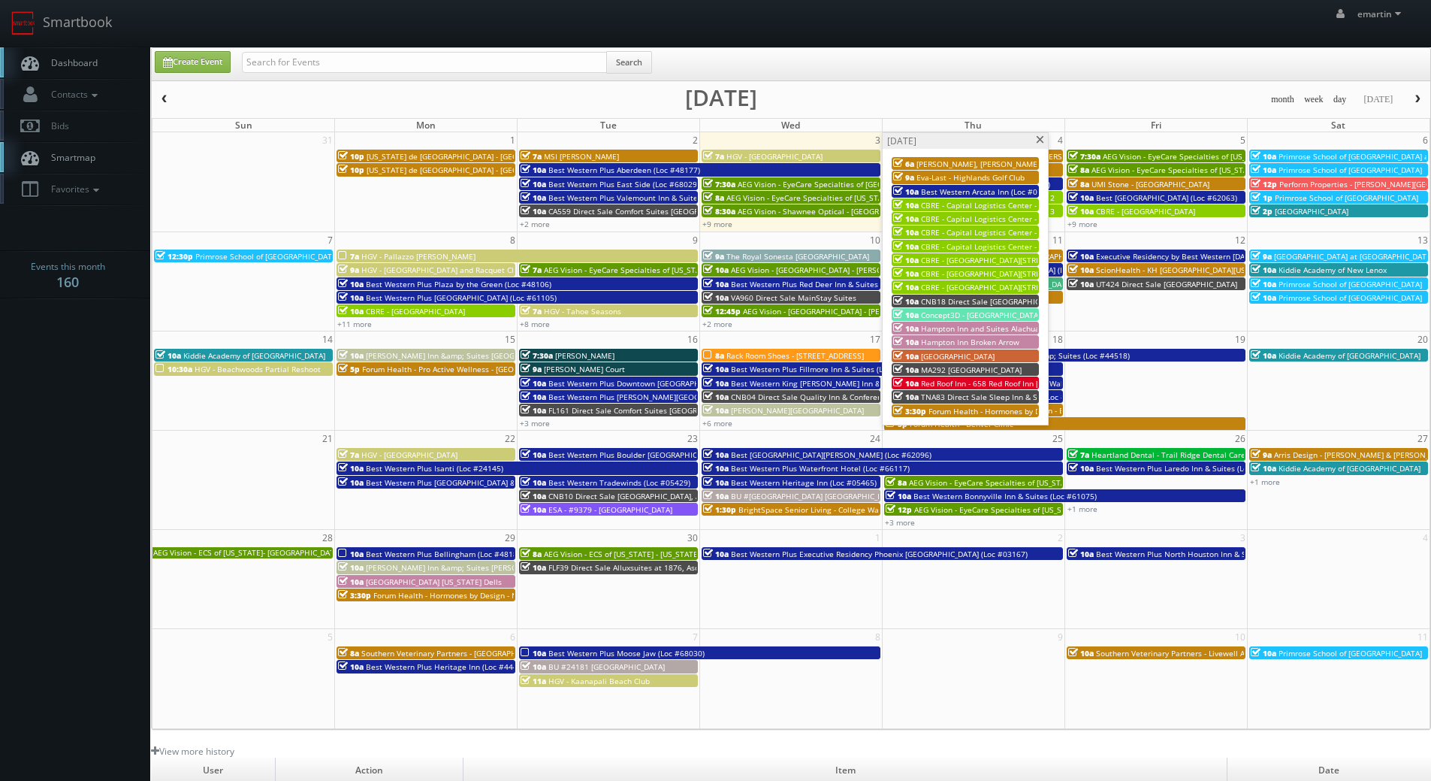
click at [955, 316] on span "Concept3D - [GEOGRAPHIC_DATA][PERSON_NAME][US_STATE]" at bounding box center [1030, 315] width 219 height 11
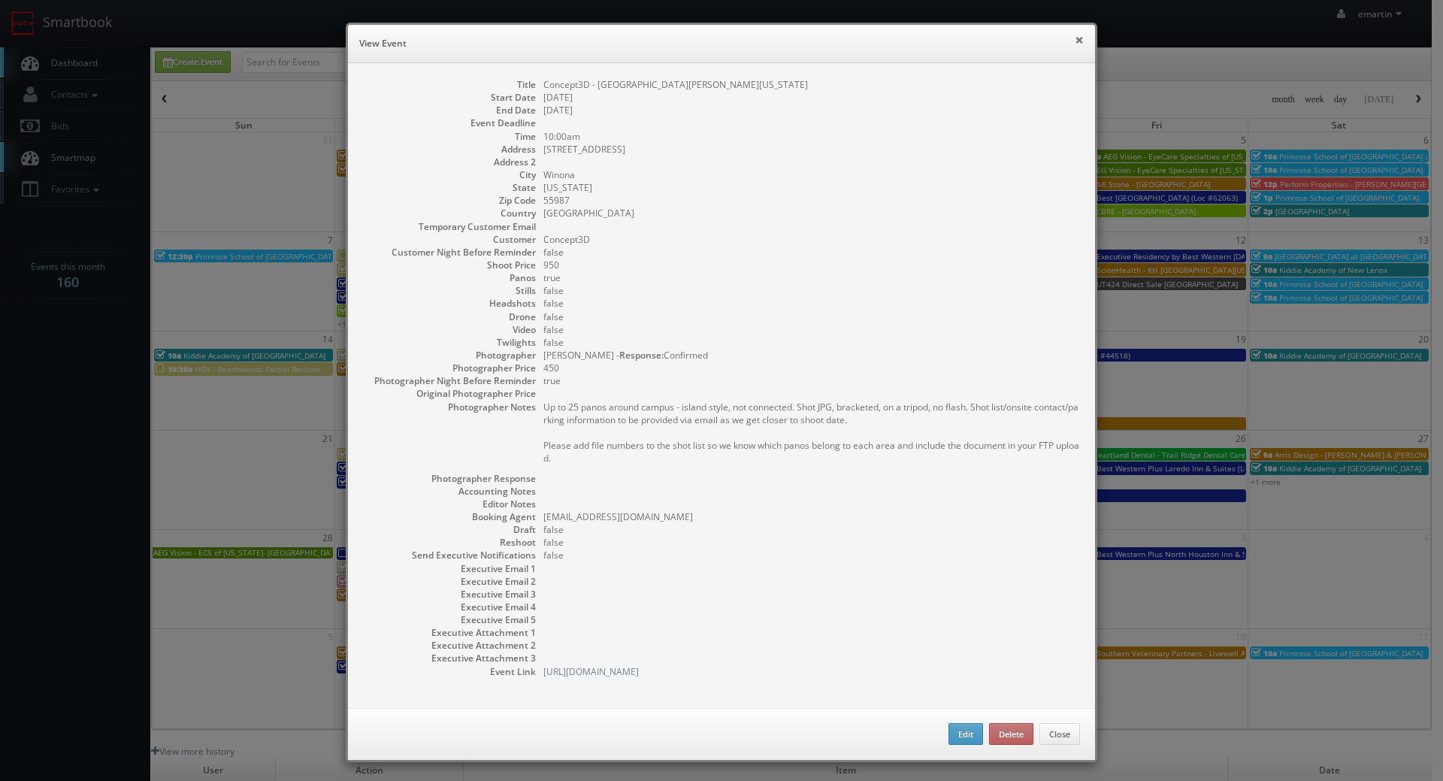
click at [1074, 41] on button "×" at bounding box center [1078, 40] width 9 height 11
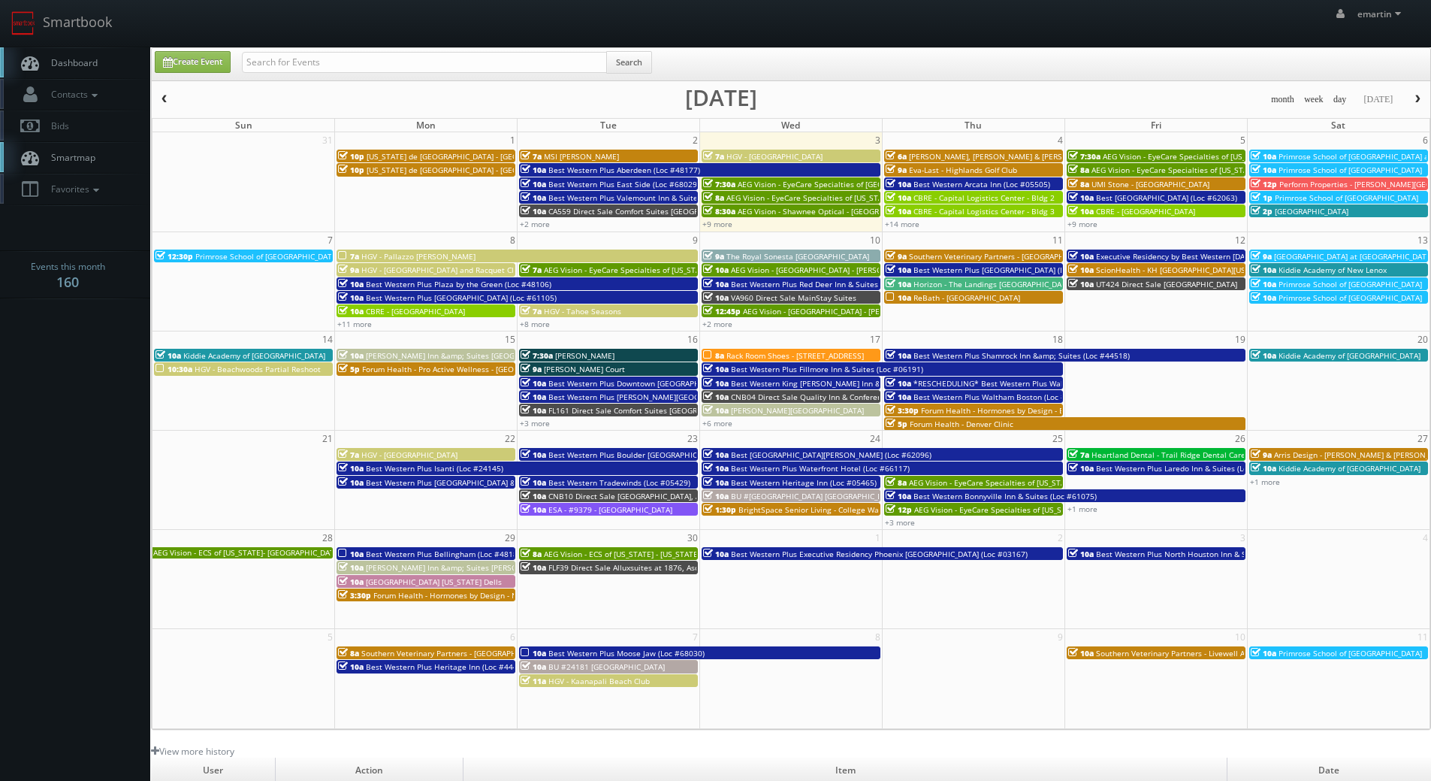
click at [911, 230] on div "+14 more" at bounding box center [974, 223] width 182 height 13
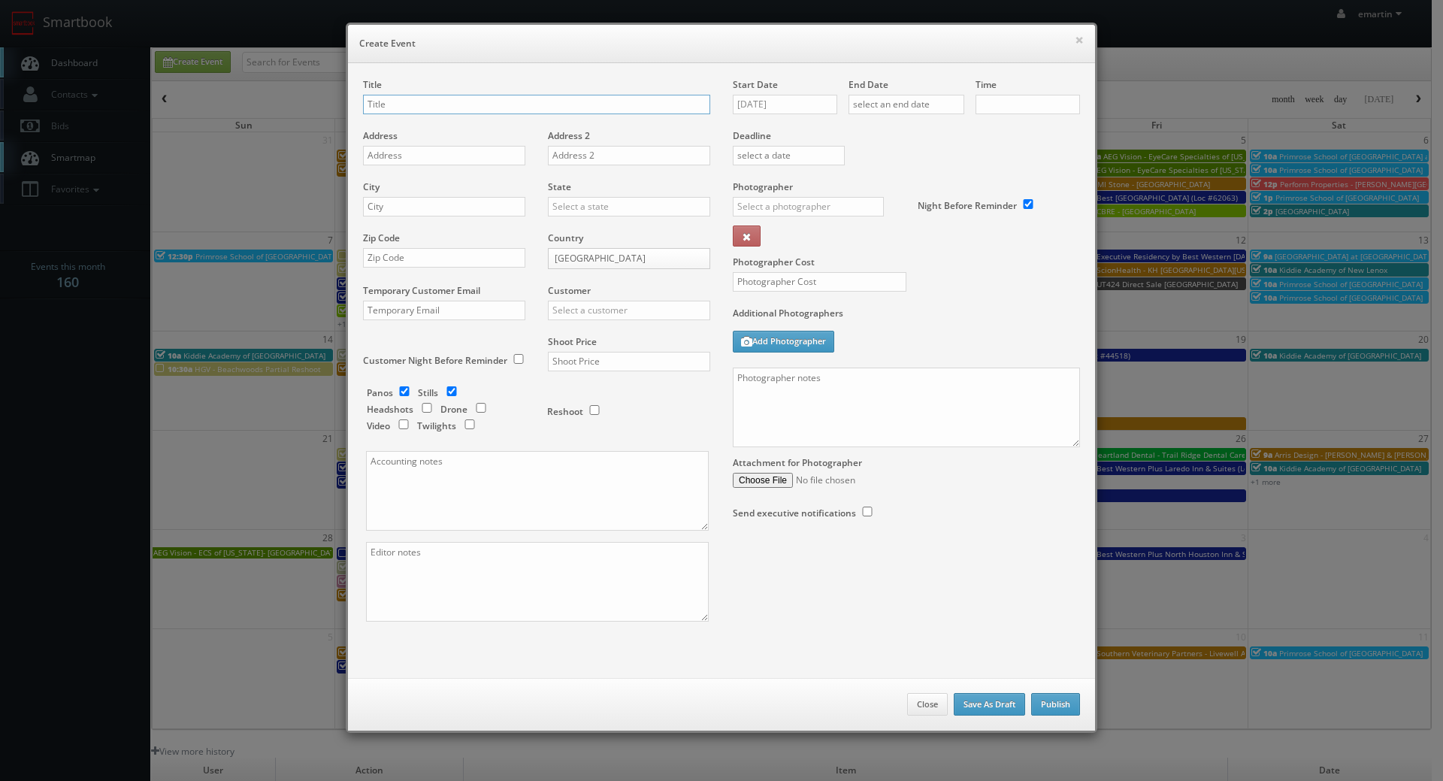
checkbox input "true"
type input "10:00am"
checkbox input "true"
click at [919, 705] on button "Close" at bounding box center [927, 704] width 41 height 23
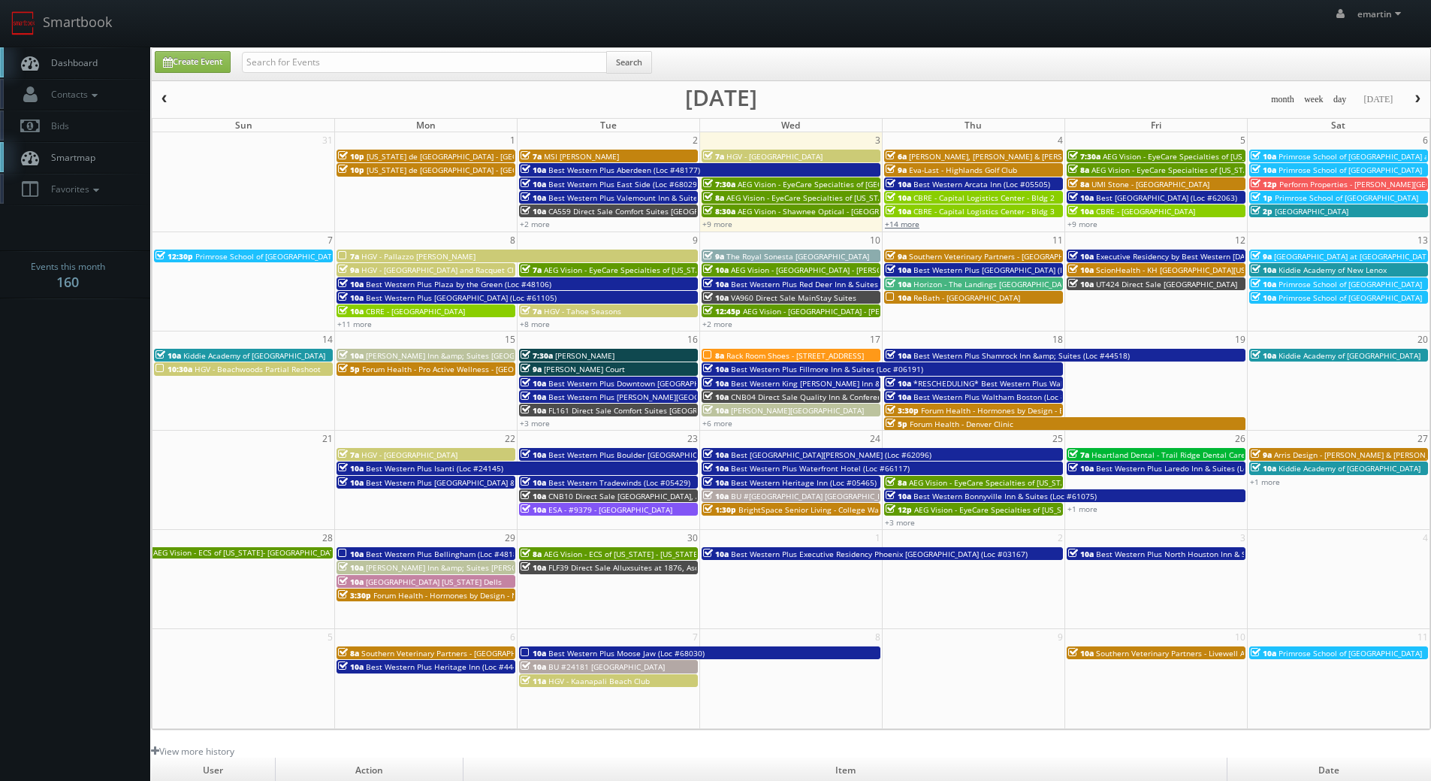
click at [901, 224] on link "+14 more" at bounding box center [902, 224] width 35 height 11
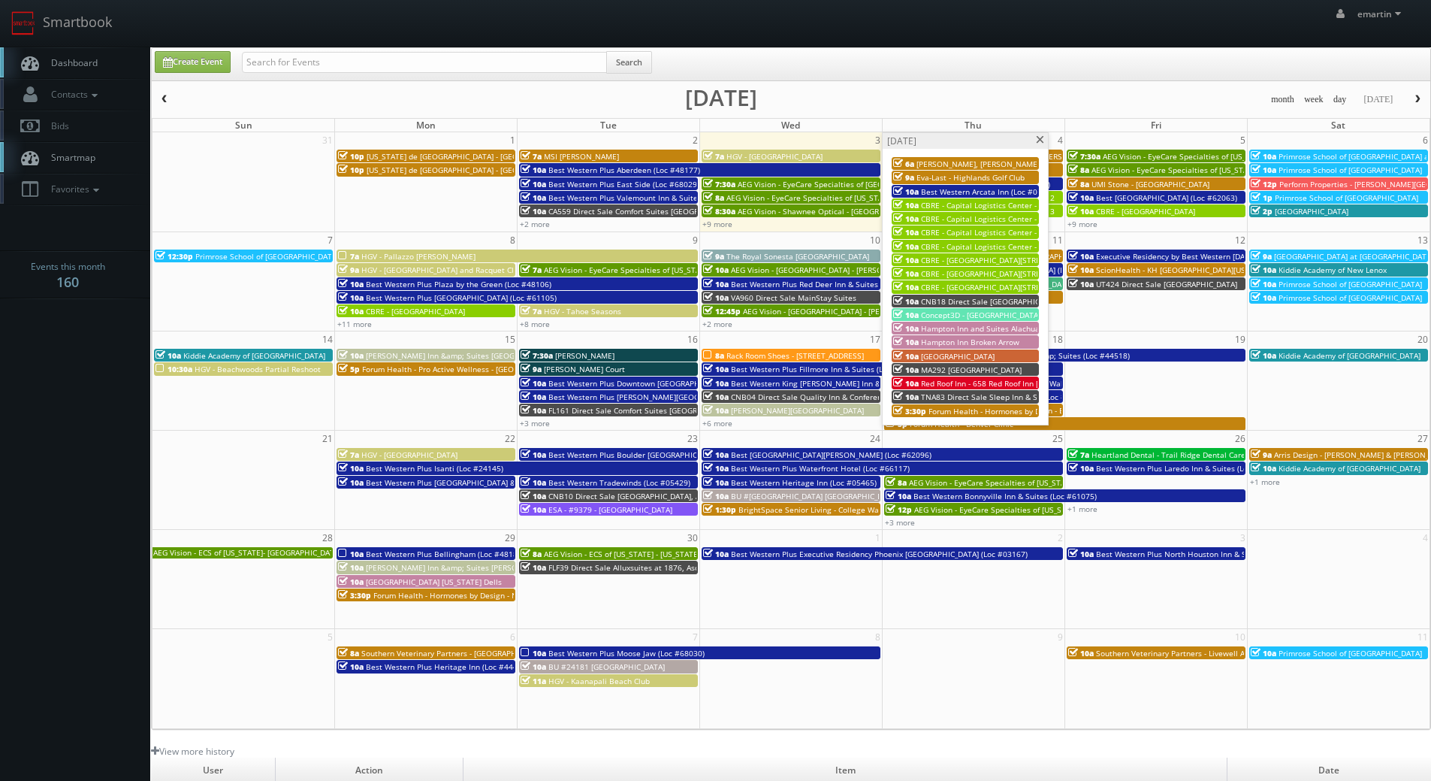
click at [947, 316] on span "Concept3D - [GEOGRAPHIC_DATA][PERSON_NAME][US_STATE]" at bounding box center [1030, 315] width 219 height 11
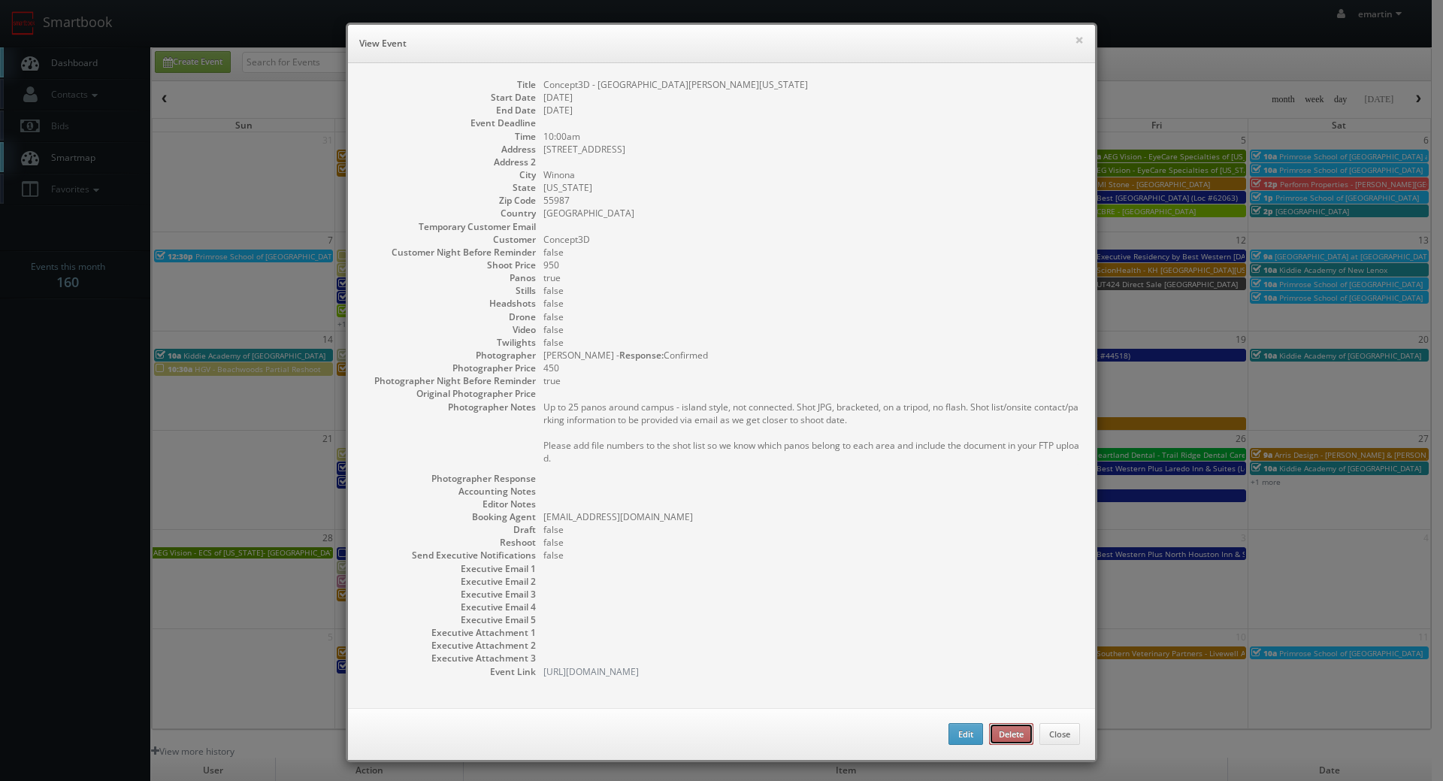
drag, startPoint x: 988, startPoint y: 734, endPoint x: 781, endPoint y: 47, distance: 717.1
click at [989, 734] on button "Delete" at bounding box center [1011, 734] width 44 height 23
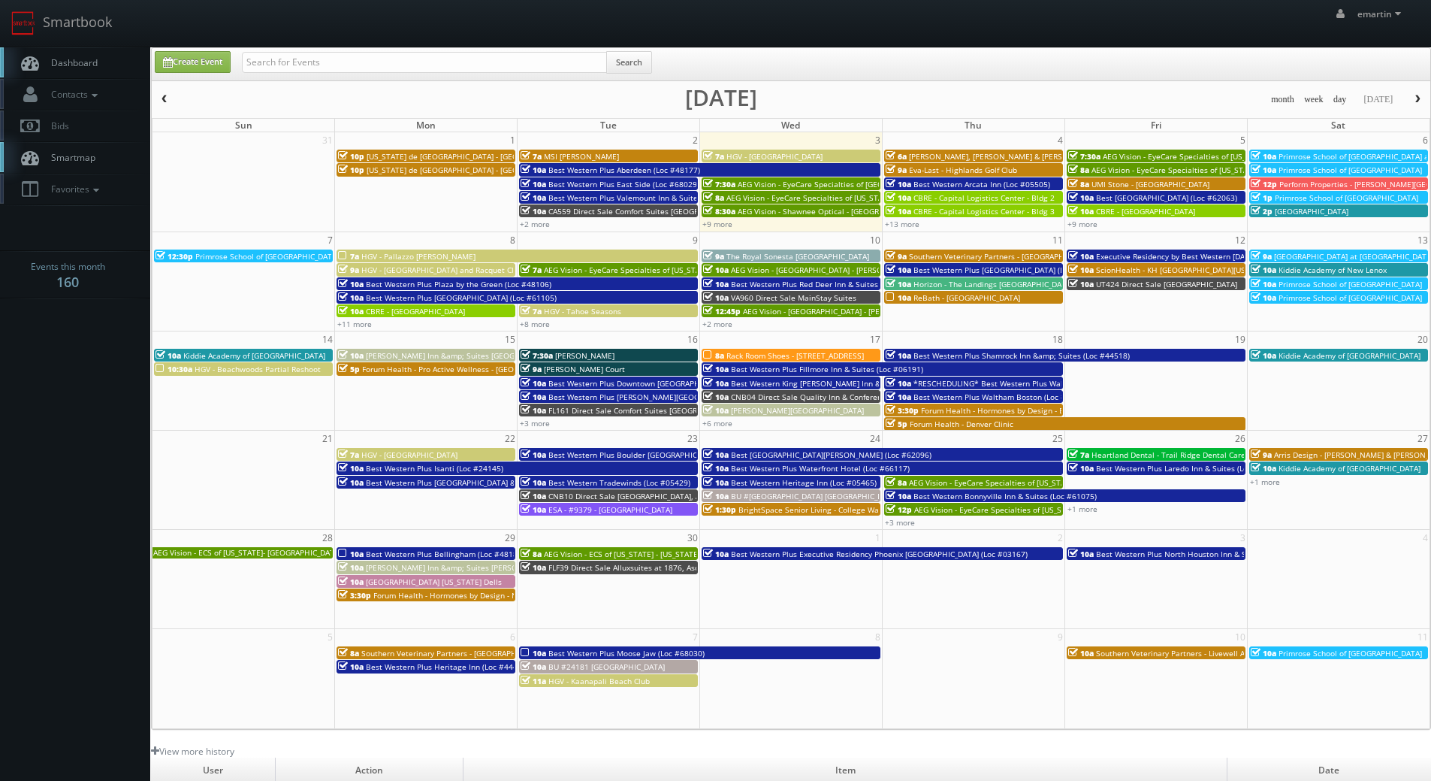
click at [76, 65] on span "Dashboard" at bounding box center [71, 62] width 54 height 13
click at [74, 48] on link "Dashboard" at bounding box center [75, 62] width 150 height 31
drag, startPoint x: 571, startPoint y: 31, endPoint x: 298, endPoint y: 71, distance: 275.6
click at [571, 29] on div "emartin emartin Profile Logout" at bounding box center [715, 23] width 1431 height 47
drag, startPoint x: 82, startPoint y: 57, endPoint x: 87, endPoint y: 48, distance: 10.4
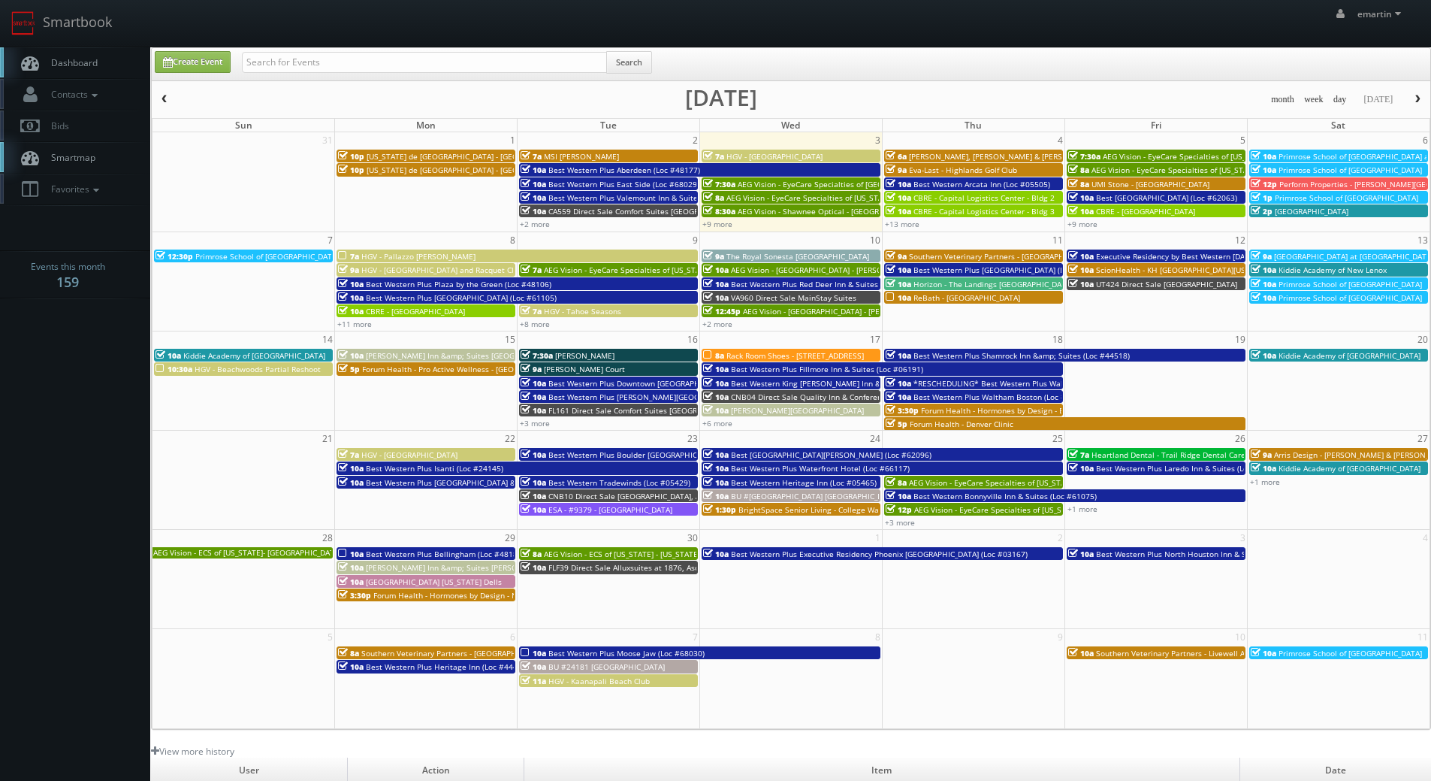
click at [81, 57] on span "Dashboard" at bounding box center [71, 62] width 54 height 13
click at [117, 60] on link "Dashboard" at bounding box center [75, 62] width 150 height 31
click at [720, 223] on link "+9 more" at bounding box center [717, 224] width 30 height 11
click at [305, 69] on input "text" at bounding box center [424, 62] width 365 height 21
type input "9379"
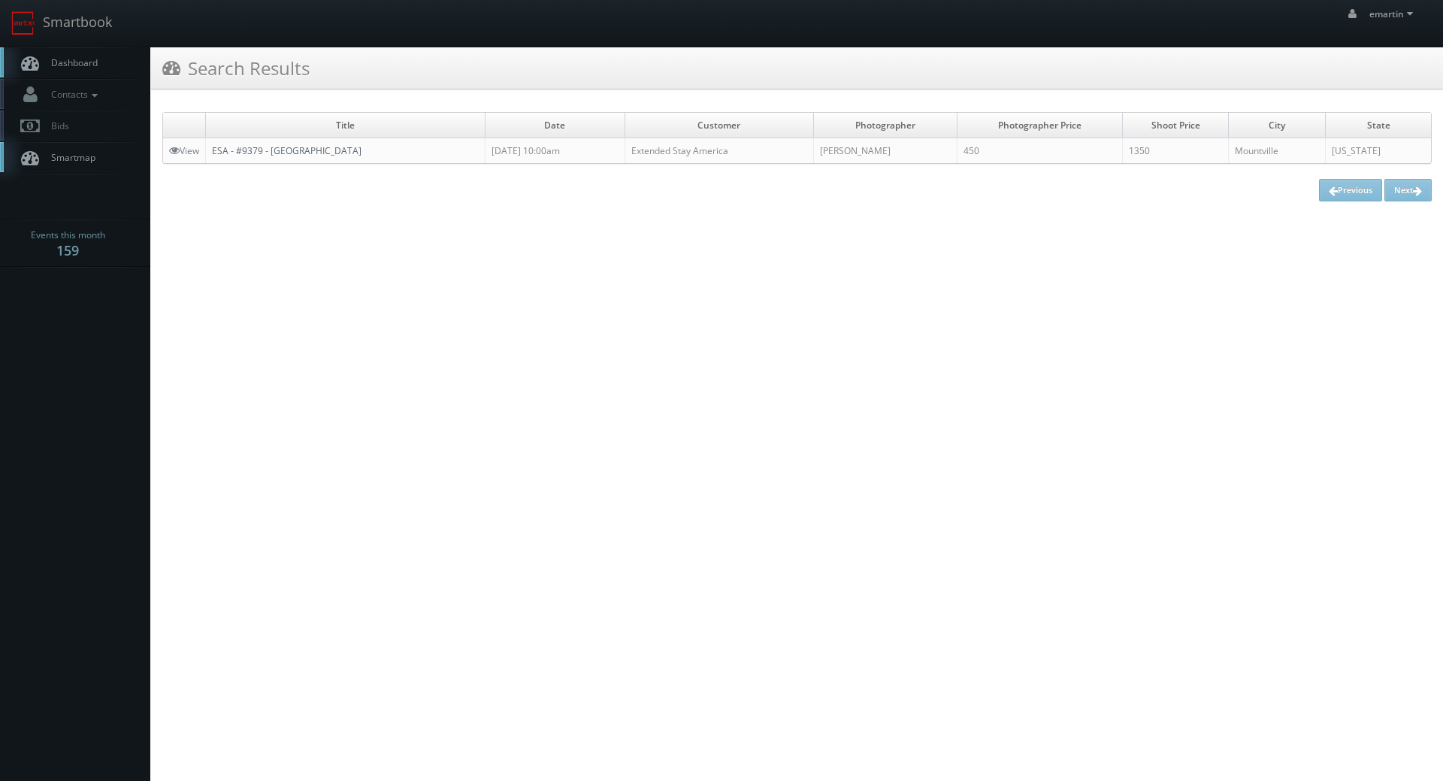
click at [274, 150] on link "ESA - #9379 - [GEOGRAPHIC_DATA]" at bounding box center [287, 150] width 150 height 13
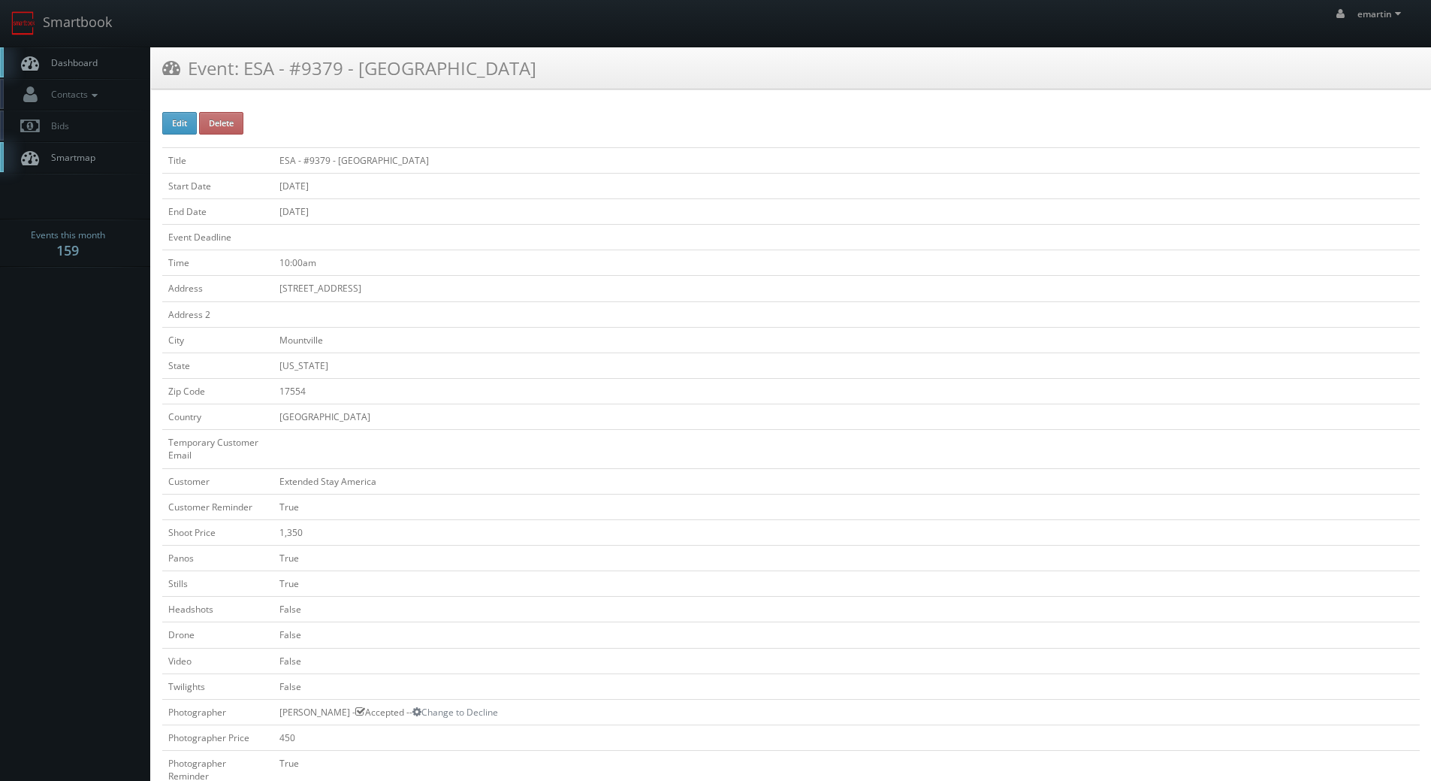
click at [98, 56] on link "Dashboard" at bounding box center [75, 62] width 150 height 31
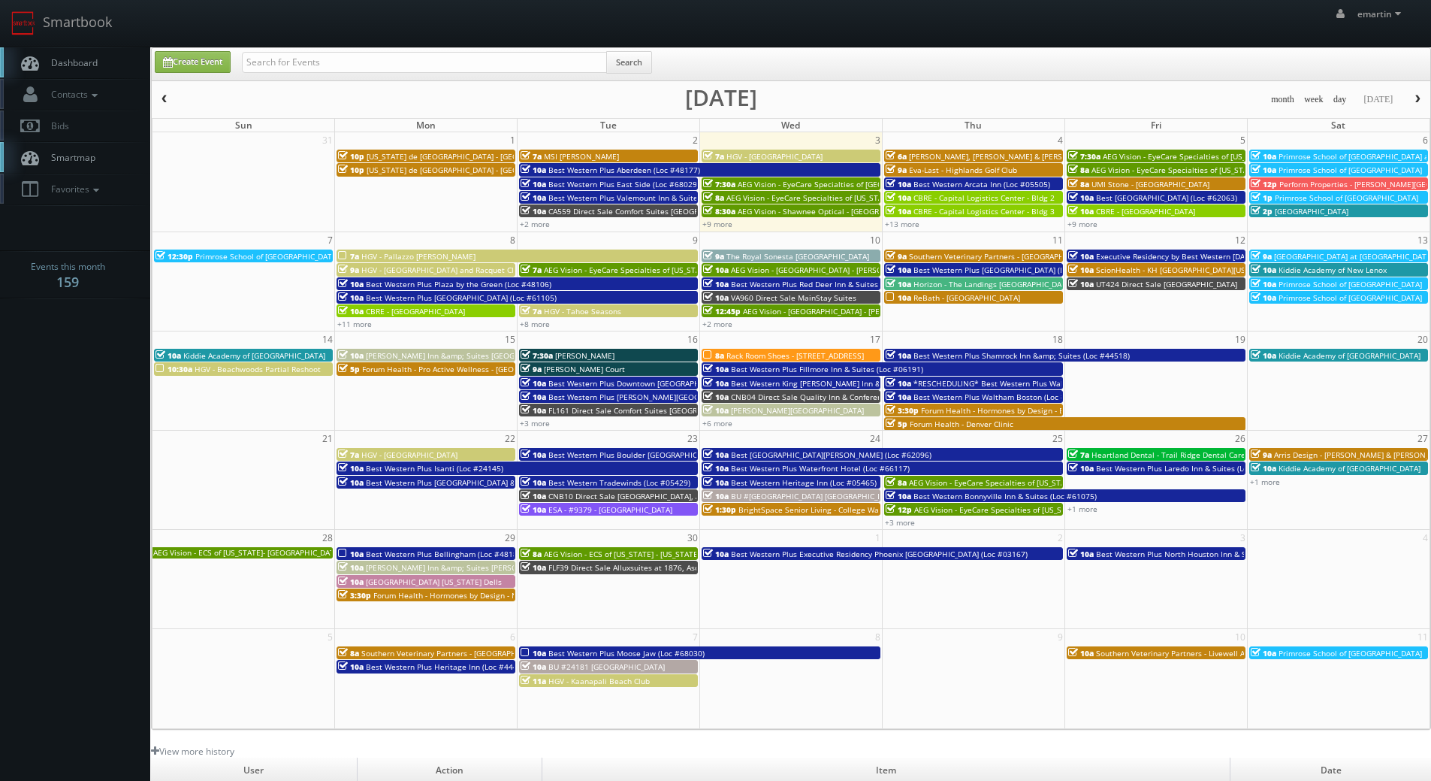
click at [562, 14] on div "emartin emartin Profile Logout" at bounding box center [715, 23] width 1431 height 47
click at [83, 59] on span "Dashboard" at bounding box center [71, 62] width 54 height 13
click at [94, 408] on body "Smartbook Toggle Side Navigation Toggle Top Navigation emartin emartin Profile …" at bounding box center [715, 519] width 1431 height 1039
click at [317, 71] on input "text" at bounding box center [424, 62] width 365 height 21
type input "steve wheeler"
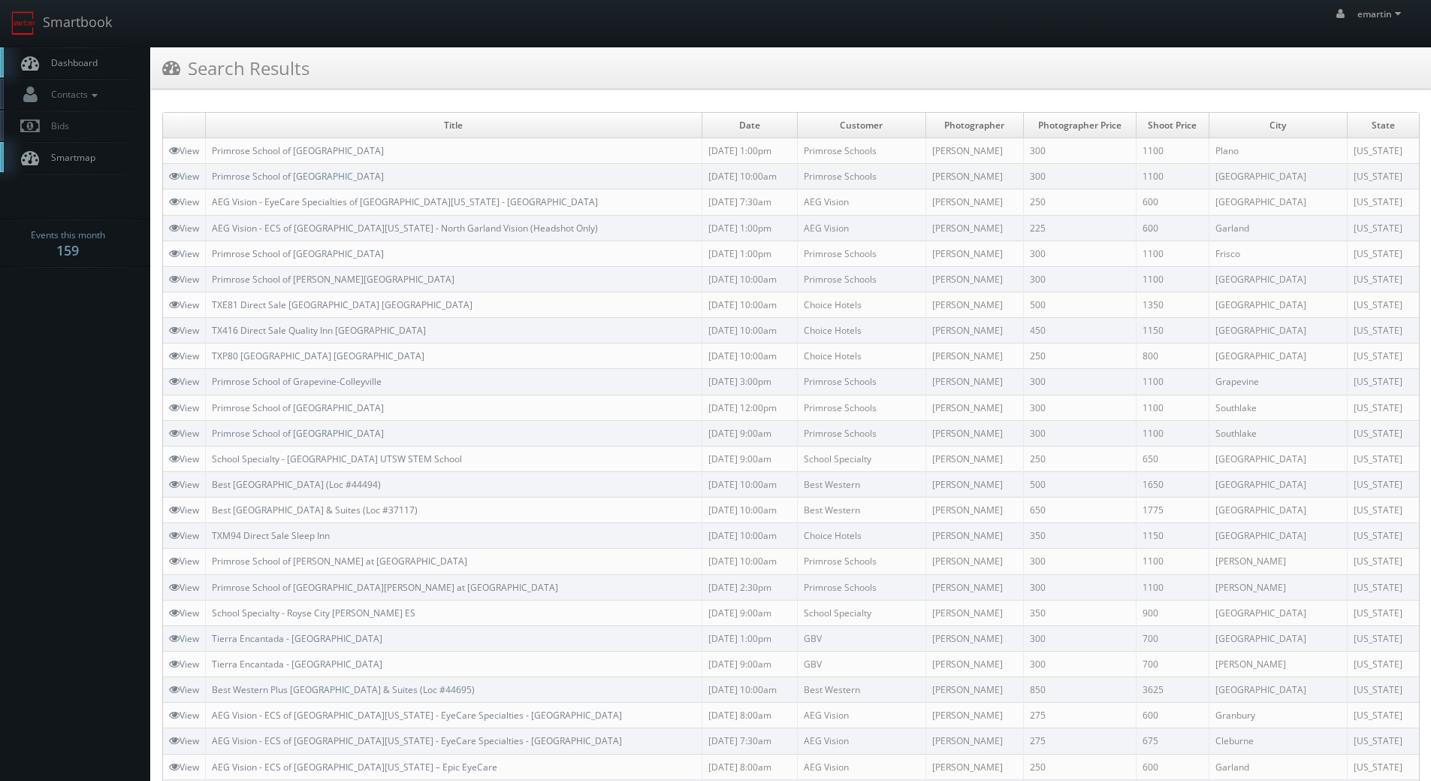
click at [116, 68] on link "Dashboard" at bounding box center [75, 62] width 150 height 31
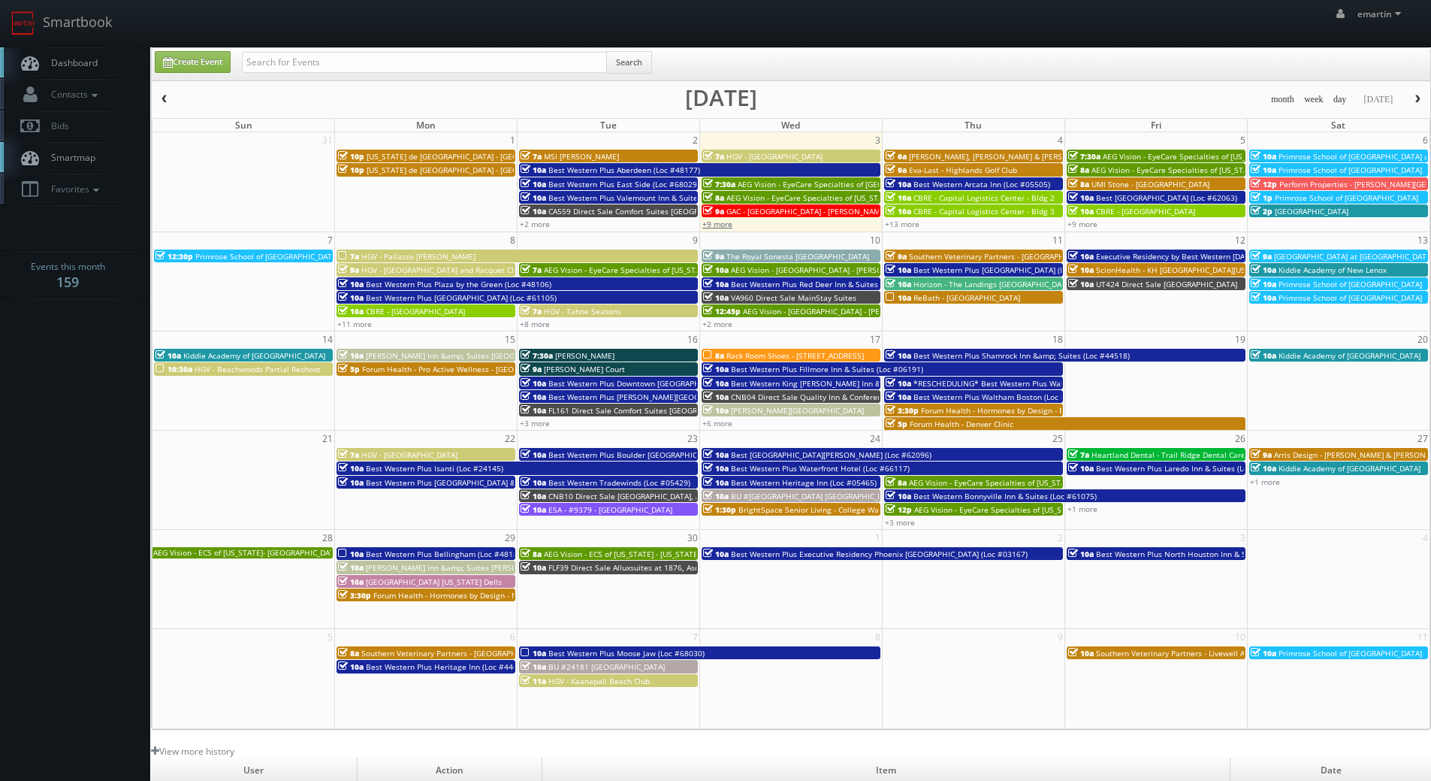
click at [720, 225] on link "+9 more" at bounding box center [717, 224] width 30 height 11
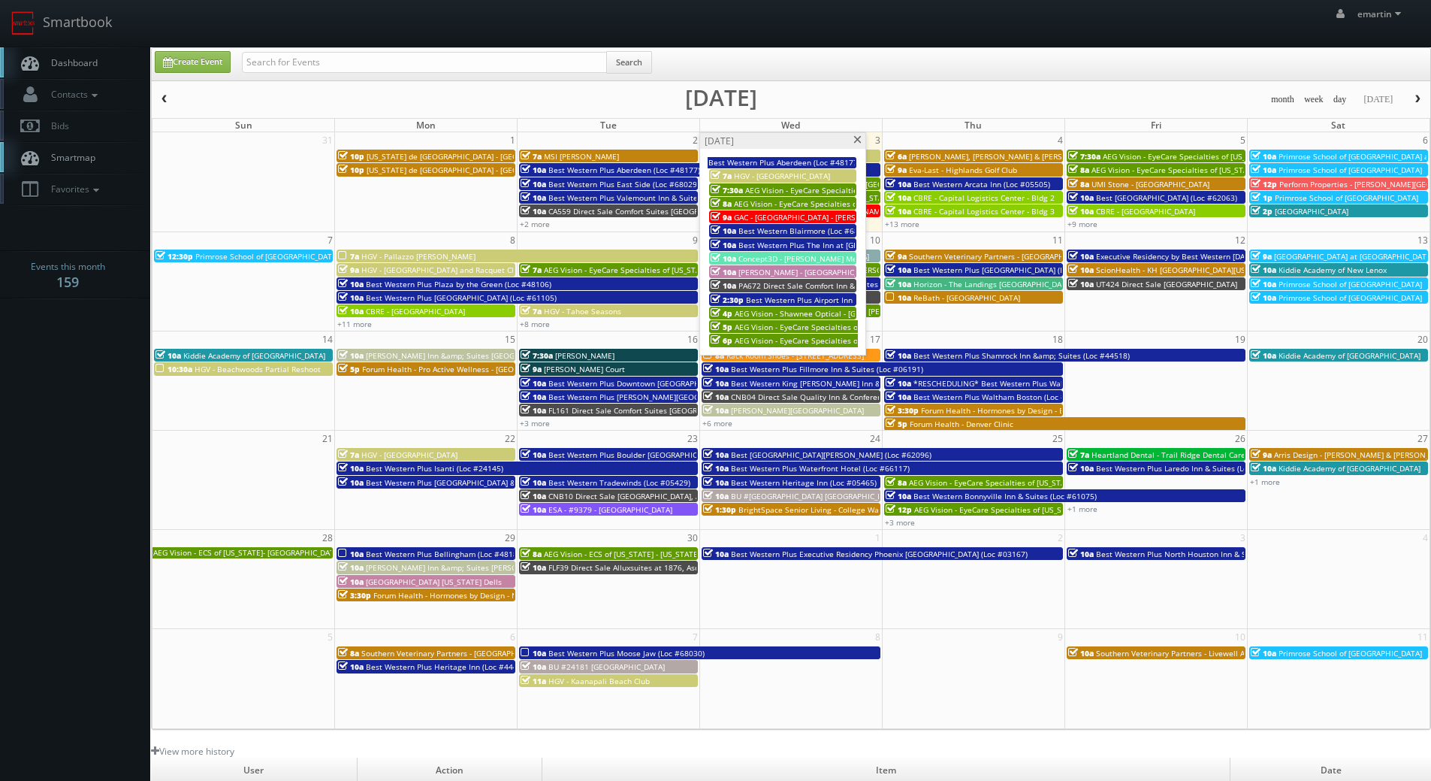
click at [748, 174] on span "HGV - [GEOGRAPHIC_DATA]" at bounding box center [782, 176] width 96 height 11
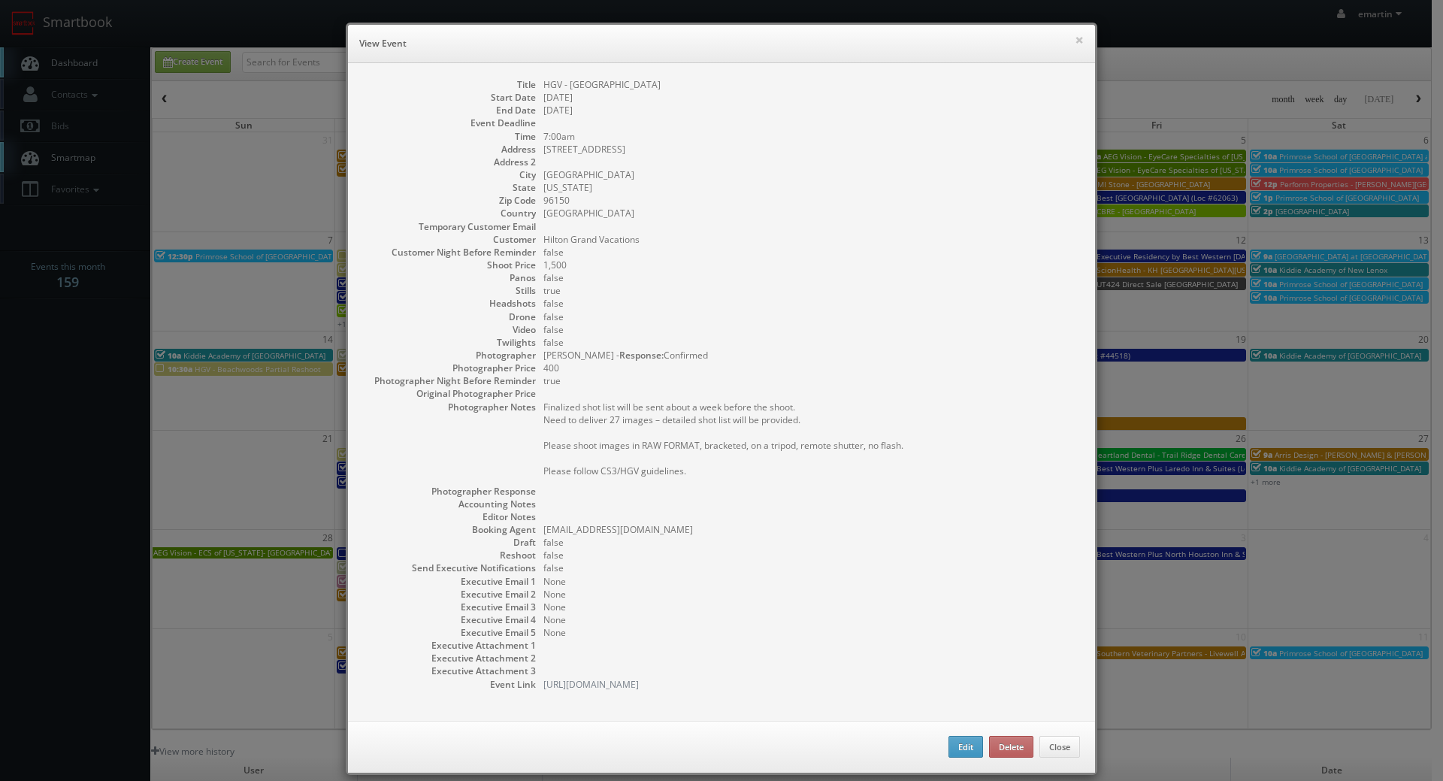
click at [739, 450] on pre "Finalized shot list will be sent about a week before the shoot. Need to deliver…" at bounding box center [811, 438] width 536 height 77
click at [830, 196] on dl "Title HGV - Lake Tahoe Resort Start Date 09/03/2025 End Date 09/03/2025 Event D…" at bounding box center [721, 384] width 717 height 612
click at [1064, 46] on h6 "View Event" at bounding box center [721, 43] width 724 height 15
click at [1081, 38] on div "× View Event" at bounding box center [721, 44] width 747 height 38
click at [1077, 38] on button "×" at bounding box center [1078, 40] width 9 height 11
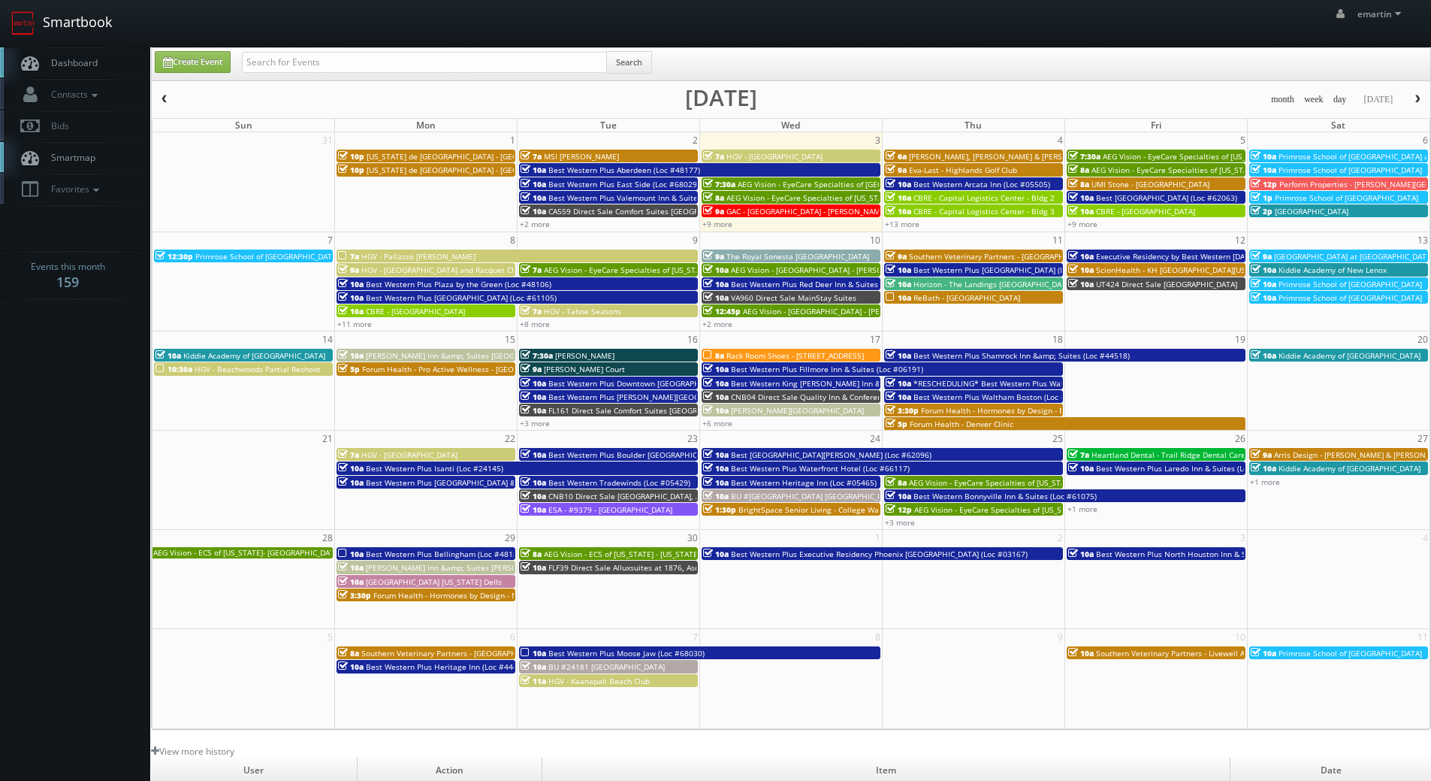
click at [83, 47] on nav "Smartbook Toggle Side Navigation Toggle Top Navigation emartin emartin Profile …" at bounding box center [715, 23] width 1431 height 47
click at [84, 54] on link "Dashboard" at bounding box center [75, 62] width 150 height 31
click at [100, 59] on link "Dashboard" at bounding box center [75, 62] width 150 height 31
click at [807, 17] on div "emartin emartin Profile Logout" at bounding box center [715, 23] width 1431 height 47
click at [781, 153] on span "HGV - [GEOGRAPHIC_DATA]" at bounding box center [775, 156] width 96 height 11
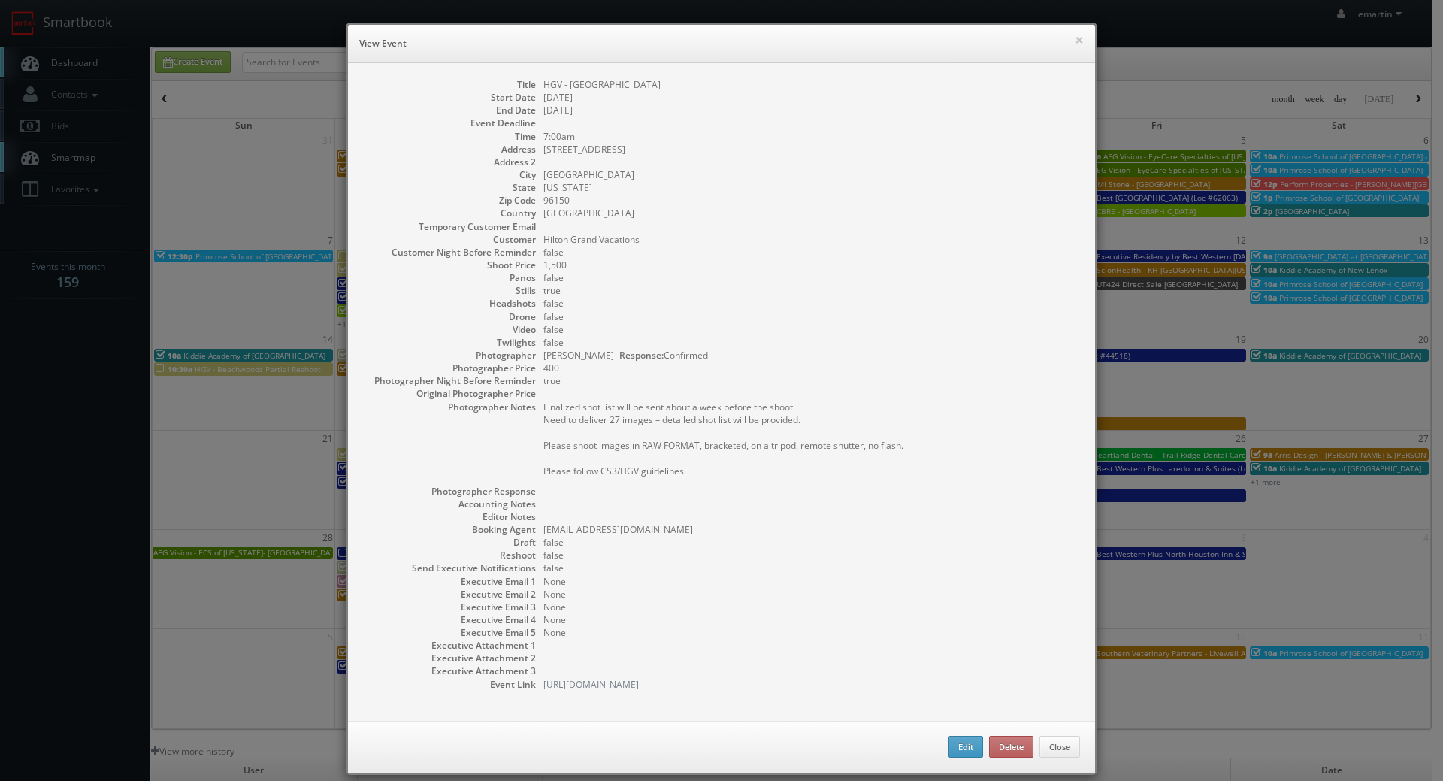
click at [783, 150] on dd "[STREET_ADDRESS]" at bounding box center [811, 149] width 536 height 13
click at [784, 147] on dd "[STREET_ADDRESS]" at bounding box center [811, 149] width 536 height 13
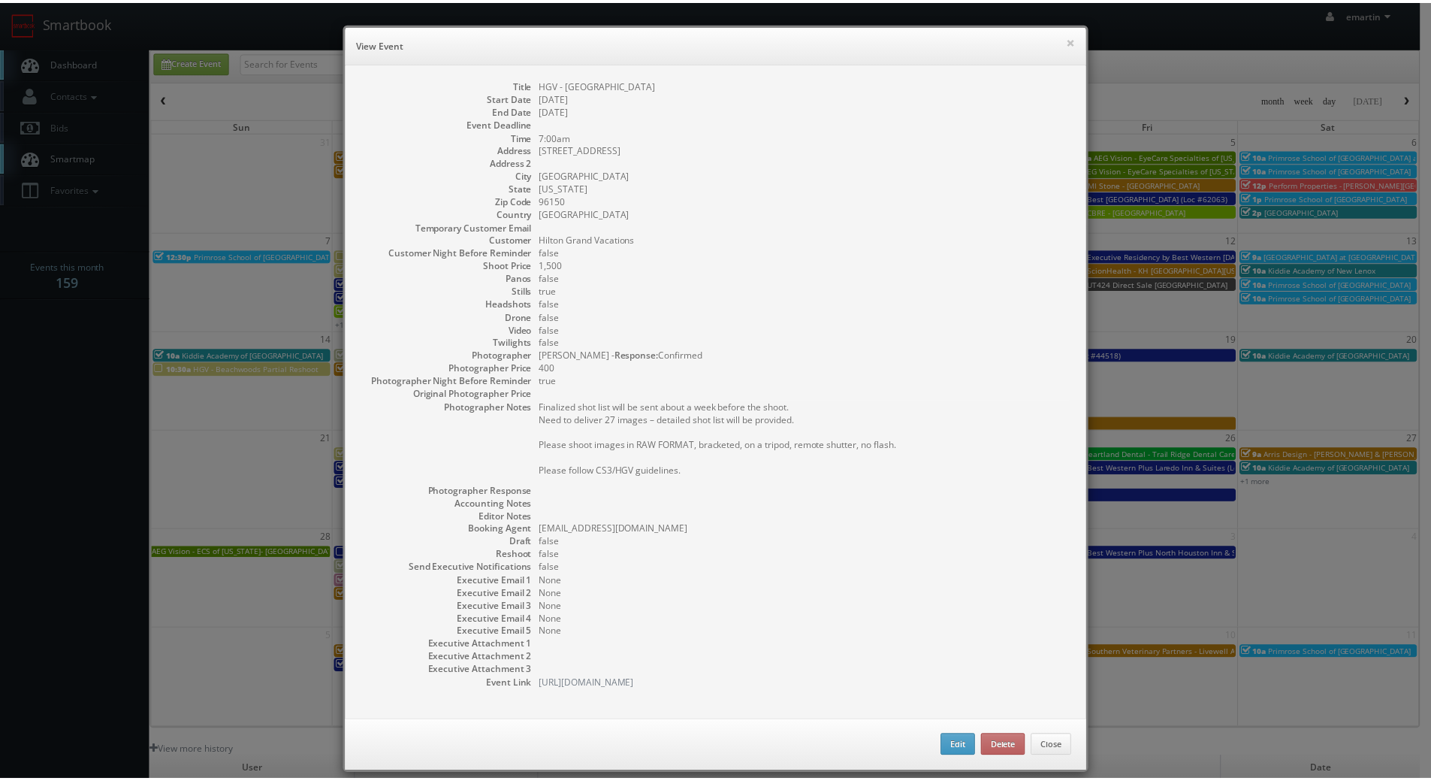
scroll to position [17, 0]
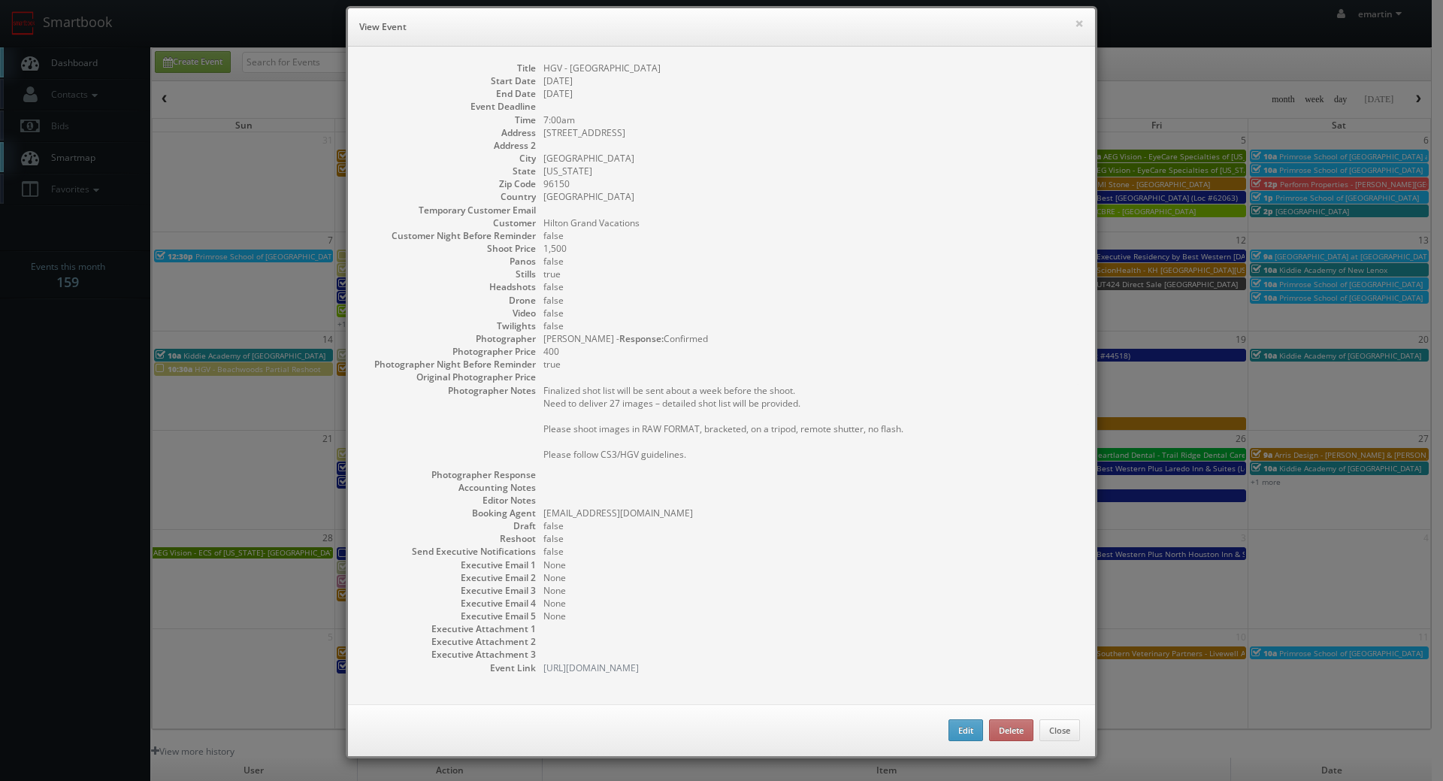
drag, startPoint x: 775, startPoint y: 249, endPoint x: 760, endPoint y: 255, distance: 15.5
click at [767, 255] on dl "Title HGV - [GEOGRAPHIC_DATA] Start Date [DATE] End Date [DATE] Event Deadline …" at bounding box center [721, 368] width 717 height 612
click at [797, 278] on dd "true" at bounding box center [811, 273] width 536 height 13
drag, startPoint x: 925, startPoint y: 134, endPoint x: 1020, endPoint y: 63, distance: 118.7
click at [926, 131] on dd "[STREET_ADDRESS]" at bounding box center [811, 132] width 536 height 13
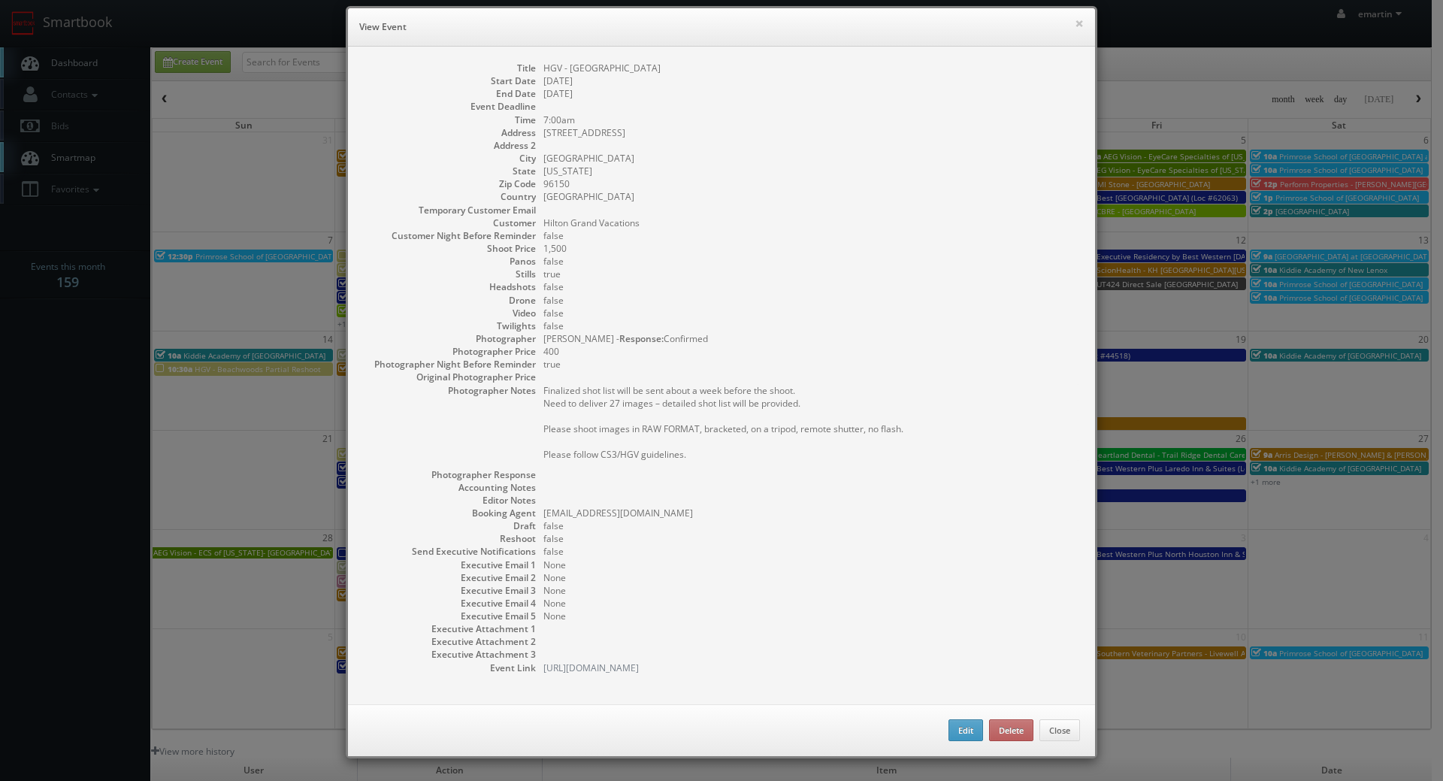
click at [1068, 20] on h6 "View Event" at bounding box center [721, 27] width 724 height 15
click at [1080, 20] on div "× View Event" at bounding box center [721, 27] width 747 height 38
click at [1075, 20] on button "×" at bounding box center [1078, 23] width 9 height 11
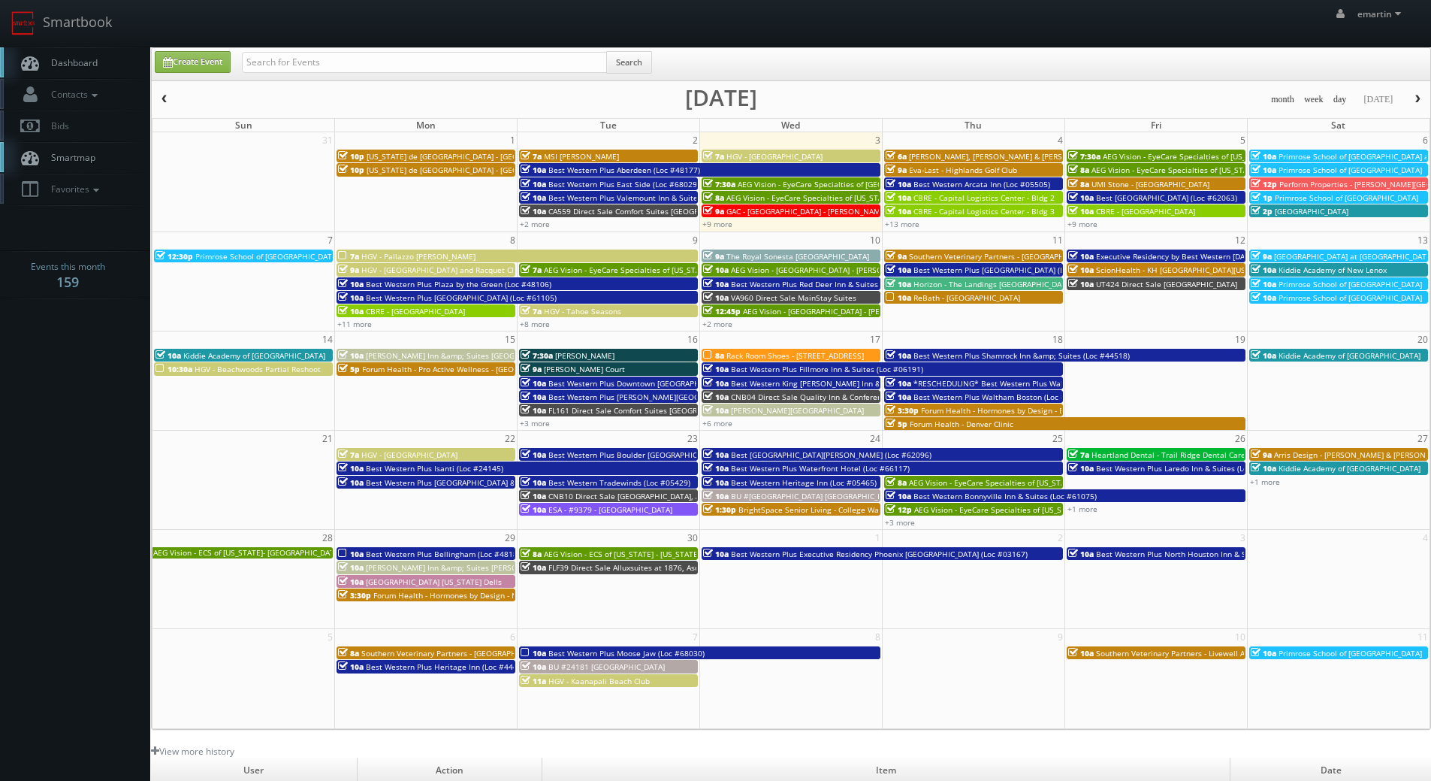
click at [77, 53] on link "Dashboard" at bounding box center [75, 62] width 150 height 31
